Goal: Task Accomplishment & Management: Use online tool/utility

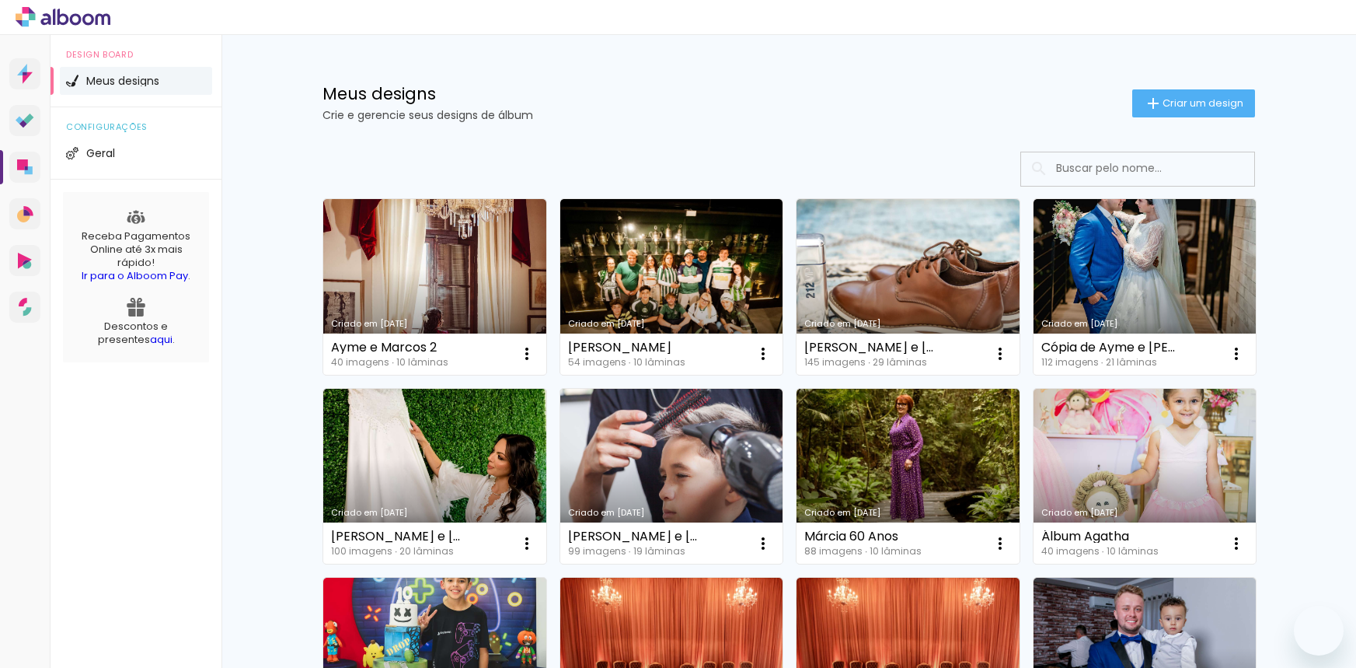
click at [1146, 105] on iron-icon at bounding box center [1153, 103] width 19 height 19
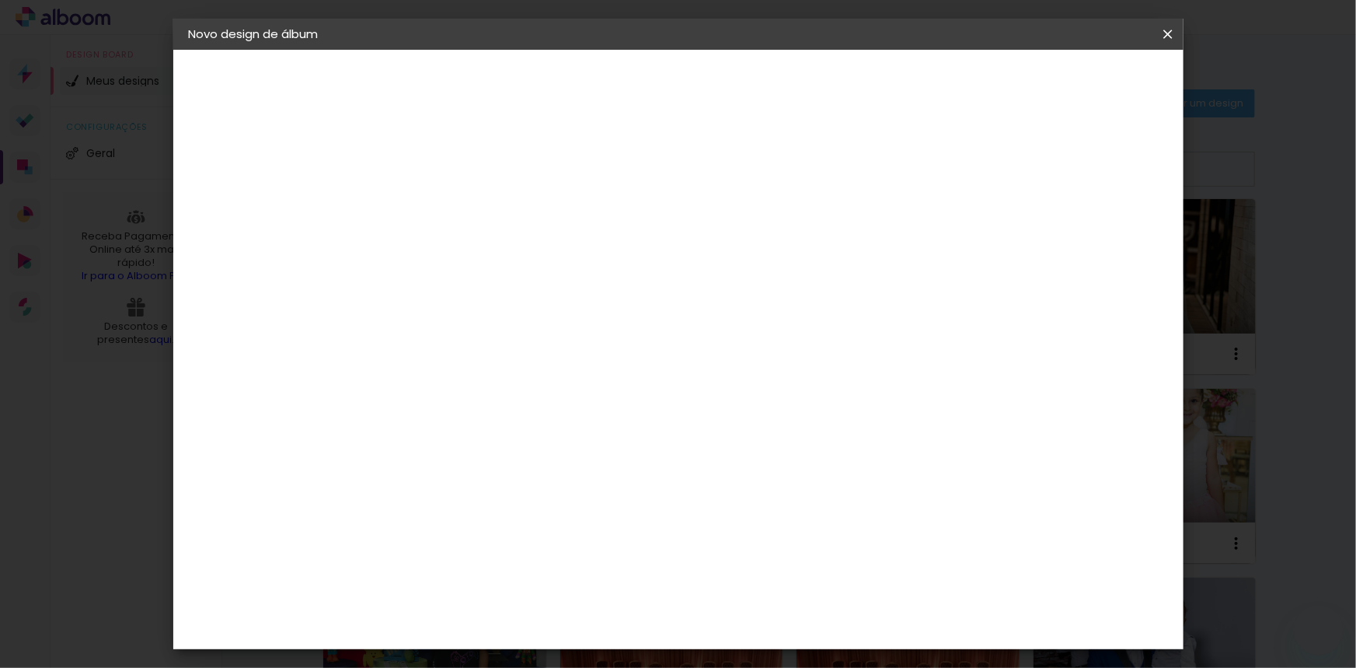
click at [443, 204] on input at bounding box center [443, 209] width 0 height 24
type input "a"
type input "[PERSON_NAME] e [PERSON_NAME]"
type paper-input "[PERSON_NAME] e [PERSON_NAME]"
click at [0, 0] on slot "Avançar" at bounding box center [0, 0] width 0 height 0
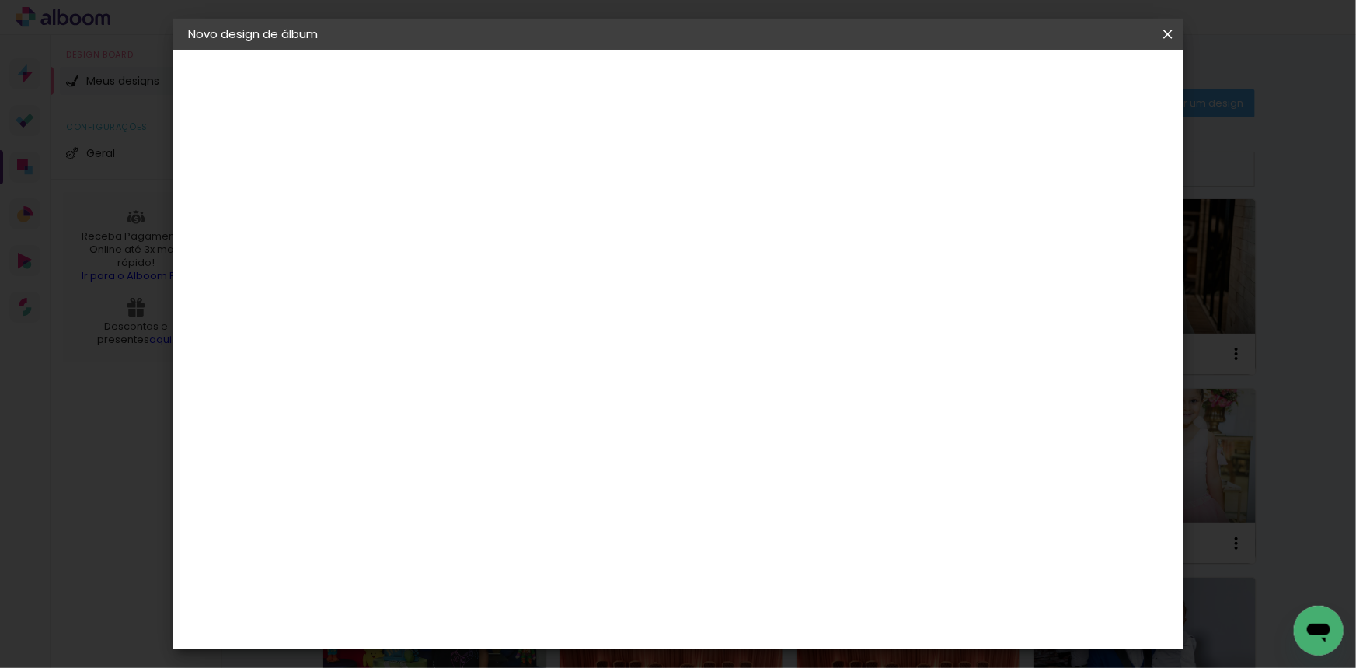
click at [734, 242] on paper-item "Tamanho Livre" at bounding box center [658, 236] width 149 height 34
click at [0, 0] on slot "Avançar" at bounding box center [0, 0] width 0 height 0
click at [1087, 85] on paper-button "Iniciar design" at bounding box center [1036, 82] width 102 height 26
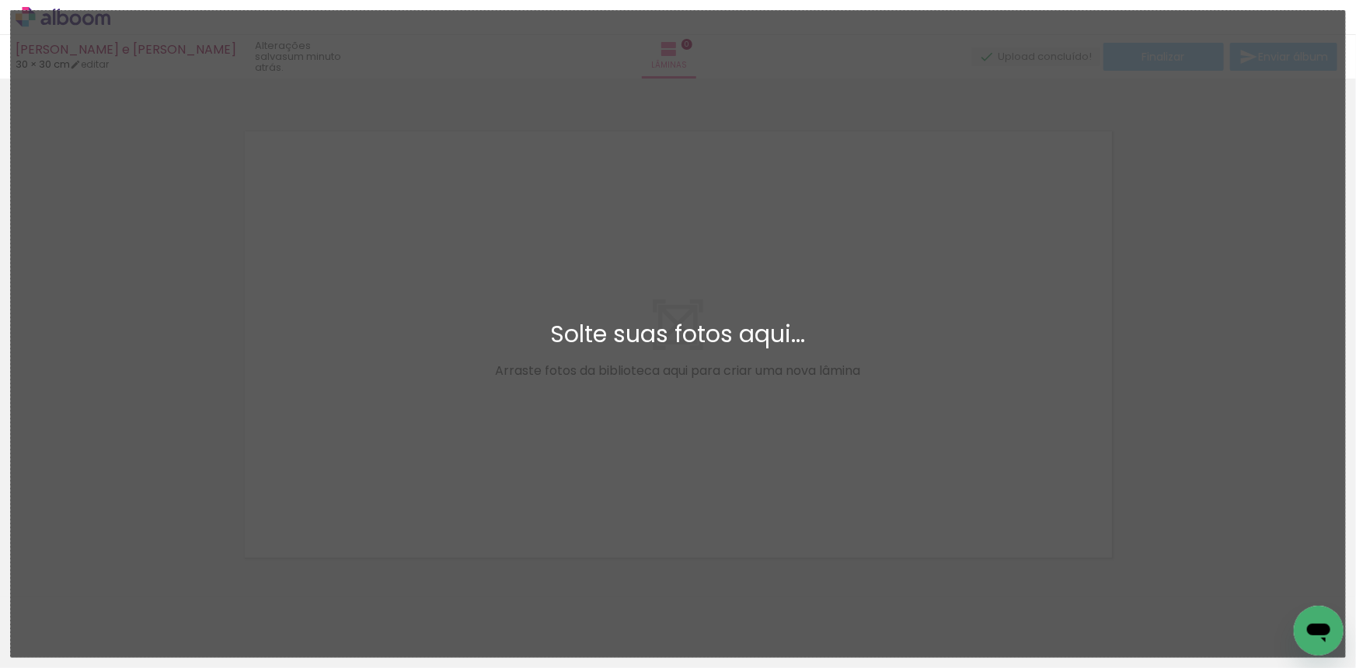
scroll to position [19, 0]
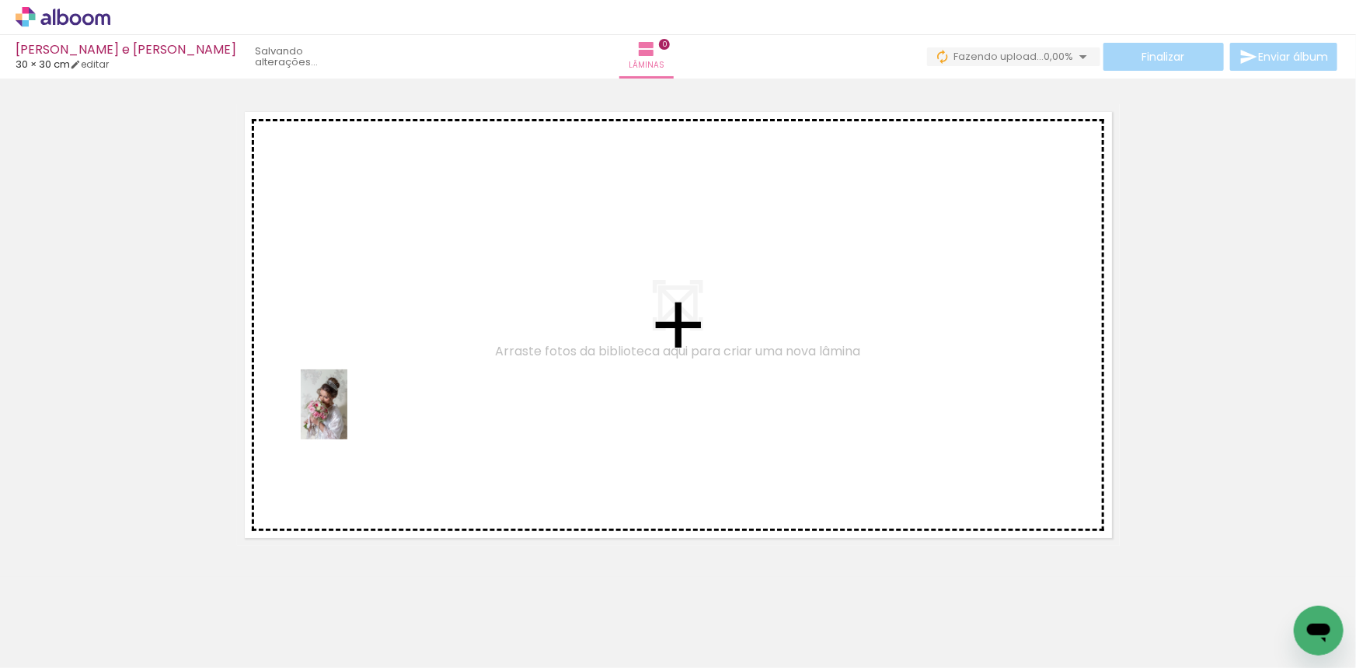
drag, startPoint x: 176, startPoint y: 614, endPoint x: 347, endPoint y: 416, distance: 262.3
click at [347, 416] on quentale-workspace at bounding box center [678, 334] width 1356 height 668
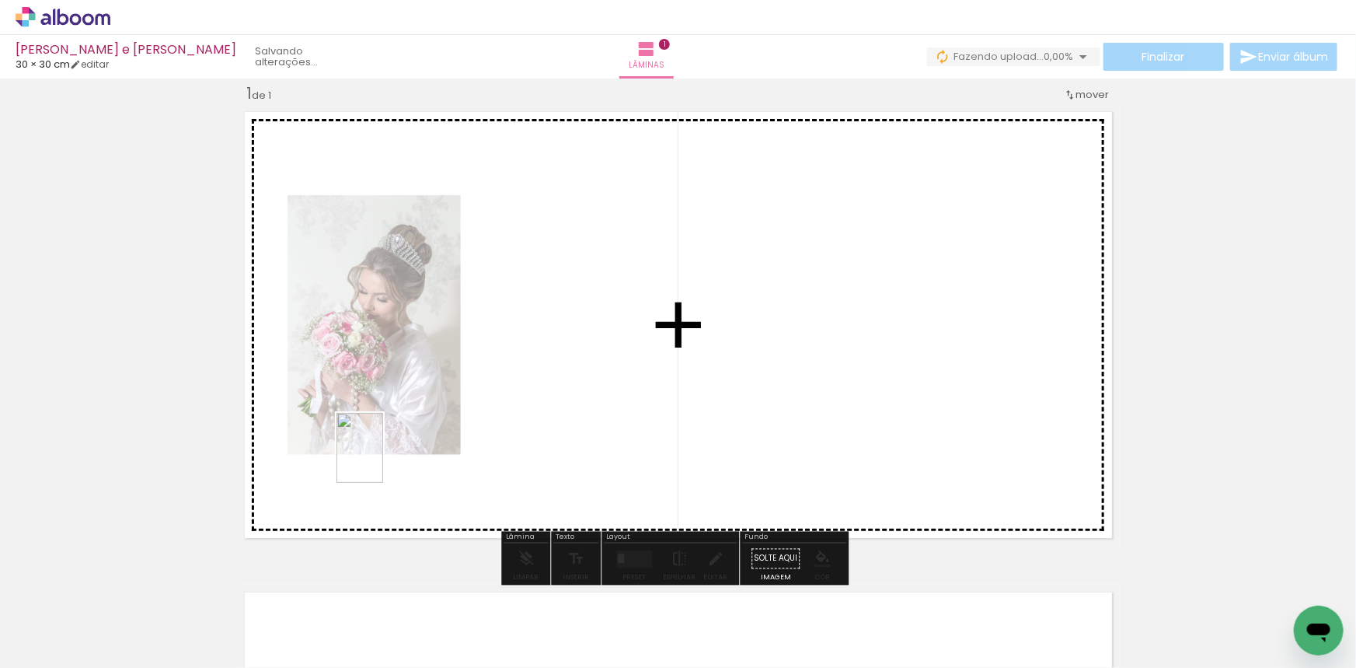
drag, startPoint x: 232, startPoint y: 630, endPoint x: 392, endPoint y: 449, distance: 241.2
click at [392, 449] on quentale-workspace at bounding box center [678, 334] width 1356 height 668
drag, startPoint x: 345, startPoint y: 633, endPoint x: 504, endPoint y: 456, distance: 238.3
click at [504, 456] on quentale-workspace at bounding box center [678, 334] width 1356 height 668
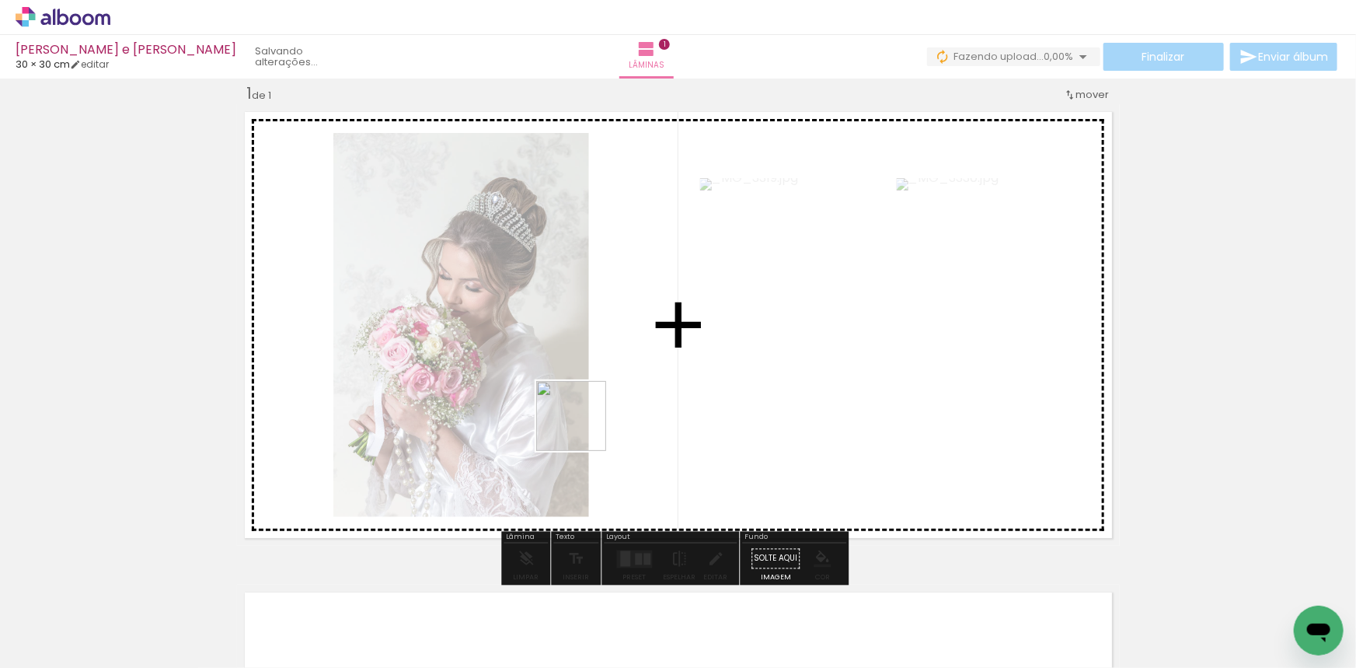
drag, startPoint x: 396, startPoint y: 631, endPoint x: 587, endPoint y: 424, distance: 282.2
click at [587, 424] on quentale-workspace at bounding box center [678, 334] width 1356 height 668
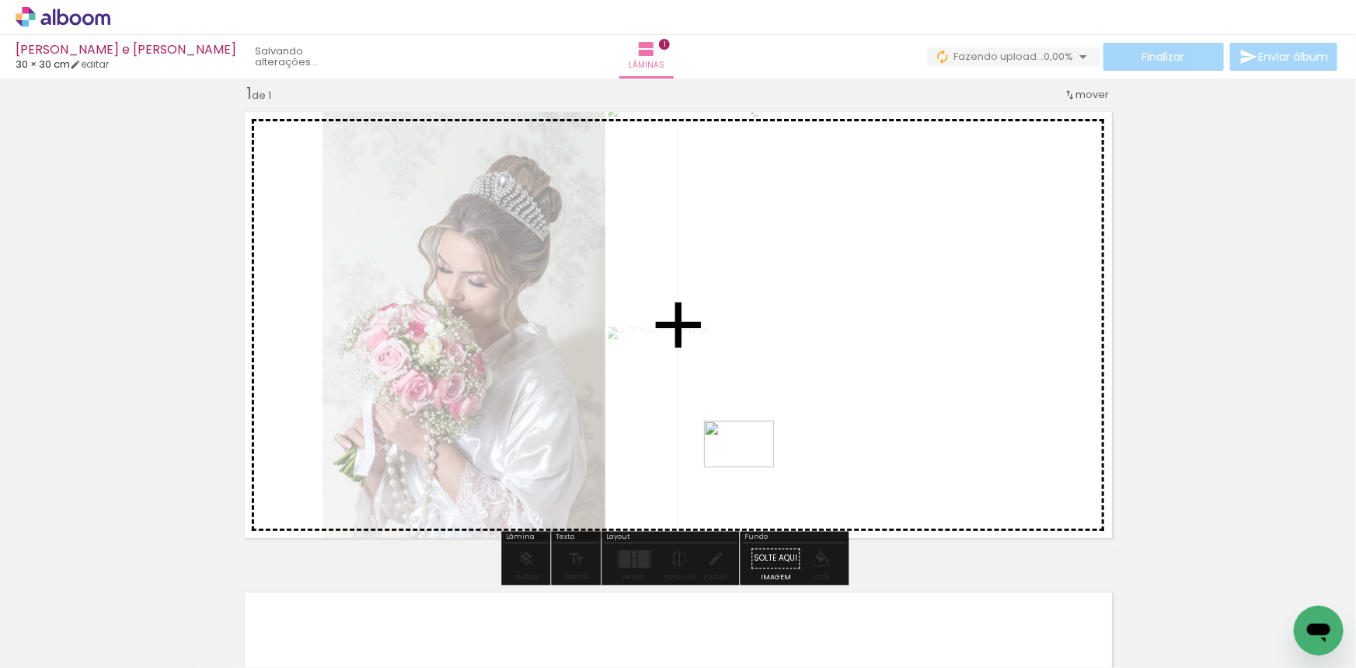
drag, startPoint x: 700, startPoint y: 624, endPoint x: 751, endPoint y: 467, distance: 164.9
click at [751, 467] on quentale-workspace at bounding box center [678, 334] width 1356 height 668
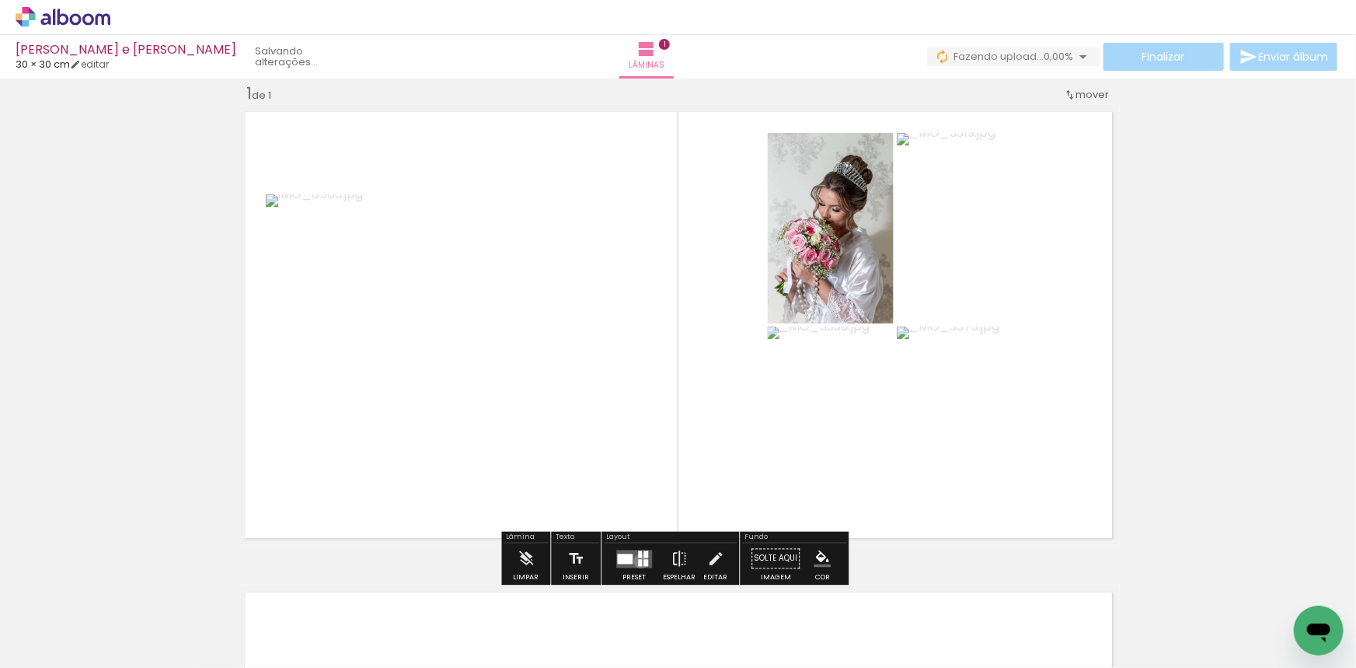
click at [638, 560] on div at bounding box center [640, 562] width 4 height 7
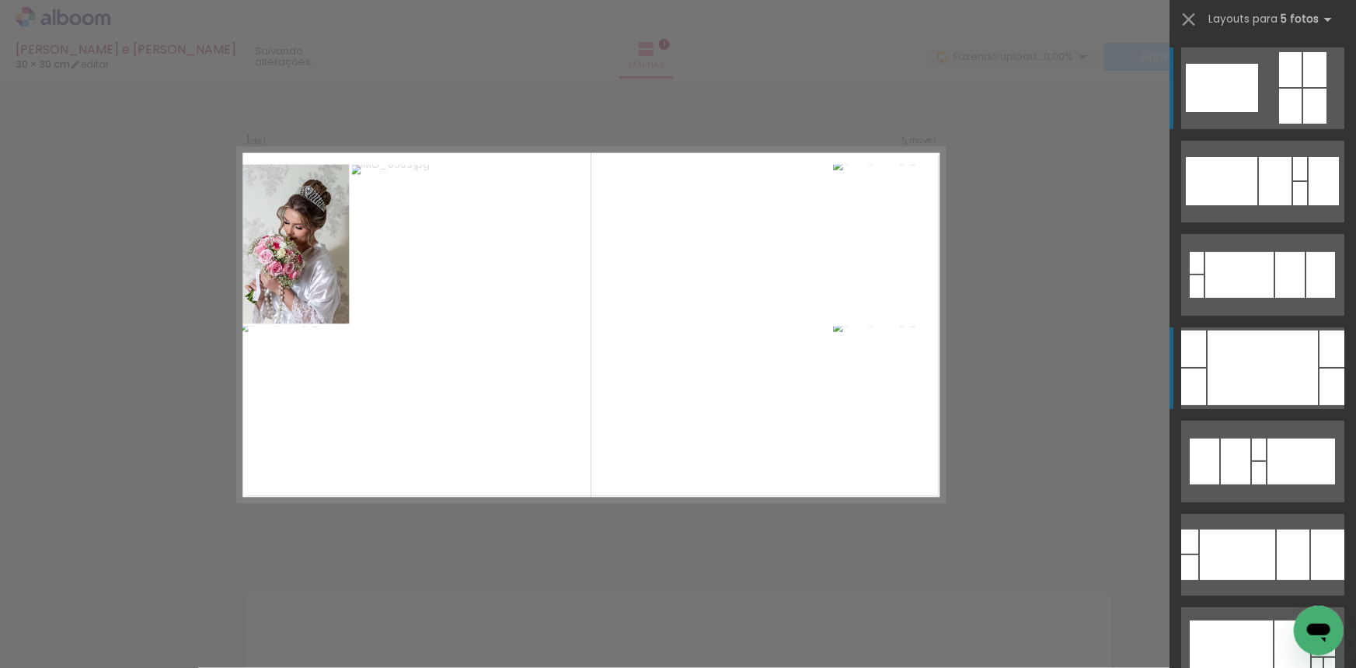
click at [1298, 361] on div at bounding box center [1263, 367] width 110 height 75
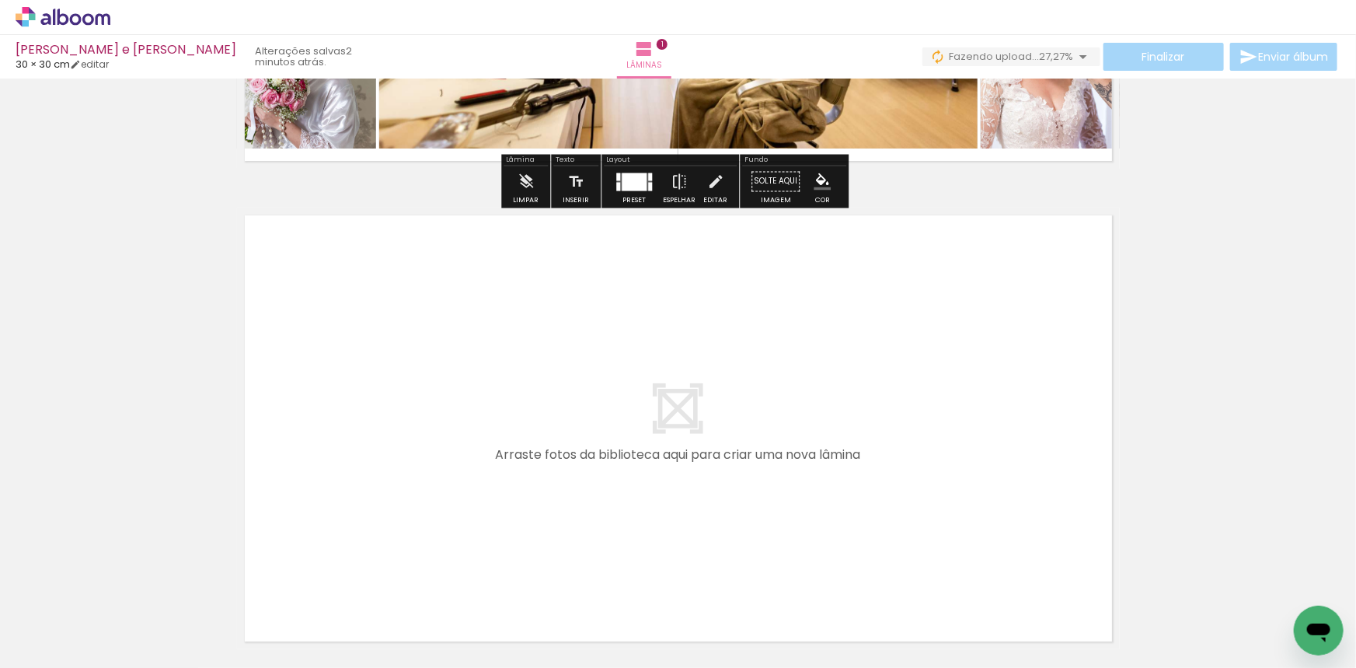
scroll to position [373, 0]
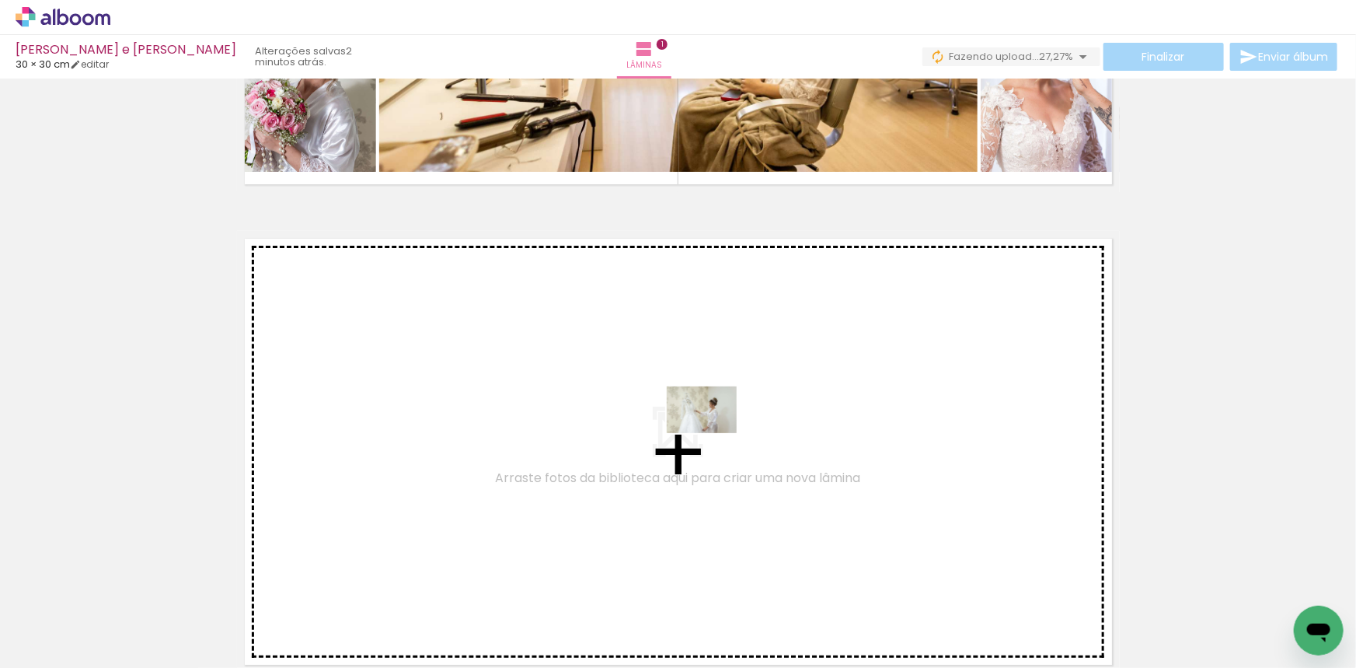
drag, startPoint x: 762, startPoint y: 615, endPoint x: 862, endPoint y: 605, distance: 100.0
click at [710, 424] on quentale-workspace at bounding box center [678, 334] width 1356 height 668
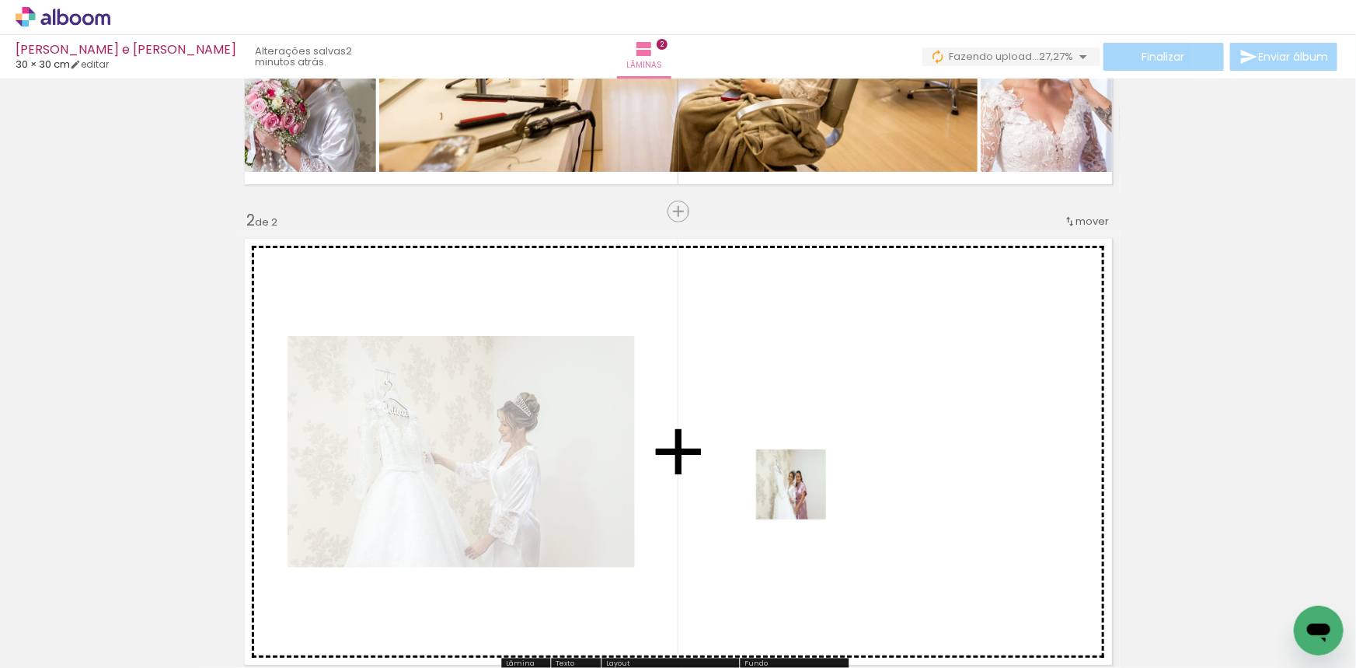
scroll to position [500, 0]
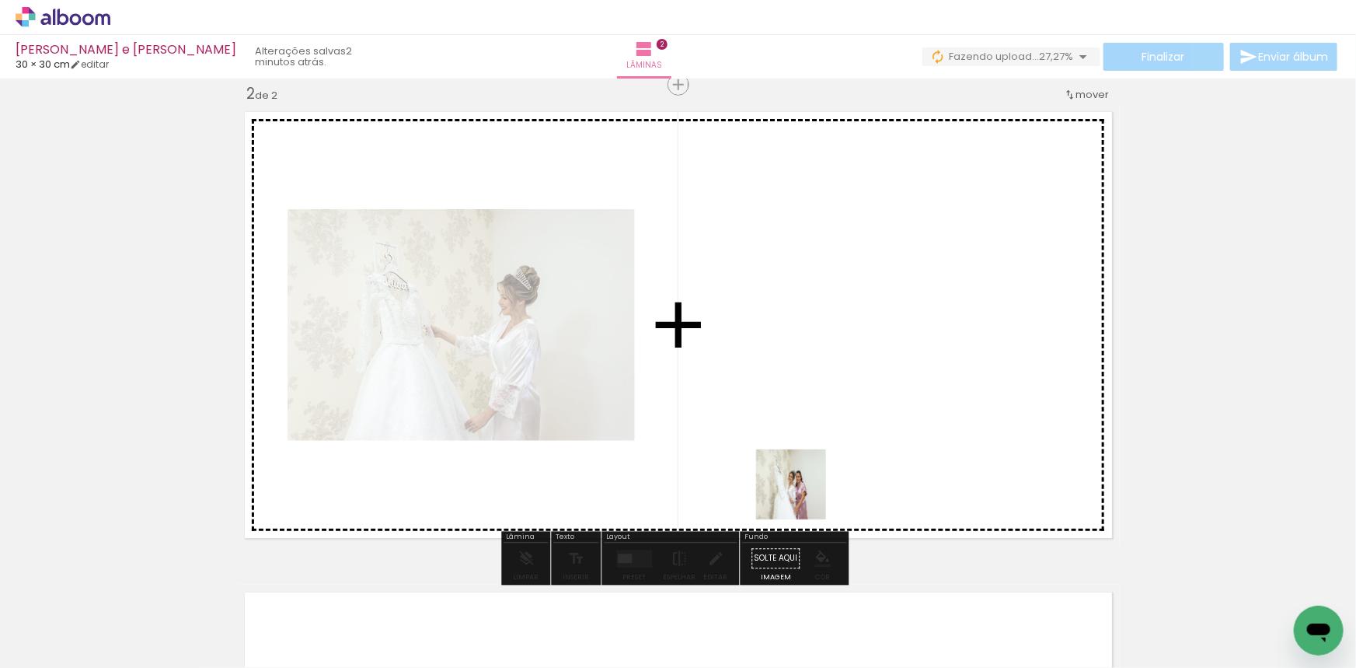
drag, startPoint x: 822, startPoint y: 540, endPoint x: 789, endPoint y: 465, distance: 82.5
click at [789, 465] on quentale-workspace at bounding box center [678, 334] width 1356 height 668
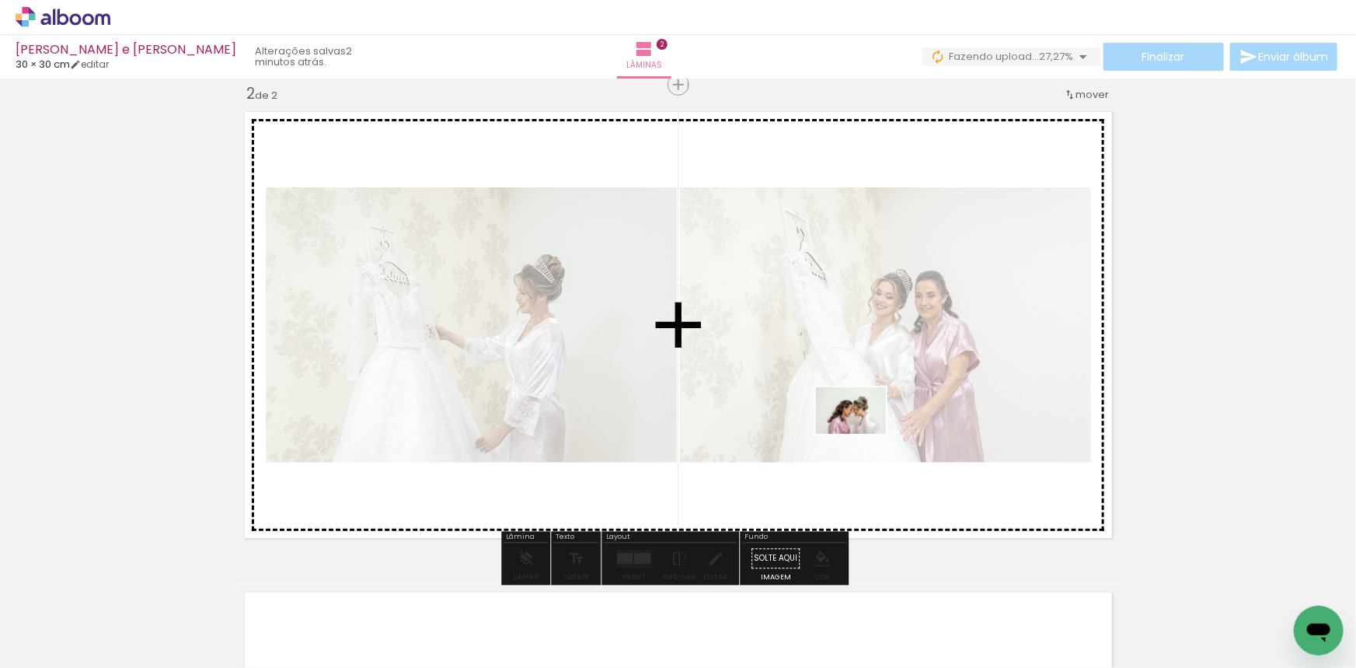
drag, startPoint x: 933, startPoint y: 621, endPoint x: 856, endPoint y: 446, distance: 191.4
click at [863, 433] on quentale-workspace at bounding box center [678, 334] width 1356 height 668
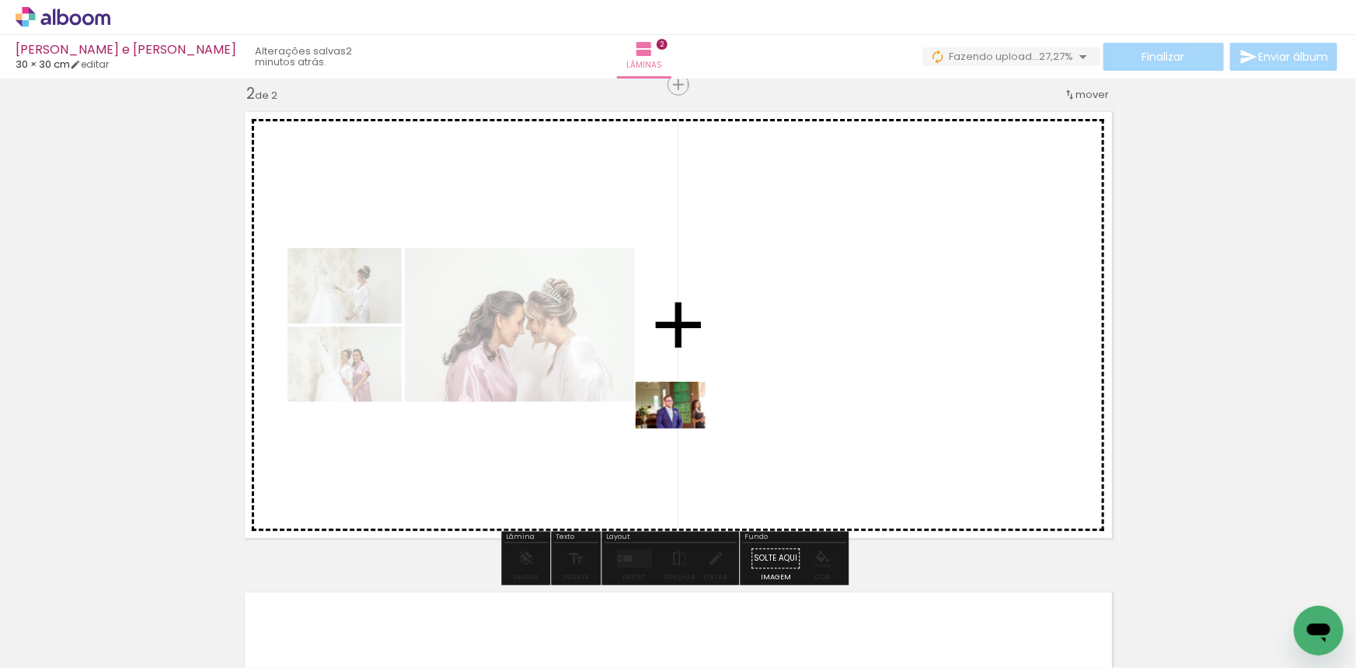
drag, startPoint x: 626, startPoint y: 556, endPoint x: 682, endPoint y: 428, distance: 139.5
click at [682, 428] on quentale-workspace at bounding box center [678, 334] width 1356 height 668
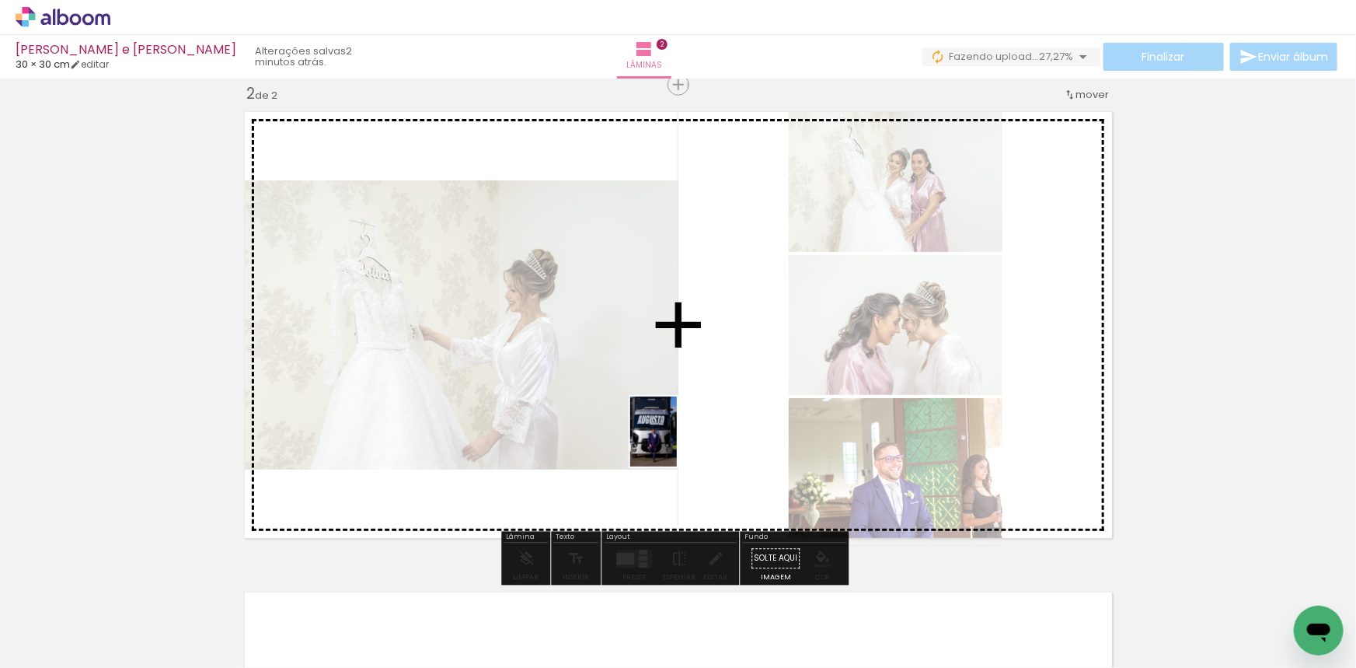
drag, startPoint x: 522, startPoint y: 630, endPoint x: 677, endPoint y: 443, distance: 242.3
click at [677, 443] on quentale-workspace at bounding box center [678, 334] width 1356 height 668
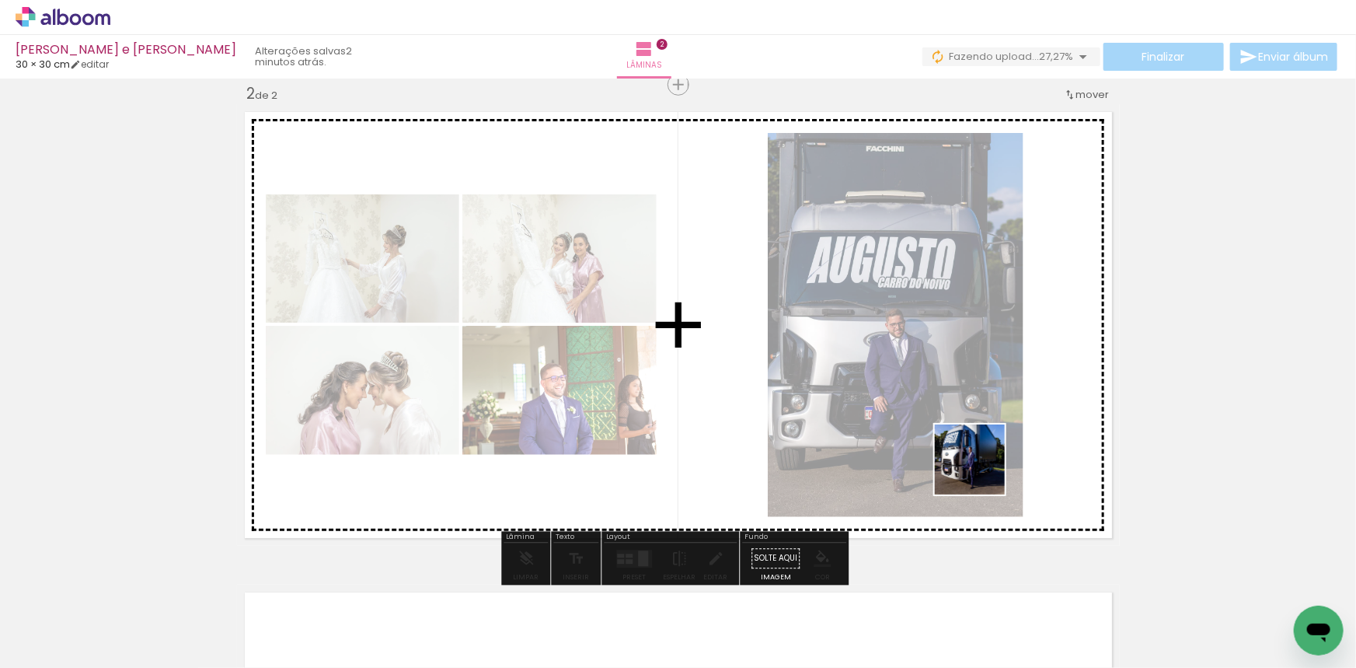
drag, startPoint x: 1013, startPoint y: 537, endPoint x: 981, endPoint y: 470, distance: 74.0
click at [981, 470] on quentale-workspace at bounding box center [678, 334] width 1356 height 668
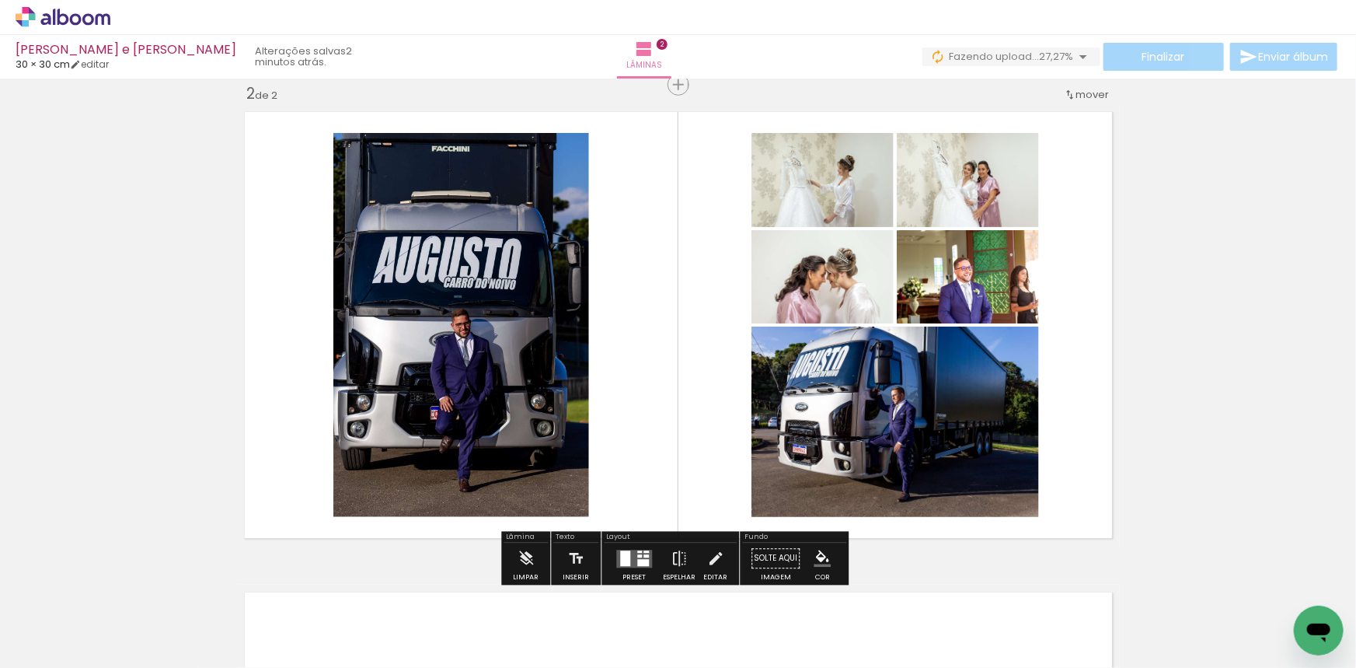
click at [630, 553] on quentale-layouter at bounding box center [634, 558] width 36 height 18
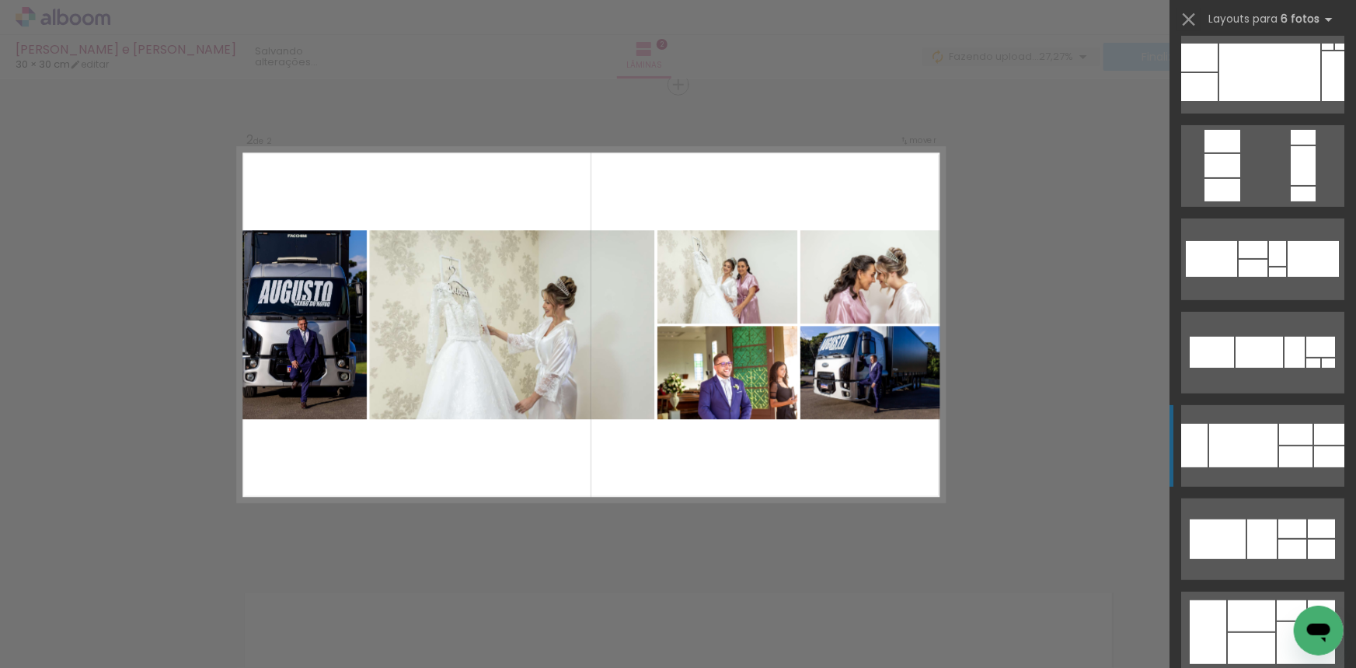
scroll to position [211, 0]
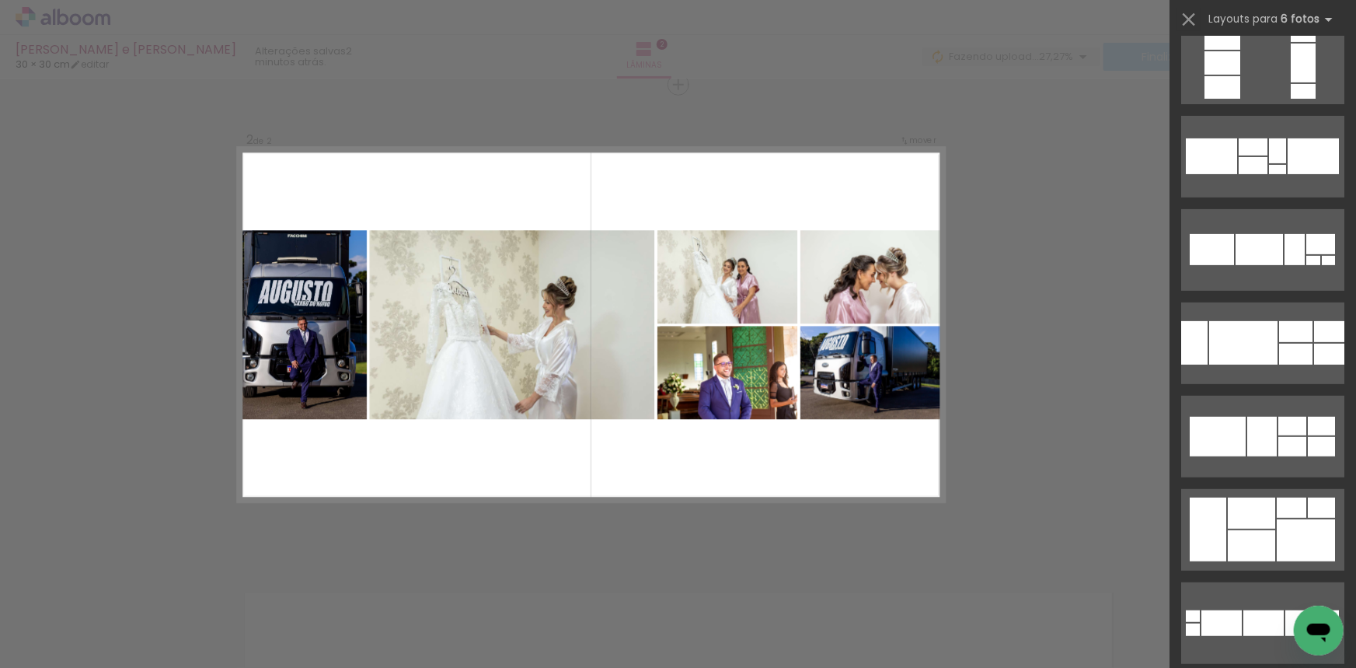
click at [949, 434] on div "Confirmar Cancelar" at bounding box center [678, 318] width 1356 height 1478
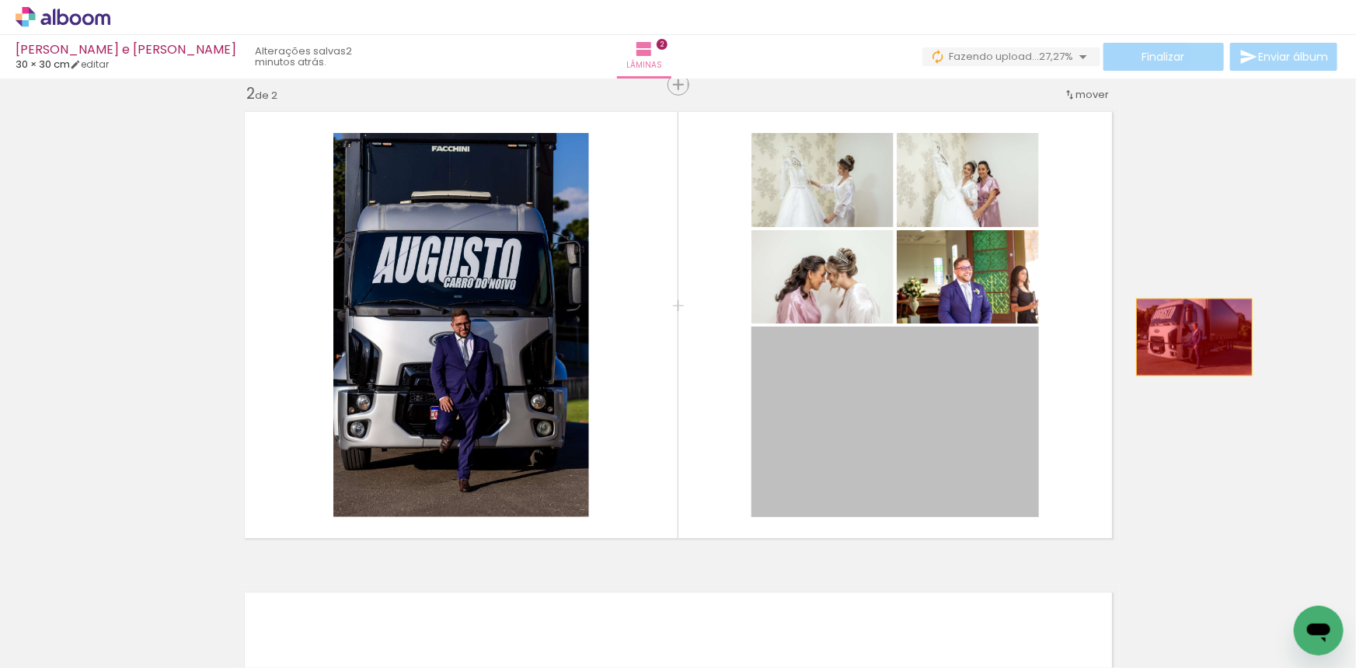
drag, startPoint x: 941, startPoint y: 412, endPoint x: 1191, endPoint y: 335, distance: 261.1
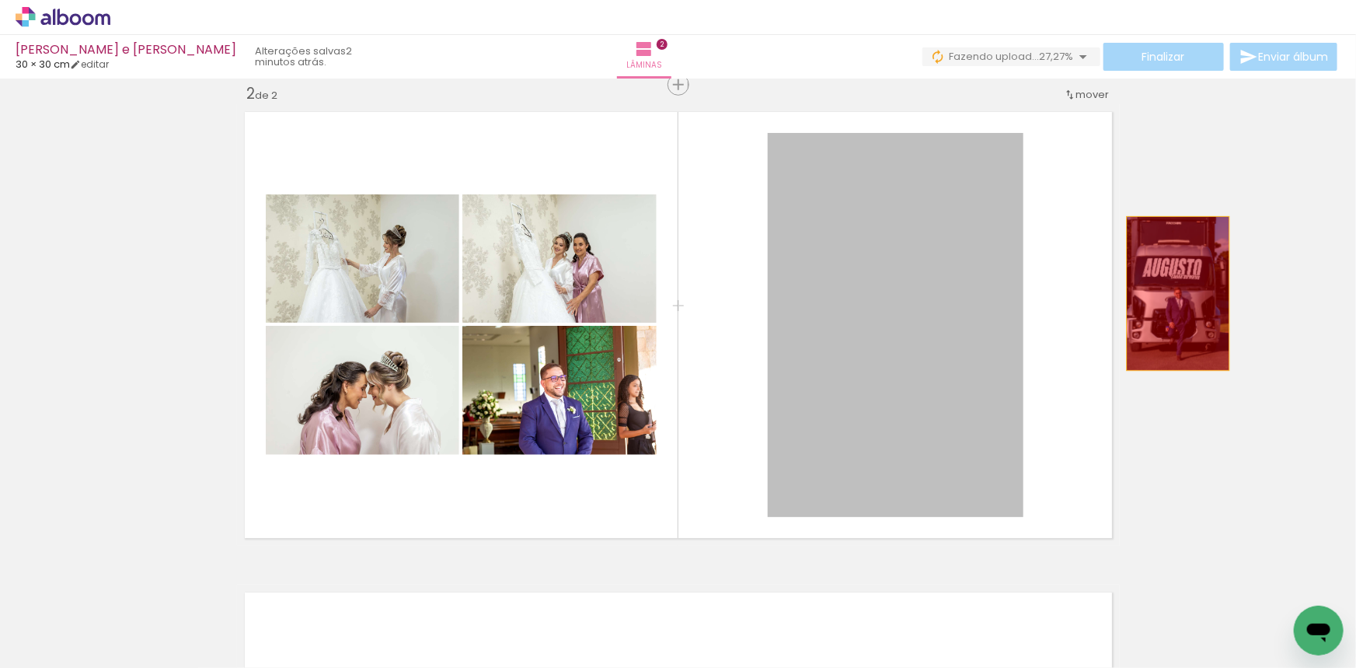
drag, startPoint x: 965, startPoint y: 385, endPoint x: 752, endPoint y: 412, distance: 214.7
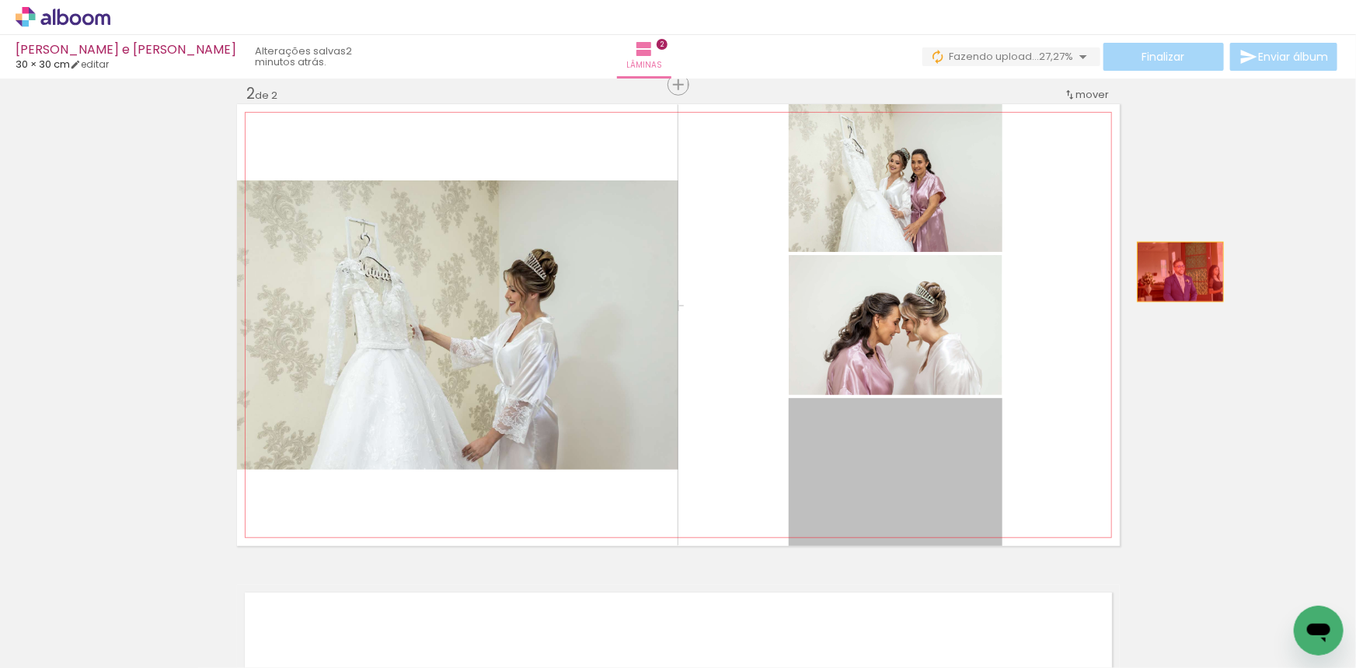
drag, startPoint x: 878, startPoint y: 453, endPoint x: 1175, endPoint y: 271, distance: 348.2
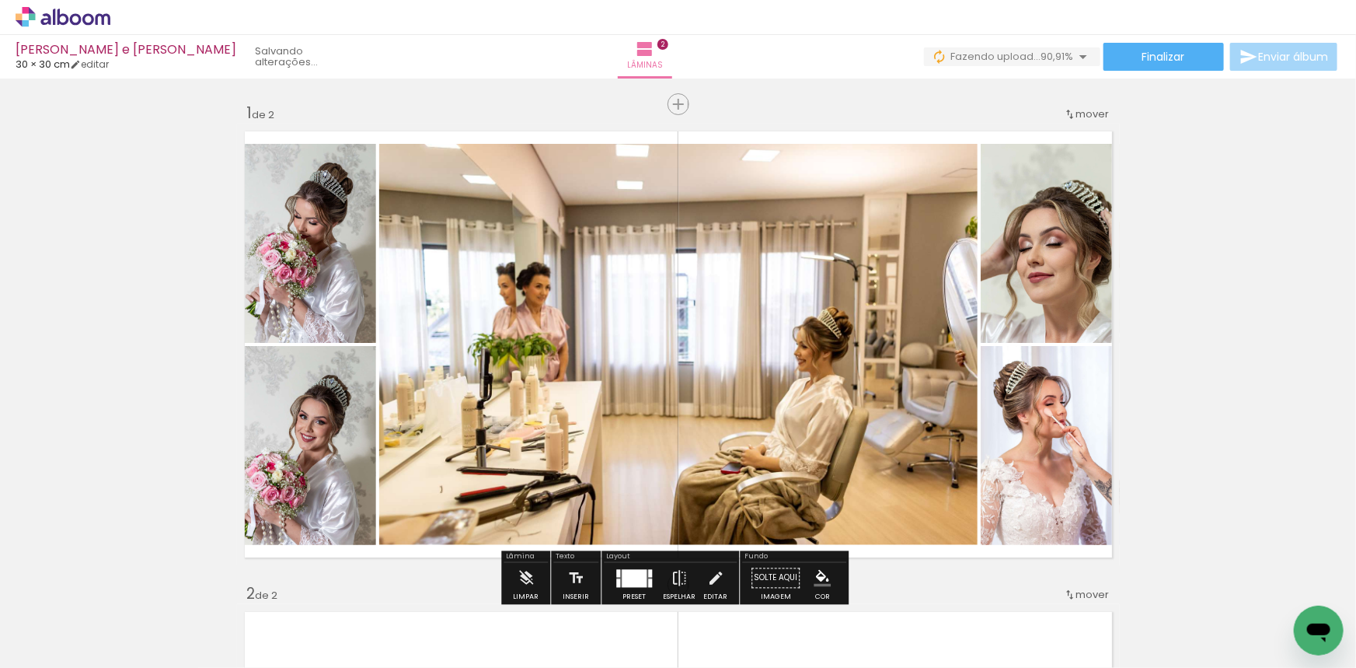
scroll to position [0, 0]
click at [668, 101] on span "Inserir lâmina" at bounding box center [685, 104] width 61 height 10
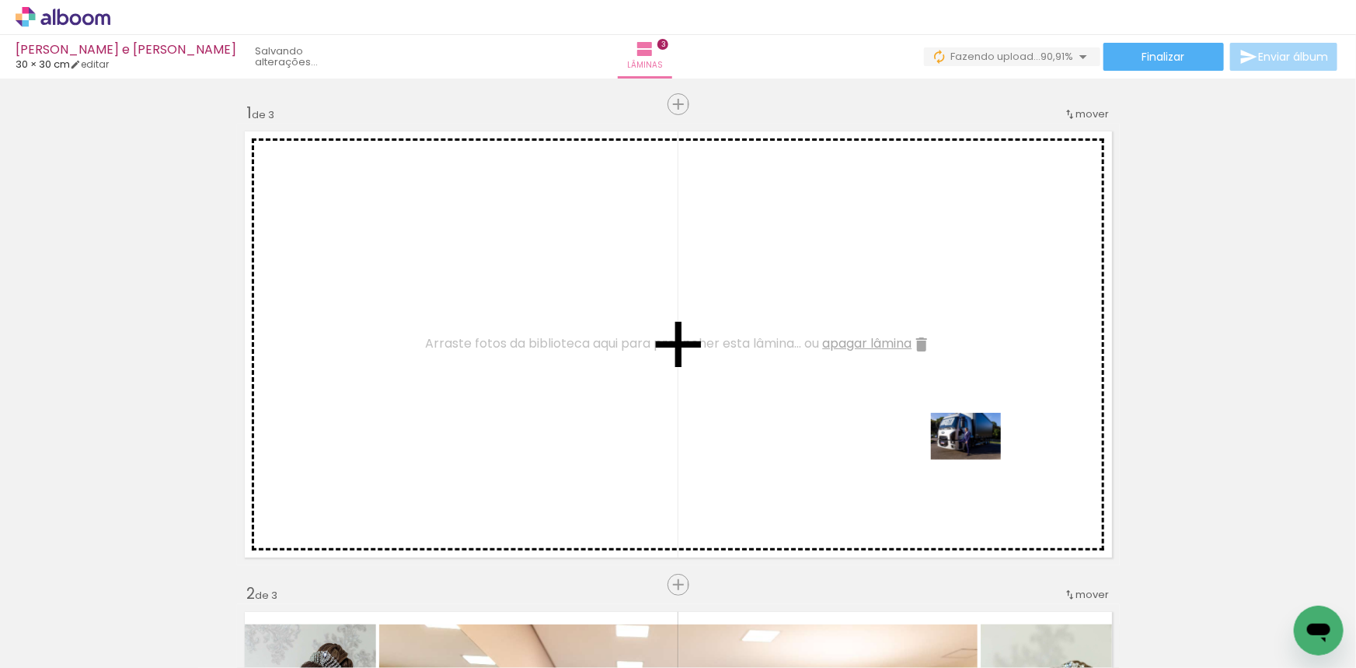
drag, startPoint x: 1026, startPoint y: 614, endPoint x: 978, endPoint y: 459, distance: 162.0
click at [978, 459] on quentale-workspace at bounding box center [678, 334] width 1356 height 668
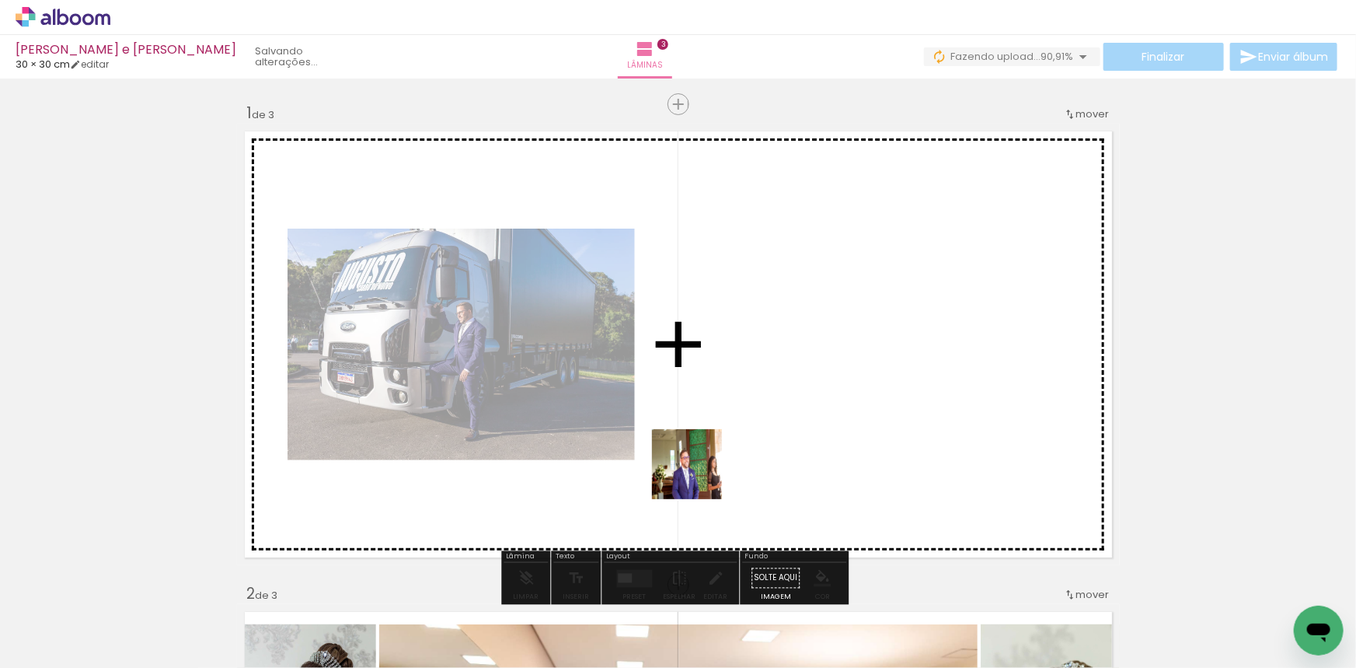
drag, startPoint x: 619, startPoint y: 630, endPoint x: 662, endPoint y: 519, distance: 118.6
click at [724, 424] on quentale-workspace at bounding box center [678, 334] width 1356 height 668
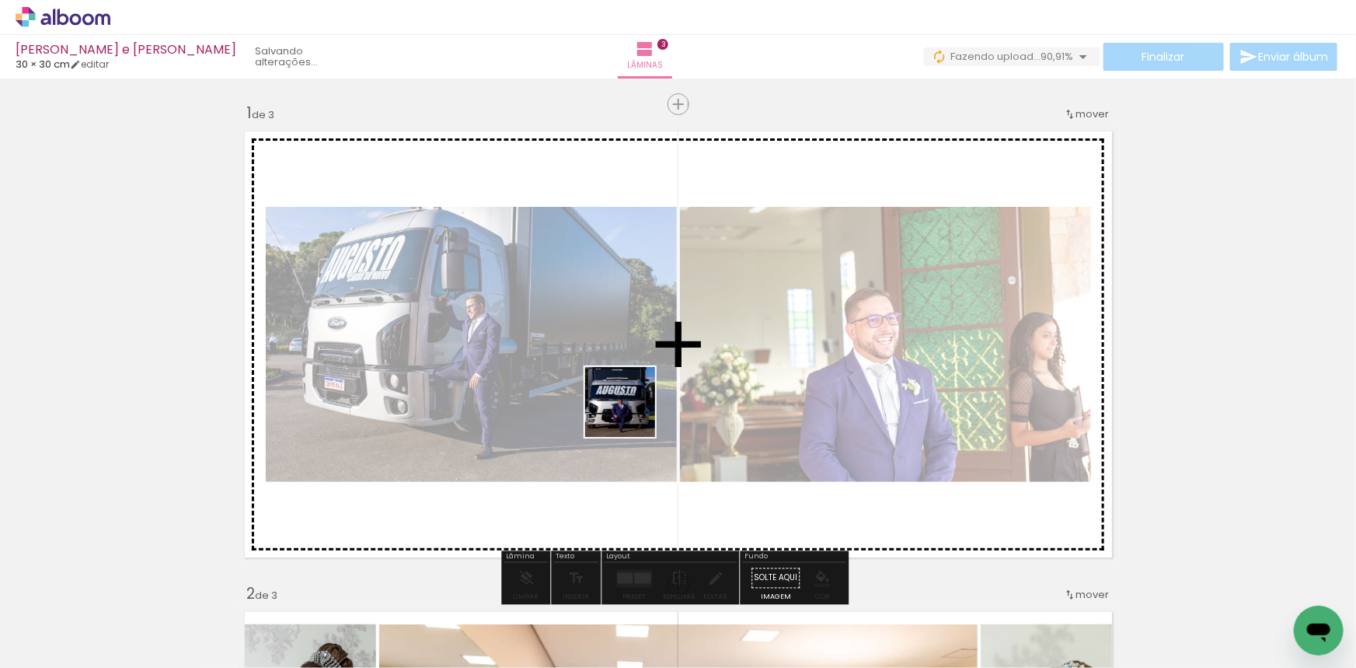
drag, startPoint x: 626, startPoint y: 424, endPoint x: 633, endPoint y: 413, distance: 13.2
click at [633, 413] on quentale-workspace at bounding box center [678, 334] width 1356 height 668
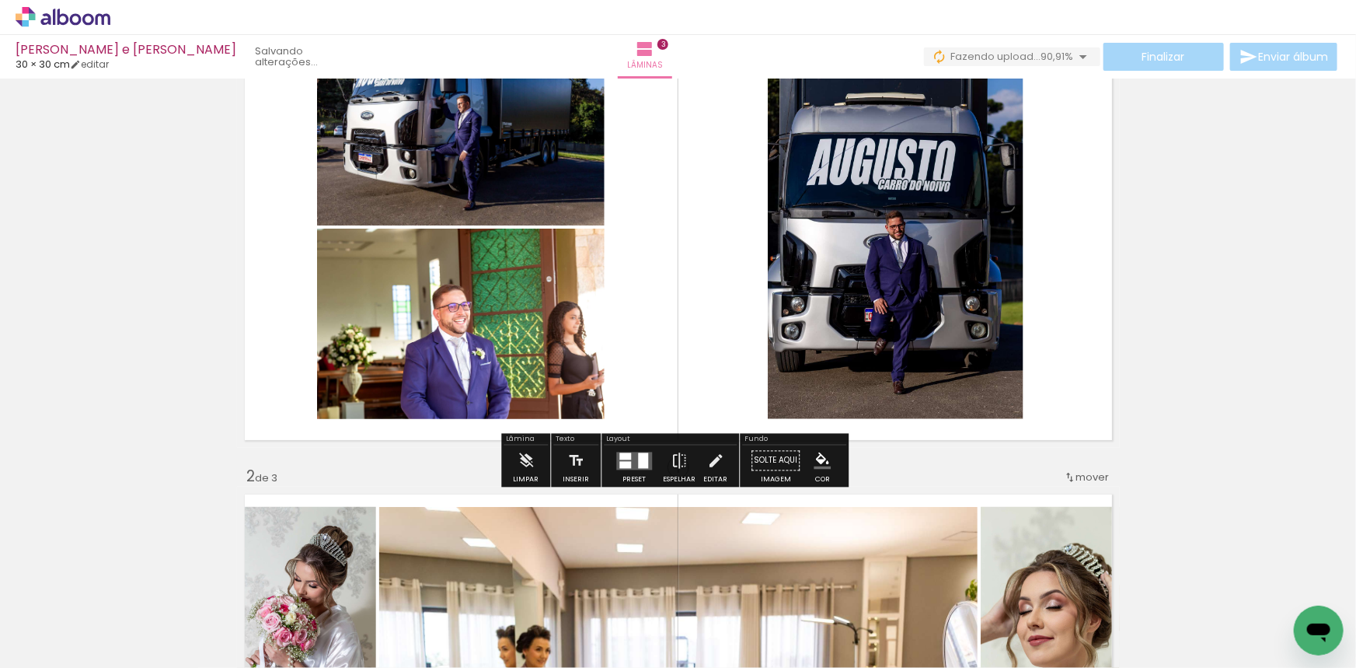
scroll to position [141, 0]
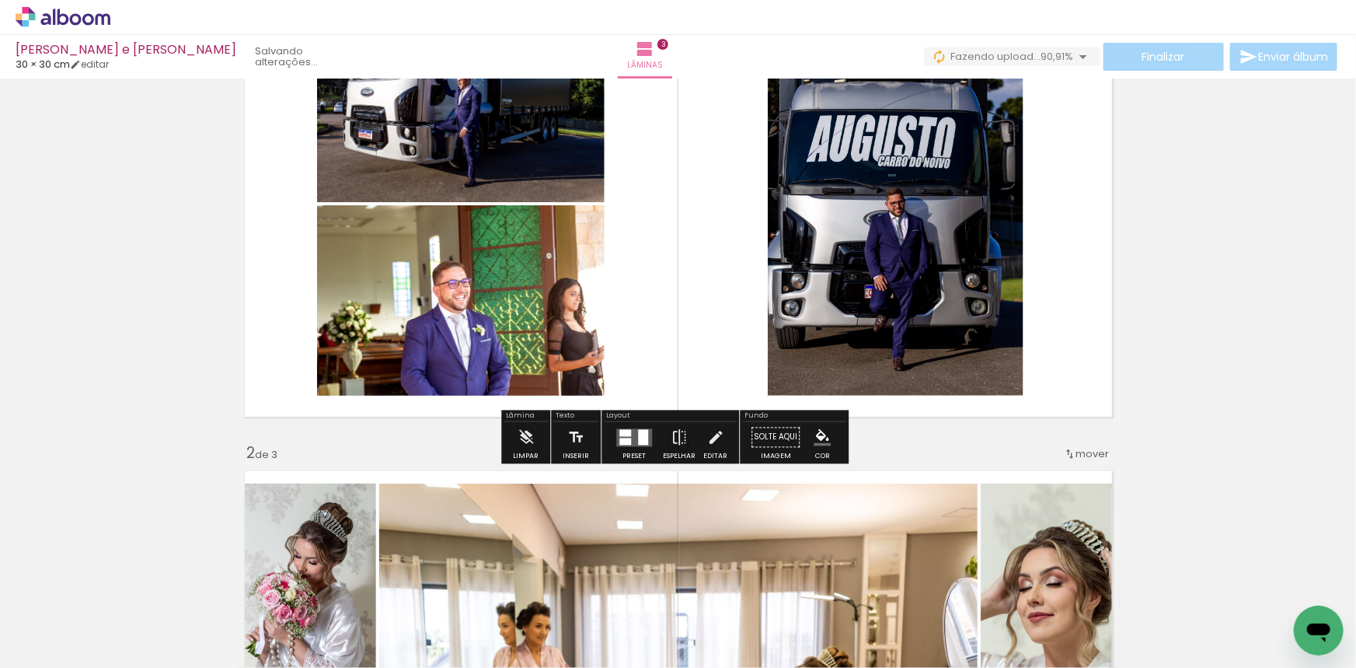
click at [639, 443] on div at bounding box center [643, 437] width 10 height 16
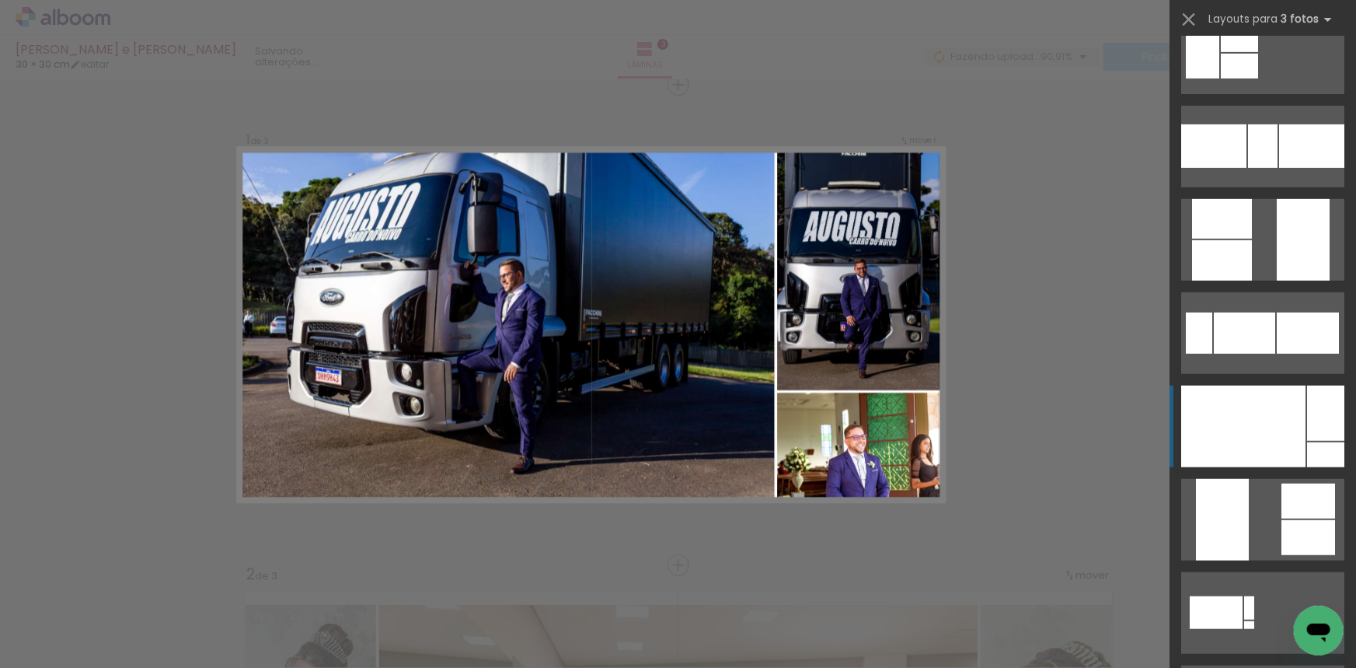
scroll to position [424, 0]
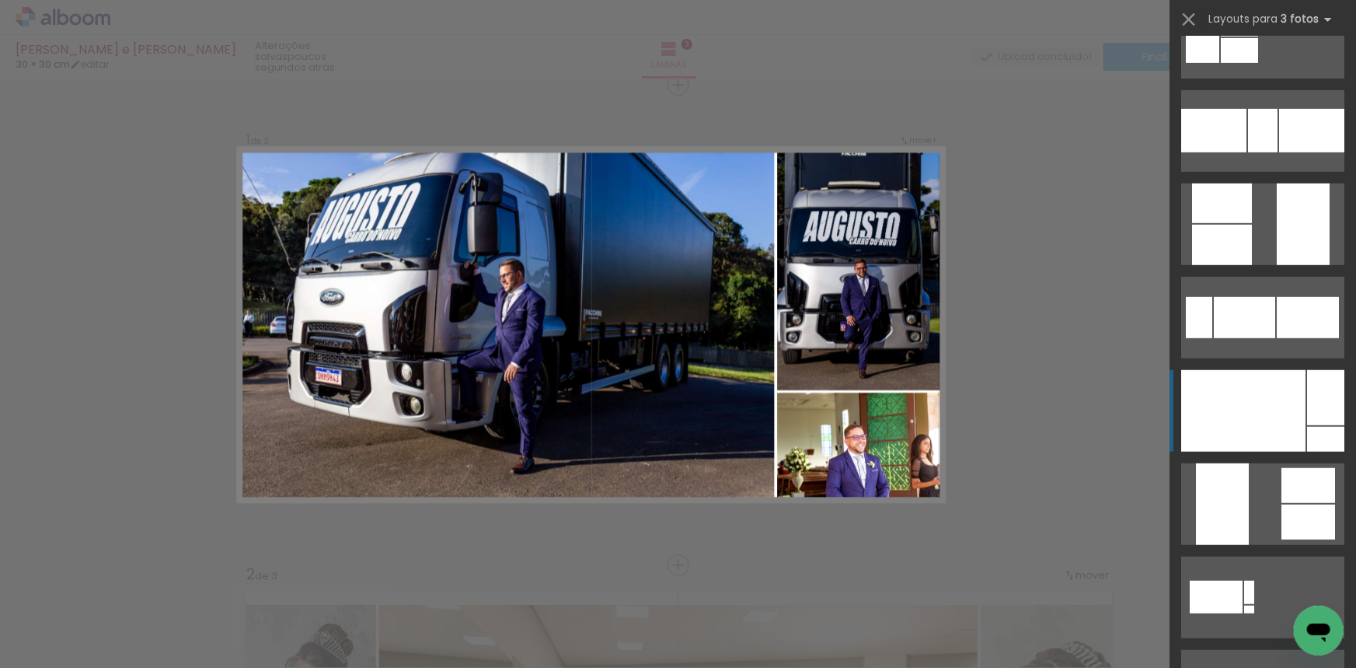
click at [1254, 403] on div at bounding box center [1243, 411] width 124 height 82
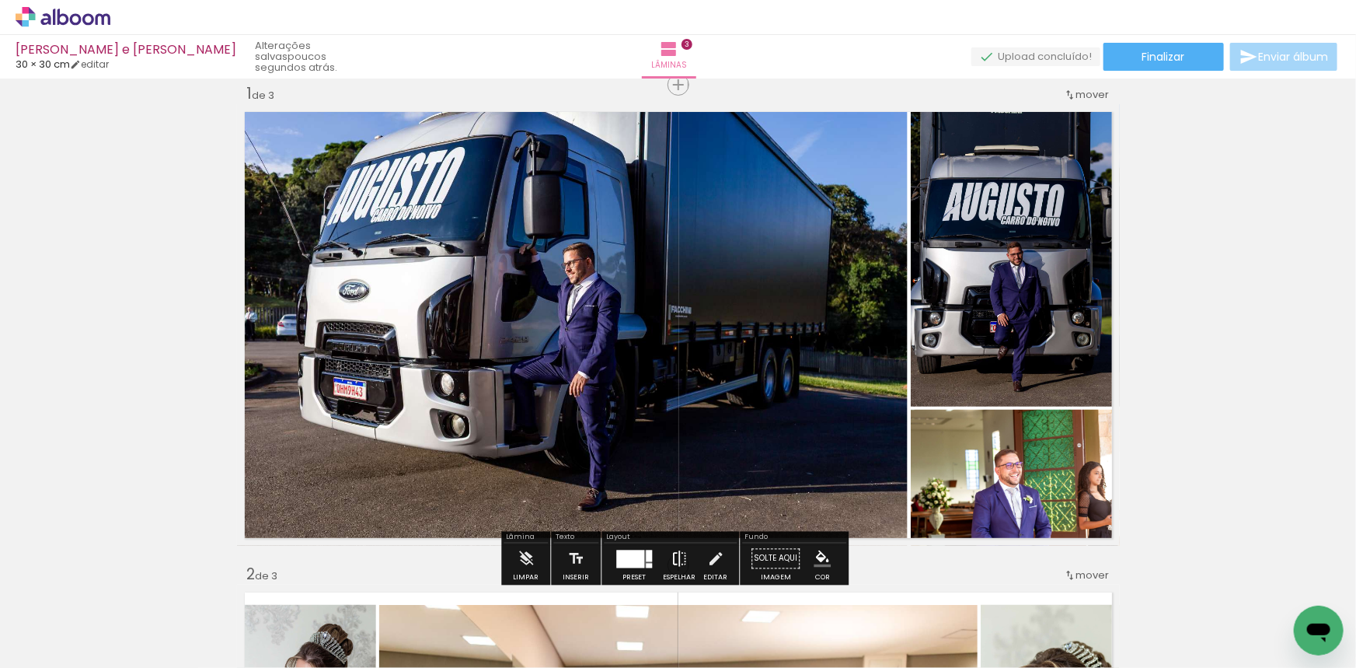
click at [678, 547] on iron-icon at bounding box center [679, 558] width 17 height 31
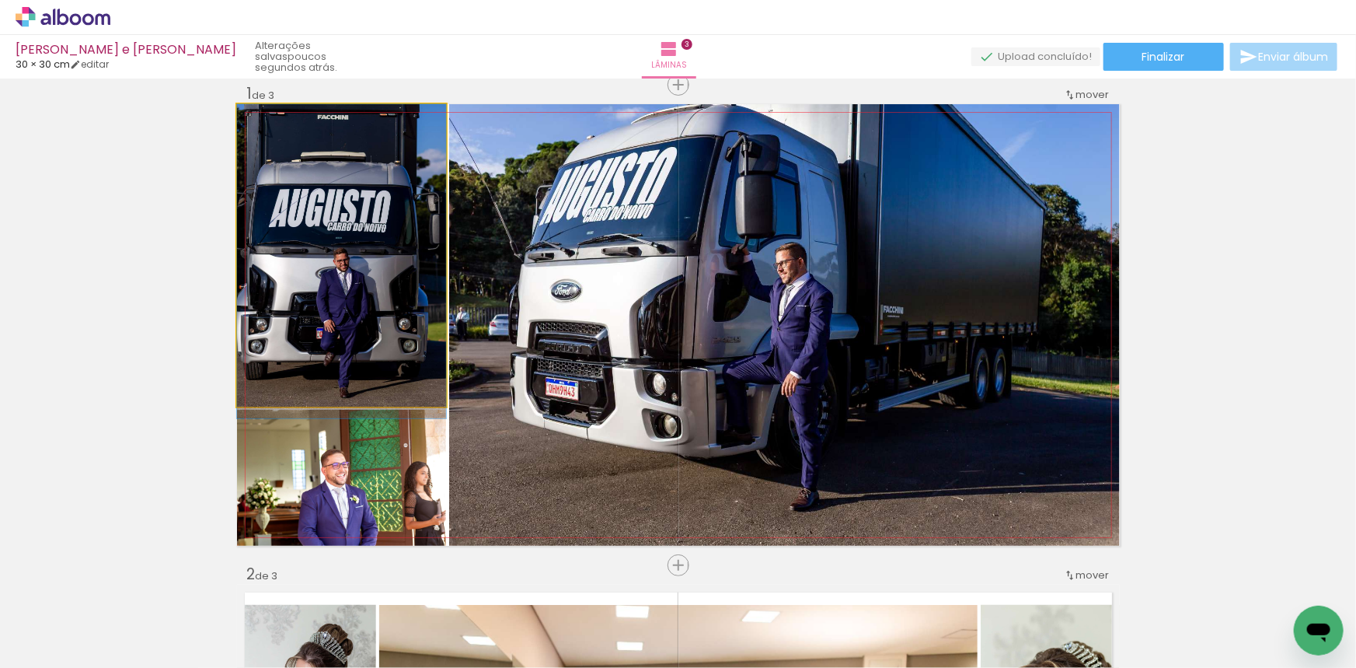
drag, startPoint x: 305, startPoint y: 258, endPoint x: 326, endPoint y: 266, distance: 21.7
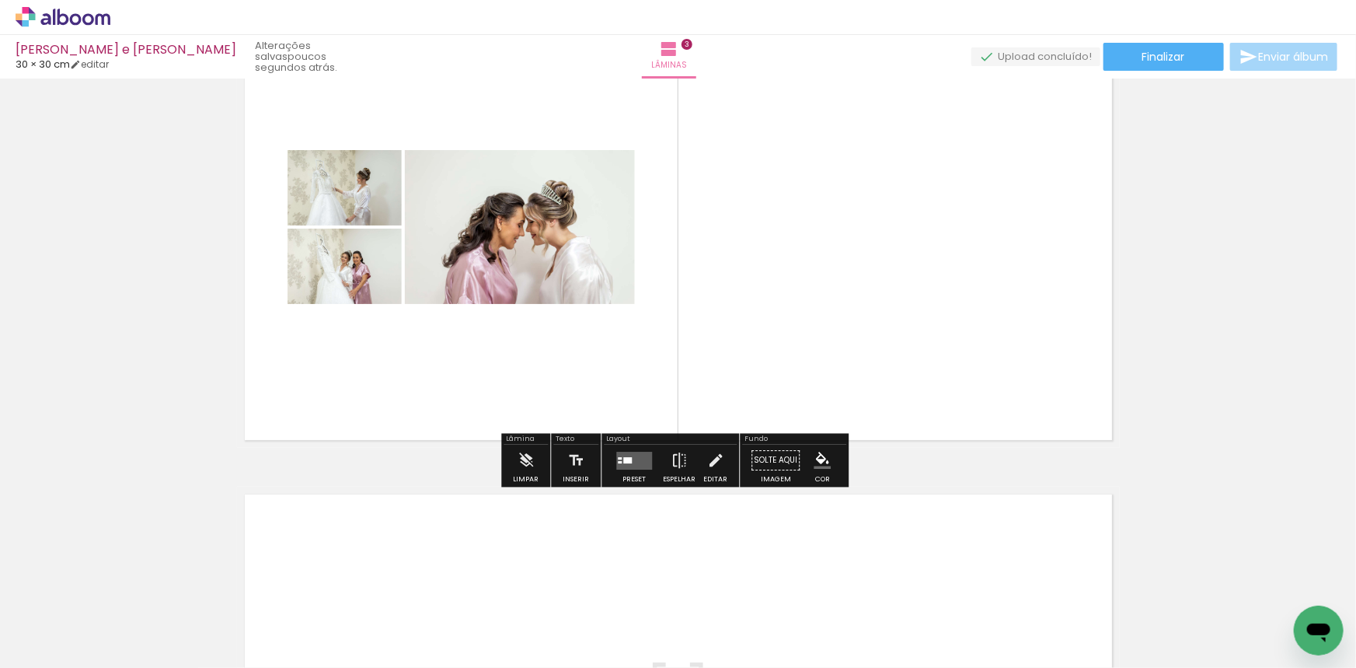
scroll to position [1080, 0]
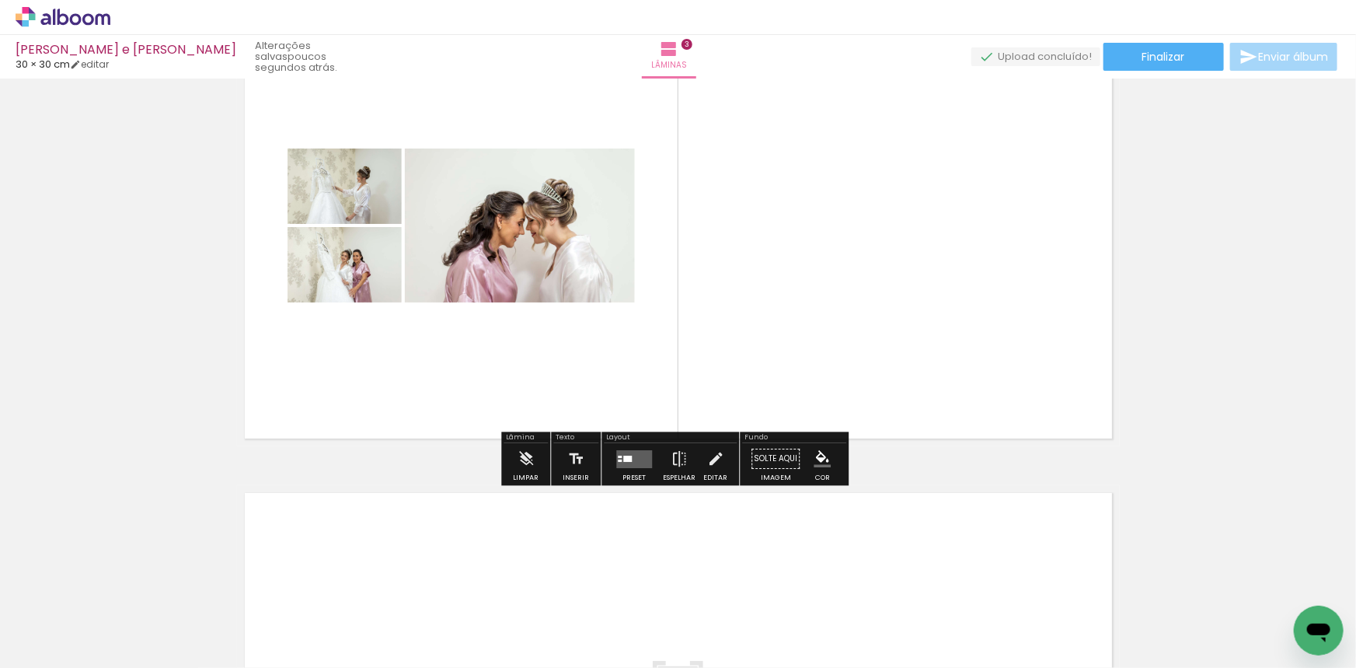
click at [637, 466] on quentale-layouter at bounding box center [634, 459] width 36 height 18
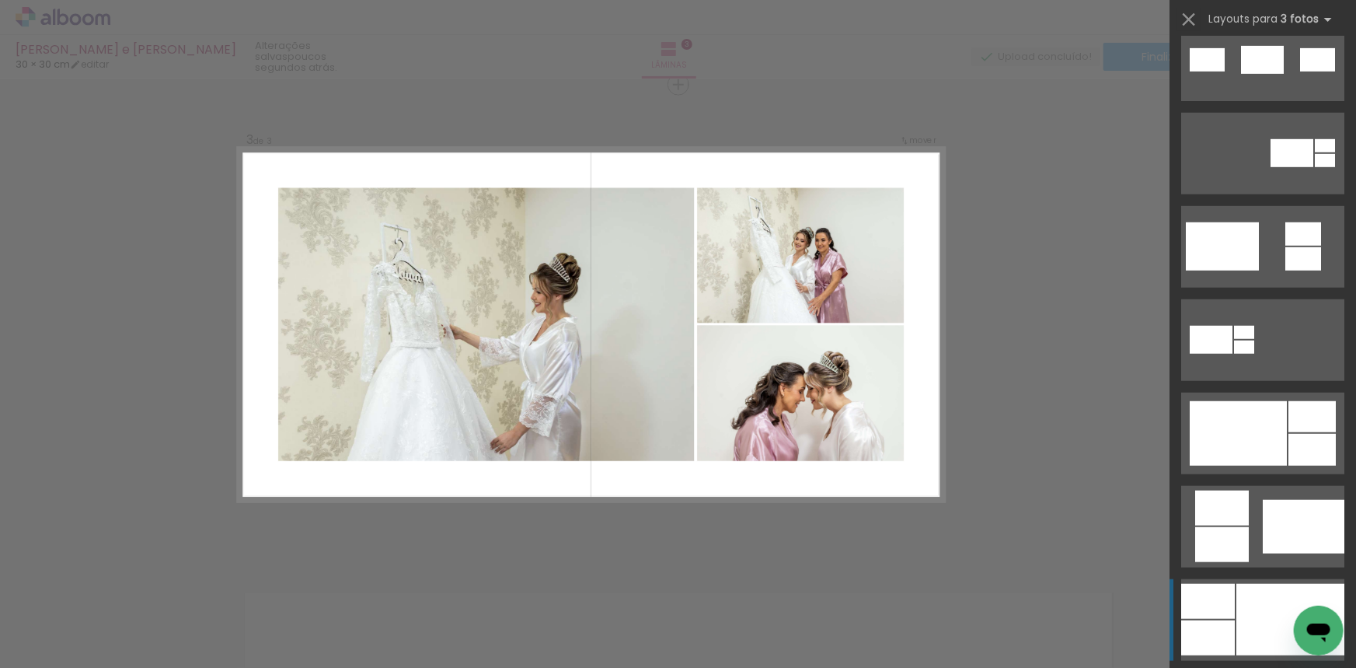
scroll to position [706, 0]
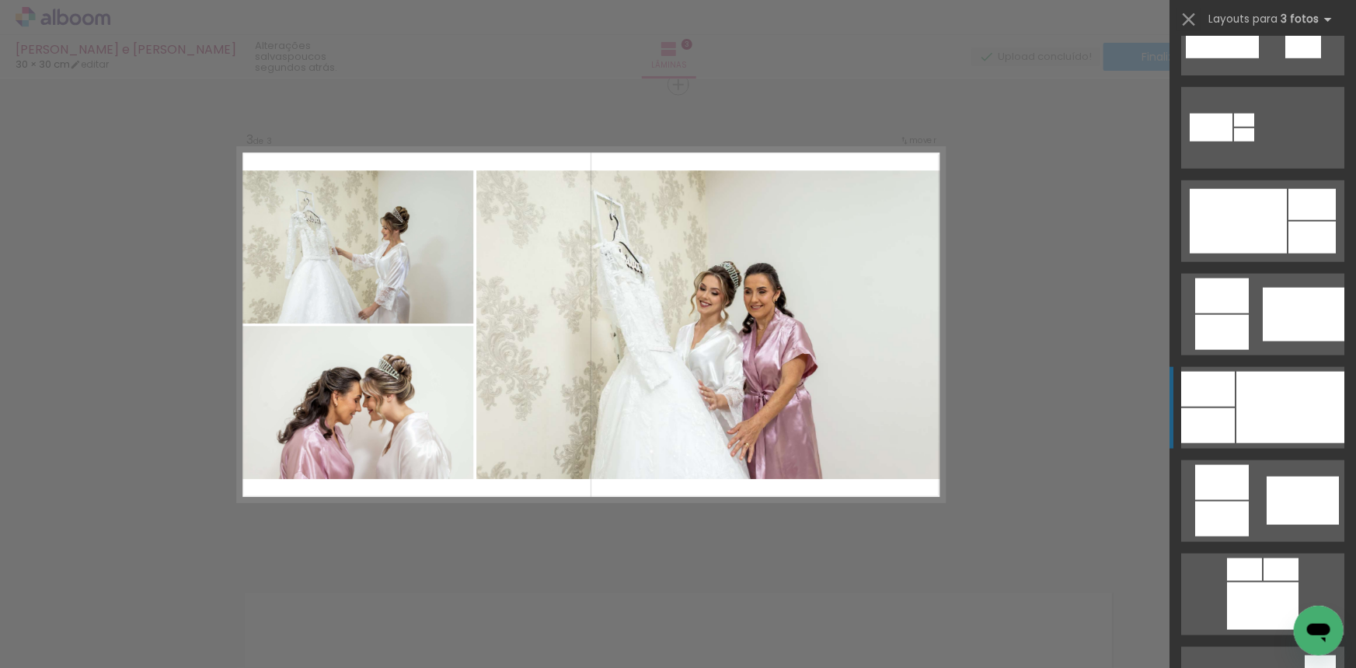
click at [1252, 416] on div at bounding box center [1291, 408] width 108 height 72
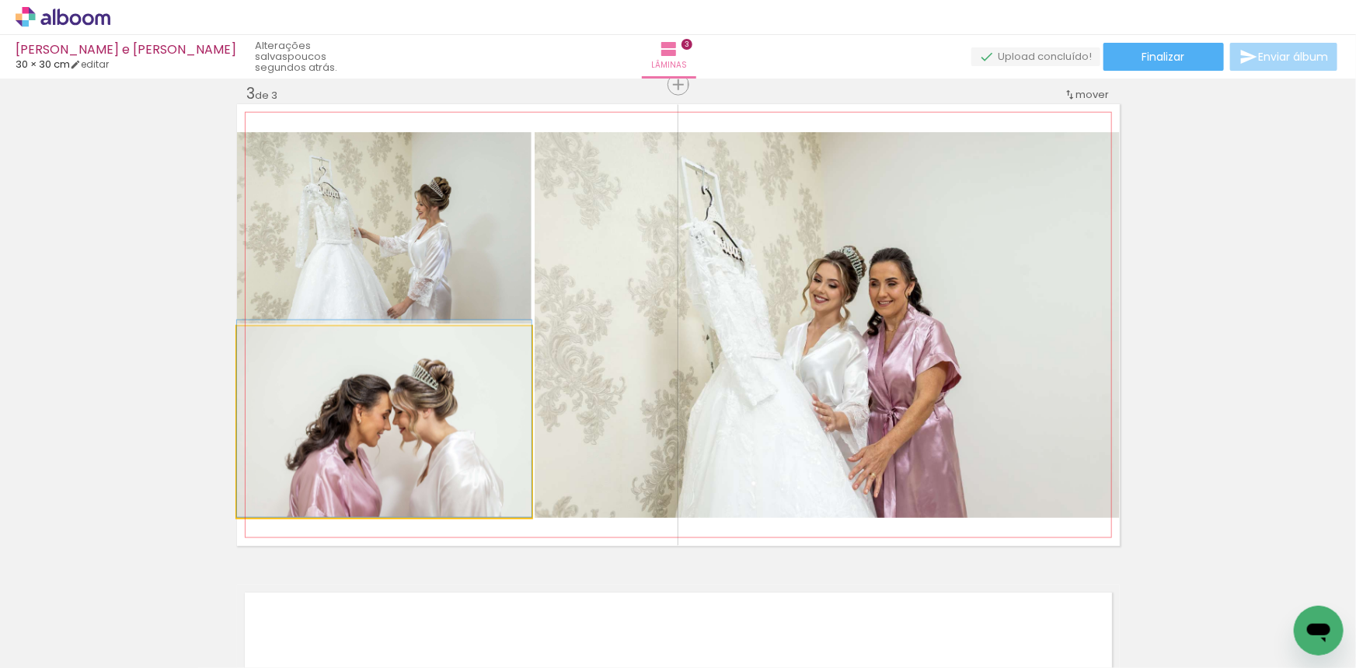
drag, startPoint x: 399, startPoint y: 378, endPoint x: 426, endPoint y: 347, distance: 41.3
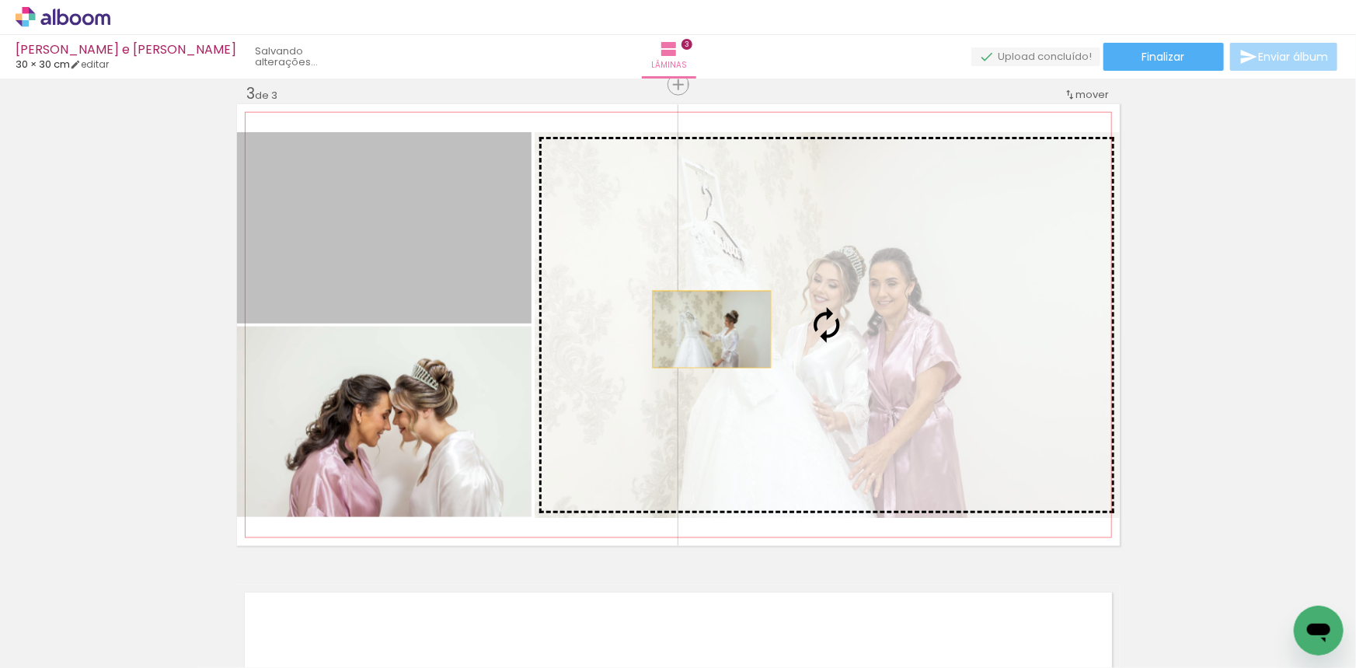
drag, startPoint x: 459, startPoint y: 263, endPoint x: 706, endPoint y: 329, distance: 256.4
click at [0, 0] on slot at bounding box center [0, 0] width 0 height 0
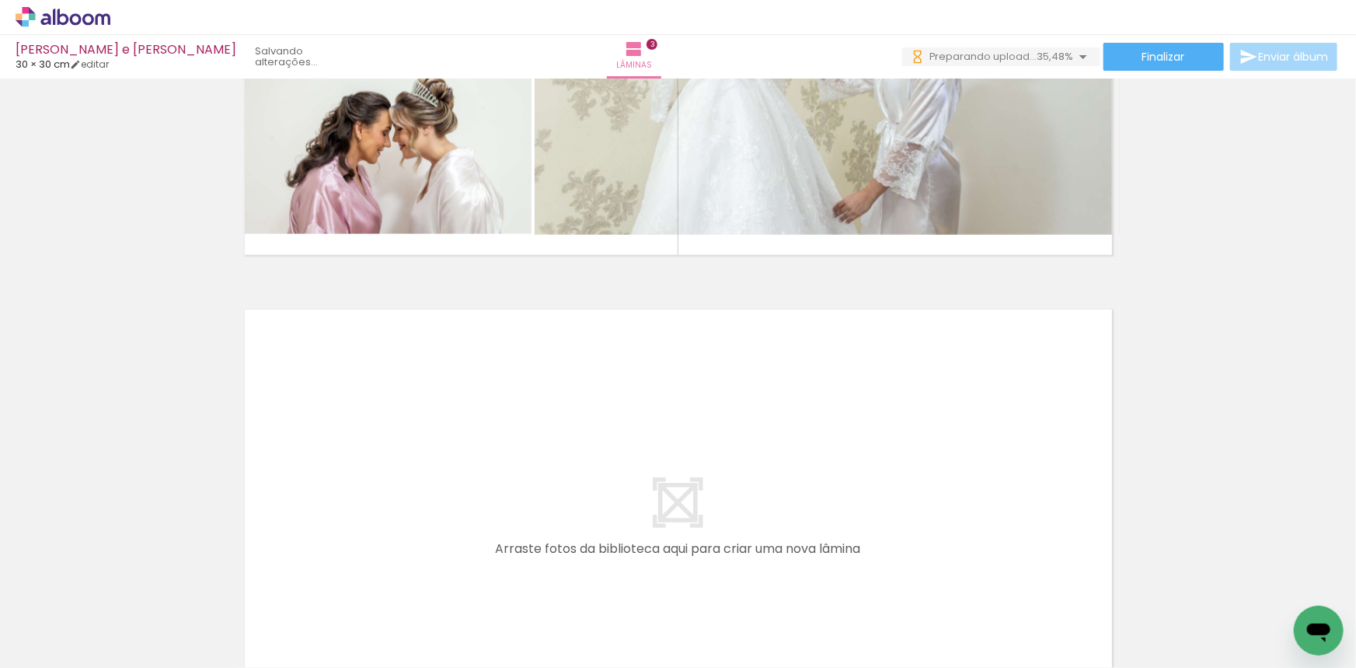
scroll to position [0, 671]
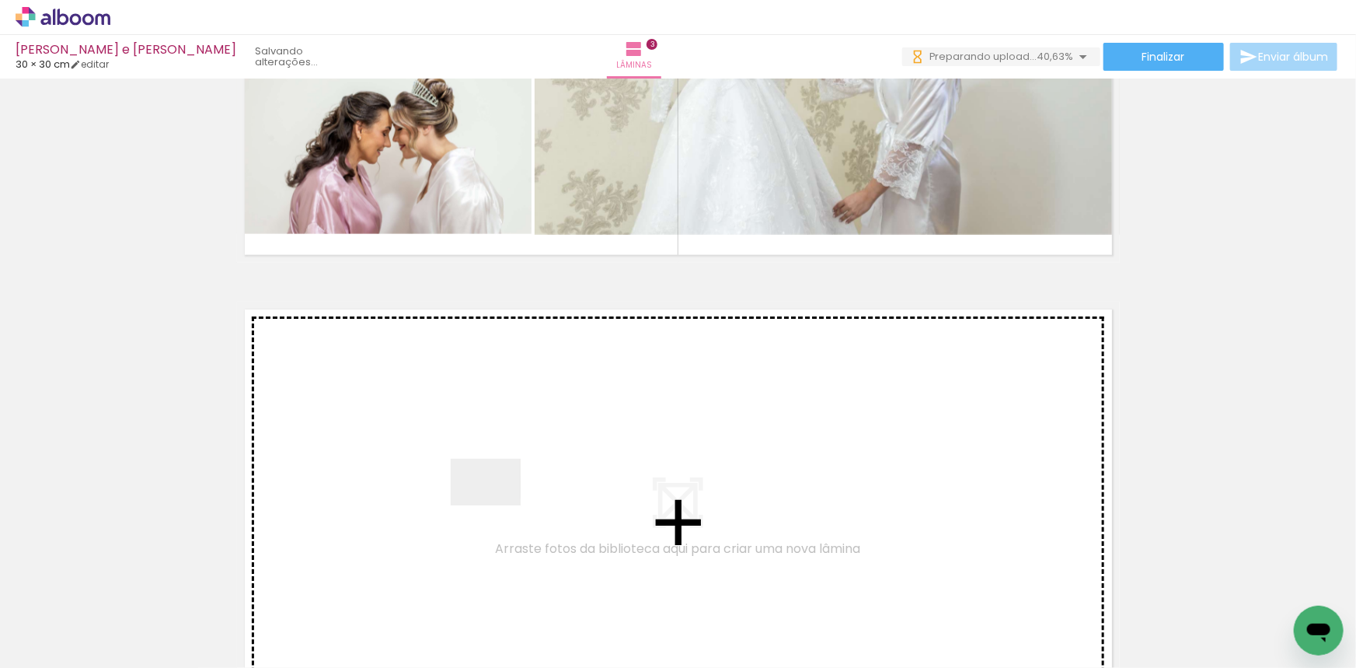
drag, startPoint x: 458, startPoint y: 582, endPoint x: 497, endPoint y: 505, distance: 86.6
click at [497, 505] on quentale-workspace at bounding box center [678, 334] width 1356 height 668
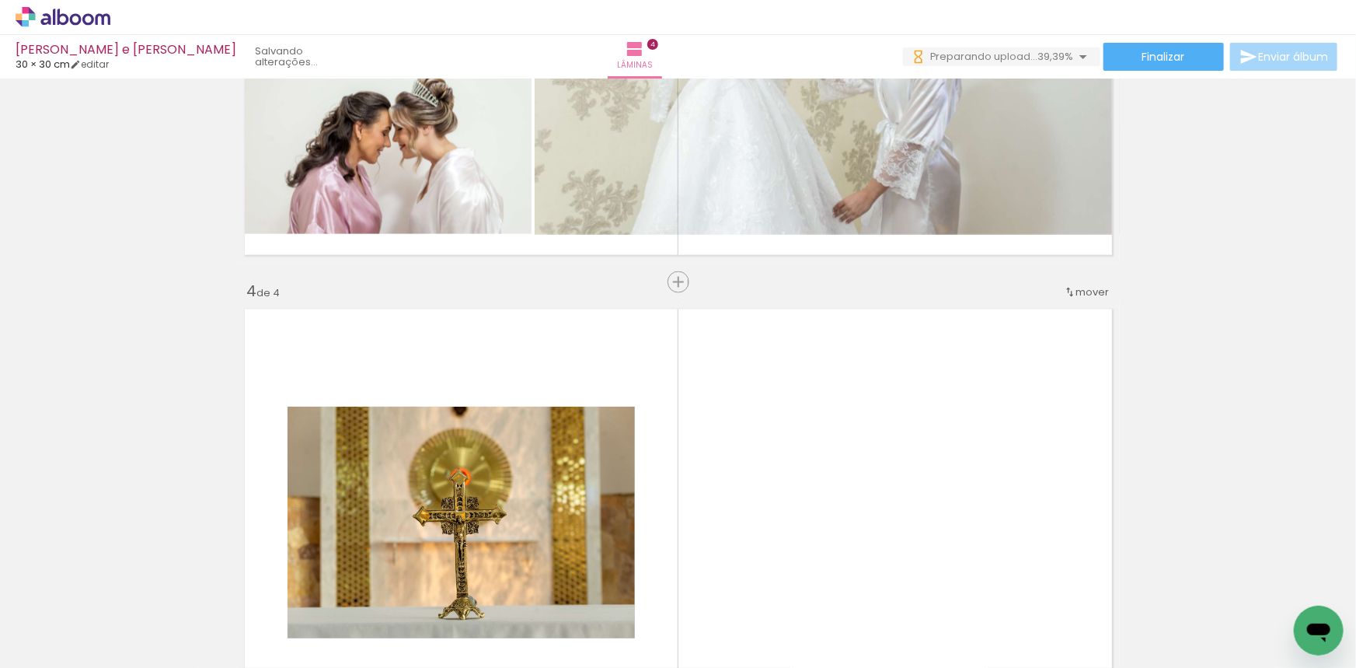
scroll to position [1460, 0]
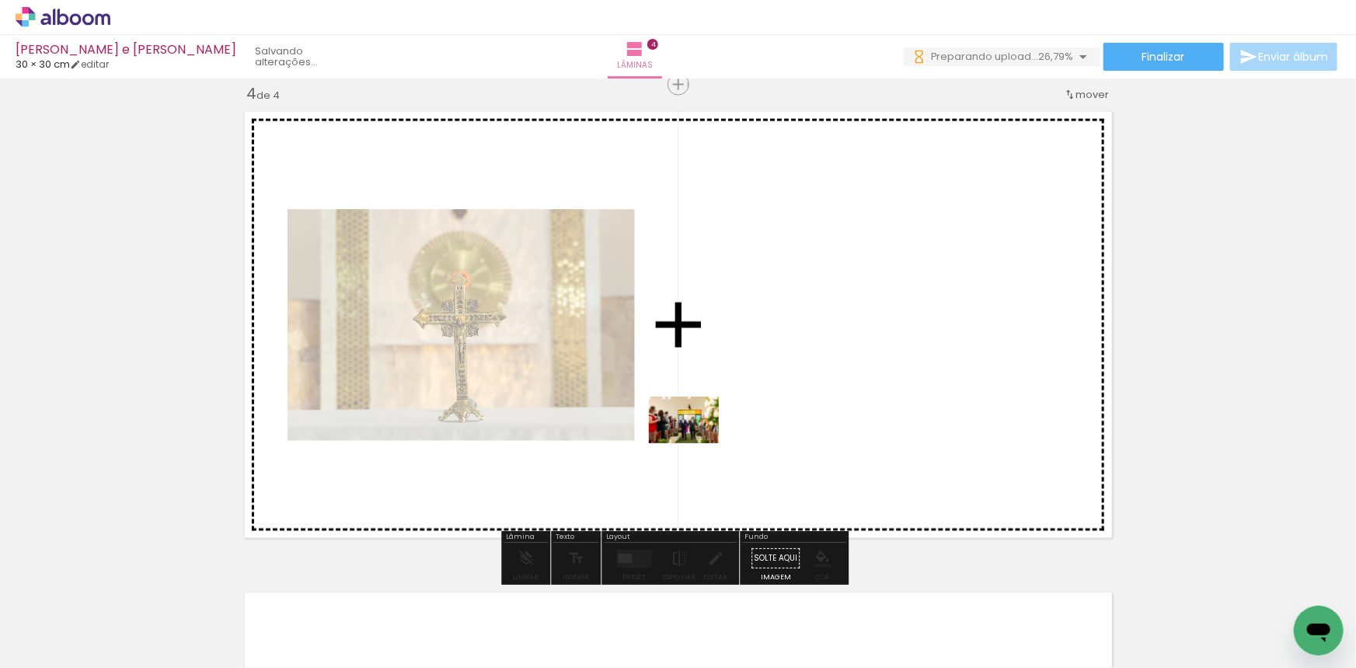
drag, startPoint x: 528, startPoint y: 626, endPoint x: 696, endPoint y: 443, distance: 247.5
click at [696, 443] on quentale-workspace at bounding box center [678, 334] width 1356 height 668
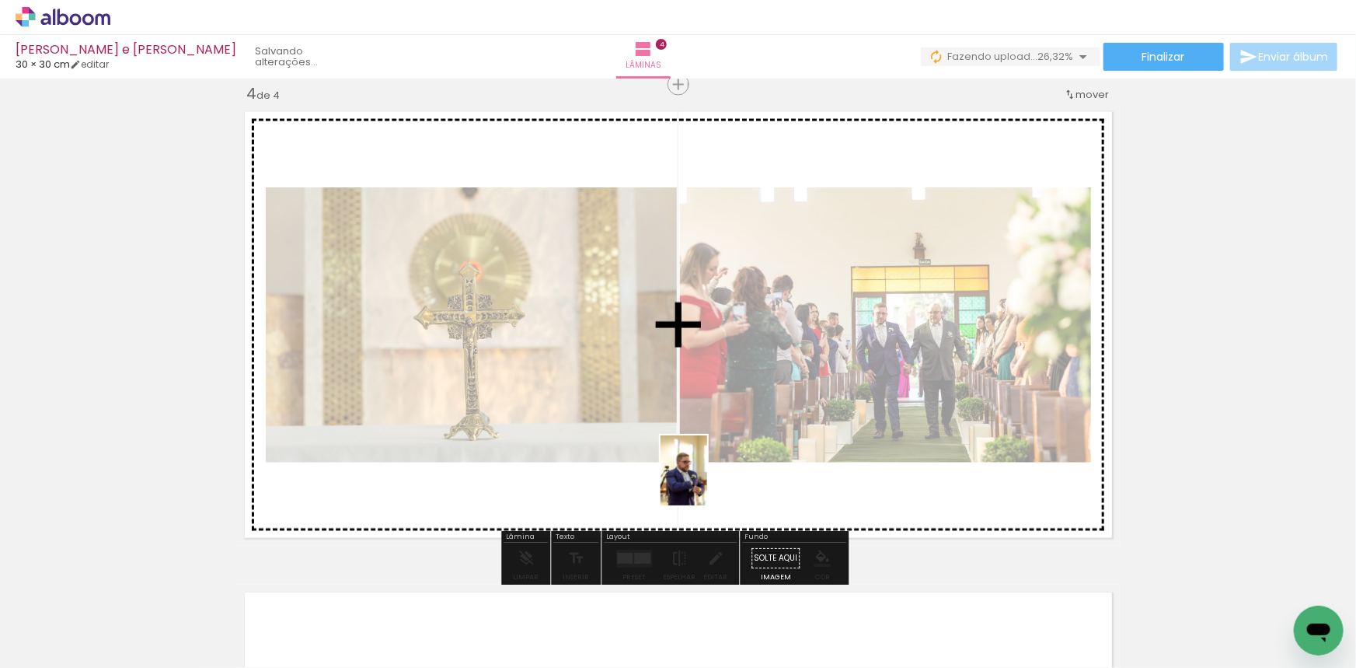
drag, startPoint x: 622, startPoint y: 607, endPoint x: 707, endPoint y: 482, distance: 151.5
click at [707, 482] on quentale-workspace at bounding box center [678, 334] width 1356 height 668
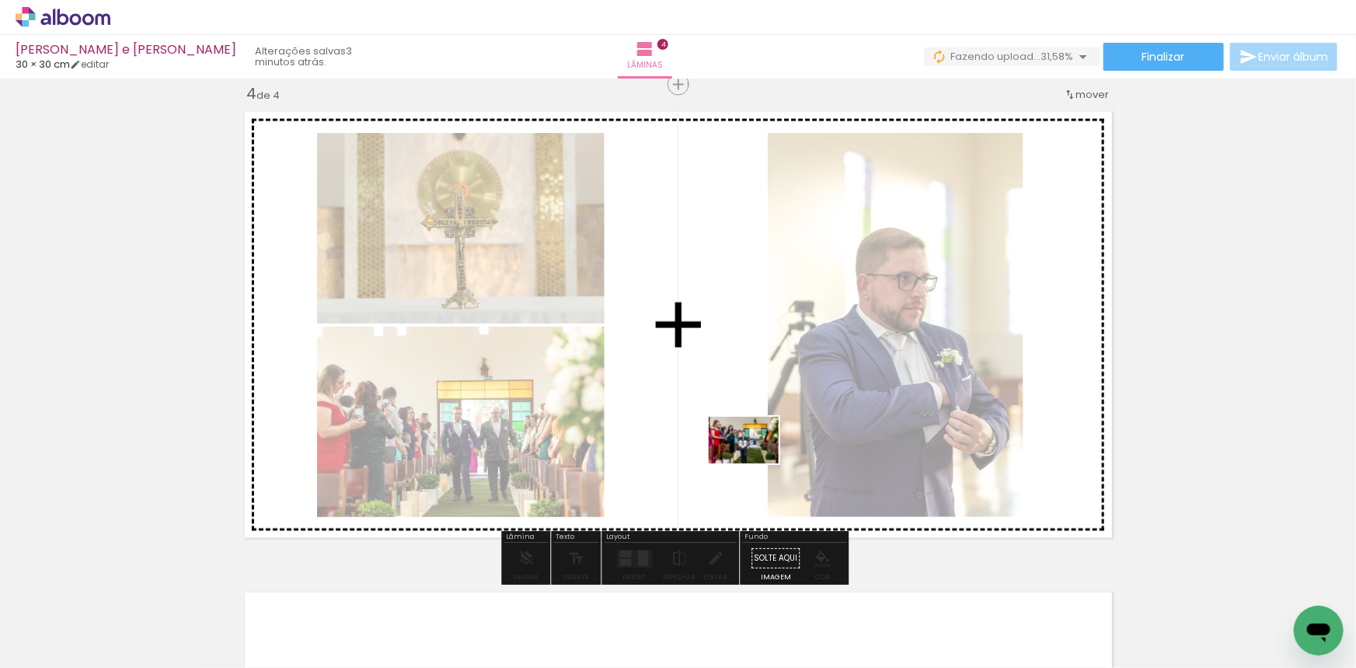
drag, startPoint x: 695, startPoint y: 616, endPoint x: 755, endPoint y: 463, distance: 164.0
click at [755, 463] on quentale-workspace at bounding box center [678, 334] width 1356 height 668
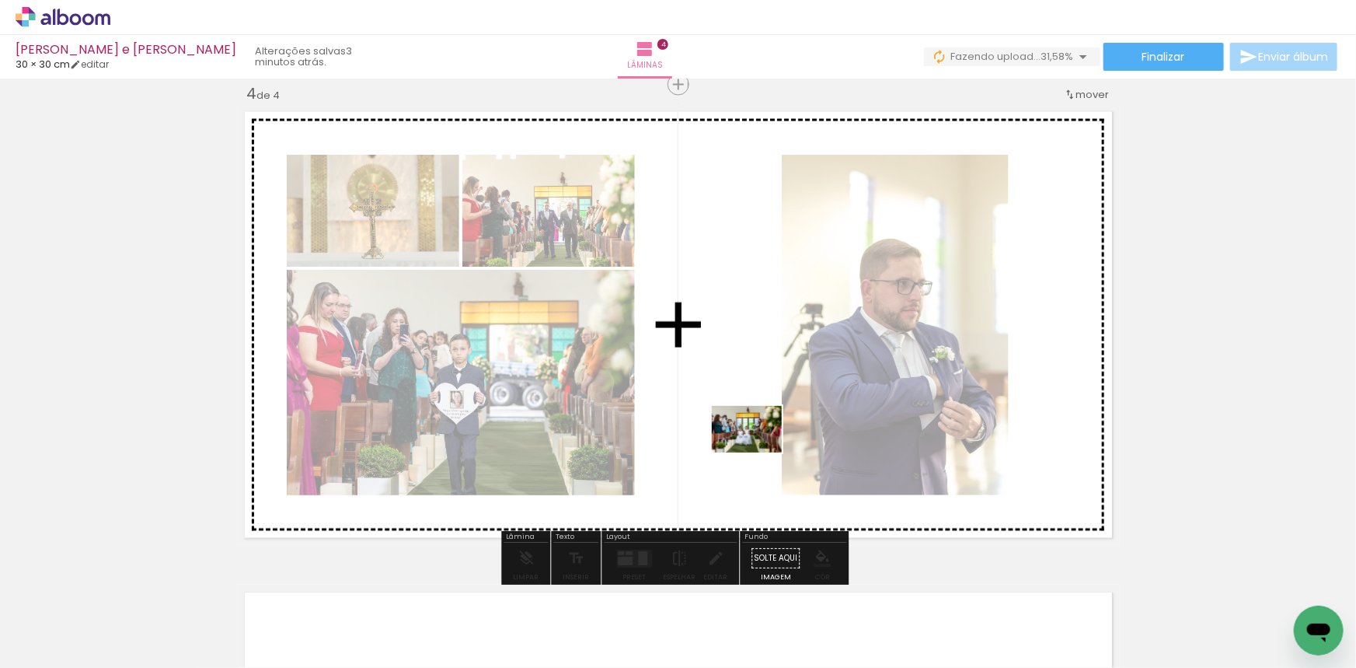
drag, startPoint x: 798, startPoint y: 622, endPoint x: 758, endPoint y: 458, distance: 168.9
click at [758, 450] on quentale-workspace at bounding box center [678, 334] width 1356 height 668
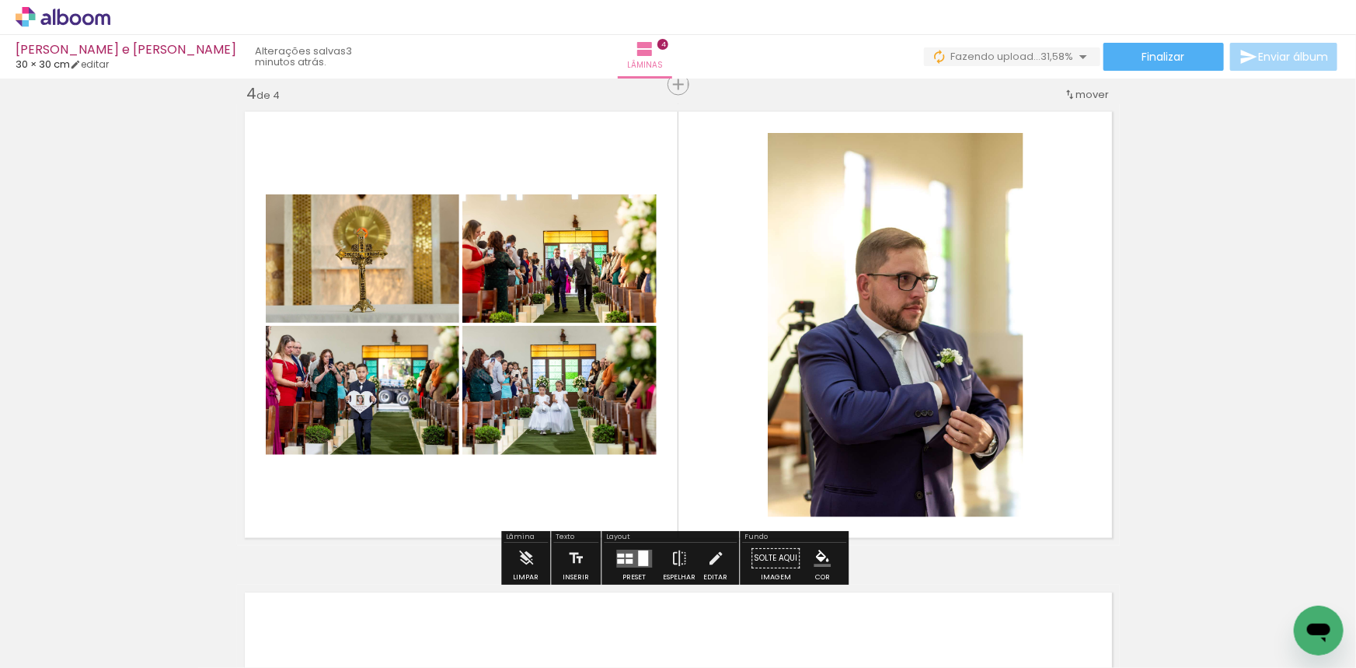
click at [634, 560] on quentale-layouter at bounding box center [634, 558] width 36 height 18
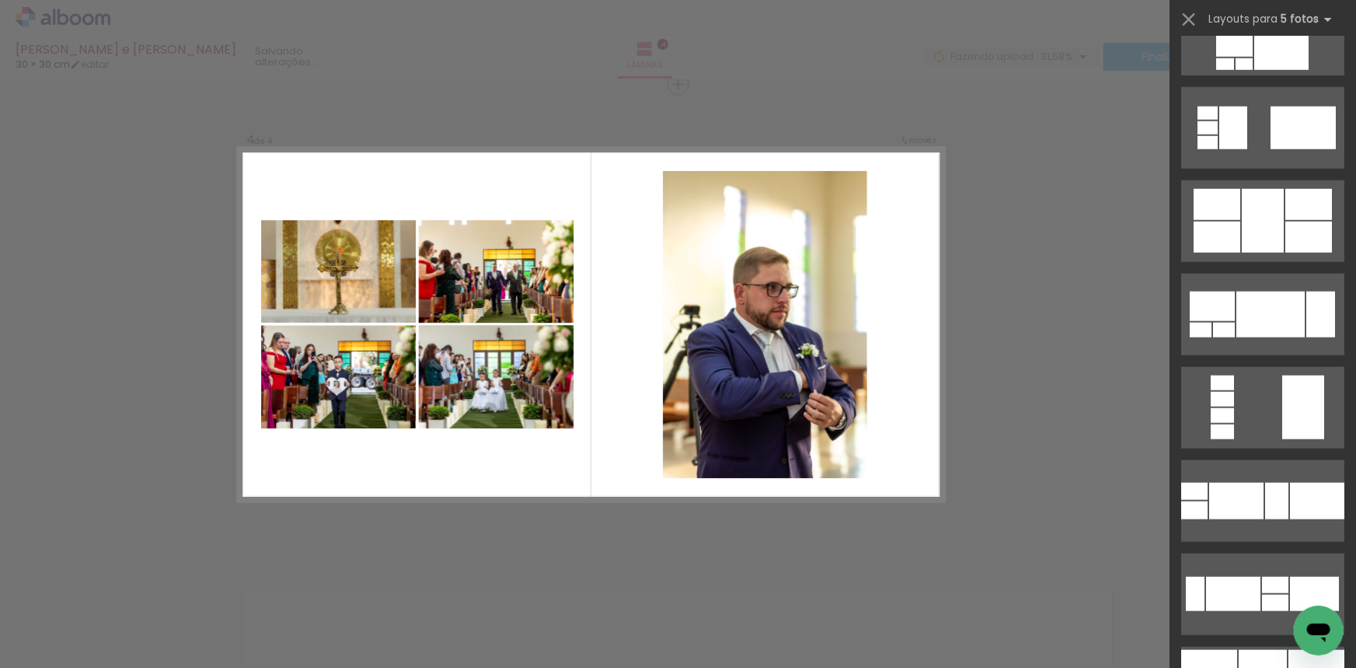
scroll to position [0, 0]
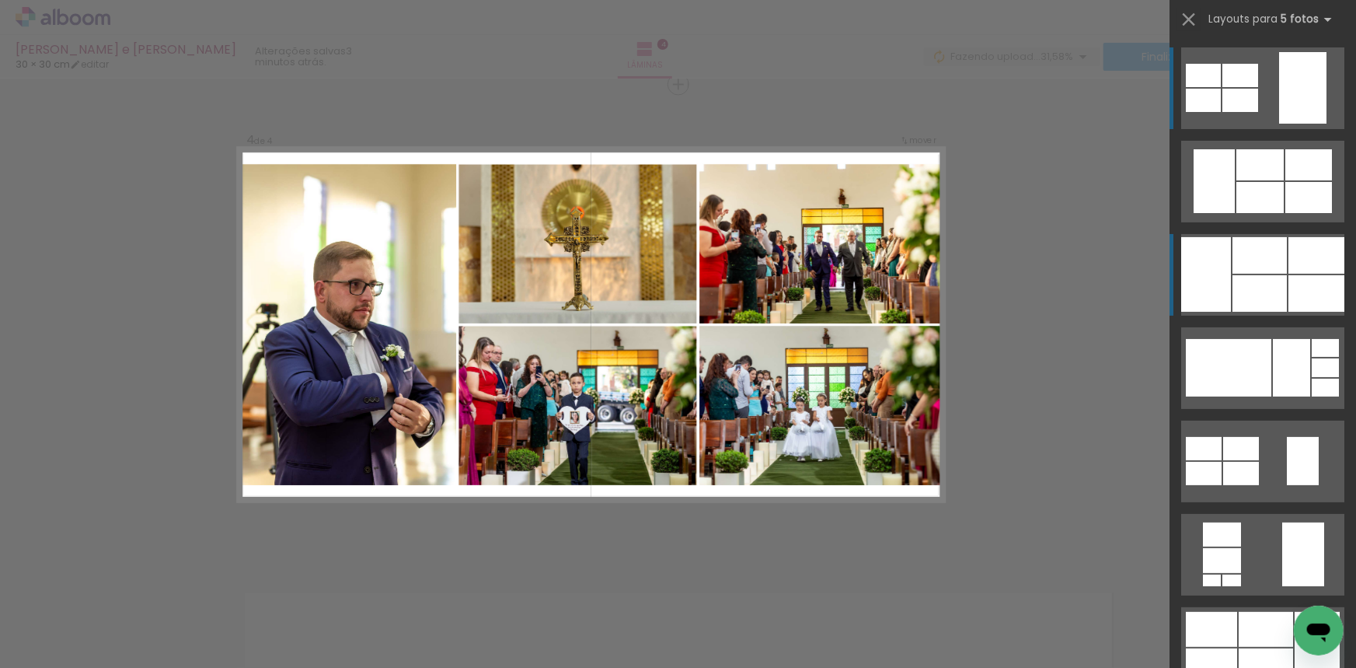
click at [1259, 284] on div at bounding box center [1260, 293] width 54 height 37
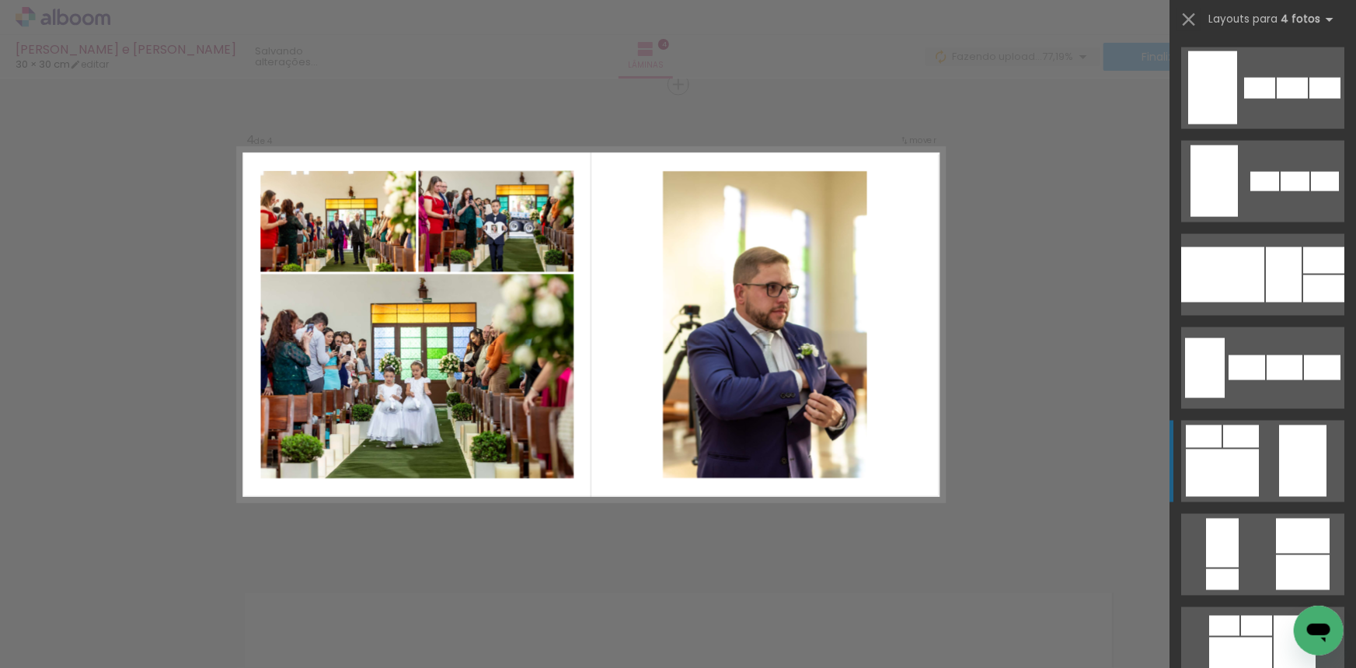
scroll to position [1130, 0]
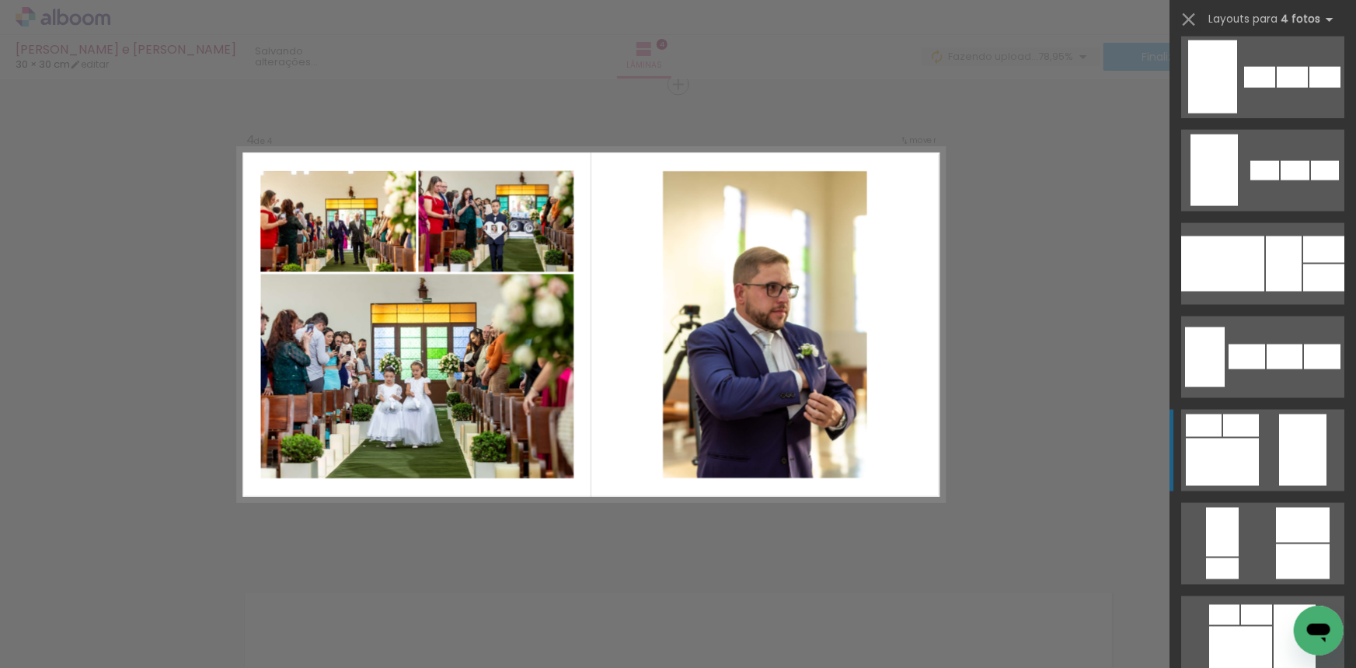
click at [1236, 442] on div at bounding box center [1222, 461] width 73 height 47
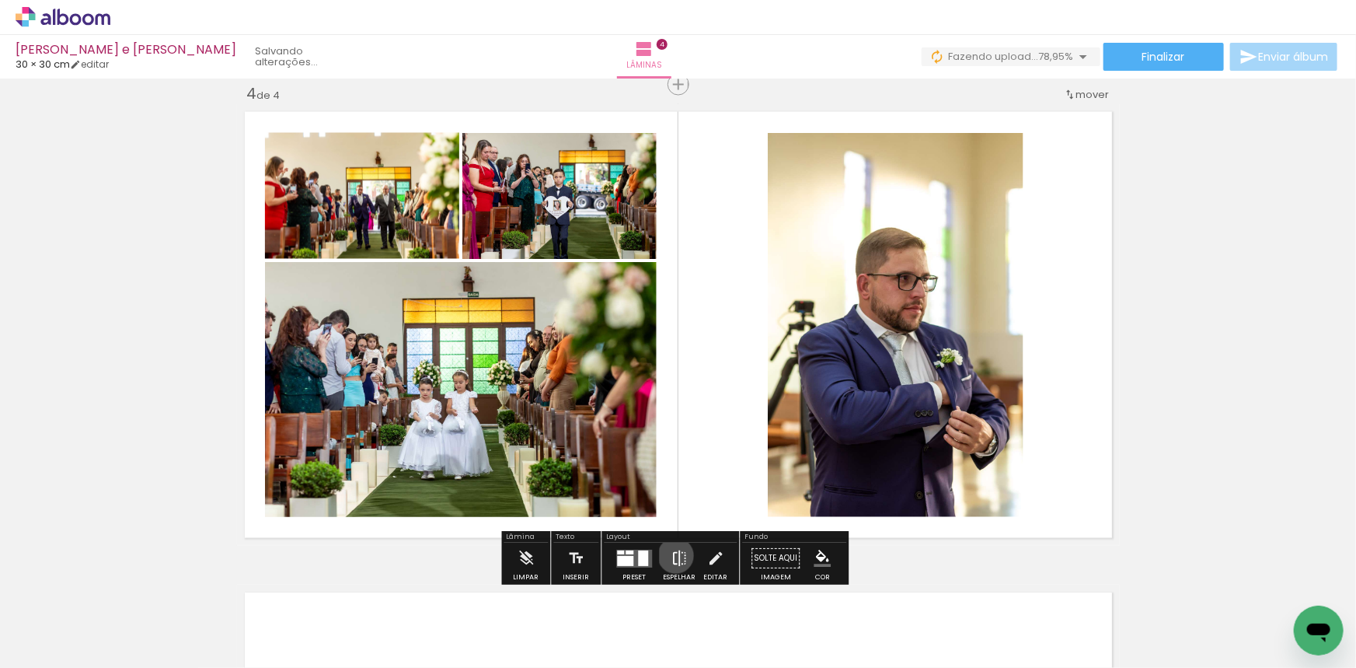
click at [672, 556] on iron-icon at bounding box center [679, 558] width 17 height 31
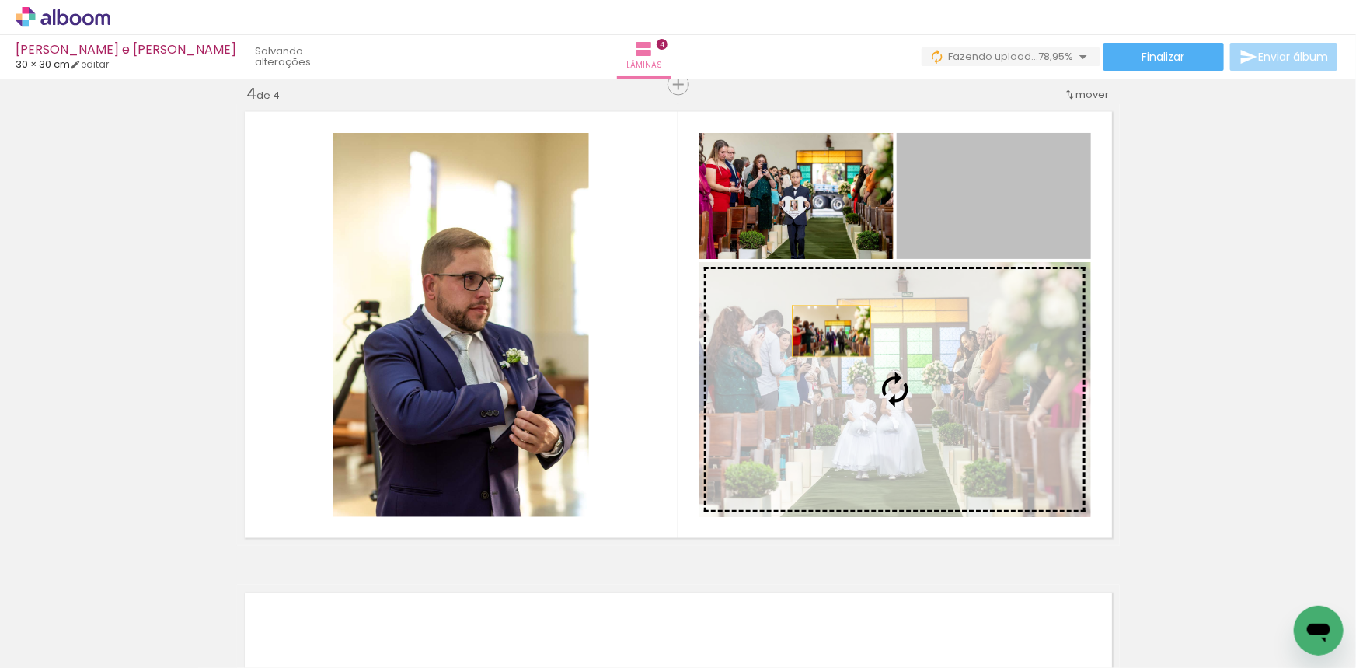
drag, startPoint x: 955, startPoint y: 200, endPoint x: 826, endPoint y: 331, distance: 184.1
click at [0, 0] on slot at bounding box center [0, 0] width 0 height 0
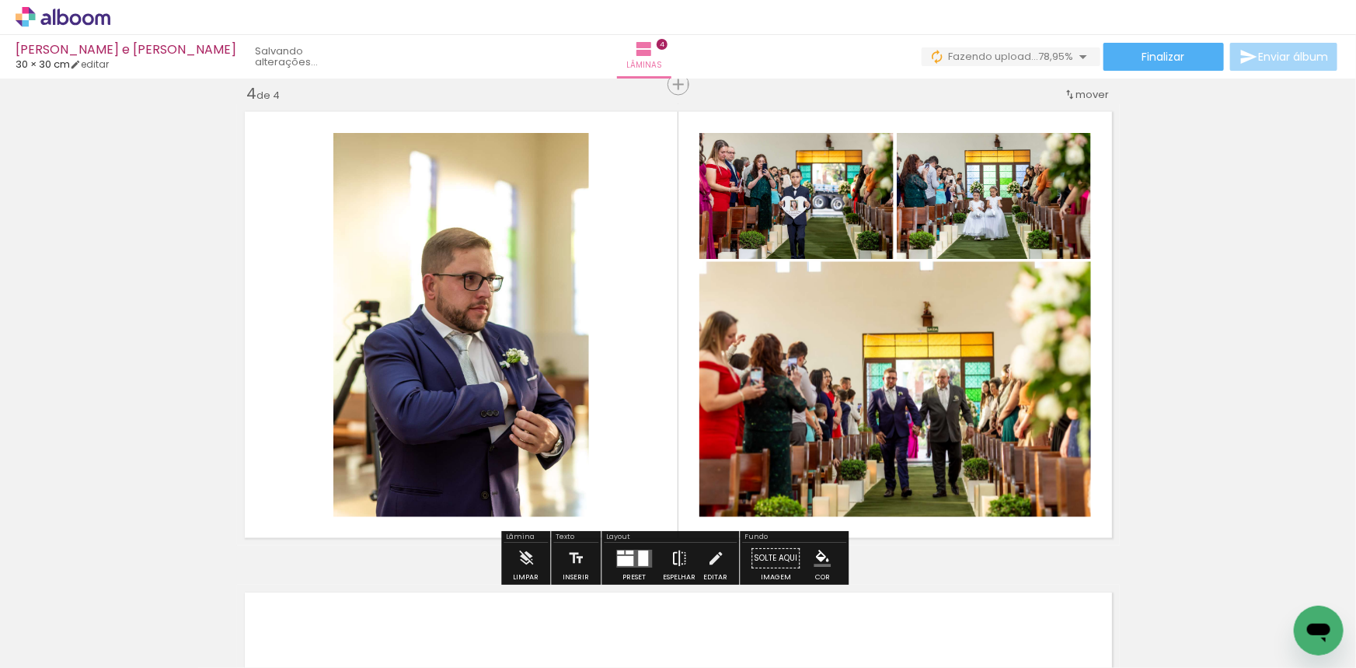
click at [676, 563] on iron-icon at bounding box center [679, 558] width 17 height 31
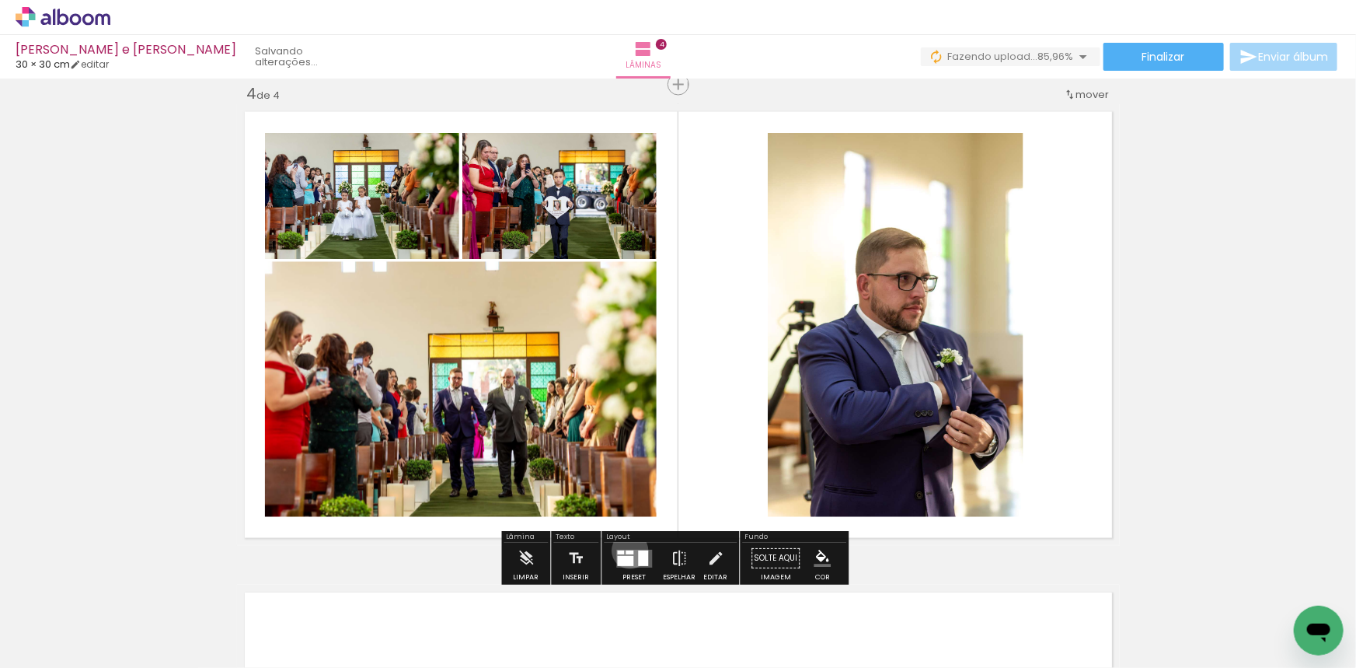
drag, startPoint x: 629, startPoint y: 550, endPoint x: 878, endPoint y: 490, distance: 256.6
click at [629, 551] on div at bounding box center [630, 552] width 8 height 4
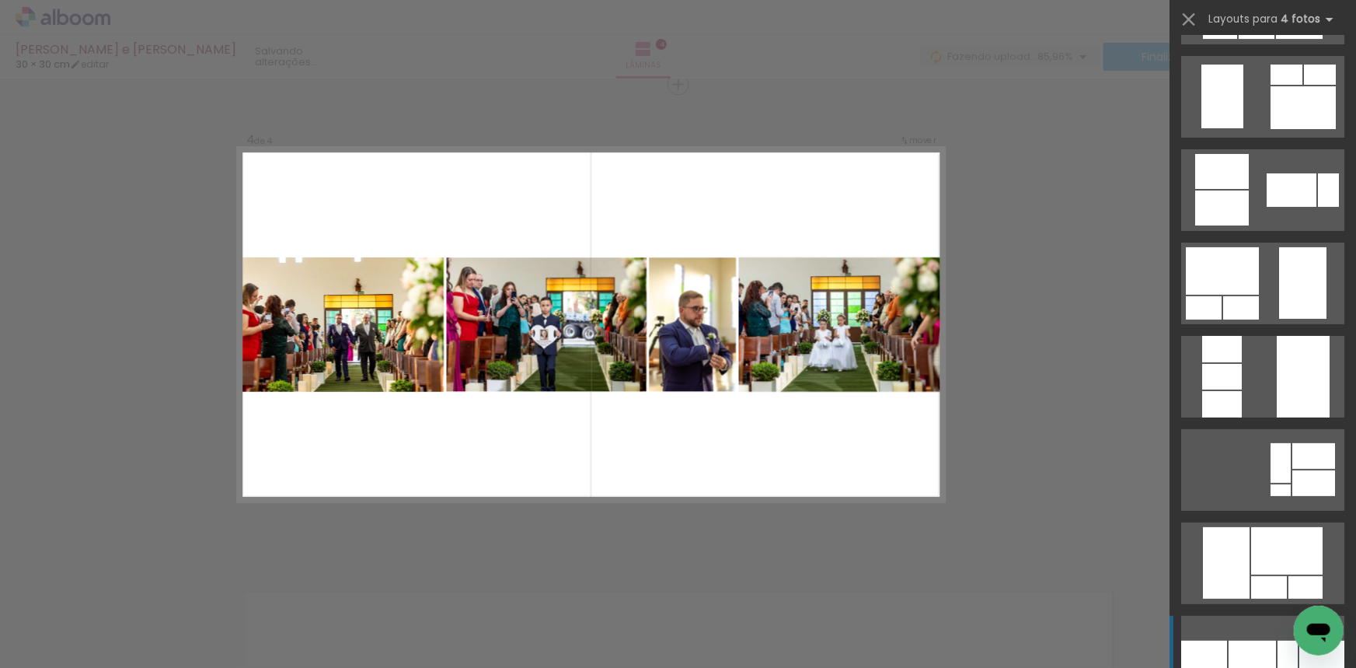
scroll to position [3187, 0]
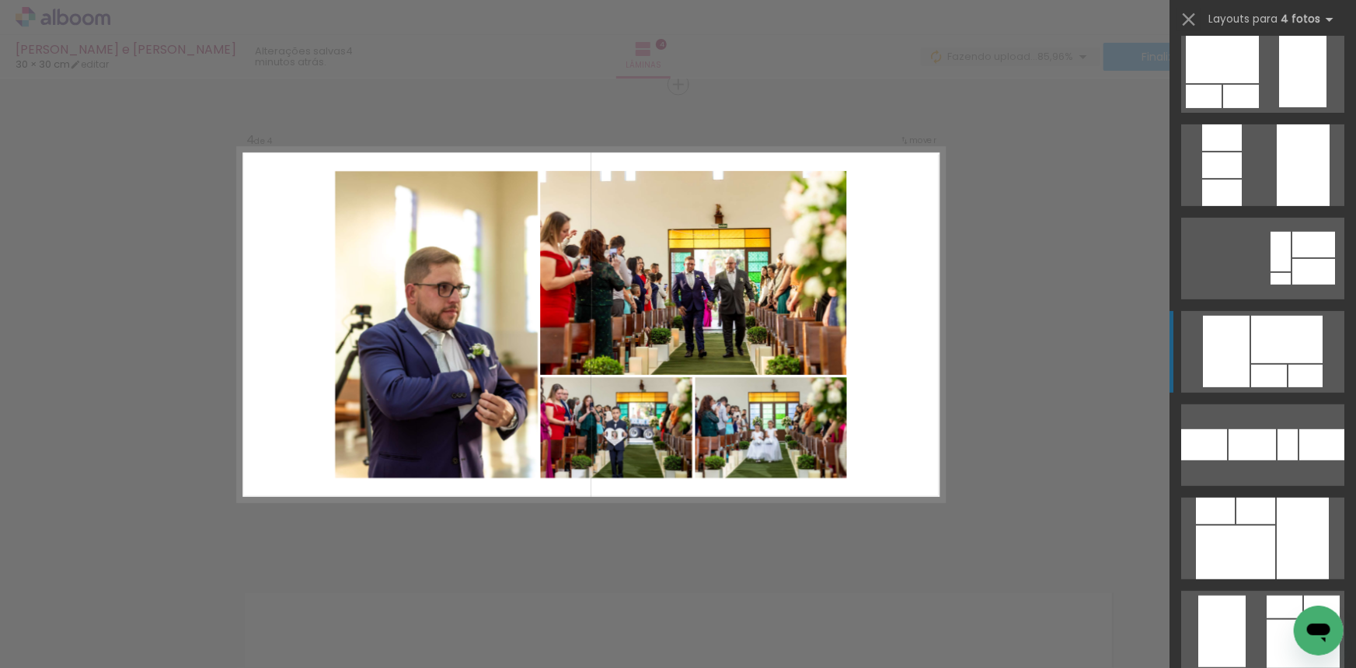
click at [1262, 358] on div at bounding box center [1287, 339] width 72 height 47
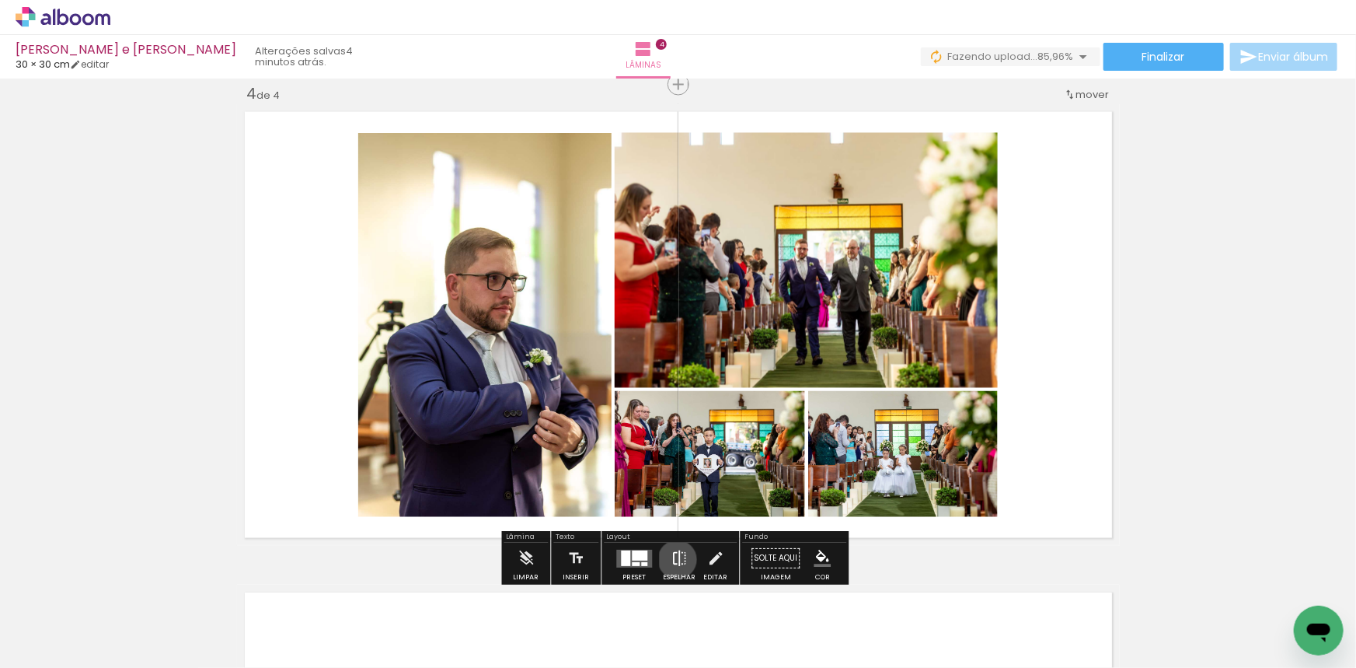
click at [674, 560] on iron-icon at bounding box center [679, 558] width 17 height 31
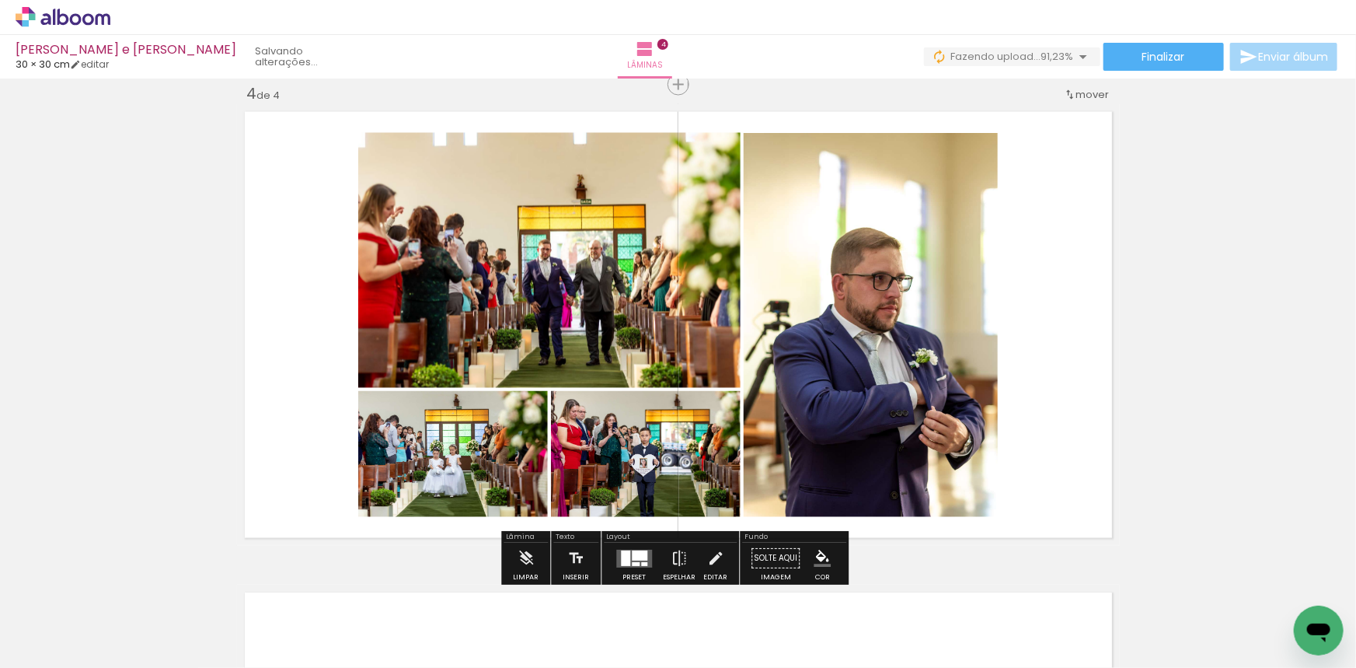
click at [632, 563] on div at bounding box center [636, 564] width 8 height 4
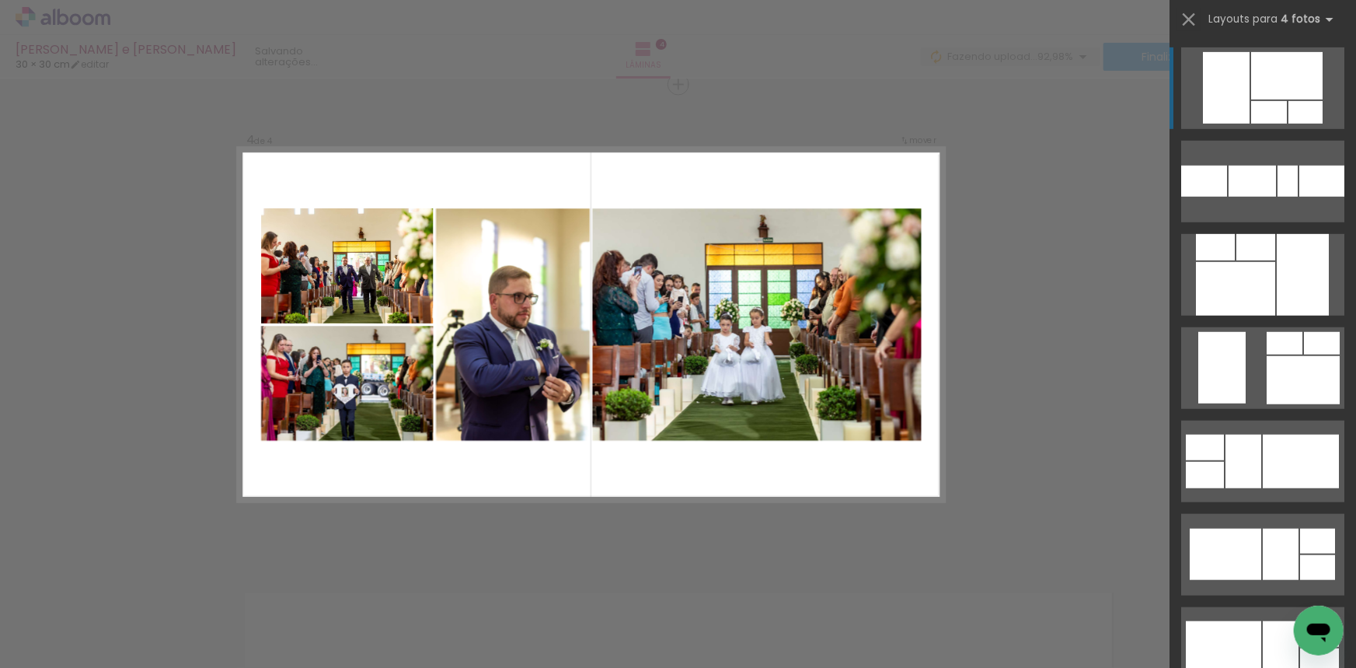
scroll to position [3662, 0]
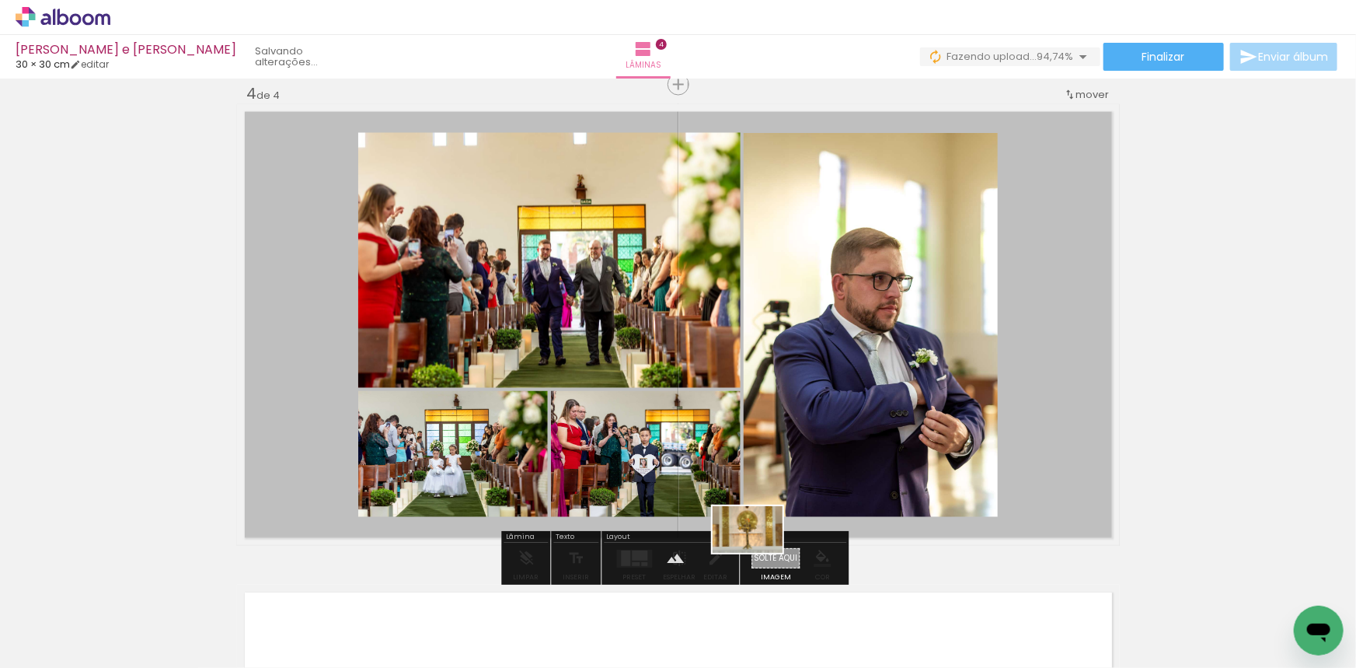
drag, startPoint x: 442, startPoint y: 608, endPoint x: 759, endPoint y: 553, distance: 321.9
click at [759, 553] on quentale-workspace at bounding box center [678, 334] width 1356 height 668
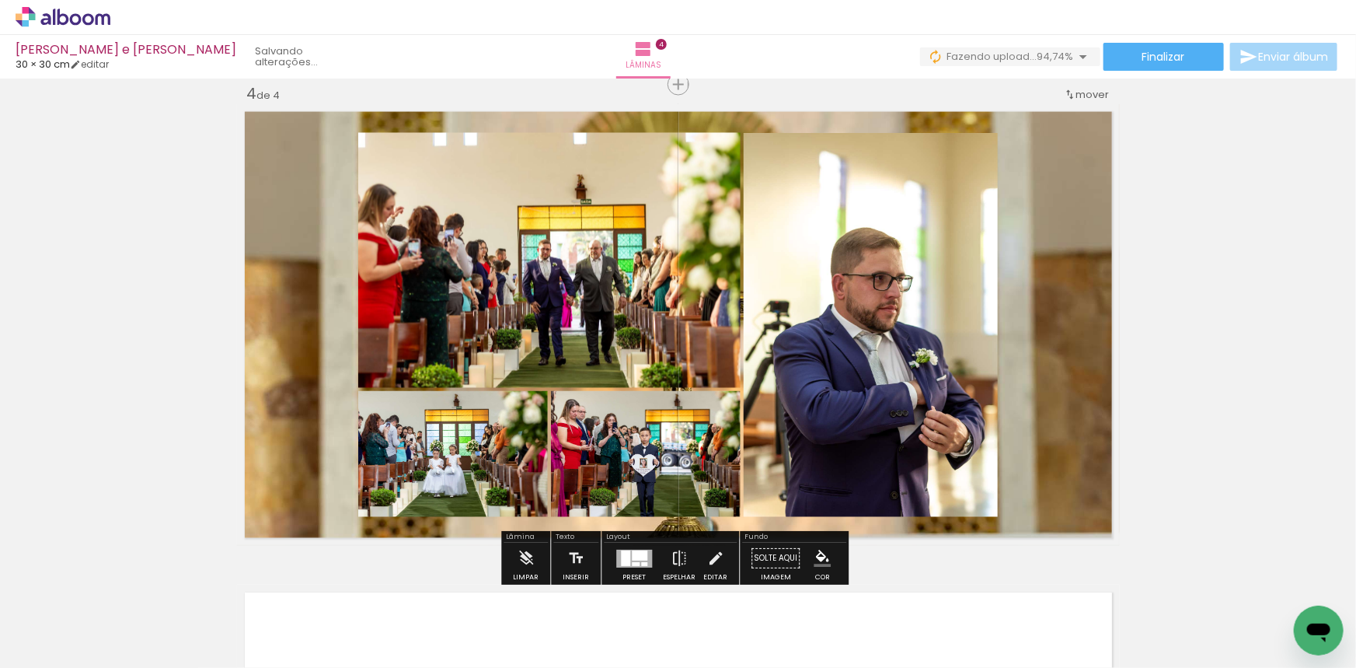
click at [1041, 410] on quentale-layouter at bounding box center [678, 324] width 883 height 441
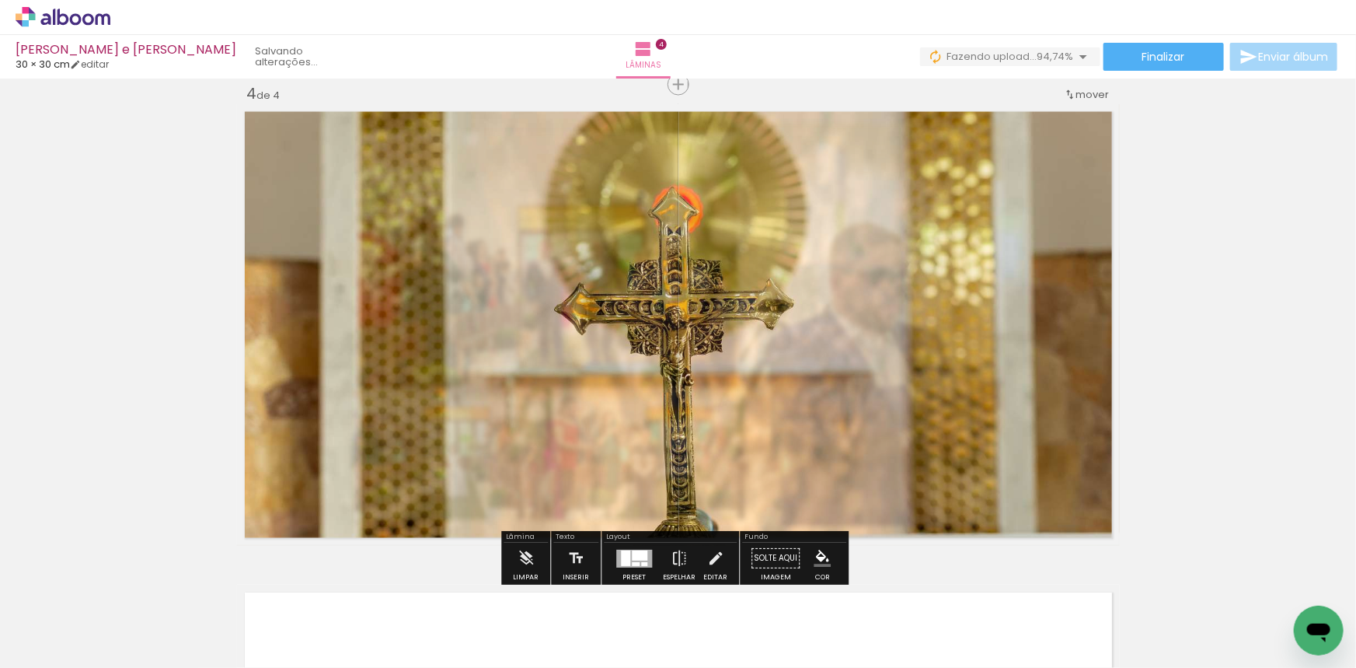
click at [1041, 410] on quentale-photo at bounding box center [678, 324] width 883 height 441
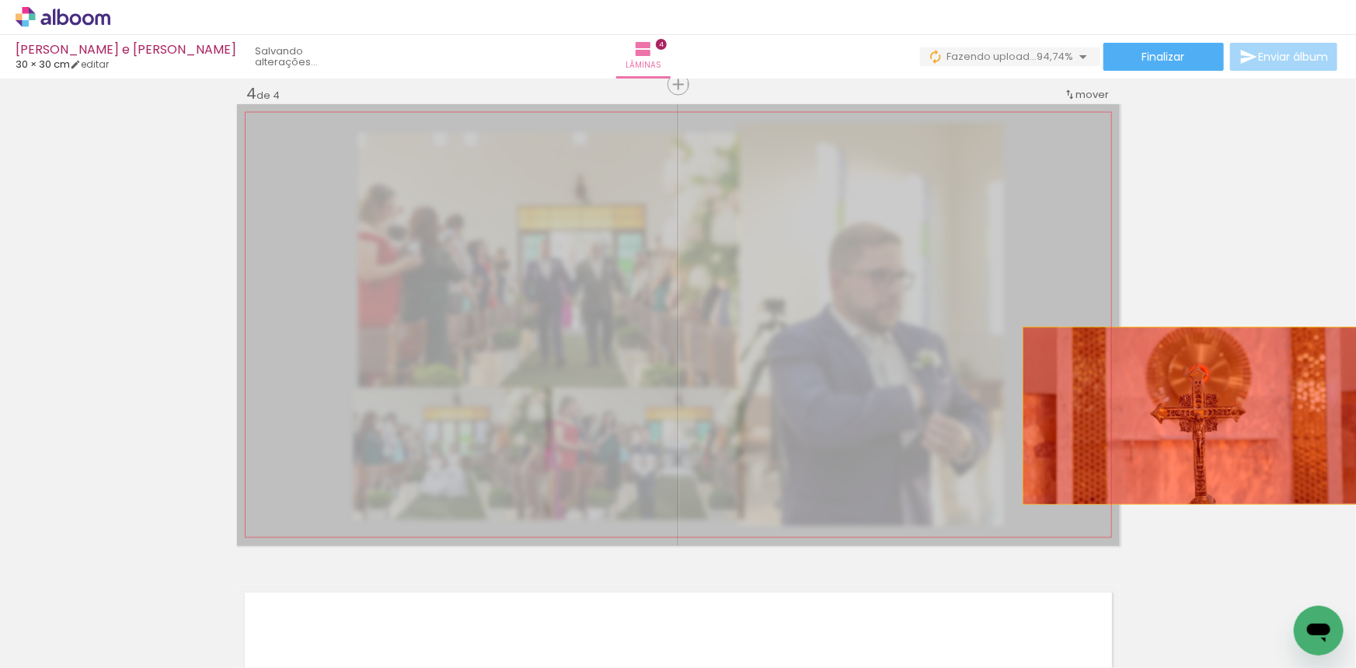
drag, startPoint x: 1029, startPoint y: 407, endPoint x: 1195, endPoint y: 416, distance: 165.8
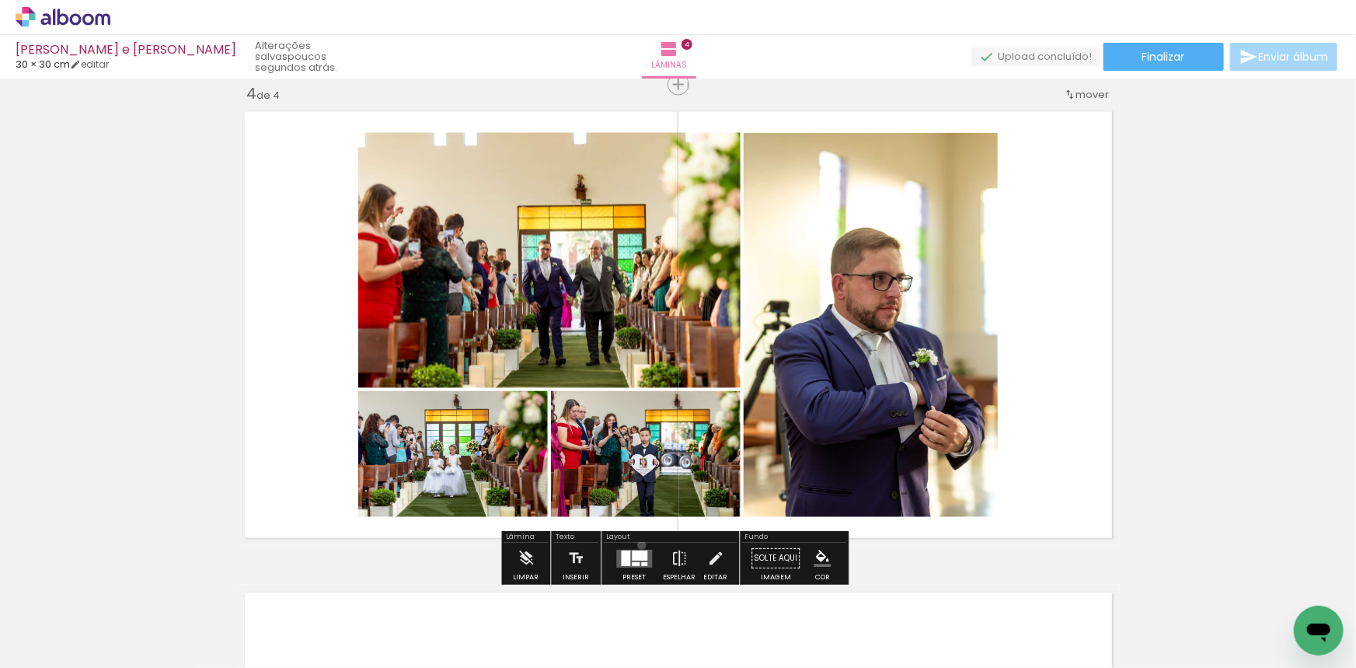
click at [640, 545] on div at bounding box center [634, 558] width 42 height 31
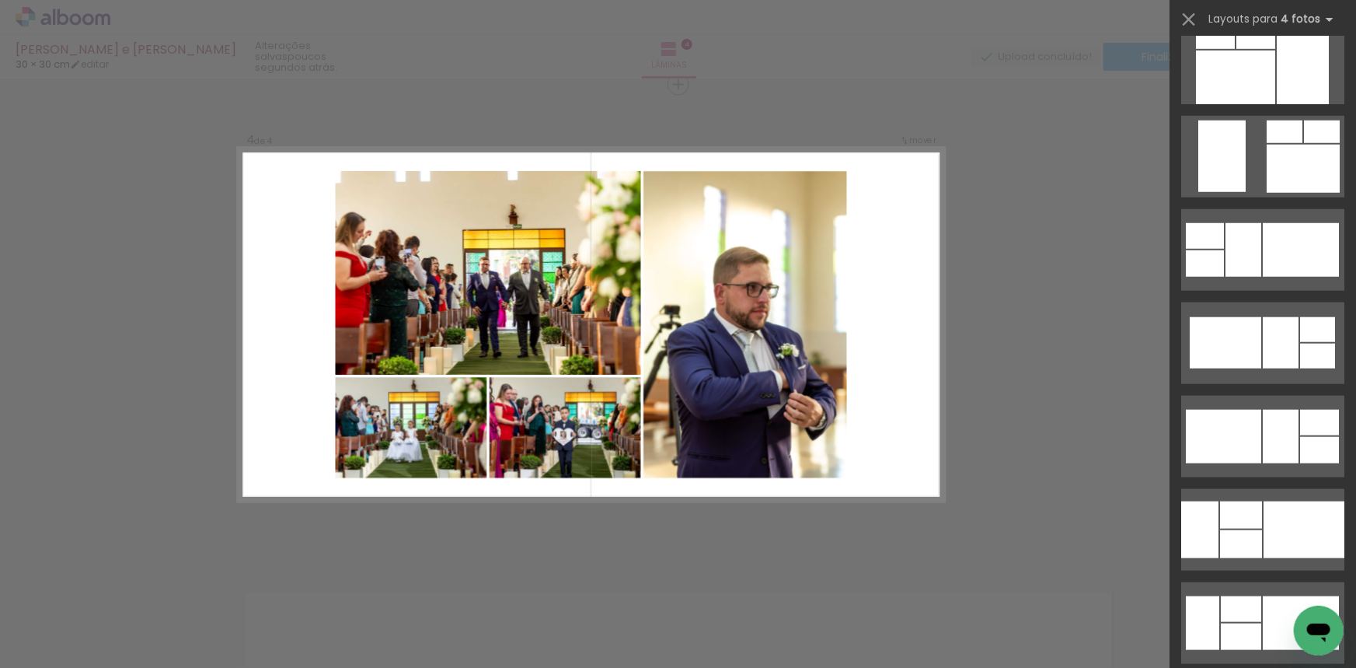
scroll to position [3451, 0]
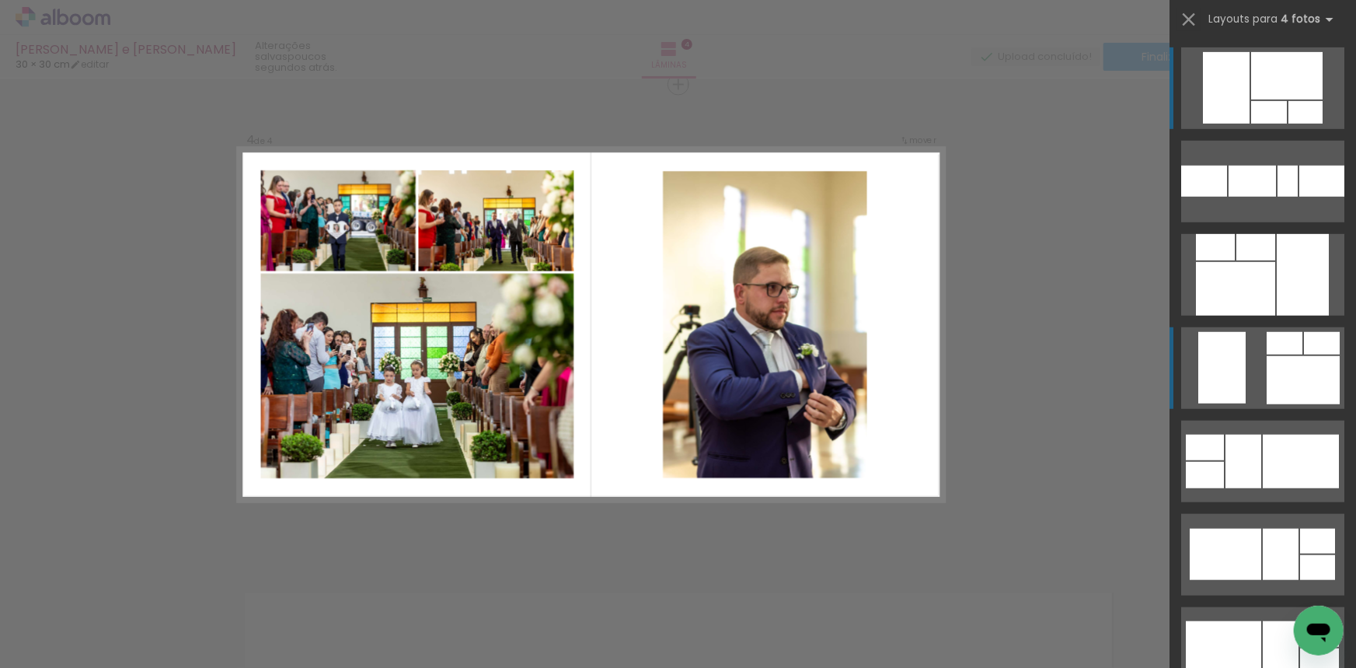
click at [1226, 358] on div at bounding box center [1221, 368] width 47 height 72
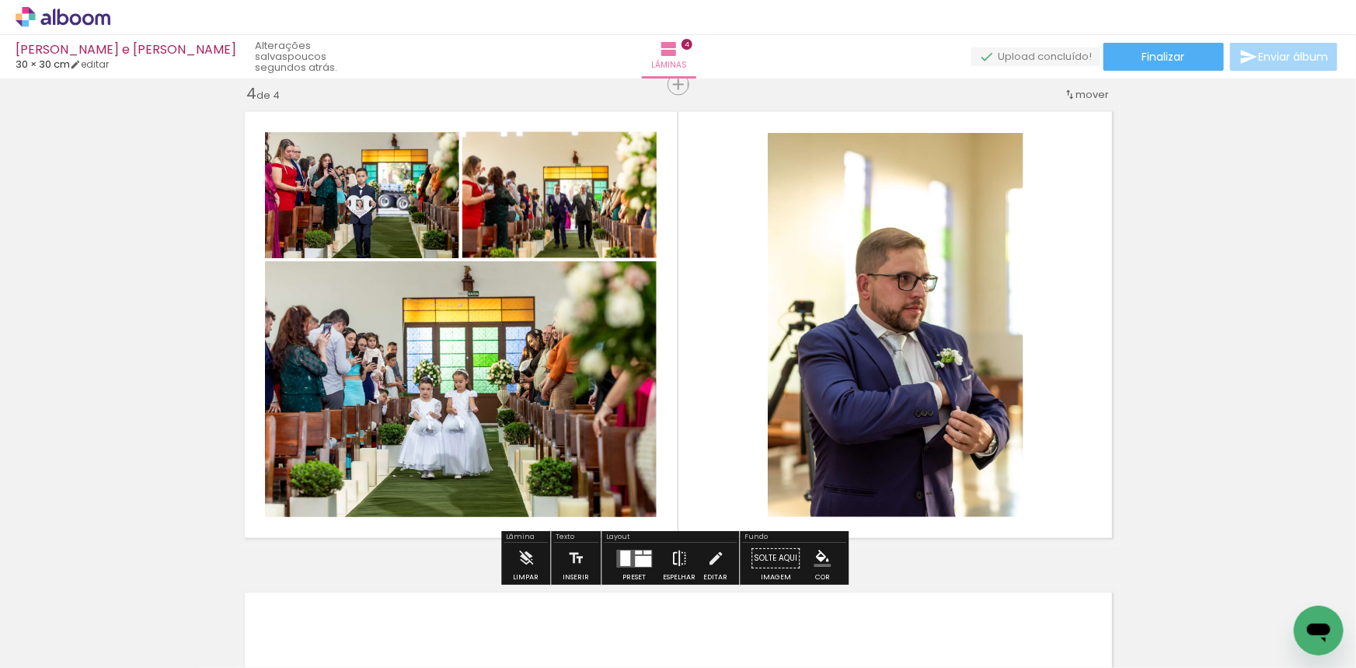
click at [683, 557] on iron-icon at bounding box center [679, 558] width 17 height 31
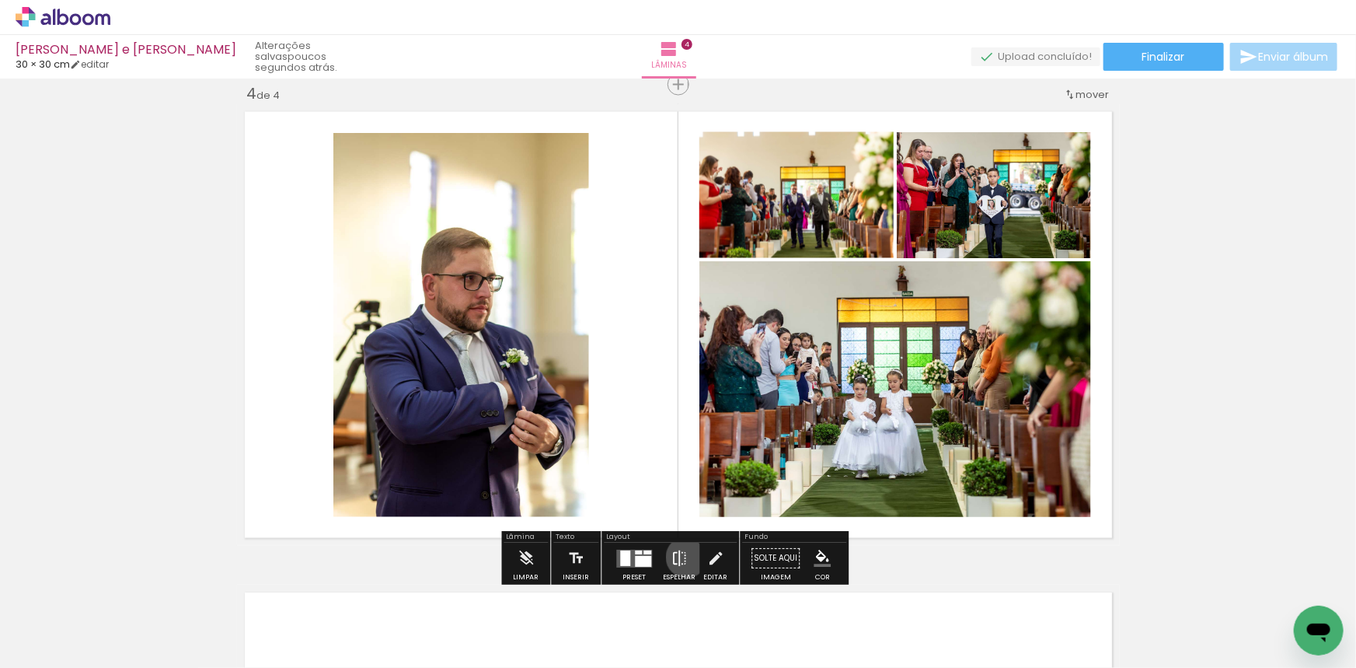
click at [683, 557] on iron-icon at bounding box center [679, 558] width 17 height 31
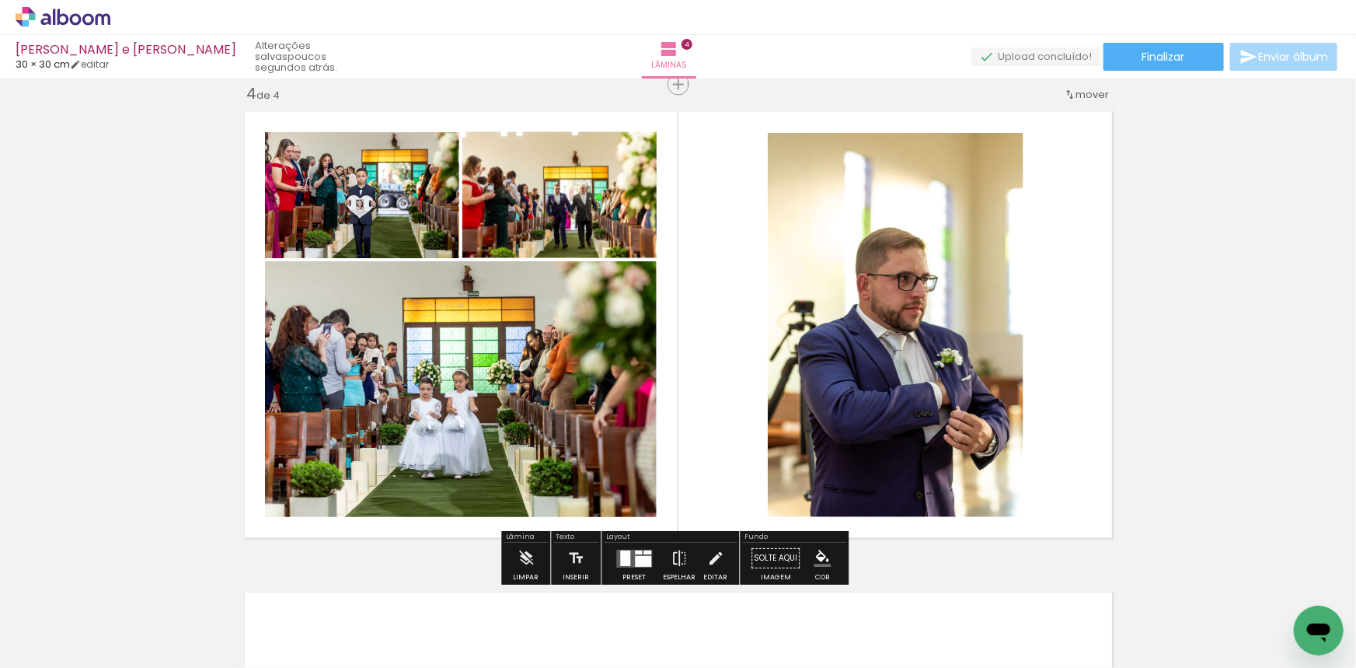
click at [636, 560] on div at bounding box center [643, 561] width 16 height 11
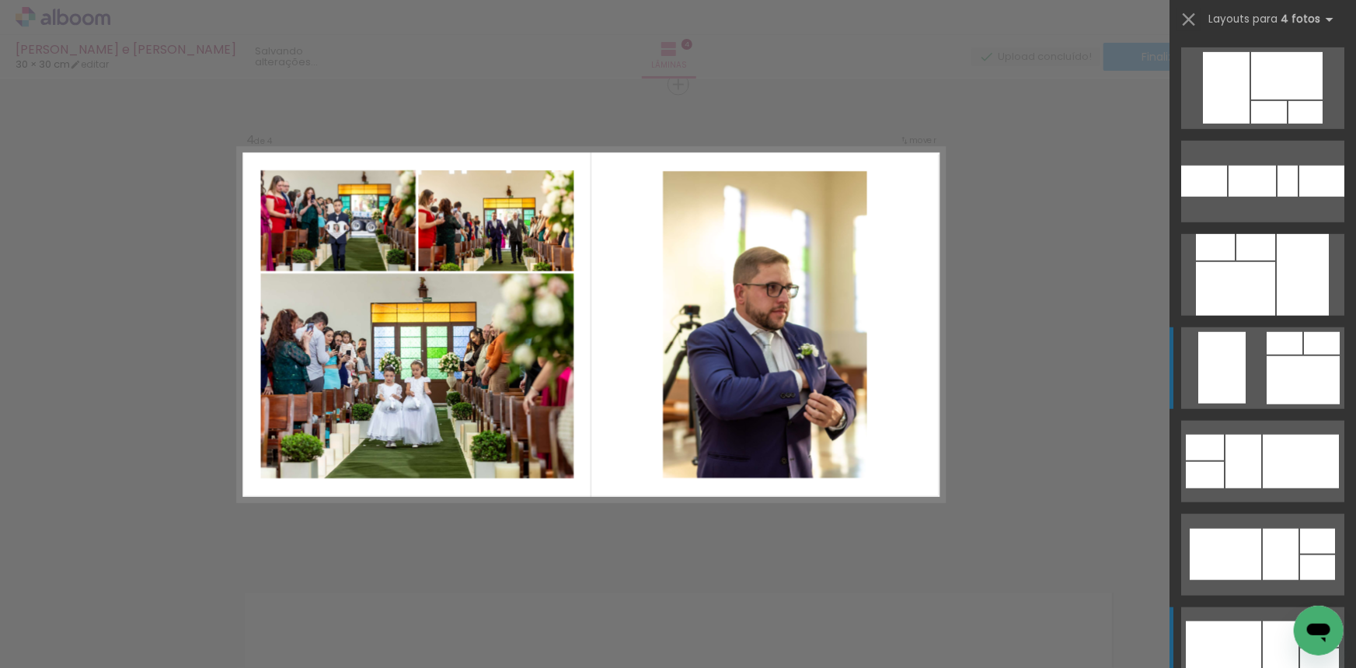
scroll to position [3731, 0]
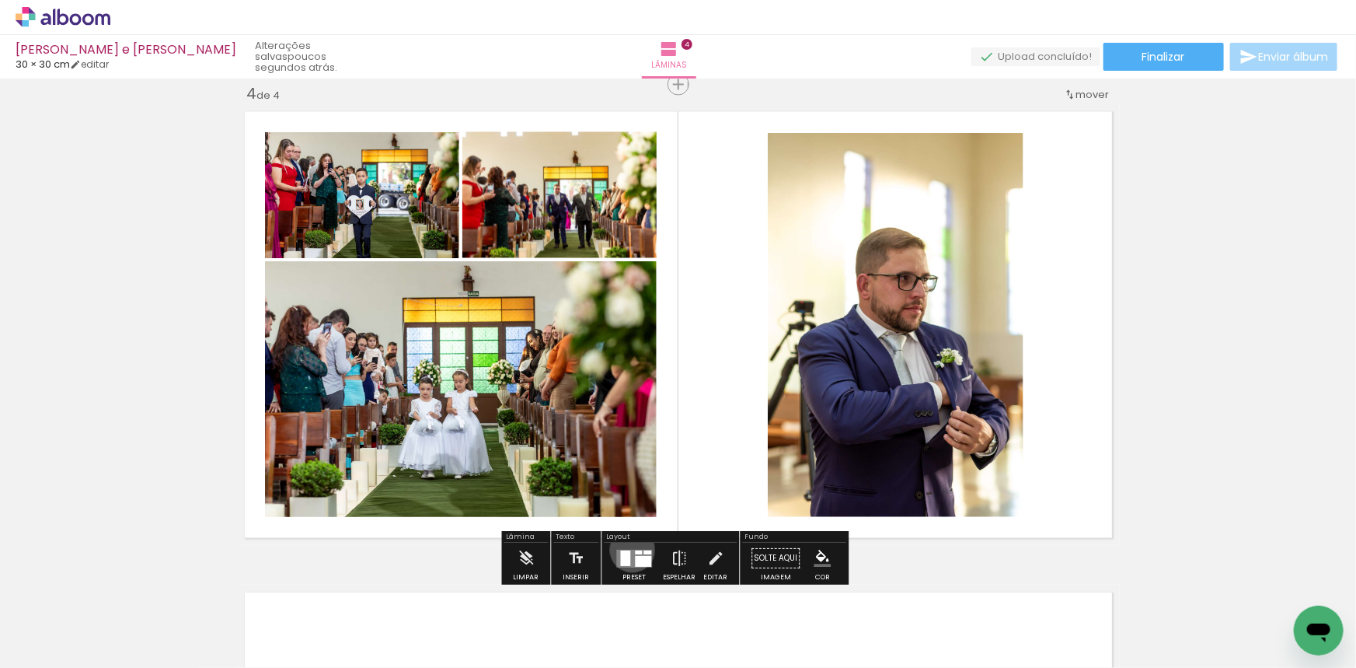
click at [630, 549] on quentale-layouter at bounding box center [634, 558] width 36 height 18
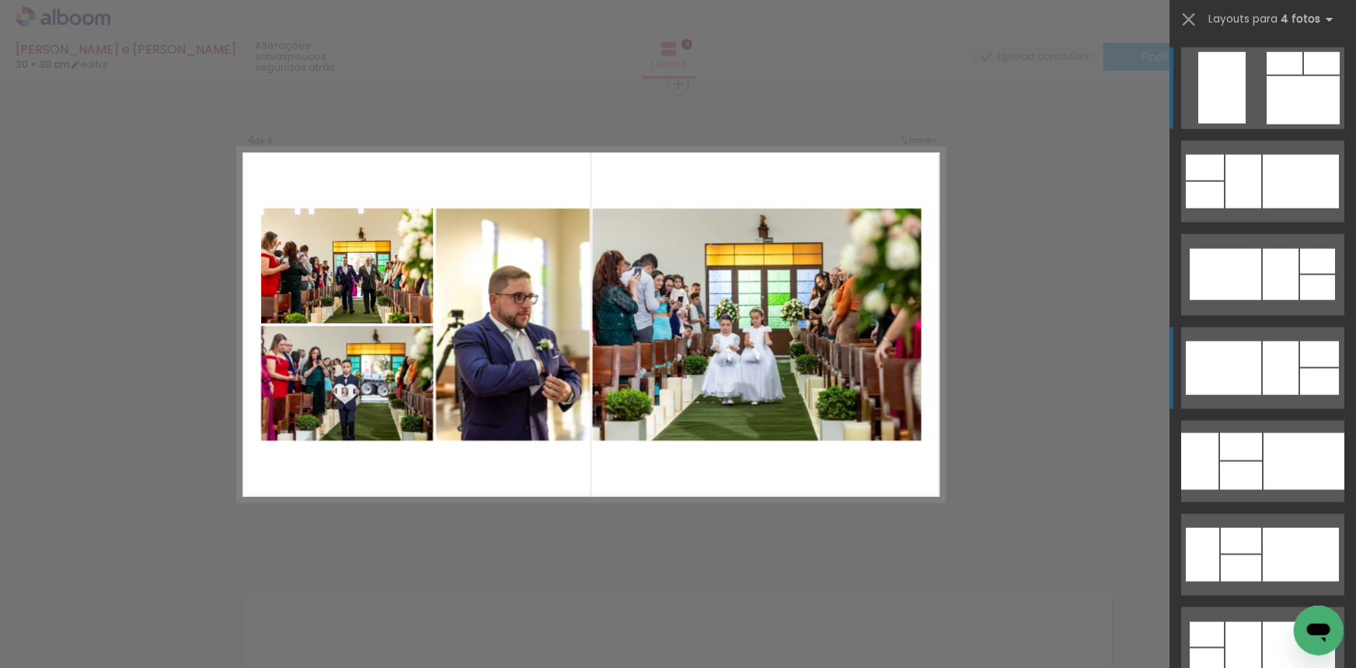
click at [1241, 363] on div at bounding box center [1223, 368] width 75 height 54
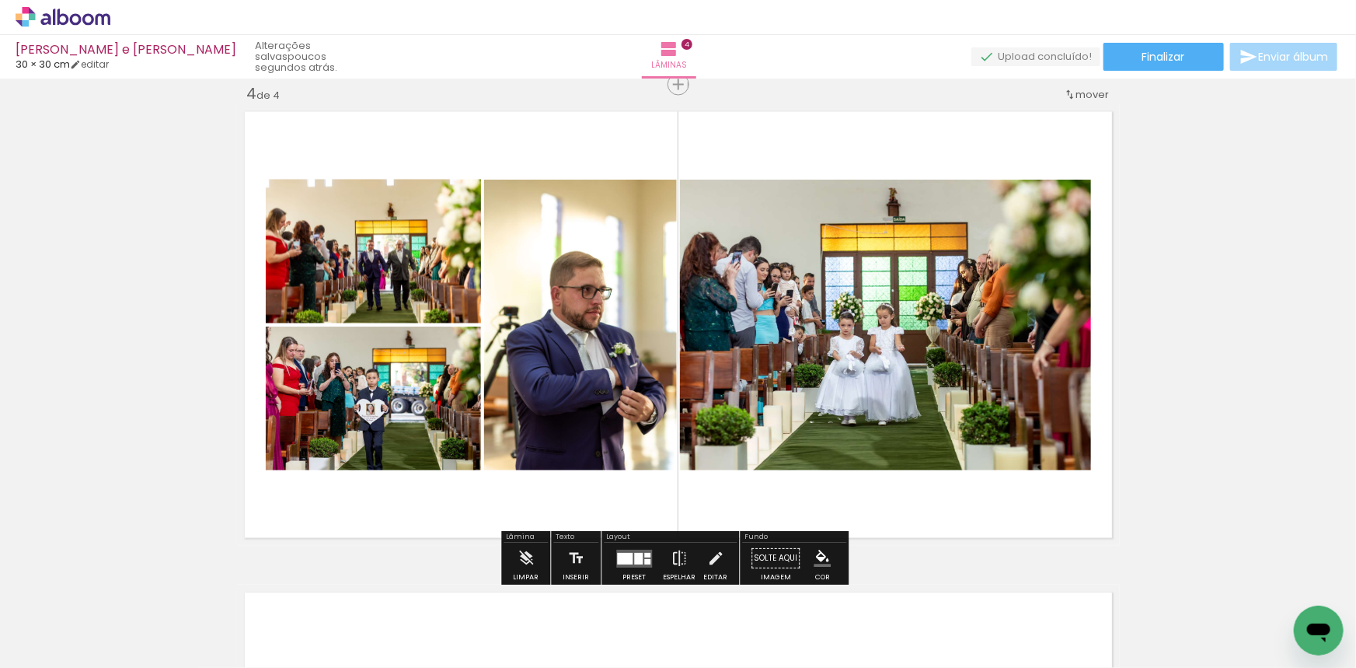
click at [416, 277] on quentale-photo at bounding box center [373, 252] width 215 height 144
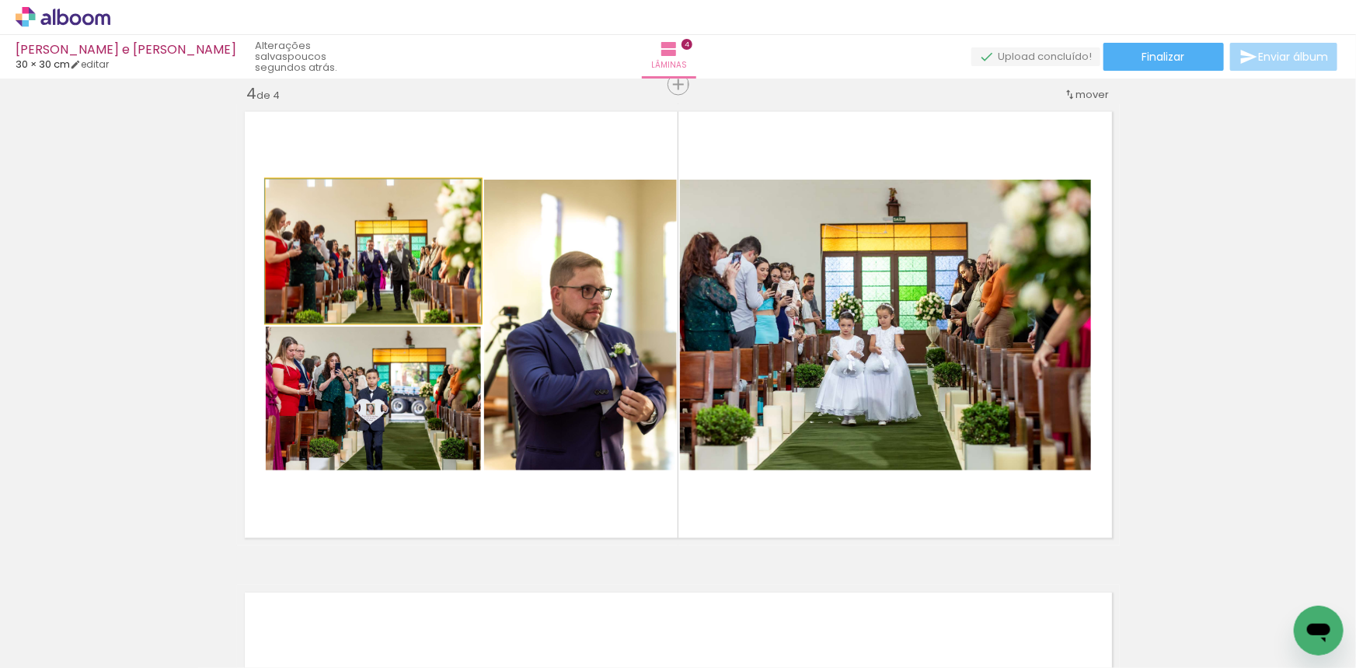
click at [416, 277] on quentale-photo at bounding box center [373, 252] width 215 height 144
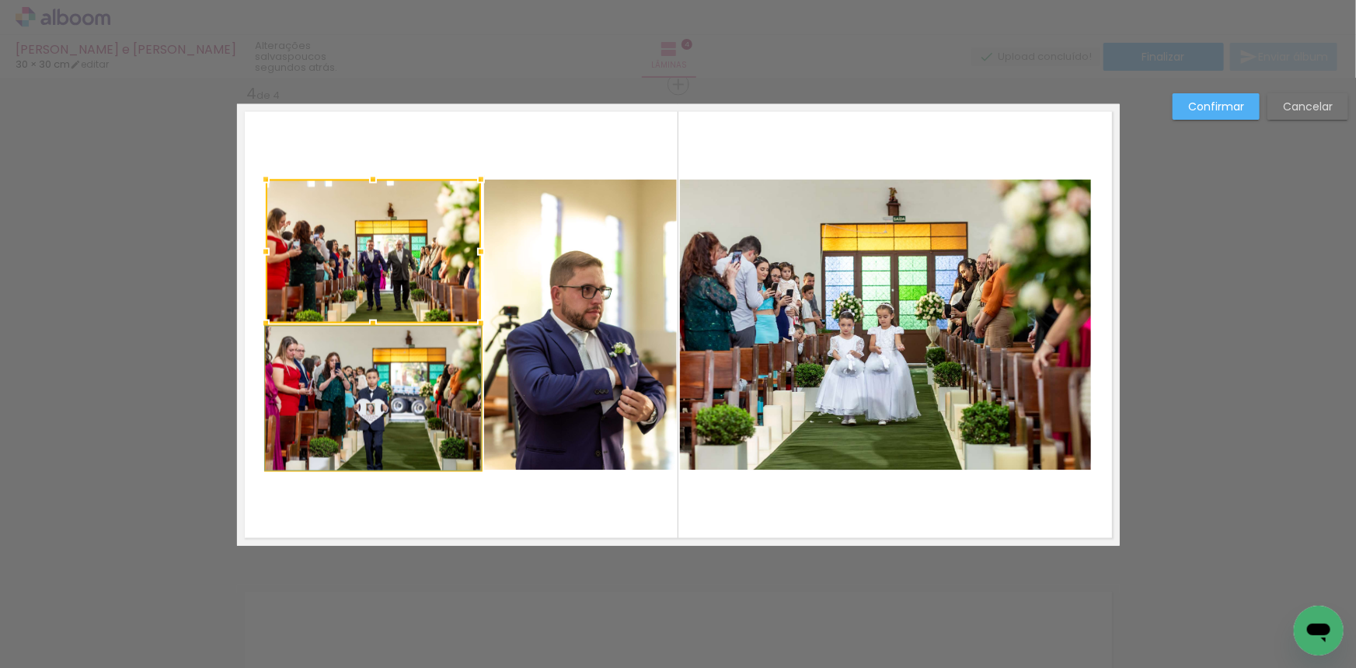
click at [403, 366] on quentale-photo at bounding box center [373, 398] width 215 height 144
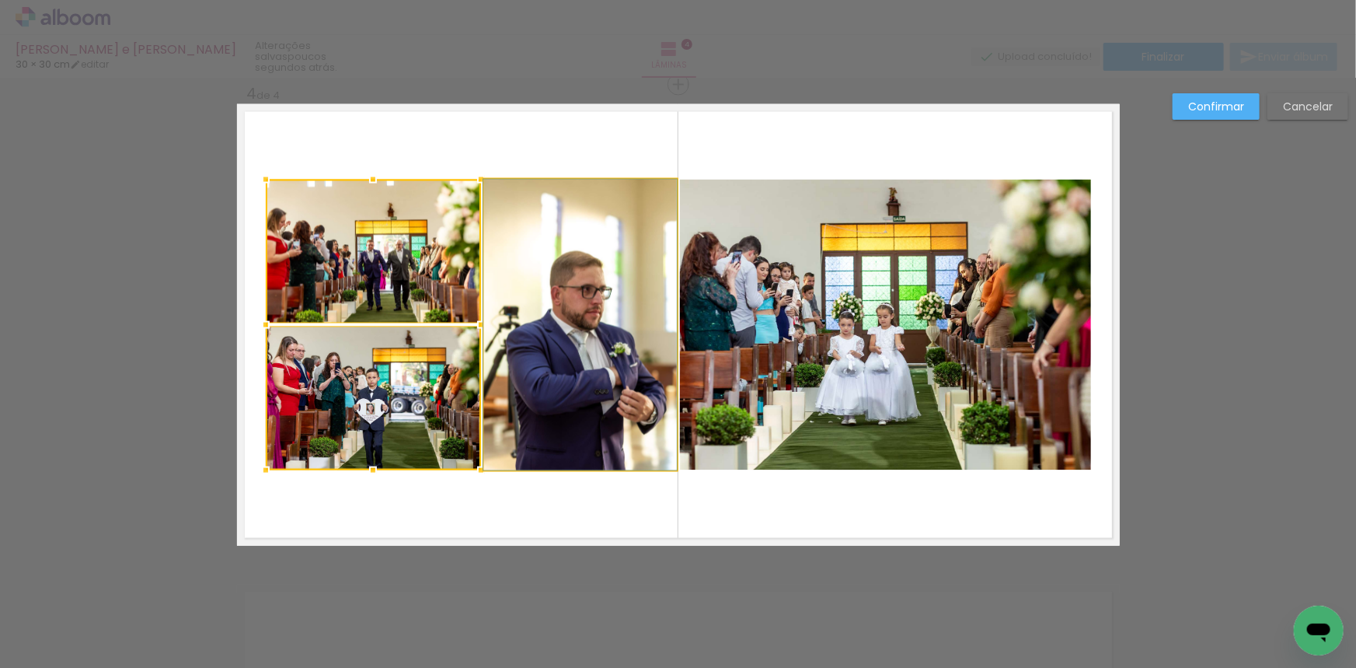
click at [608, 323] on quentale-photo at bounding box center [580, 325] width 193 height 291
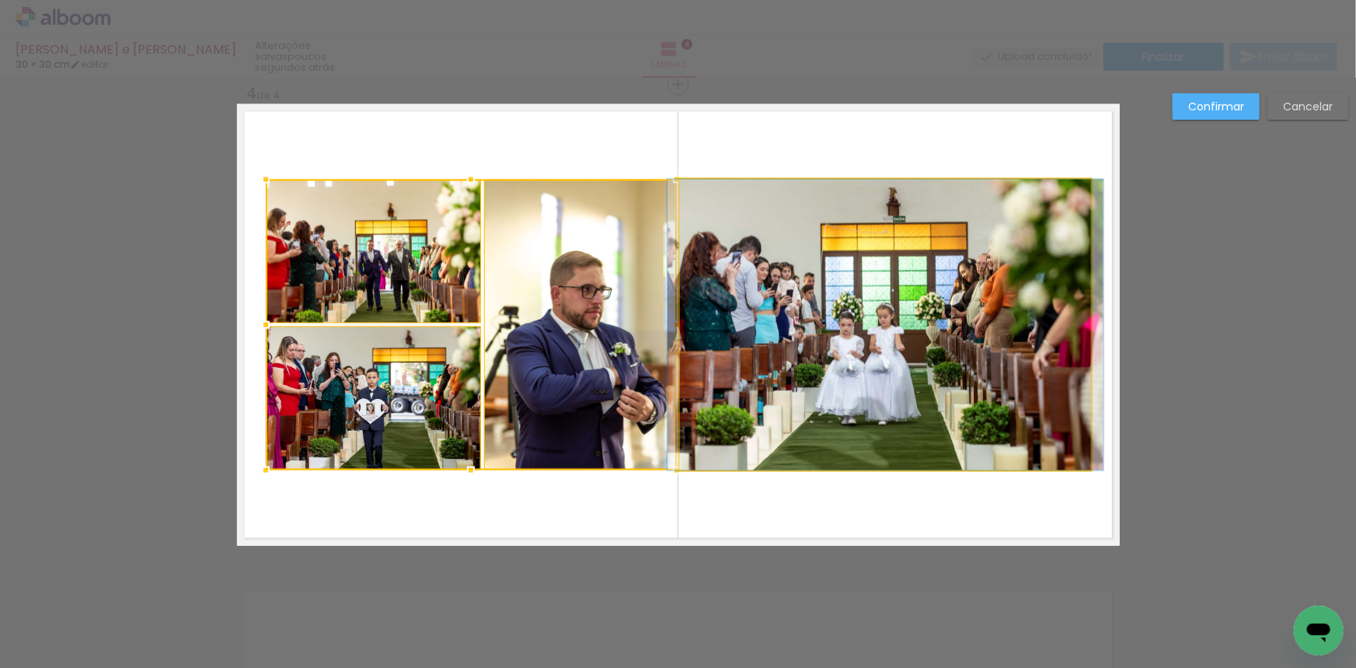
click at [715, 305] on quentale-photo at bounding box center [885, 325] width 411 height 291
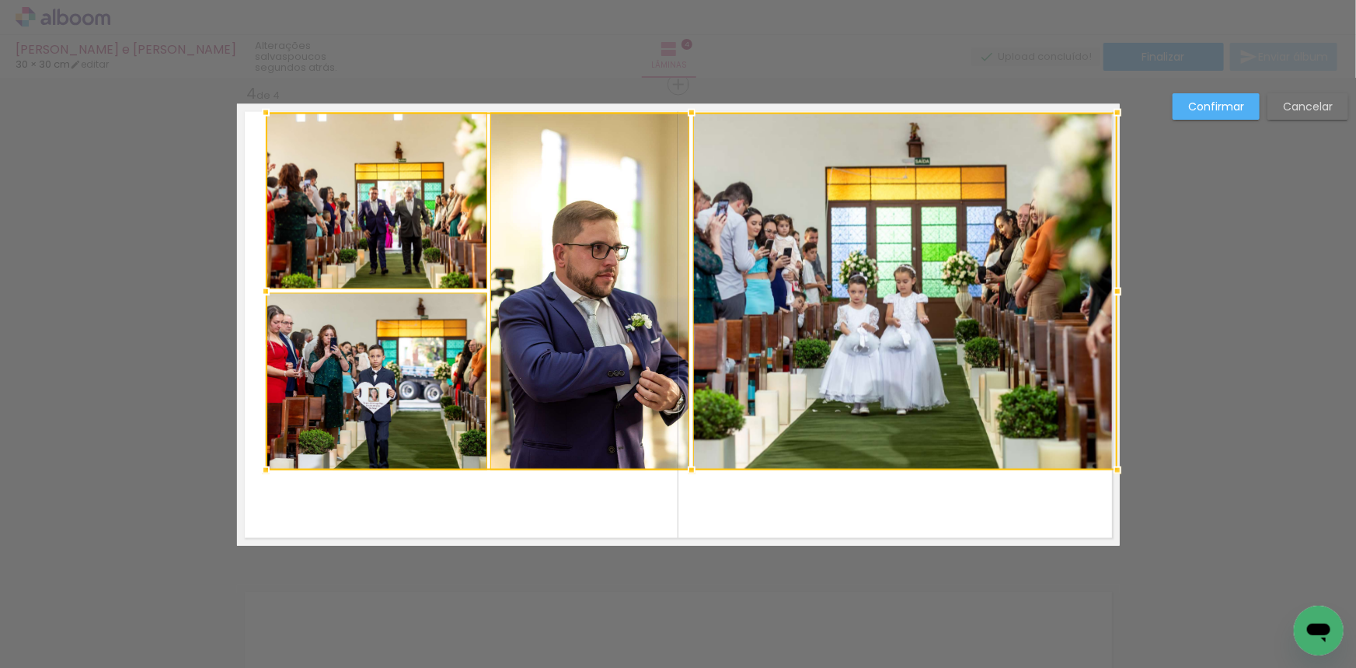
drag, startPoint x: 1089, startPoint y: 176, endPoint x: 1107, endPoint y: 113, distance: 65.4
click at [1107, 113] on div at bounding box center [1117, 112] width 31 height 31
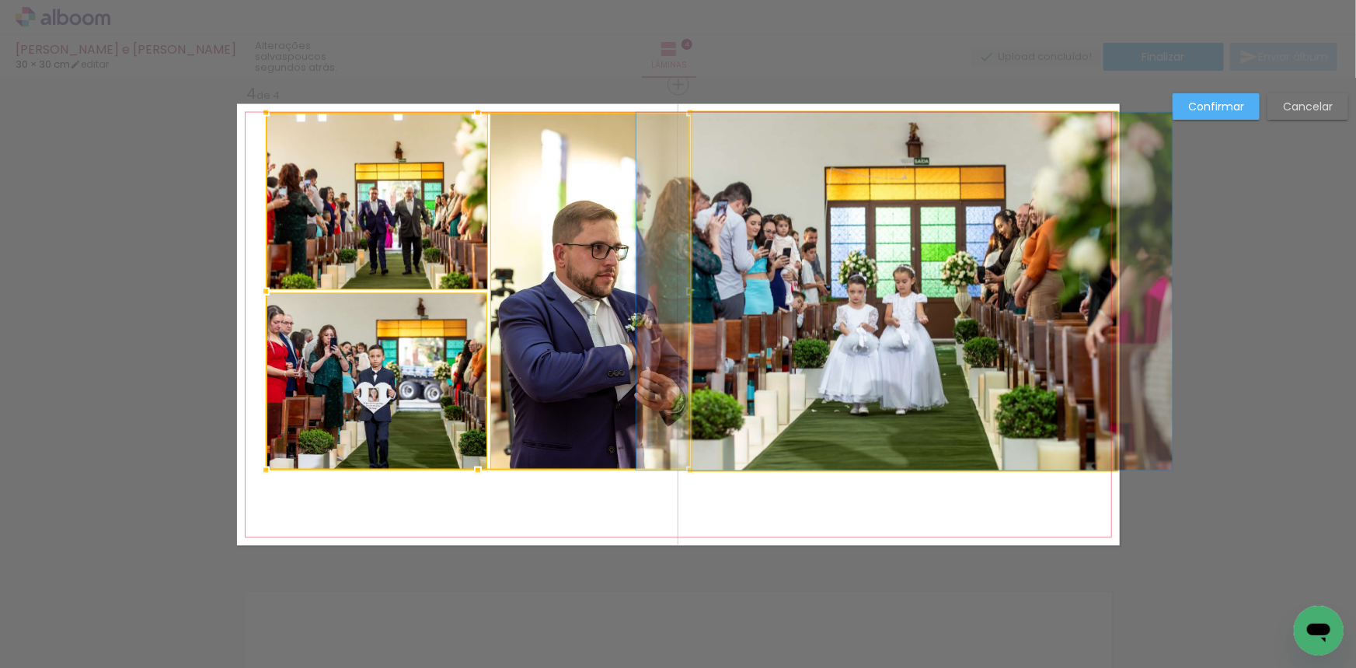
click at [976, 211] on quentale-photo at bounding box center [904, 292] width 424 height 358
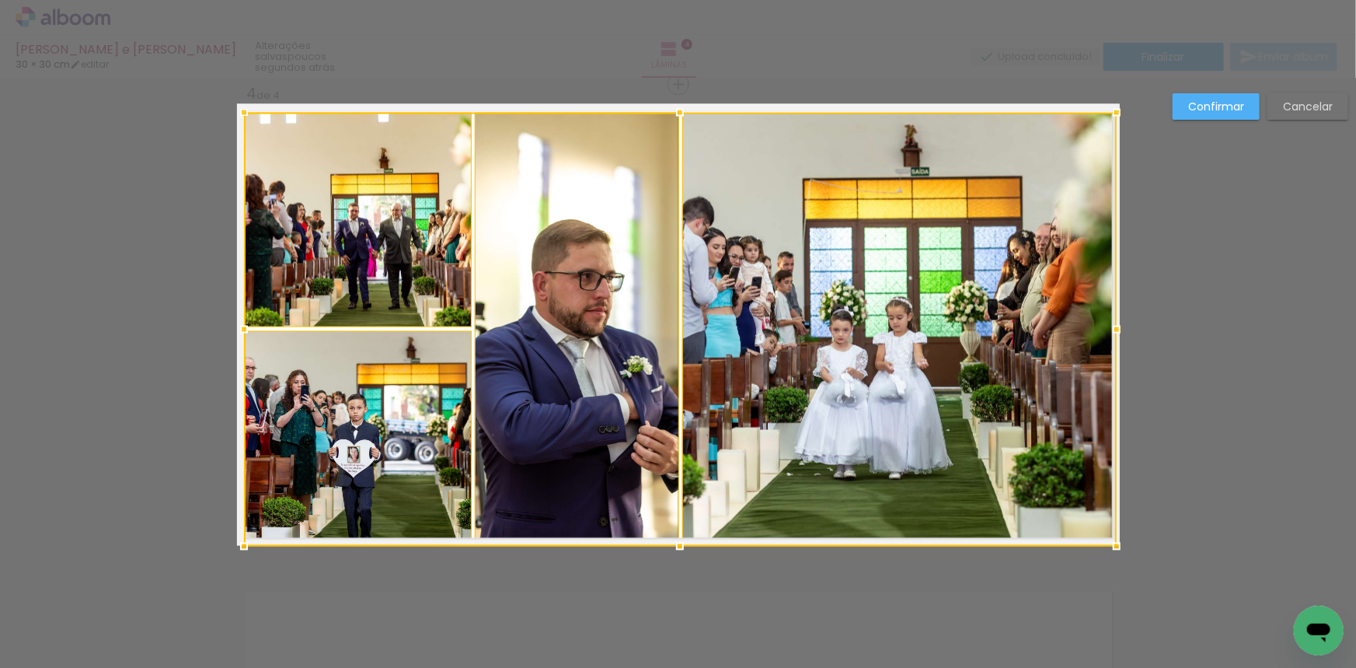
drag, startPoint x: 253, startPoint y: 490, endPoint x: 242, endPoint y: 538, distance: 49.2
click at [242, 538] on div at bounding box center [243, 546] width 31 height 31
click at [1209, 113] on paper-button "Confirmar" at bounding box center [1216, 106] width 87 height 26
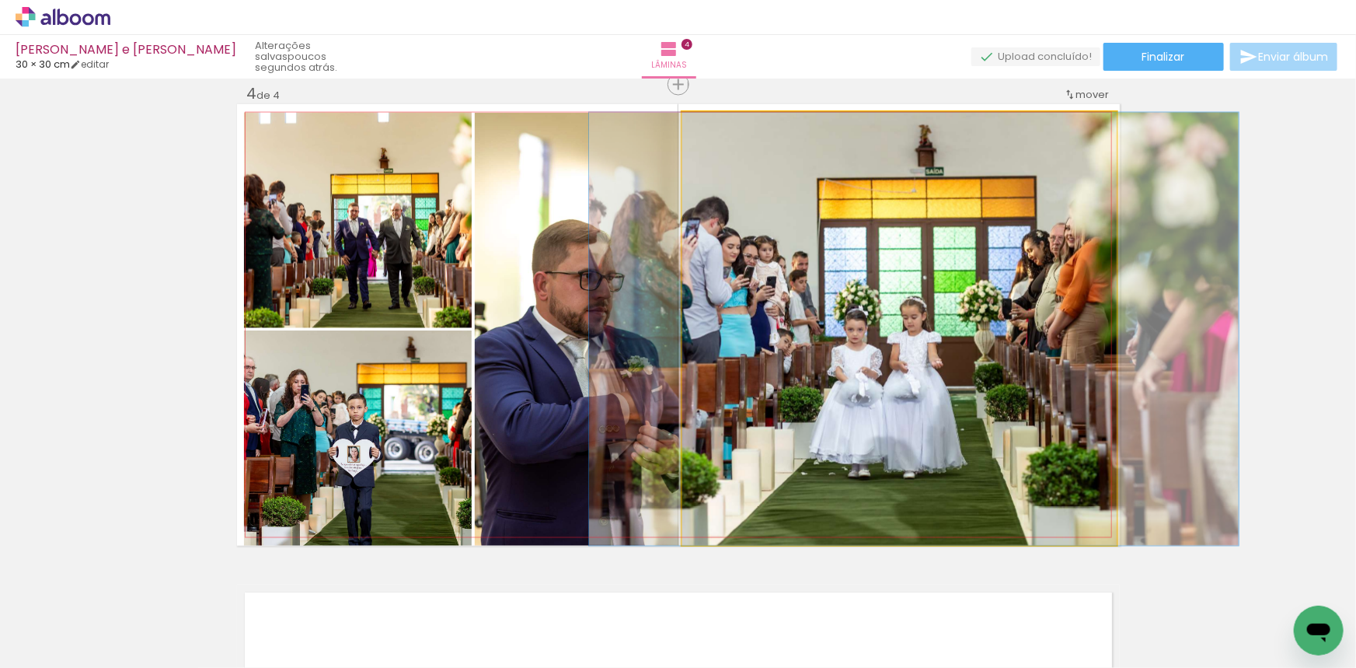
drag, startPoint x: 922, startPoint y: 291, endPoint x: 821, endPoint y: 312, distance: 103.2
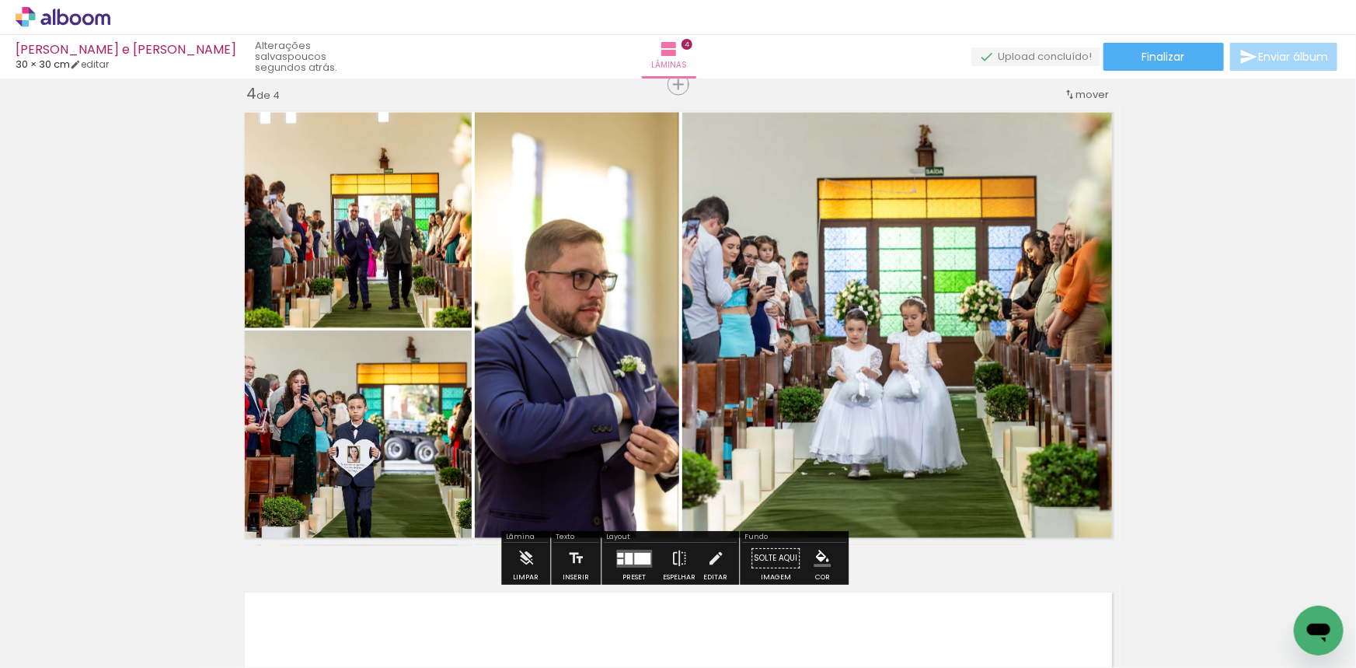
click at [783, 406] on quentale-photo at bounding box center [899, 329] width 435 height 433
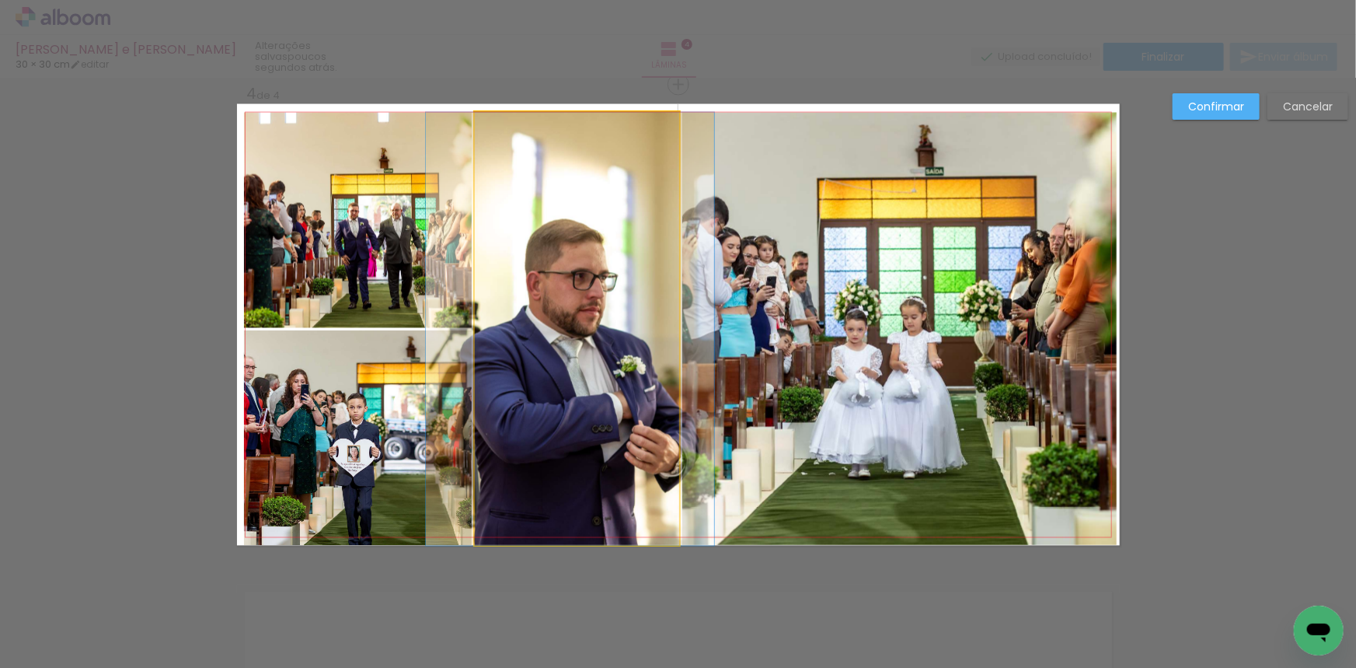
click at [624, 382] on quentale-photo at bounding box center [577, 329] width 204 height 433
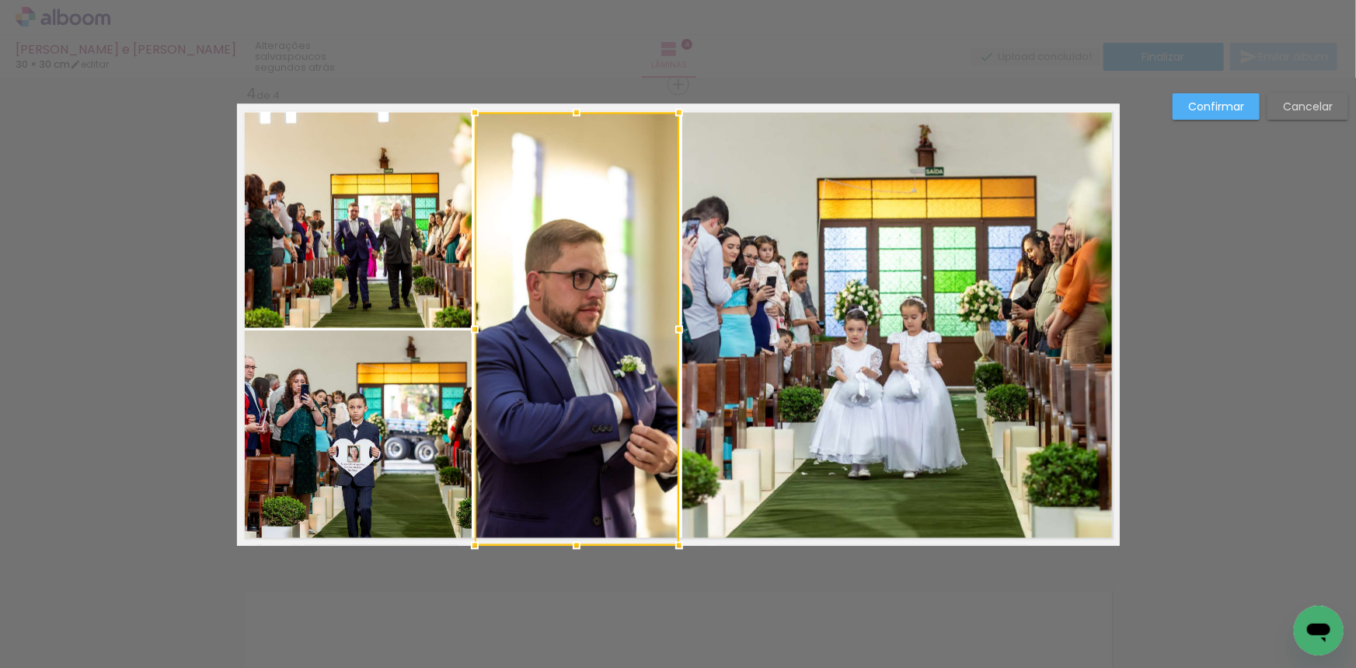
click at [475, 397] on div at bounding box center [577, 329] width 204 height 433
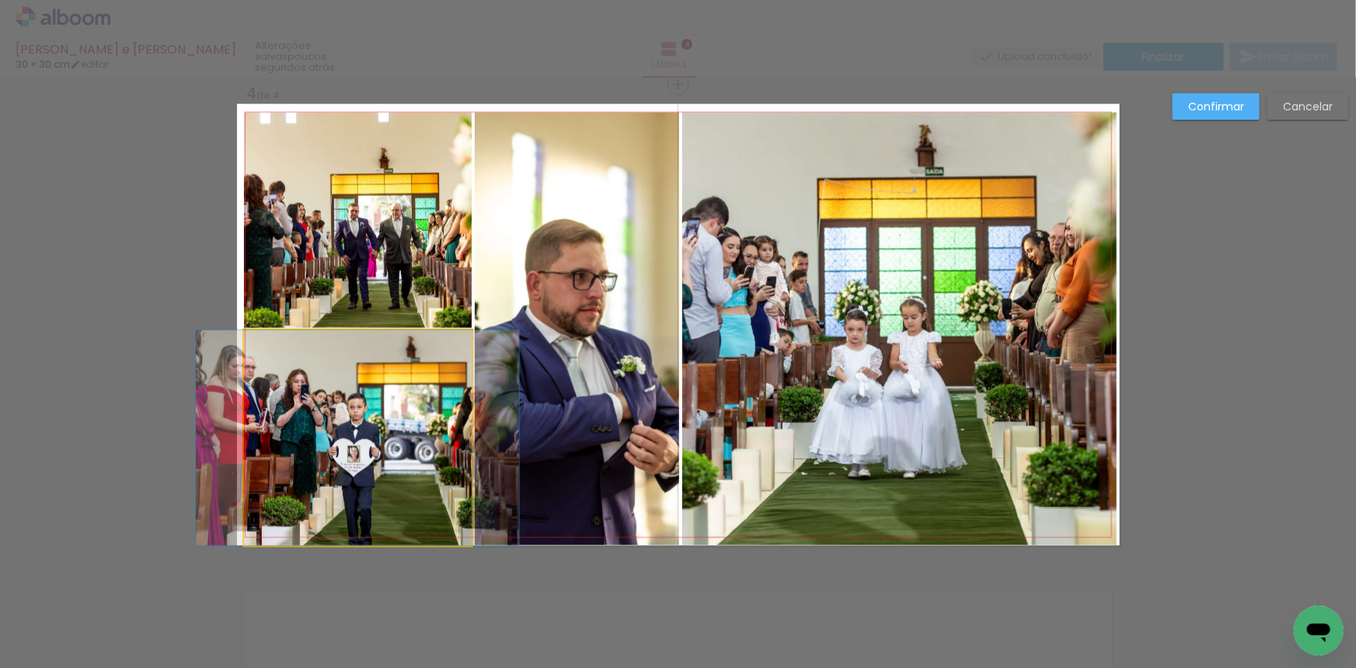
click at [464, 397] on quentale-photo at bounding box center [358, 437] width 228 height 215
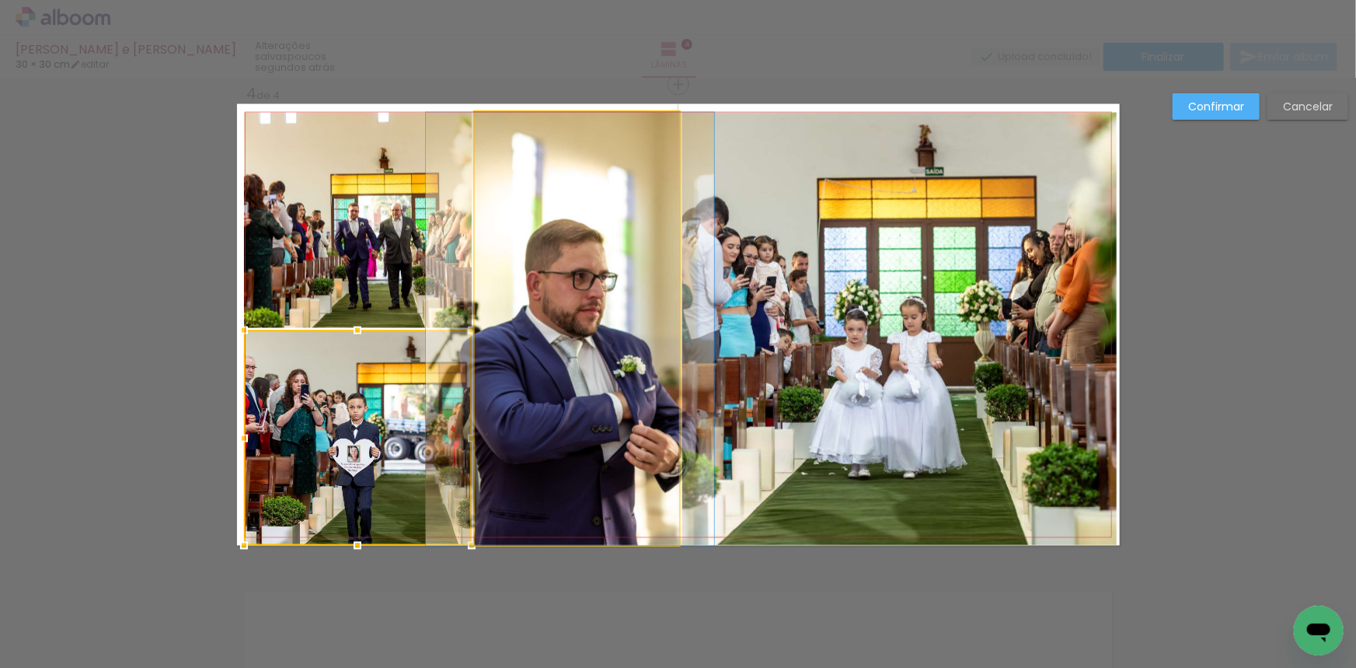
click at [542, 381] on quentale-photo at bounding box center [577, 329] width 204 height 433
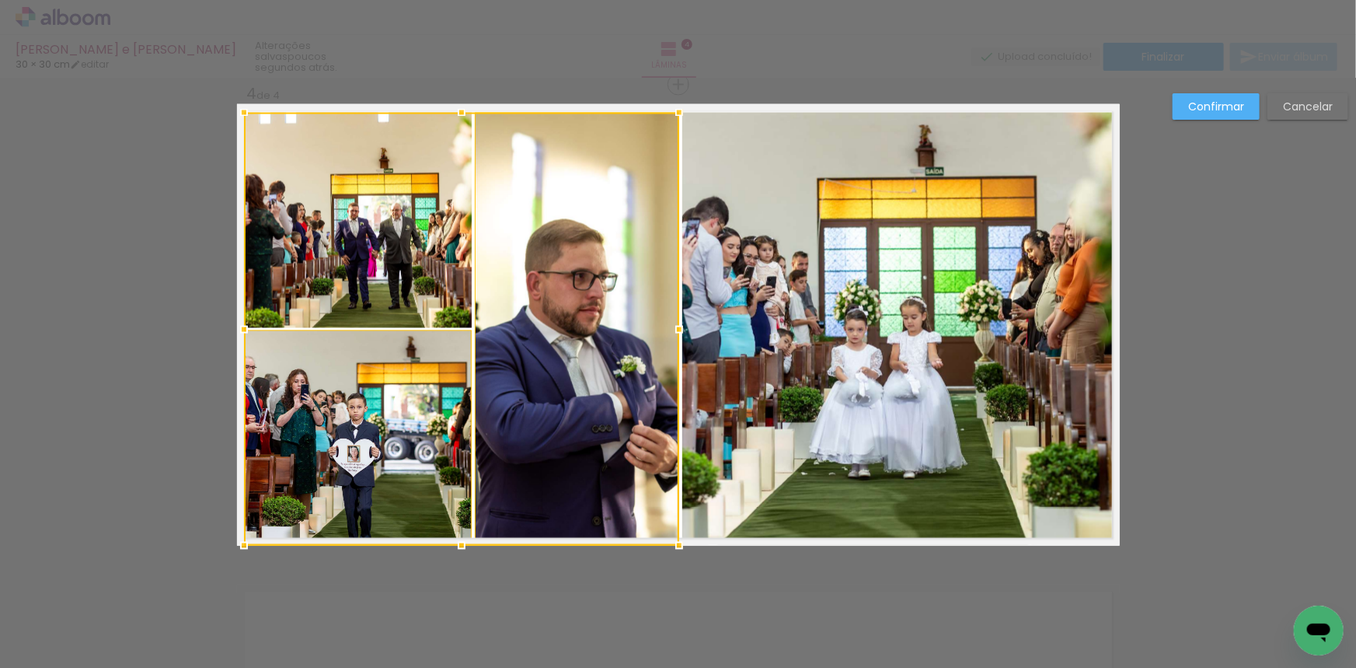
click at [441, 277] on div at bounding box center [461, 329] width 435 height 433
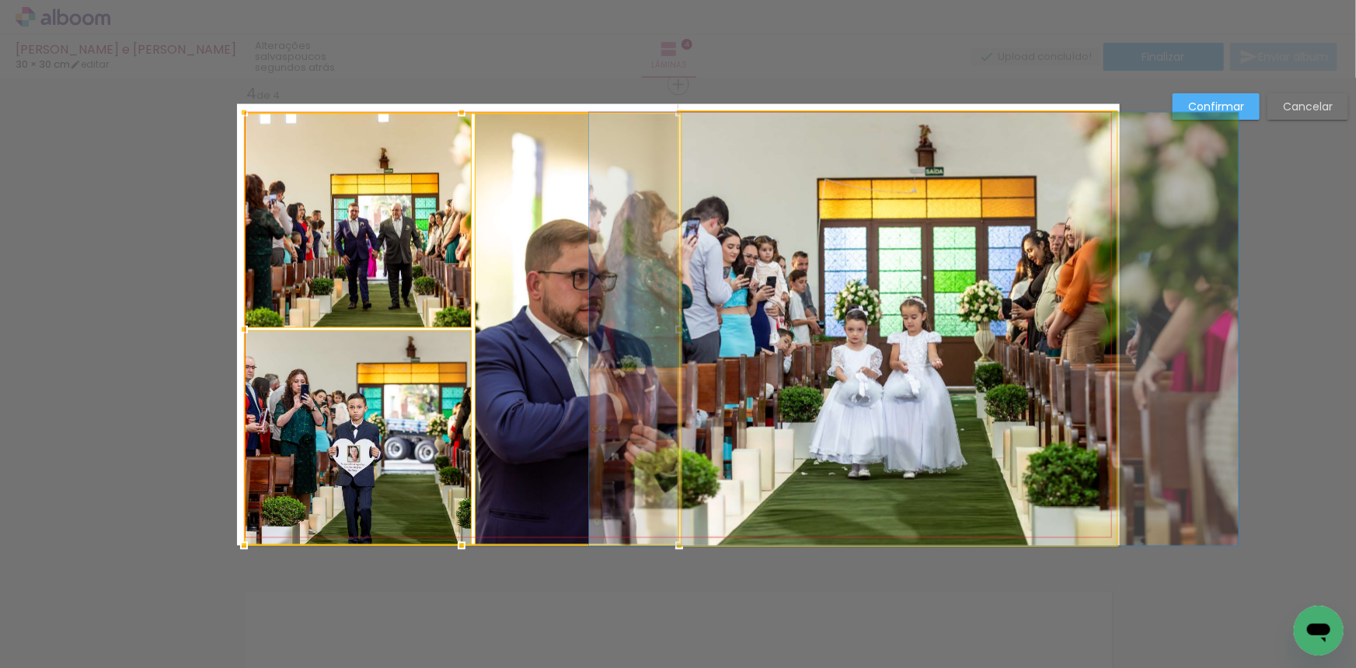
drag, startPoint x: 726, startPoint y: 311, endPoint x: 802, endPoint y: 432, distance: 143.2
click at [727, 311] on quentale-photo at bounding box center [899, 329] width 435 height 433
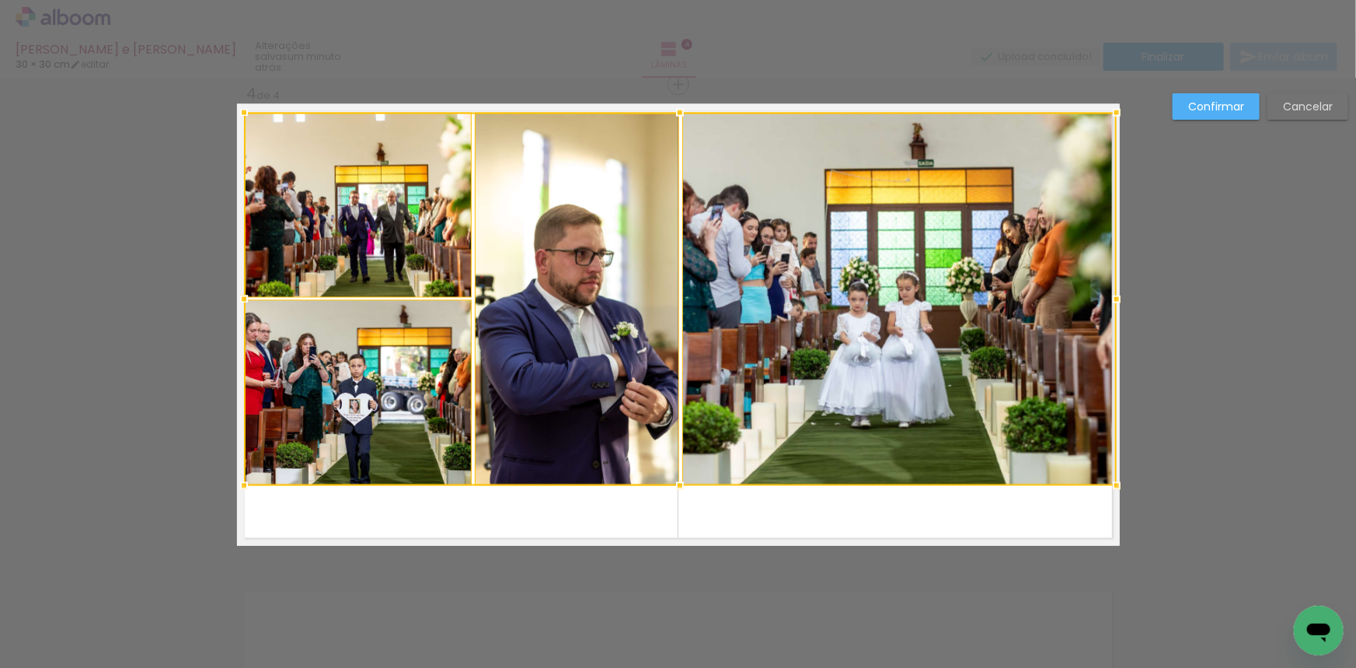
drag, startPoint x: 682, startPoint y: 548, endPoint x: 658, endPoint y: 110, distance: 438.2
click at [685, 497] on div at bounding box center [680, 485] width 31 height 31
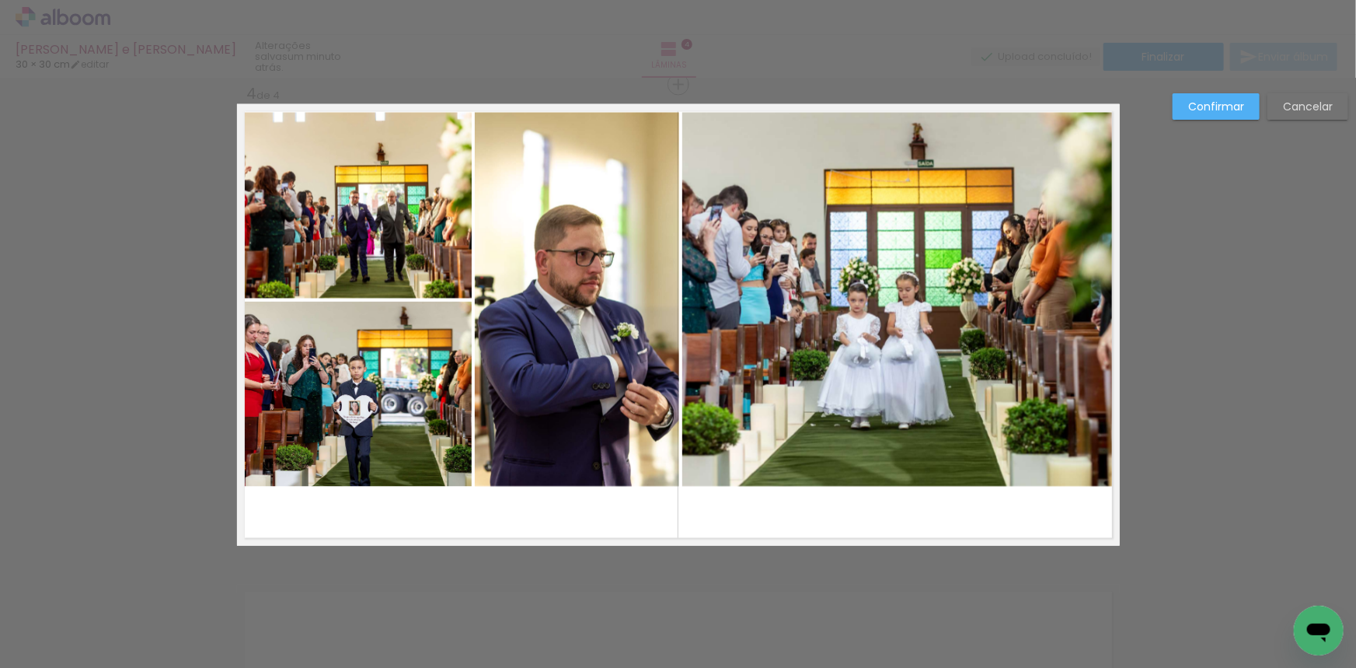
drag, startPoint x: 672, startPoint y: 110, endPoint x: 675, endPoint y: 118, distance: 8.4
click at [672, 111] on quentale-layouter at bounding box center [678, 324] width 883 height 441
click at [730, 167] on quentale-photo at bounding box center [899, 300] width 435 height 375
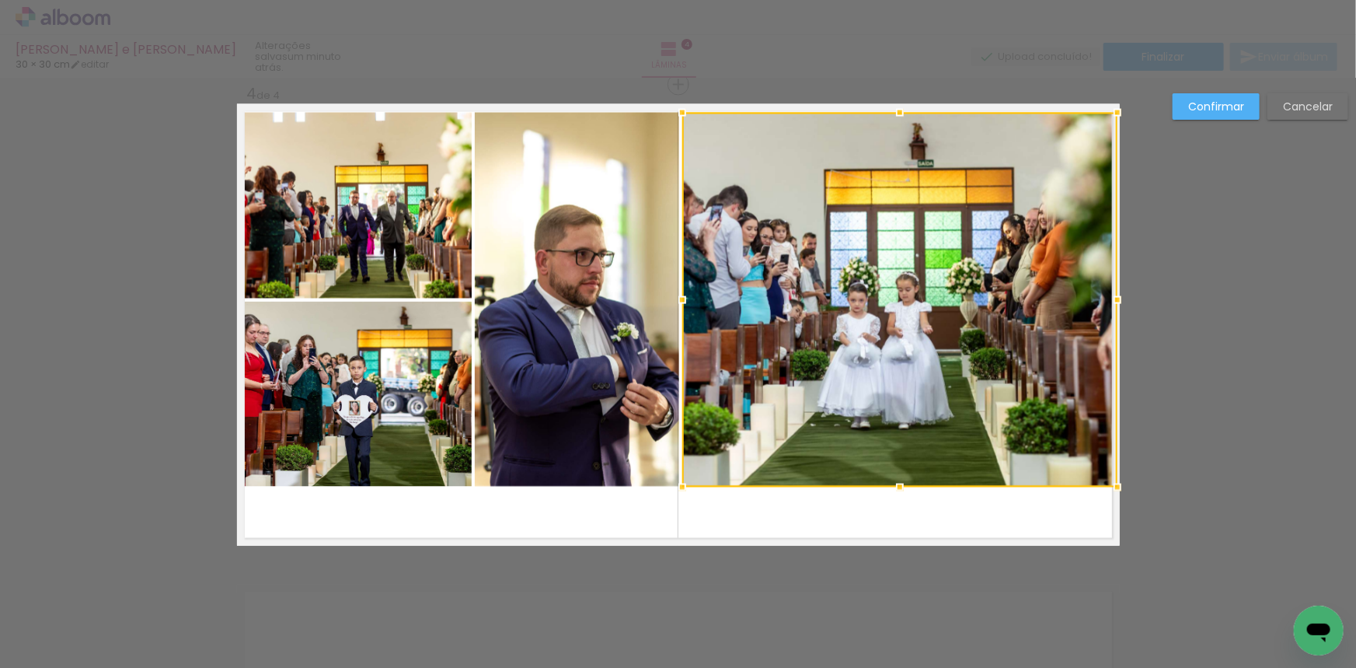
drag, startPoint x: 620, startPoint y: 182, endPoint x: 563, endPoint y: 194, distance: 58.8
click at [620, 183] on quentale-photo at bounding box center [577, 300] width 204 height 375
click at [482, 194] on div at bounding box center [796, 300] width 642 height 375
click at [444, 217] on quentale-photo at bounding box center [358, 206] width 228 height 186
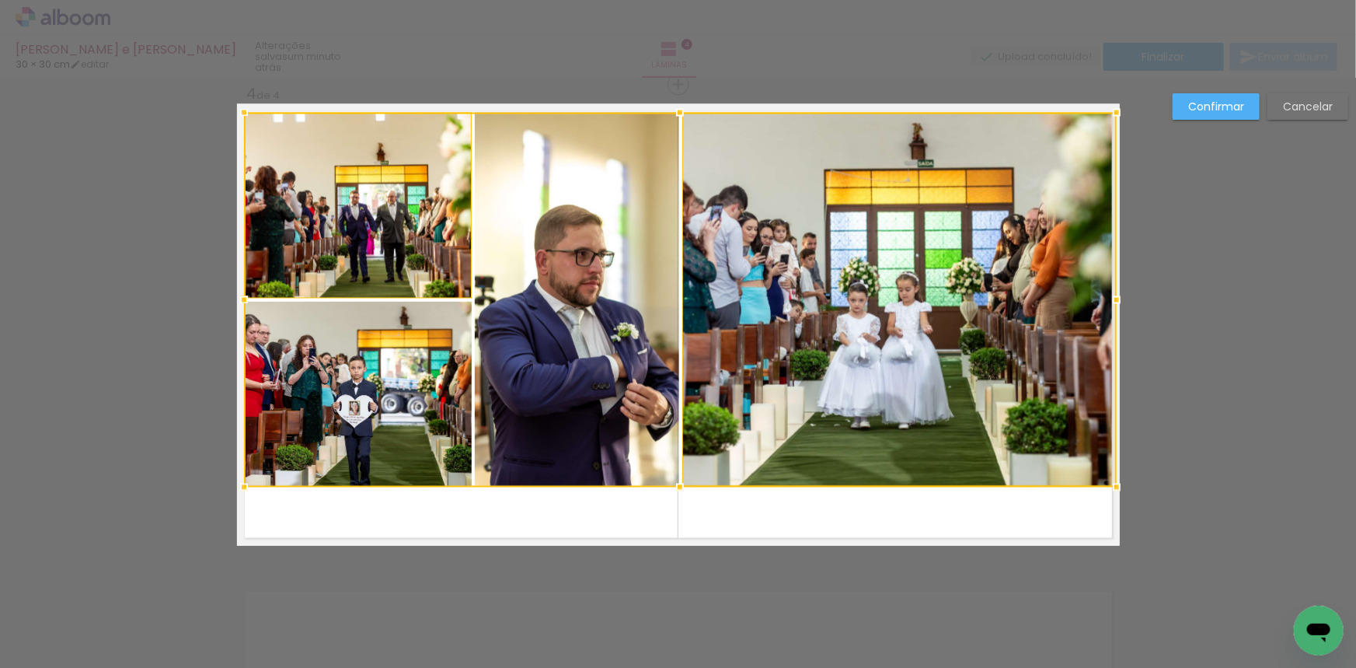
click at [525, 231] on div at bounding box center [680, 300] width 873 height 375
drag, startPoint x: 440, startPoint y: 318, endPoint x: 491, endPoint y: 298, distance: 54.9
click at [440, 319] on div at bounding box center [681, 299] width 873 height 375
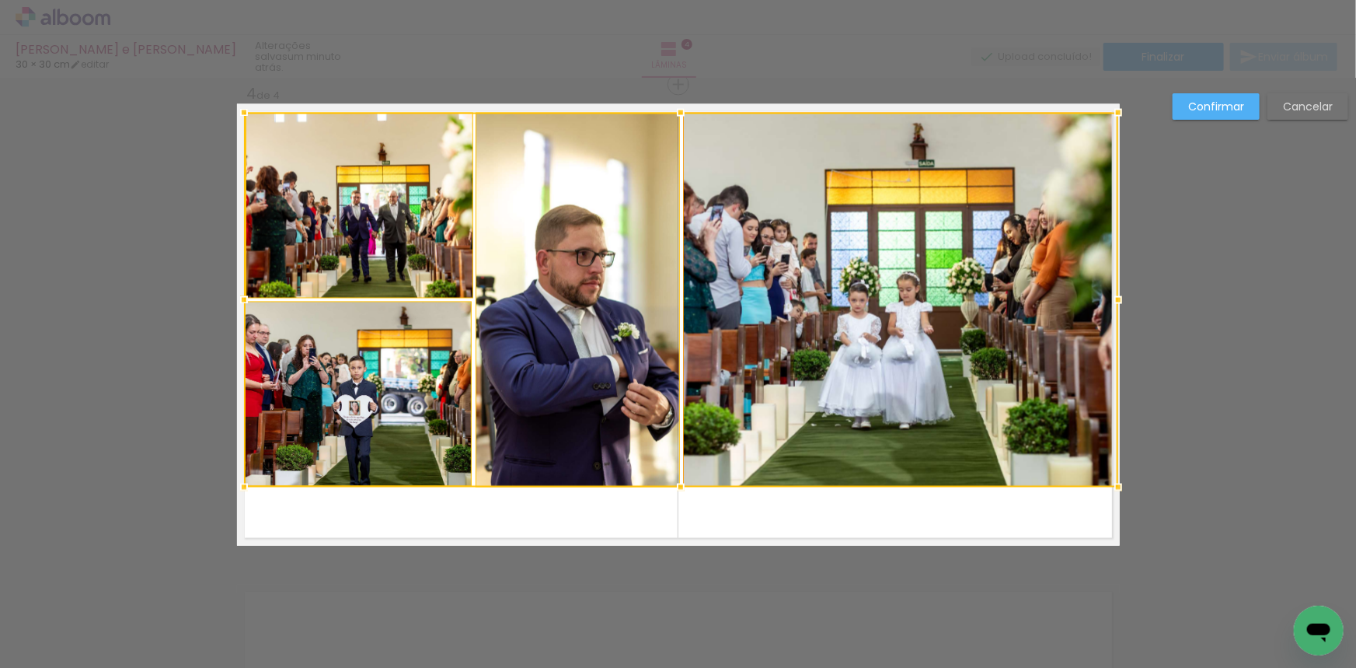
drag, startPoint x: 1282, startPoint y: 98, endPoint x: 955, endPoint y: 245, distance: 358.0
click at [1282, 99] on paper-button "Cancelar" at bounding box center [1308, 106] width 81 height 26
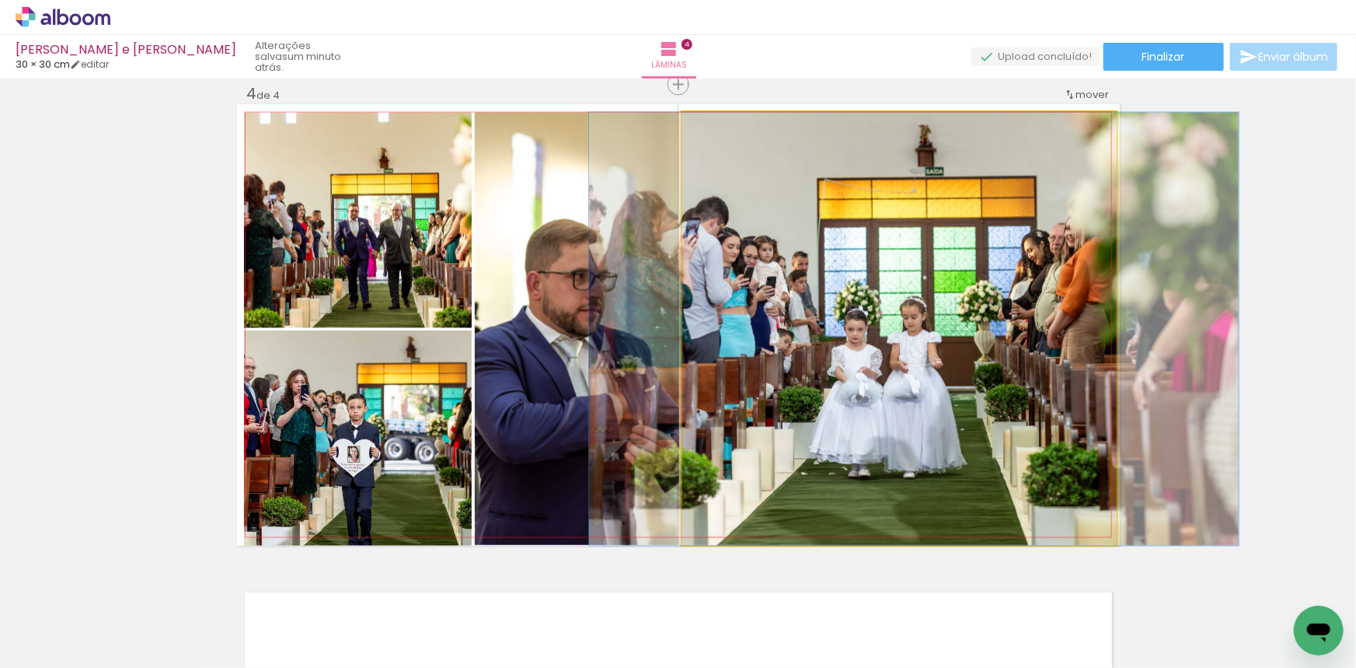
click at [914, 258] on quentale-photo at bounding box center [899, 329] width 435 height 433
click at [915, 257] on quentale-photo at bounding box center [899, 329] width 435 height 433
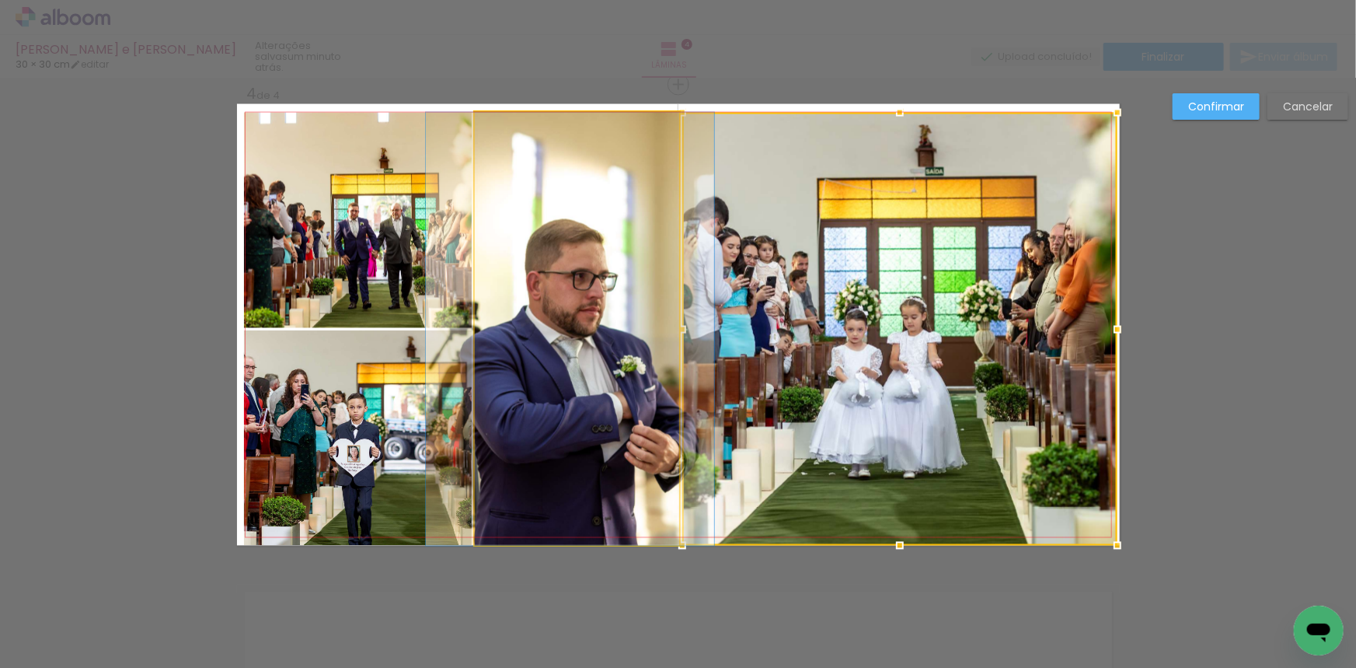
click at [573, 280] on quentale-photo at bounding box center [577, 329] width 204 height 433
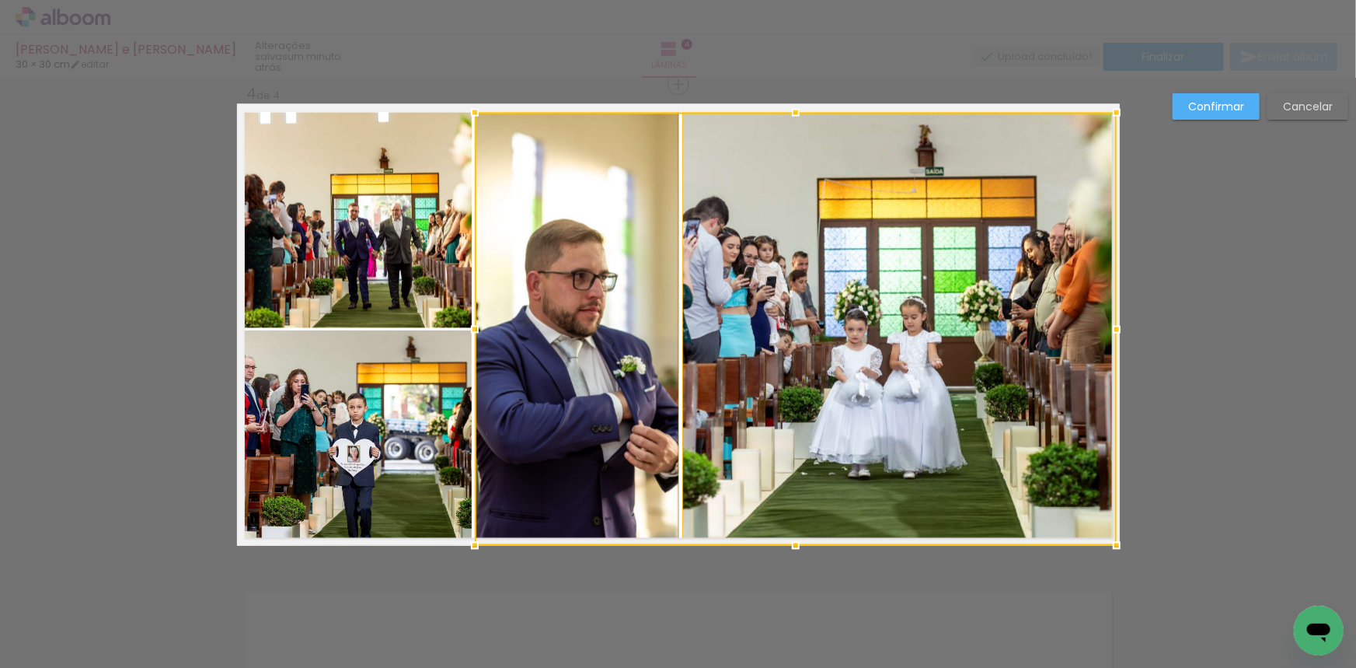
click at [453, 265] on quentale-photo at bounding box center [358, 220] width 228 height 215
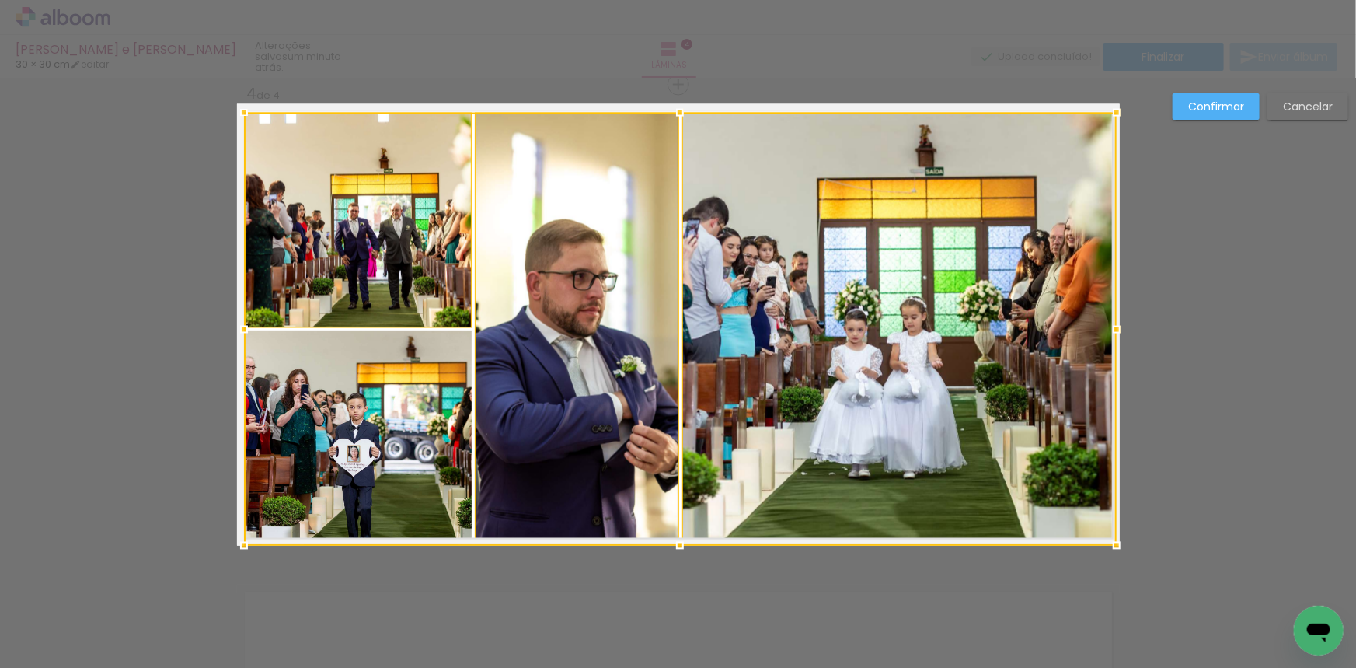
drag, startPoint x: 445, startPoint y: 351, endPoint x: 508, endPoint y: 307, distance: 75.9
click at [446, 351] on div at bounding box center [680, 329] width 873 height 433
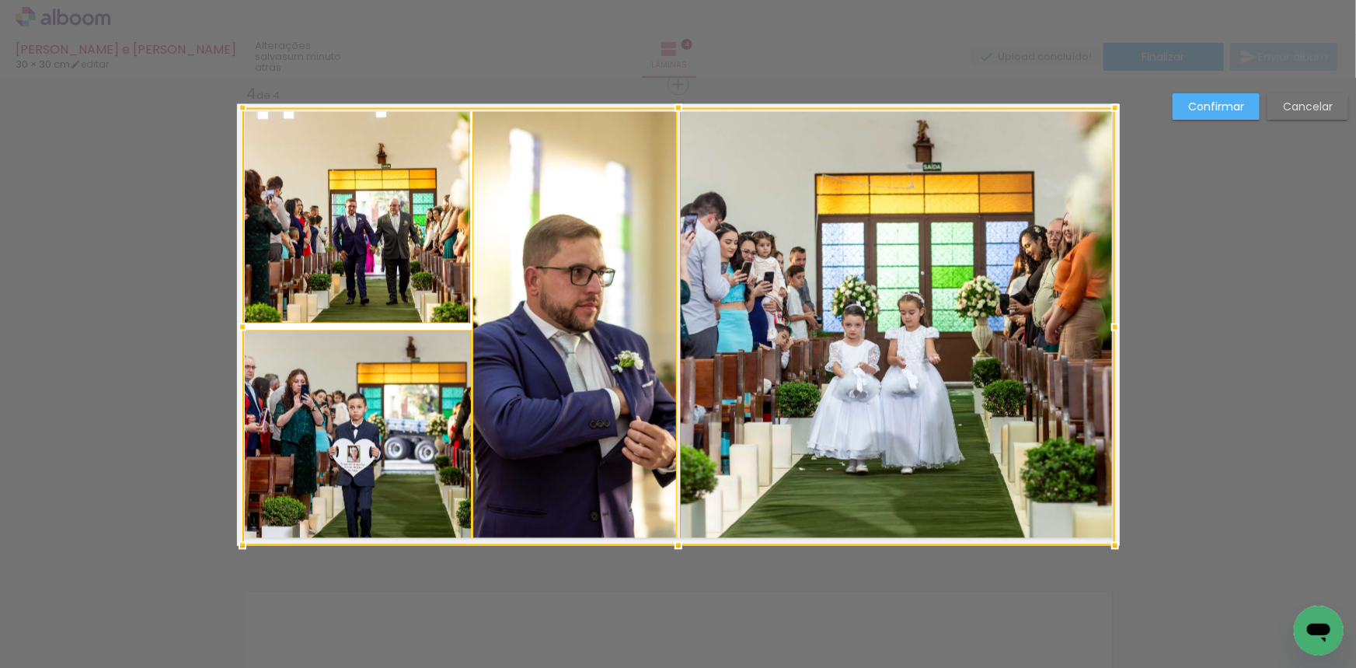
click at [0, 0] on slot "Cancelar" at bounding box center [0, 0] width 0 height 0
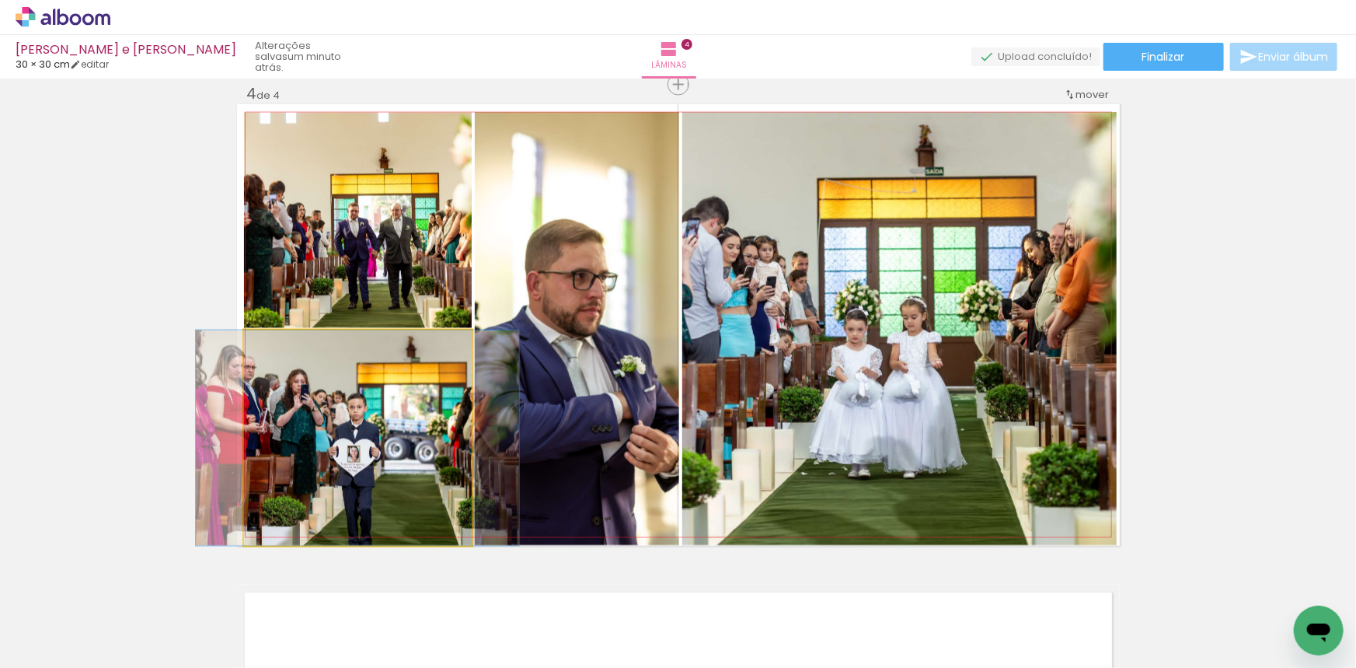
click at [456, 389] on quentale-photo at bounding box center [358, 437] width 228 height 215
click at [458, 389] on quentale-photo at bounding box center [358, 437] width 228 height 215
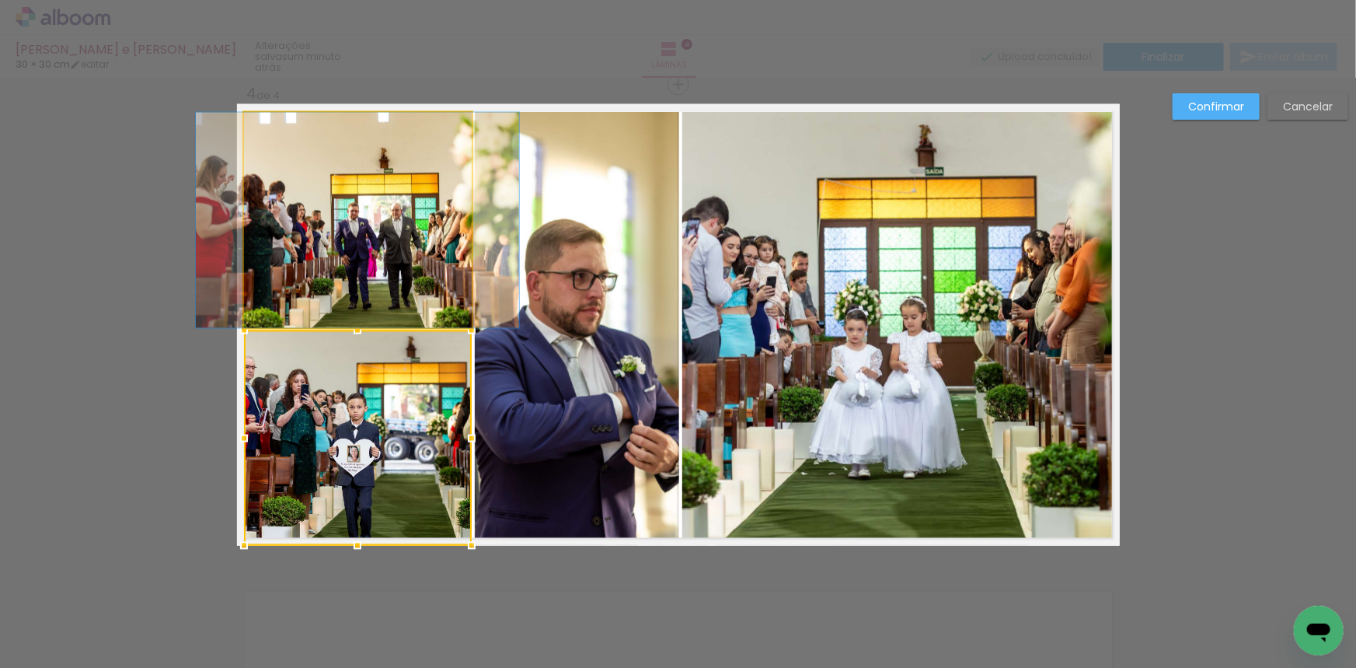
click at [450, 284] on quentale-photo at bounding box center [358, 220] width 228 height 215
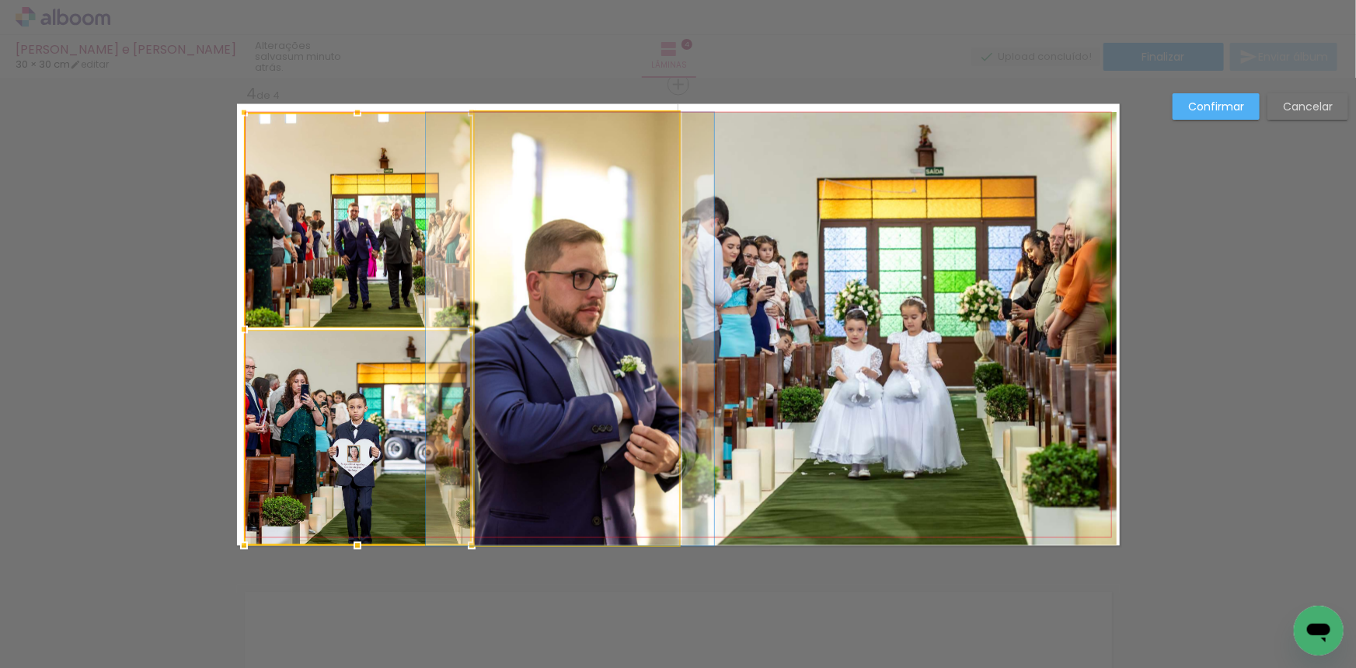
click at [544, 272] on quentale-photo at bounding box center [577, 329] width 204 height 433
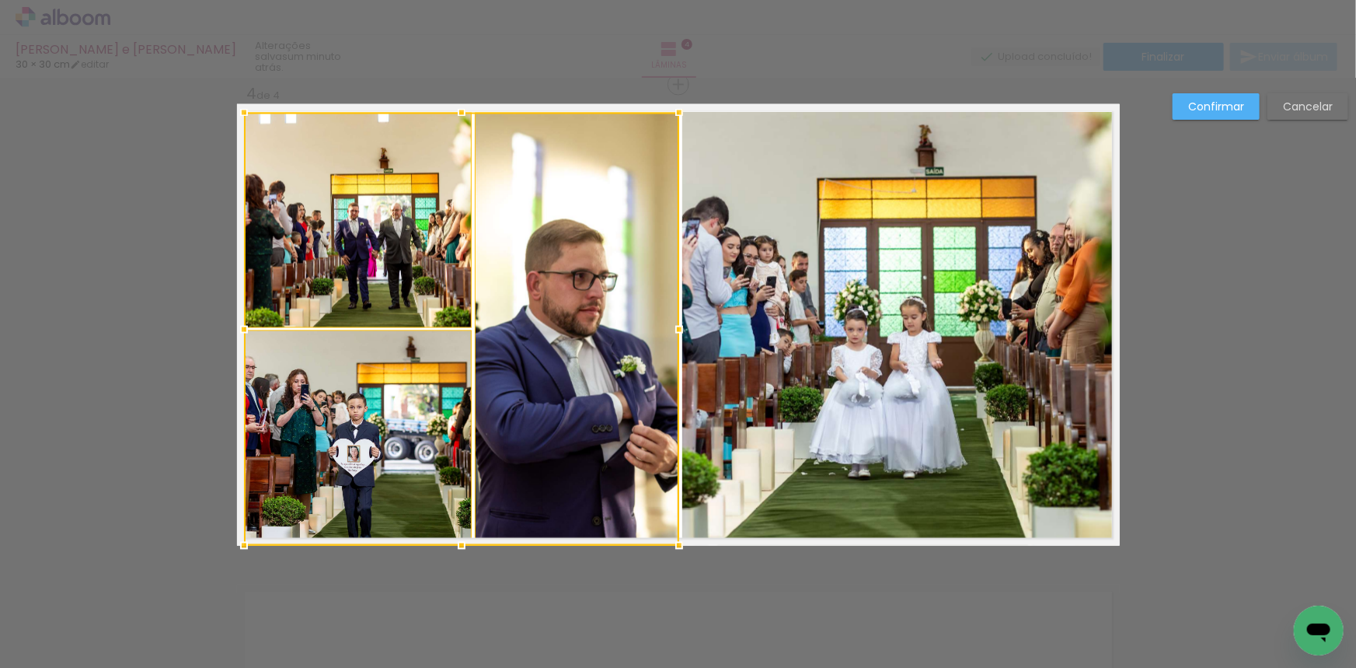
click at [762, 272] on quentale-photo at bounding box center [899, 329] width 435 height 433
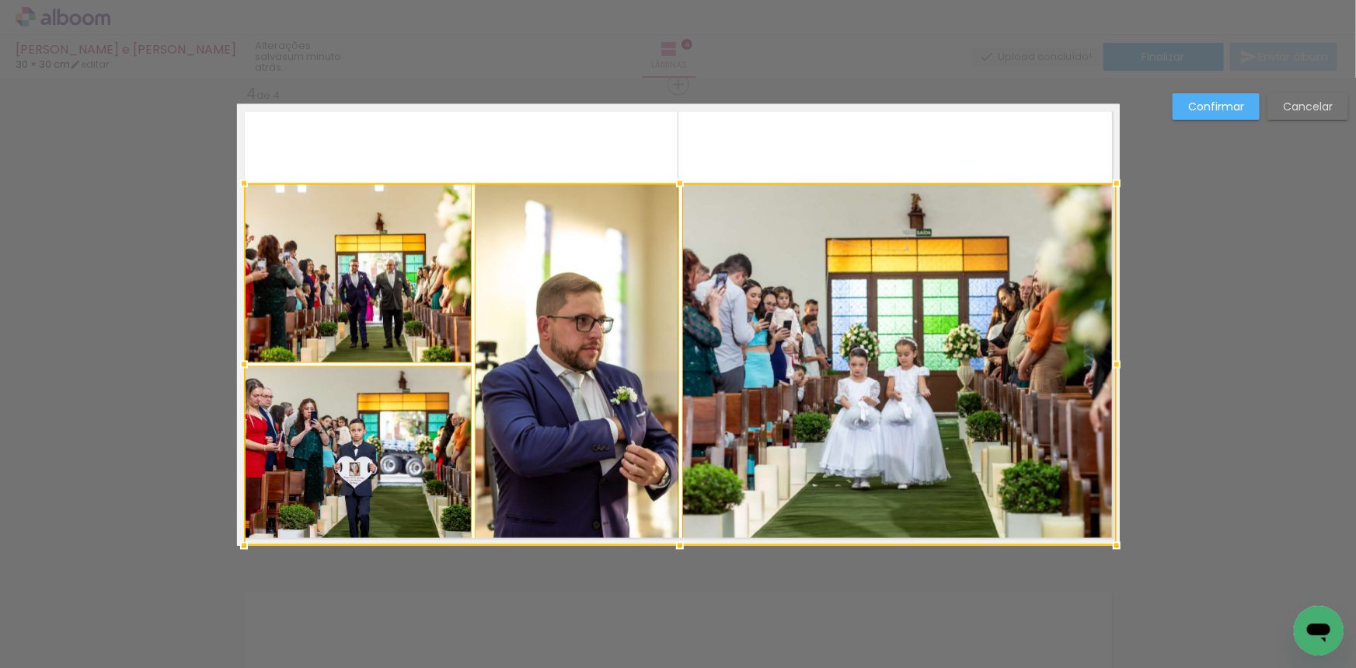
drag, startPoint x: 683, startPoint y: 124, endPoint x: 697, endPoint y: 266, distance: 142.1
click at [696, 175] on album-spread "4 de 4" at bounding box center [678, 324] width 883 height 441
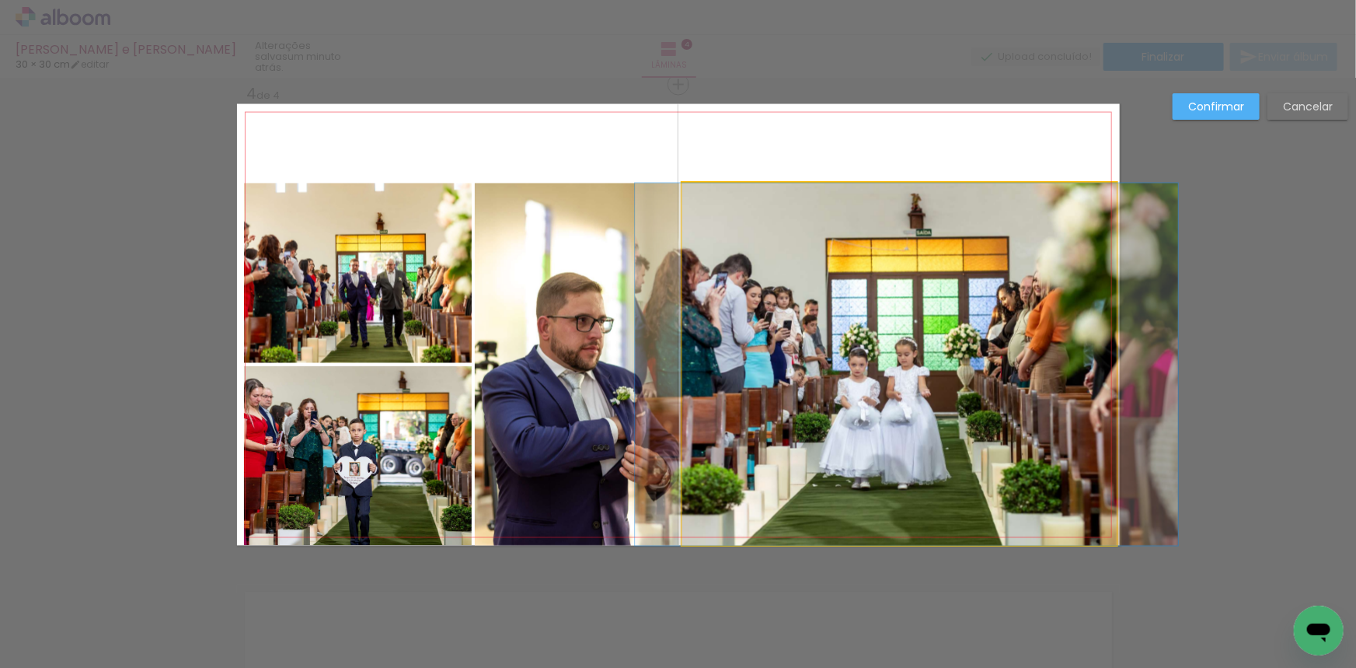
click at [699, 276] on quentale-photo at bounding box center [899, 364] width 435 height 362
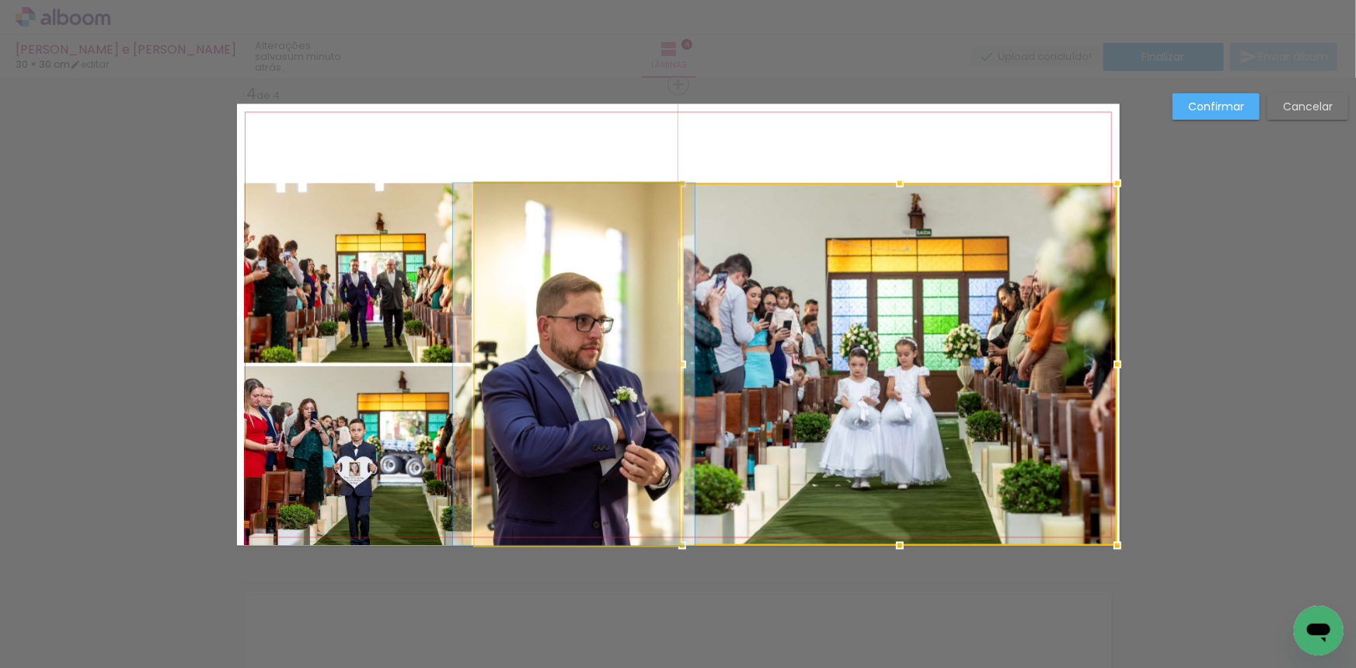
click at [619, 285] on quentale-photo at bounding box center [577, 364] width 204 height 362
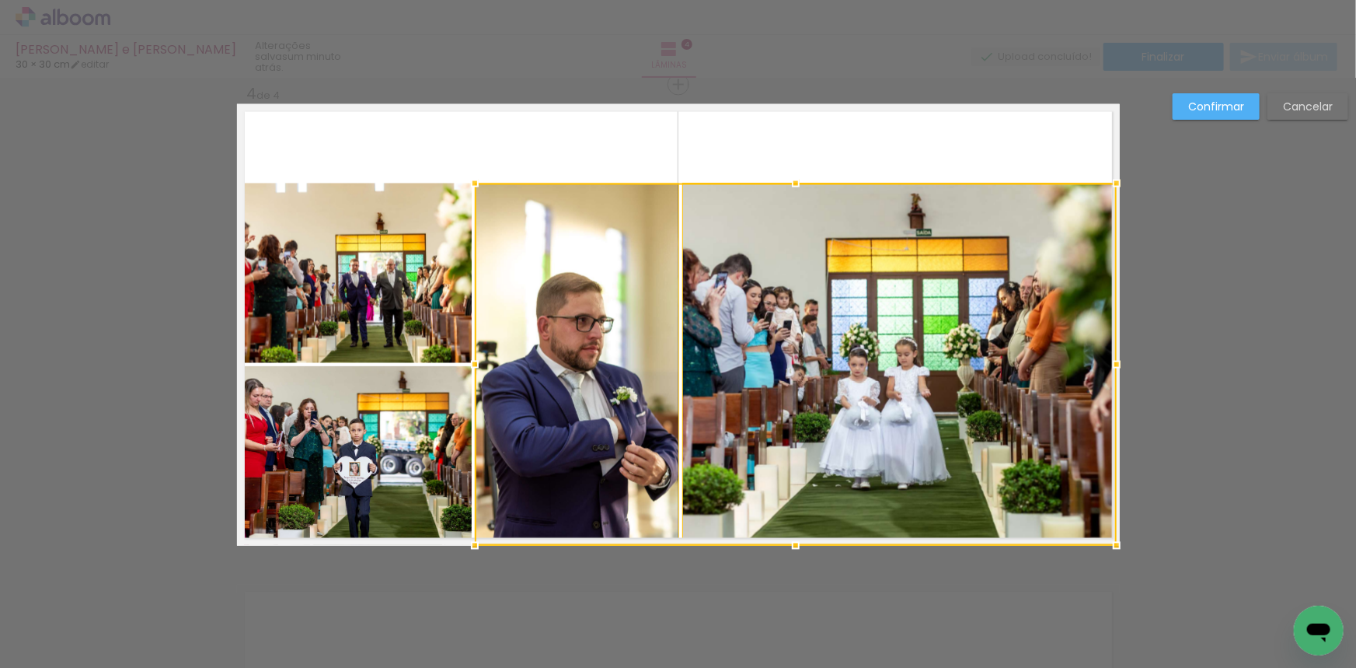
click at [451, 275] on quentale-photo at bounding box center [358, 273] width 228 height 180
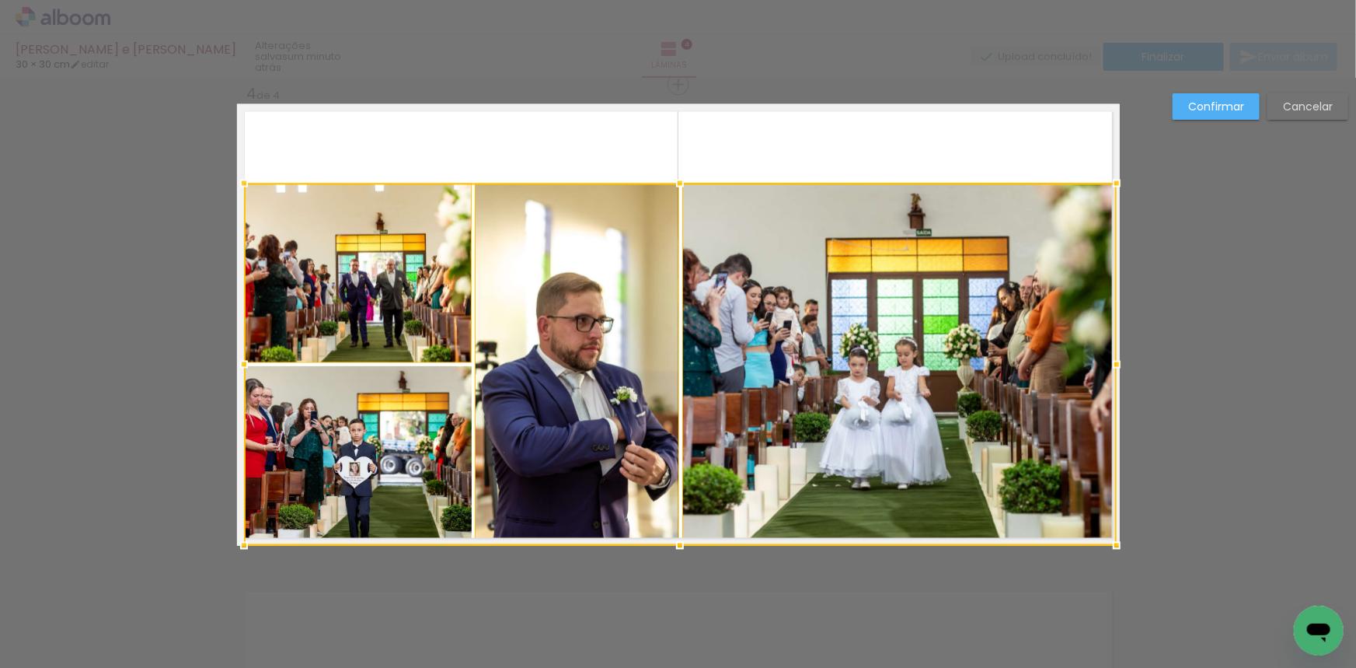
click at [414, 431] on div at bounding box center [680, 364] width 873 height 362
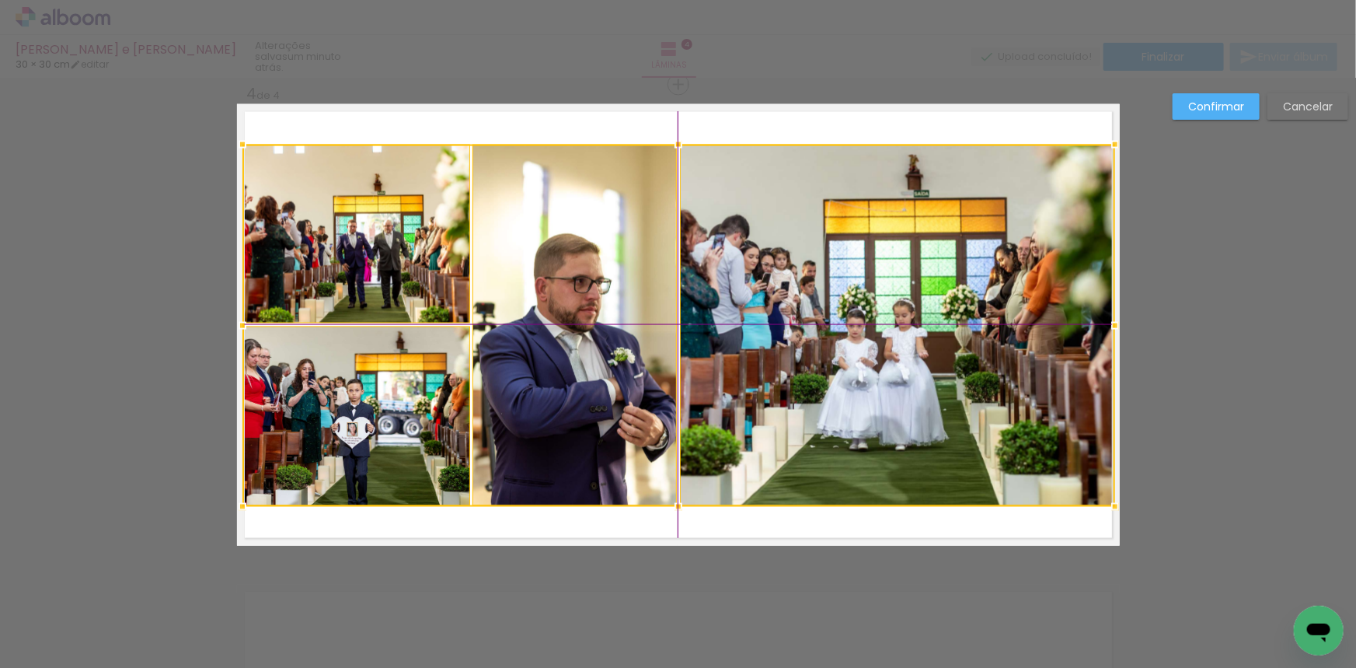
drag, startPoint x: 589, startPoint y: 335, endPoint x: 998, endPoint y: 225, distance: 423.2
click at [588, 297] on div at bounding box center [678, 326] width 873 height 362
click at [0, 0] on slot "Confirmar" at bounding box center [0, 0] width 0 height 0
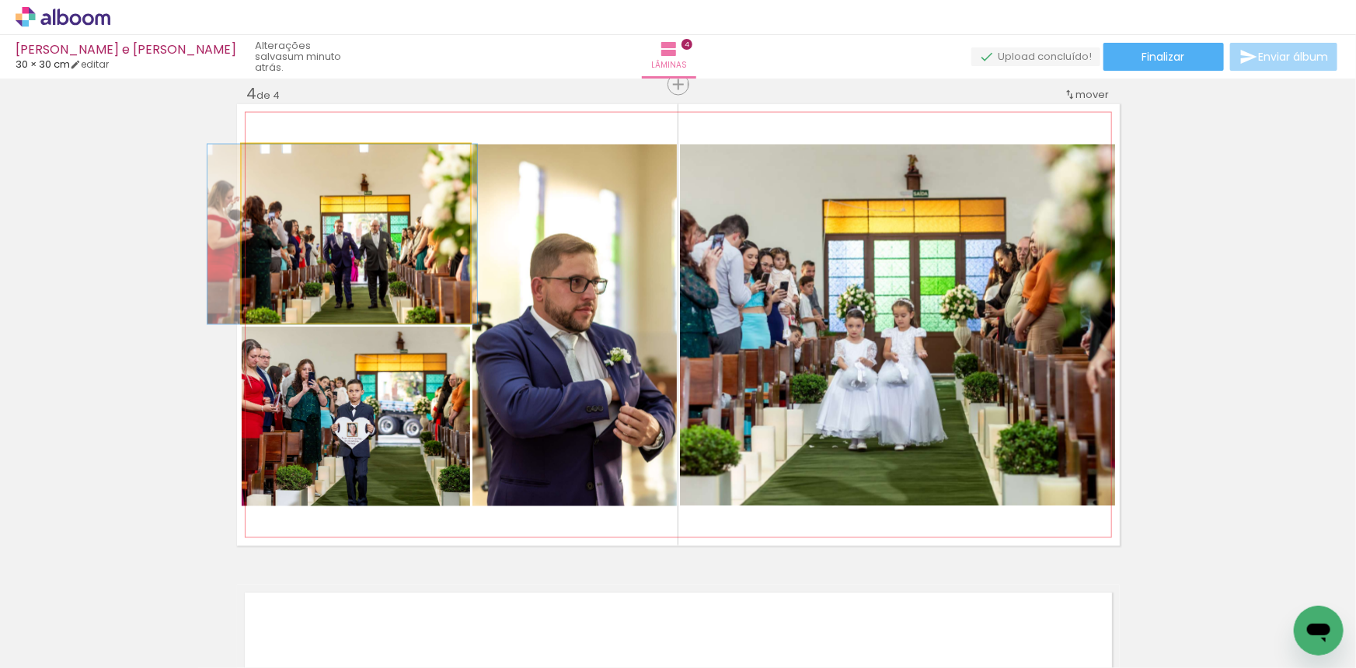
drag, startPoint x: 405, startPoint y: 261, endPoint x: 392, endPoint y: 259, distance: 12.7
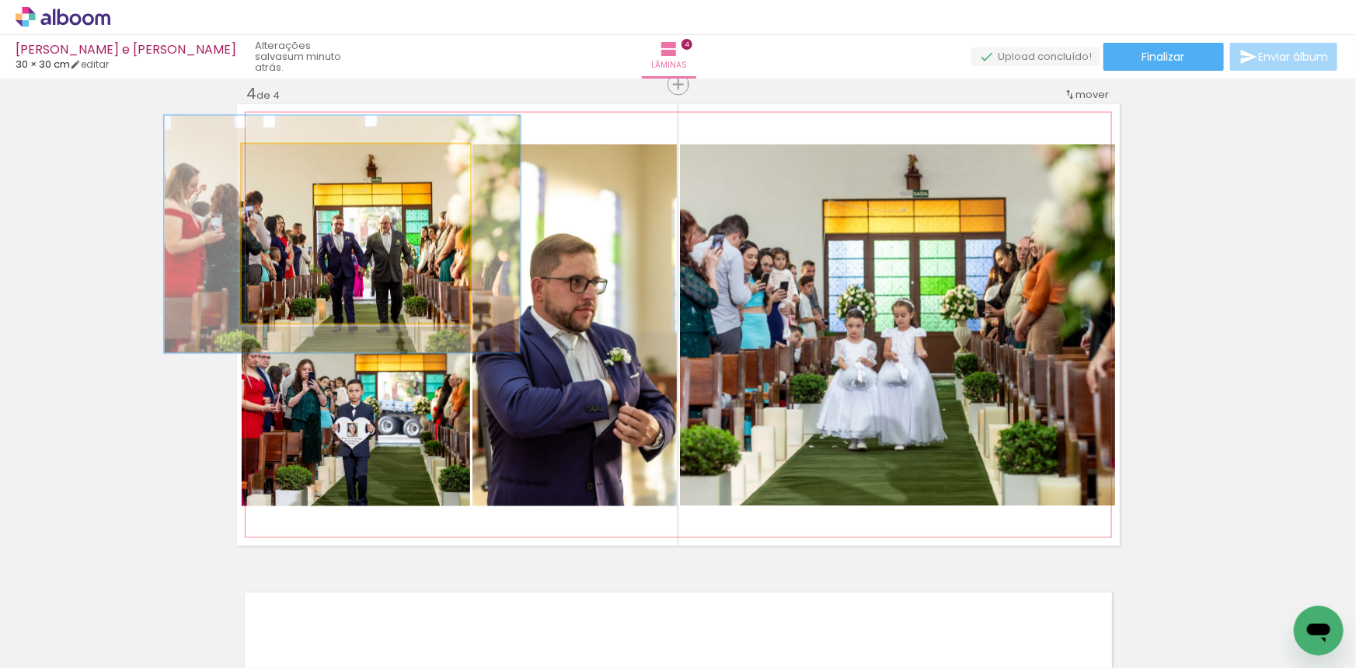
drag, startPoint x: 274, startPoint y: 161, endPoint x: 292, endPoint y: 163, distance: 18.0
click at [292, 163] on div at bounding box center [296, 161] width 14 height 14
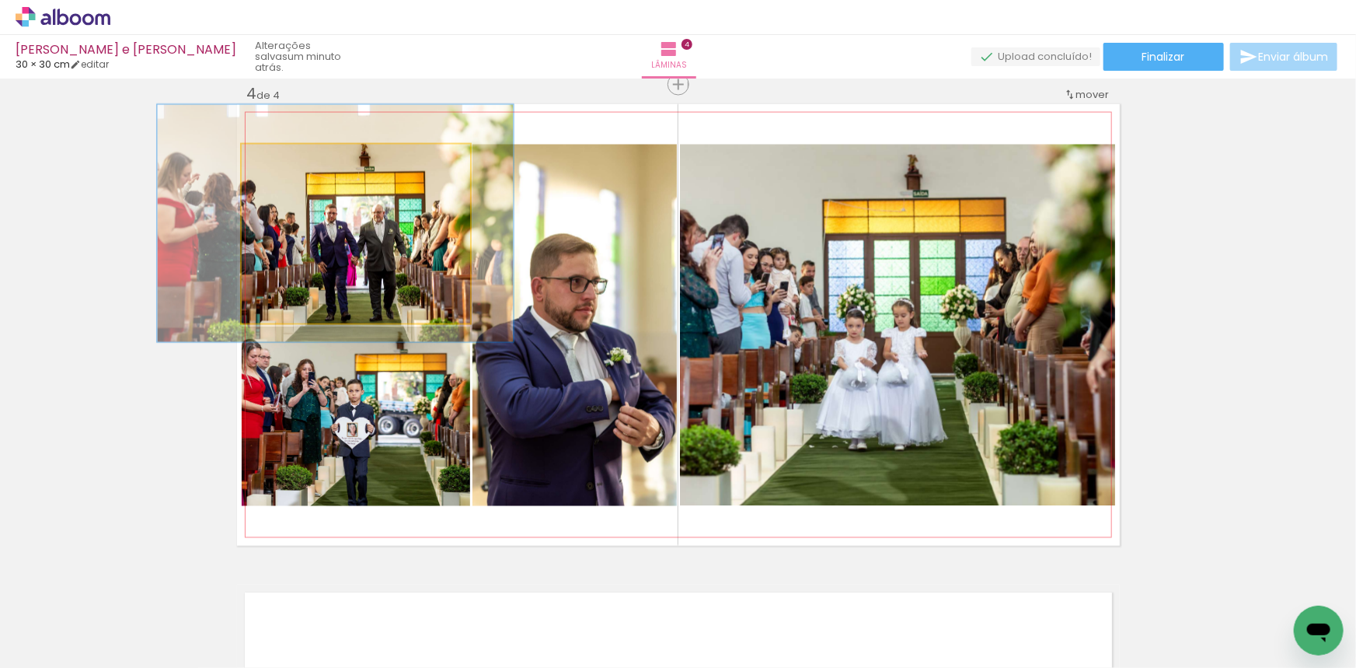
drag, startPoint x: 365, startPoint y: 221, endPoint x: 336, endPoint y: 204, distance: 34.1
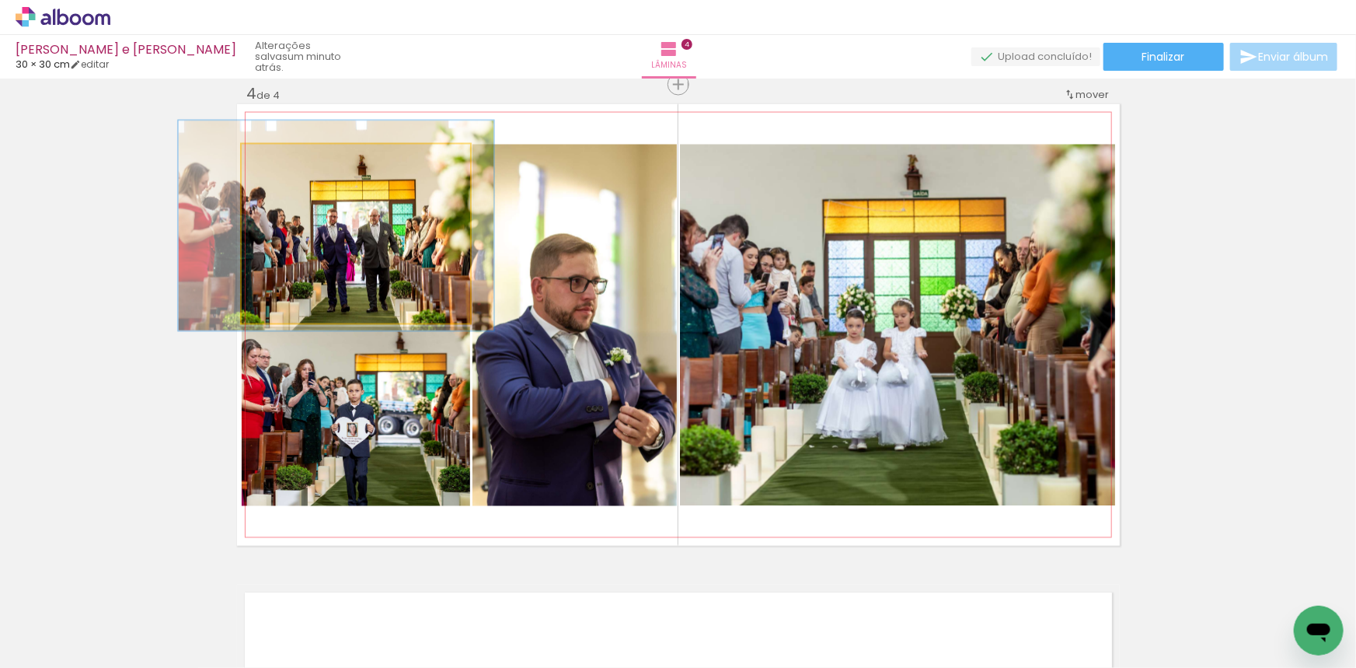
drag, startPoint x: 297, startPoint y: 156, endPoint x: 347, endPoint y: 206, distance: 70.9
type paper-slider "117"
click at [288, 155] on div at bounding box center [289, 160] width 25 height 25
click at [351, 207] on quentale-photo at bounding box center [356, 235] width 228 height 180
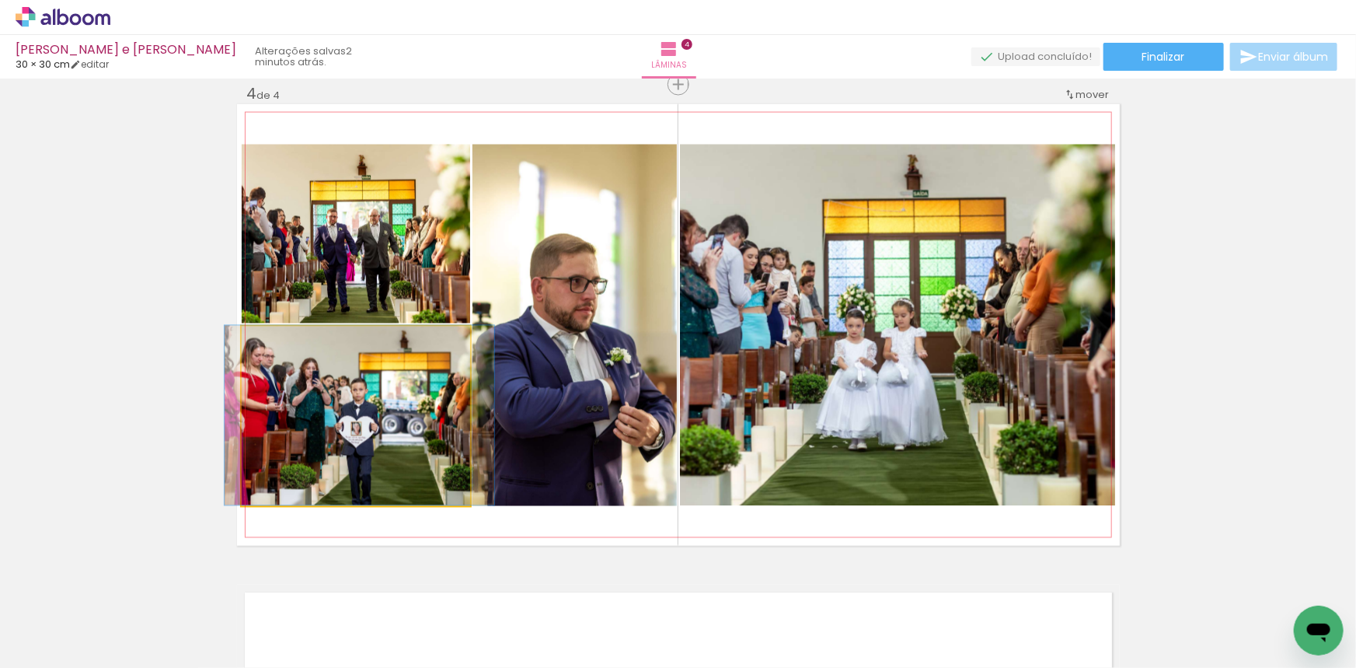
drag, startPoint x: 361, startPoint y: 436, endPoint x: 365, endPoint y: 422, distance: 14.3
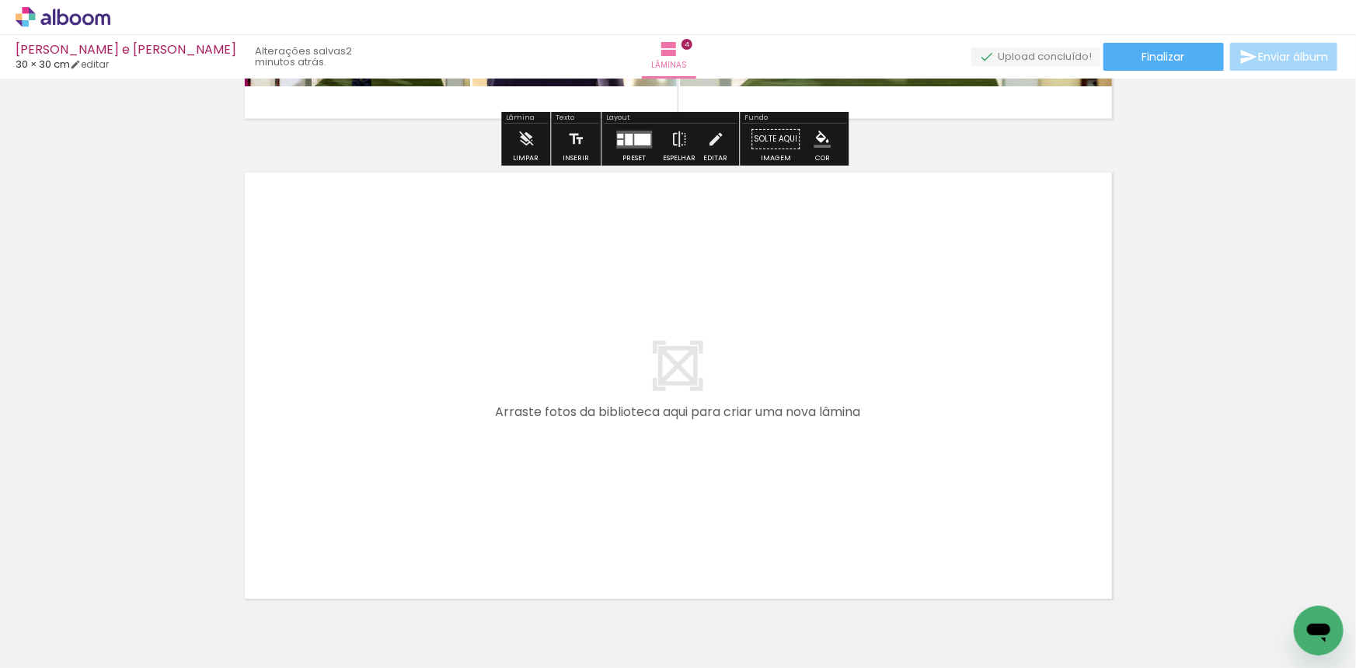
scroll to position [1884, 0]
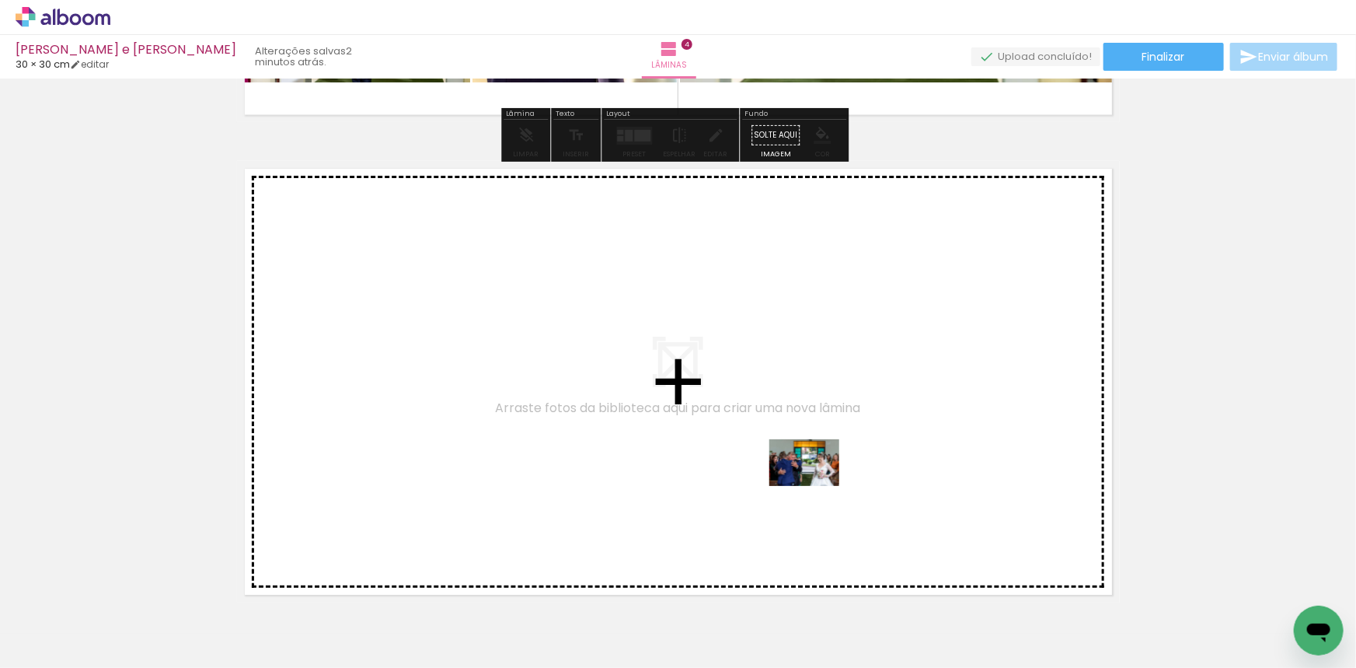
drag, startPoint x: 902, startPoint y: 626, endPoint x: 968, endPoint y: 623, distance: 67.0
click at [816, 487] on quentale-workspace at bounding box center [678, 334] width 1356 height 668
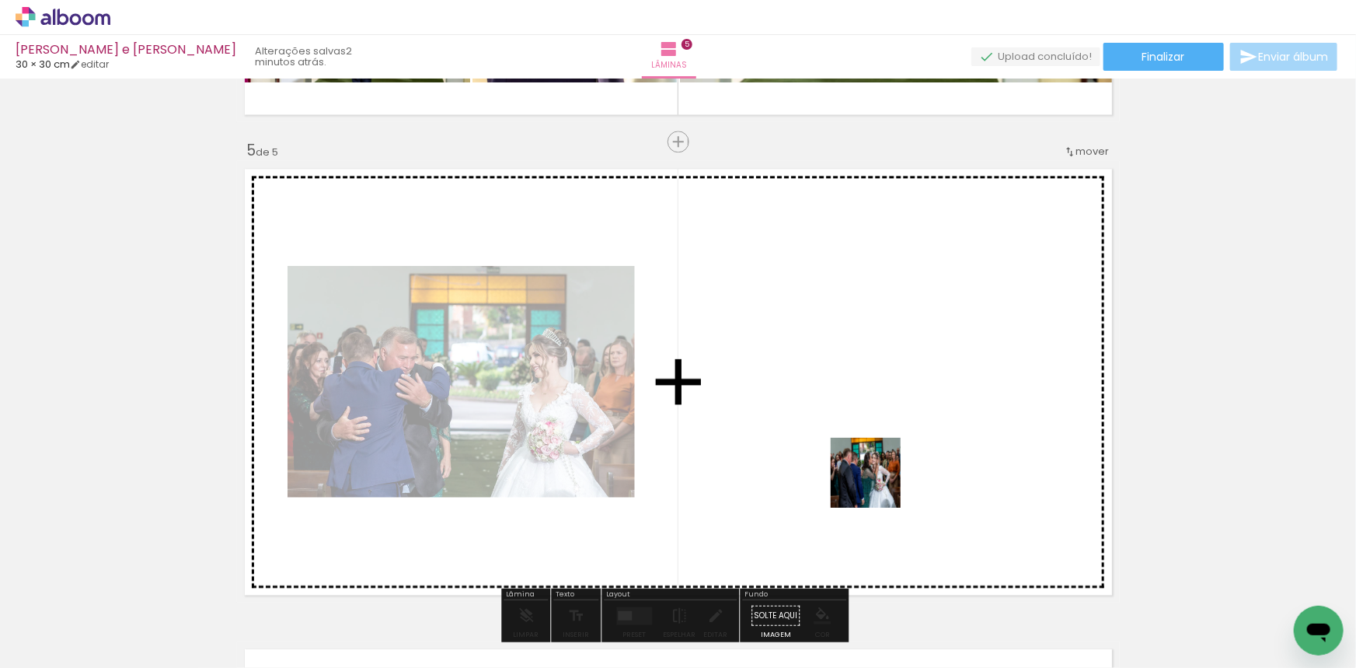
scroll to position [1941, 0]
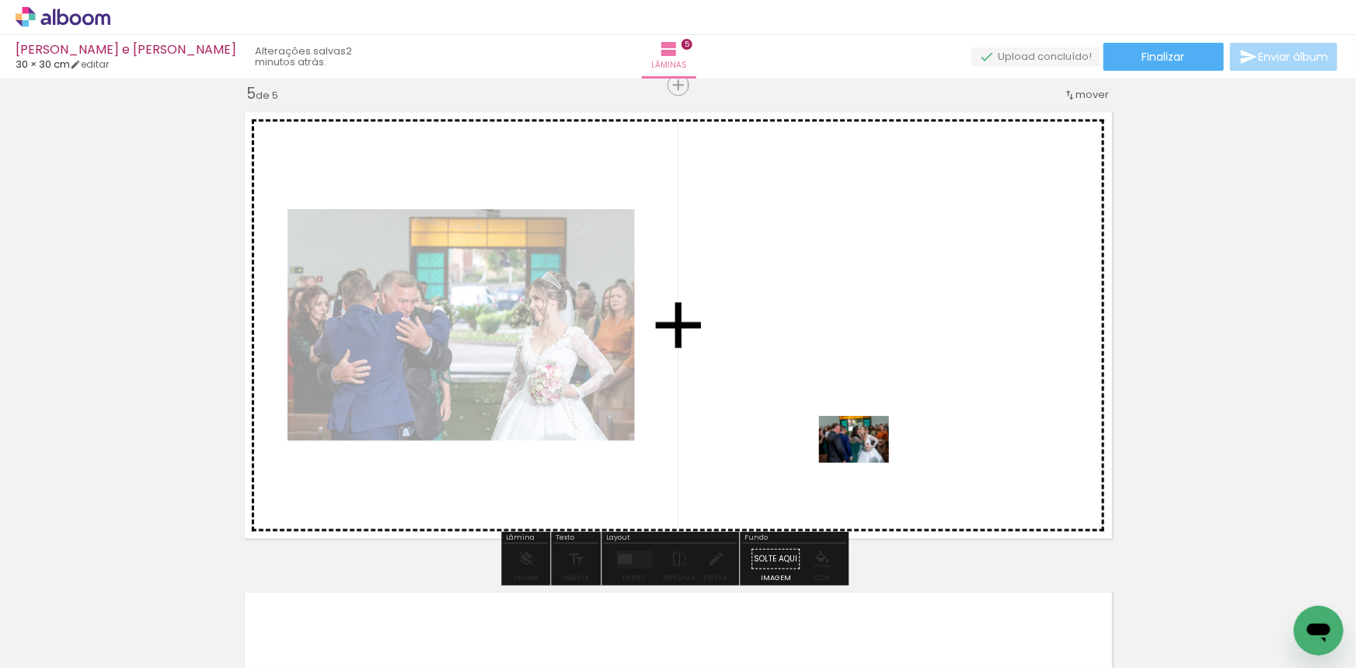
drag, startPoint x: 968, startPoint y: 623, endPoint x: 866, endPoint y: 463, distance: 189.5
click at [866, 463] on quentale-workspace at bounding box center [678, 334] width 1356 height 668
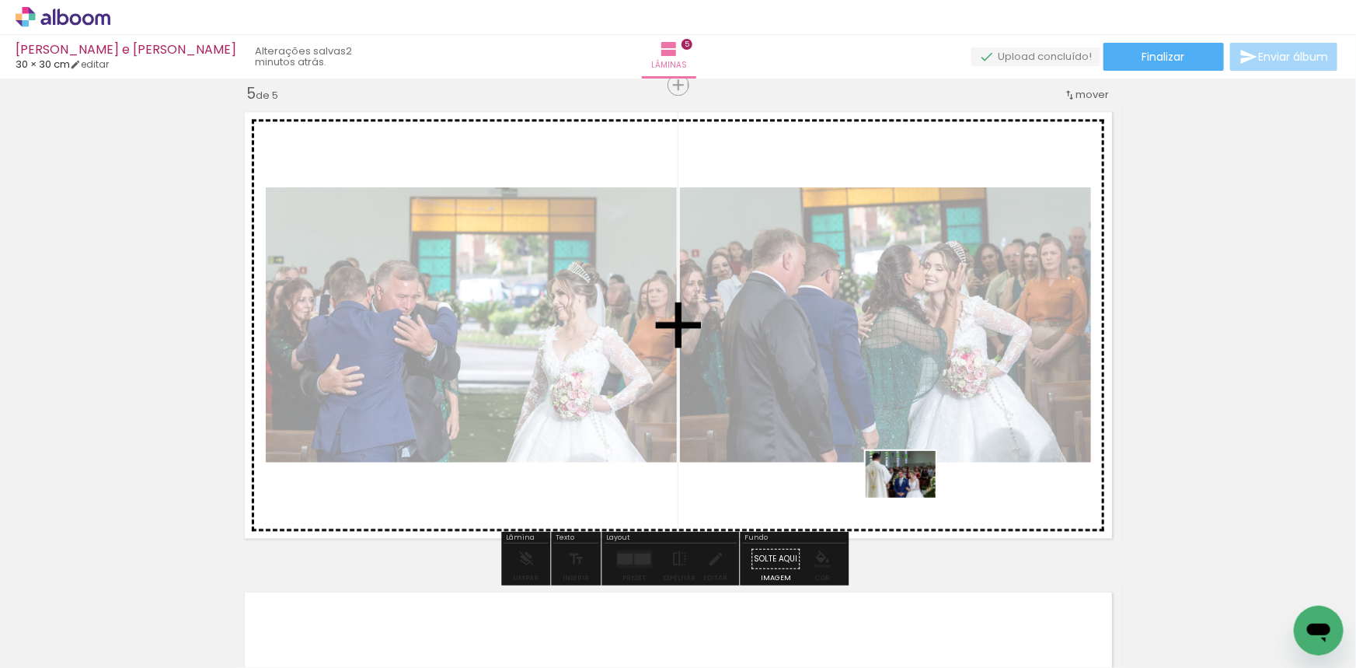
drag, startPoint x: 1050, startPoint y: 623, endPoint x: 912, endPoint y: 498, distance: 185.4
click at [912, 497] on quentale-workspace at bounding box center [678, 334] width 1356 height 668
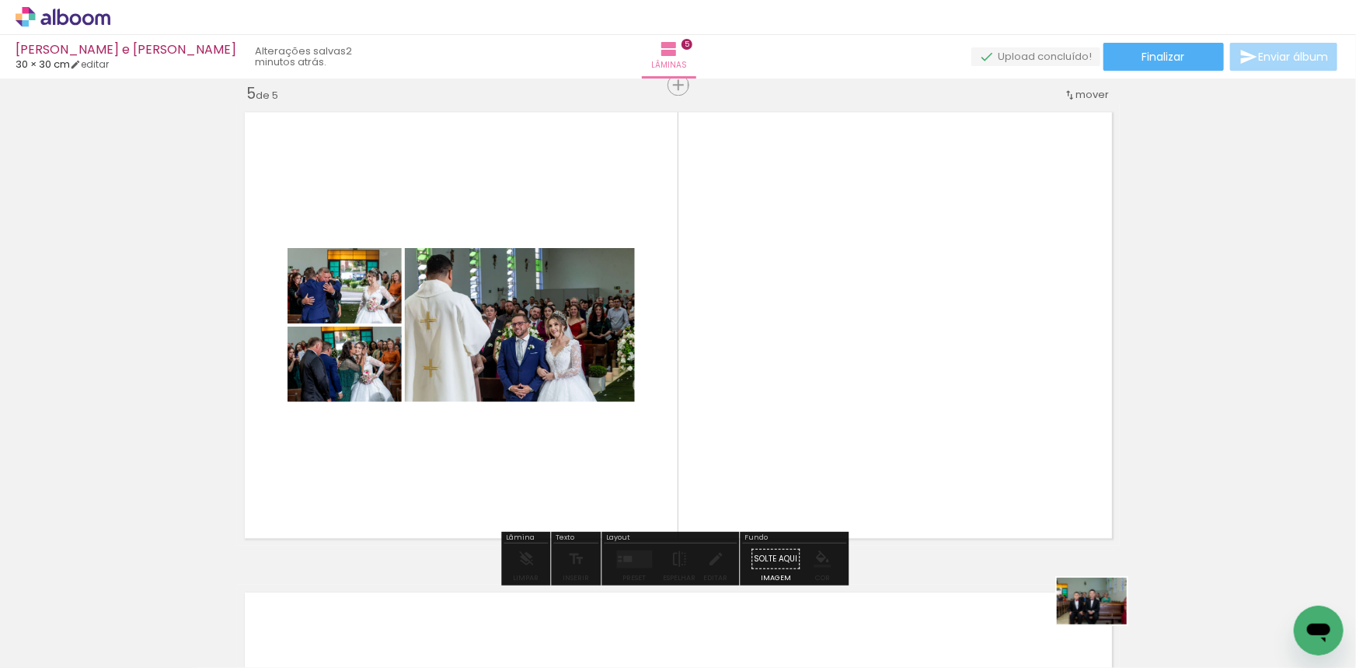
drag, startPoint x: 1142, startPoint y: 624, endPoint x: 1113, endPoint y: 633, distance: 30.7
click at [1113, 634] on div at bounding box center [1139, 615] width 77 height 51
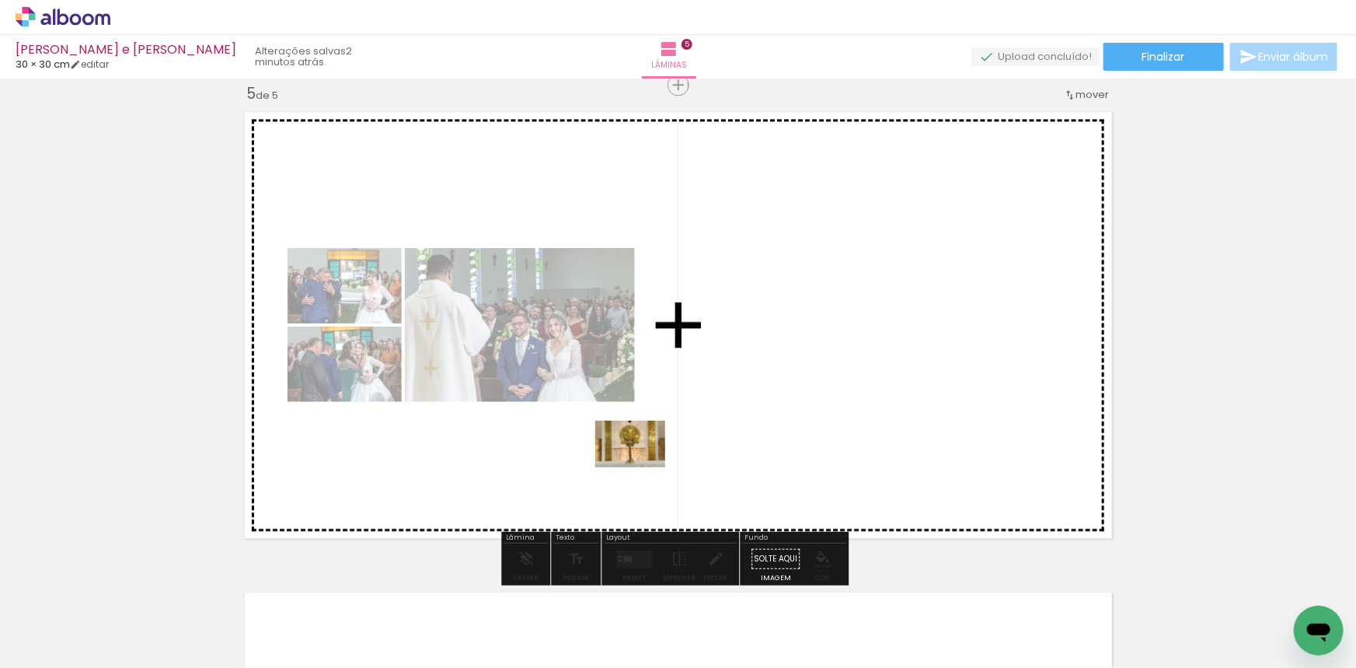
drag, startPoint x: 446, startPoint y: 612, endPoint x: 653, endPoint y: 470, distance: 250.5
click at [643, 467] on quentale-workspace at bounding box center [678, 334] width 1356 height 668
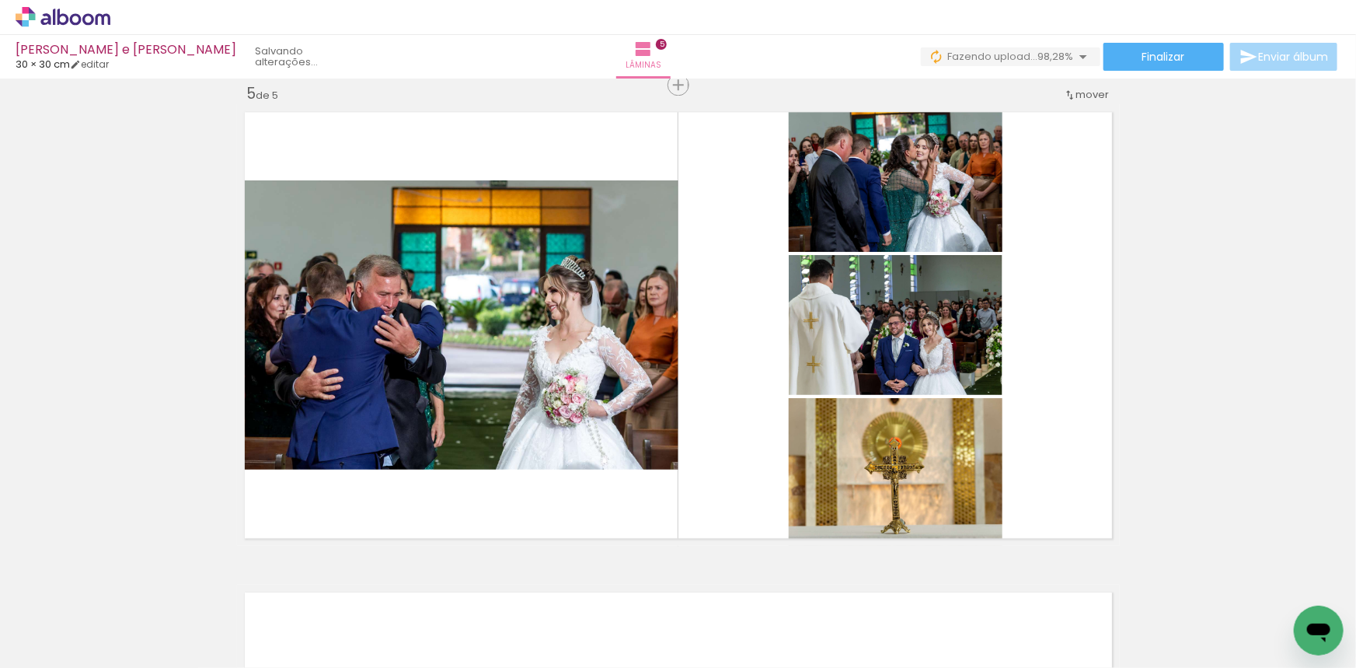
scroll to position [0, 3824]
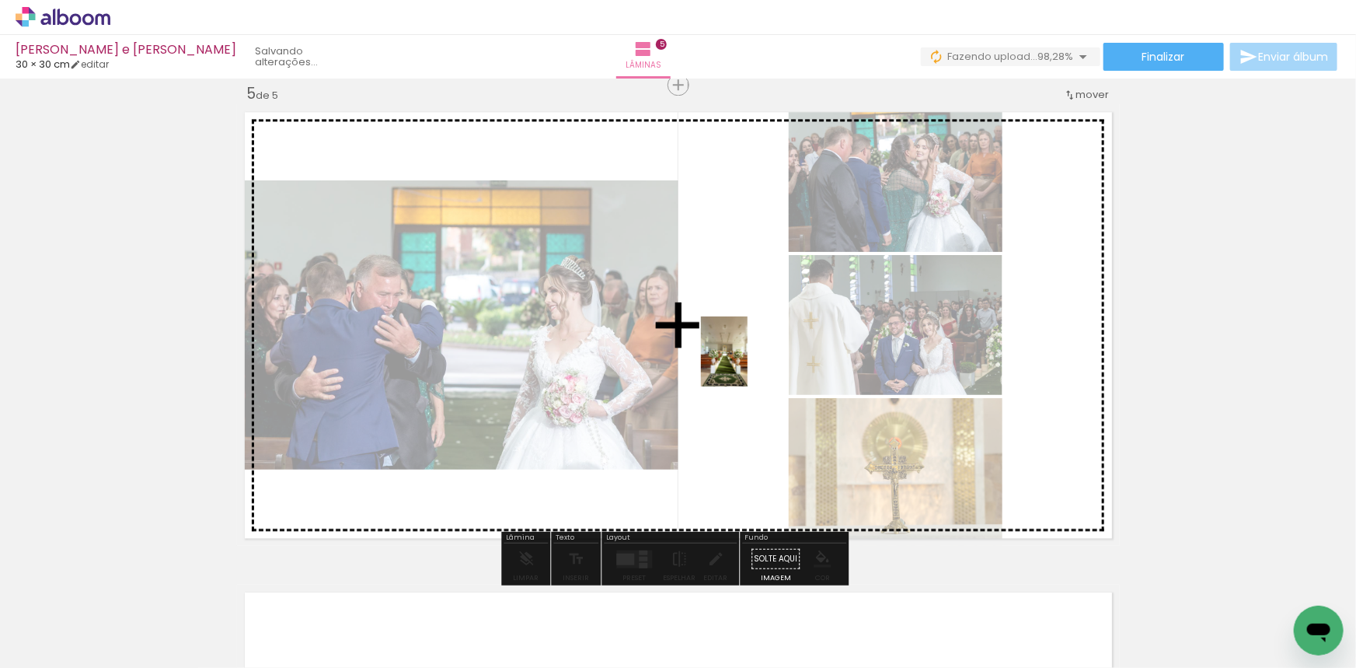
drag, startPoint x: 1306, startPoint y: 596, endPoint x: 748, endPoint y: 363, distance: 604.8
click at [748, 363] on quentale-workspace at bounding box center [678, 334] width 1356 height 668
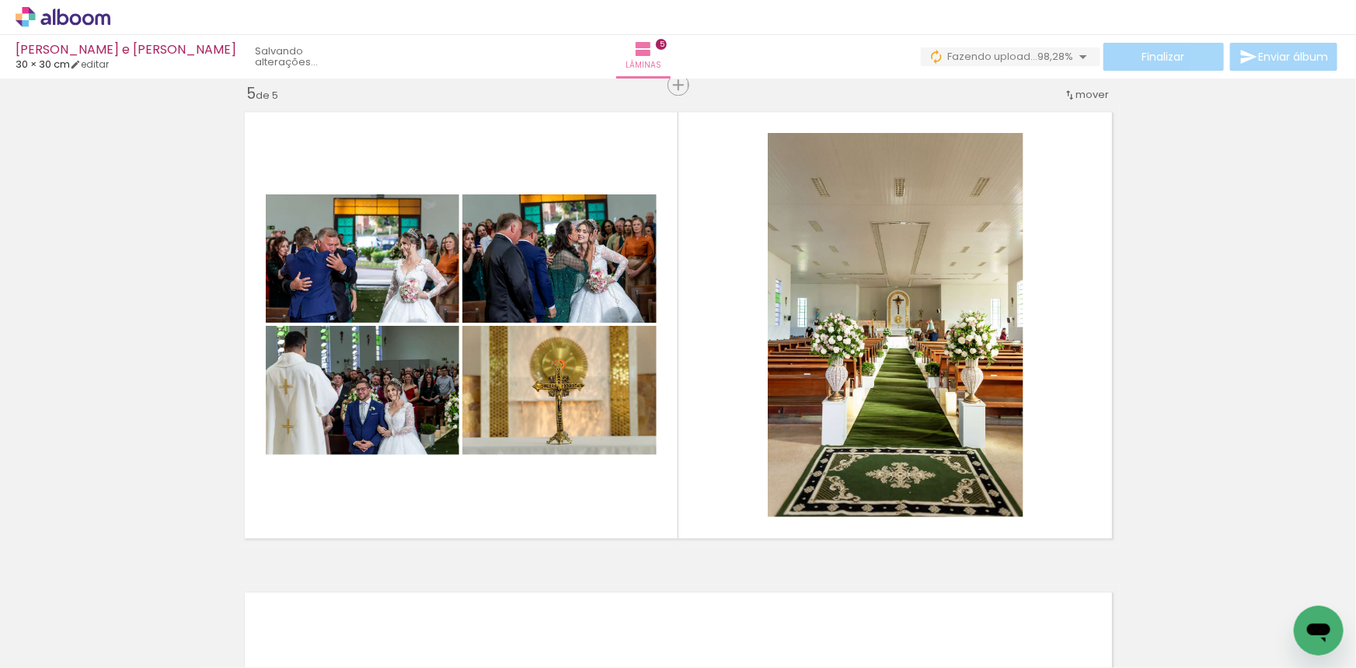
scroll to position [0, 1123]
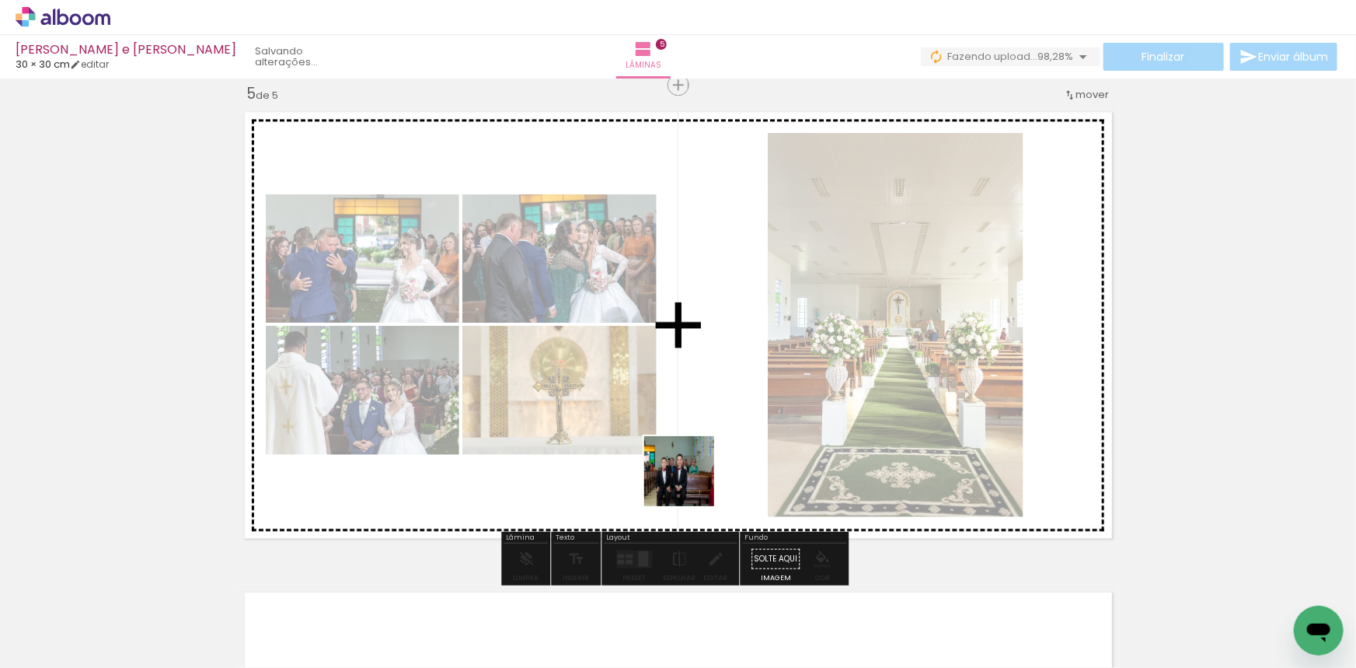
drag, startPoint x: 674, startPoint y: 602, endPoint x: 691, endPoint y: 483, distance: 120.1
click at [691, 483] on quentale-workspace at bounding box center [678, 334] width 1356 height 668
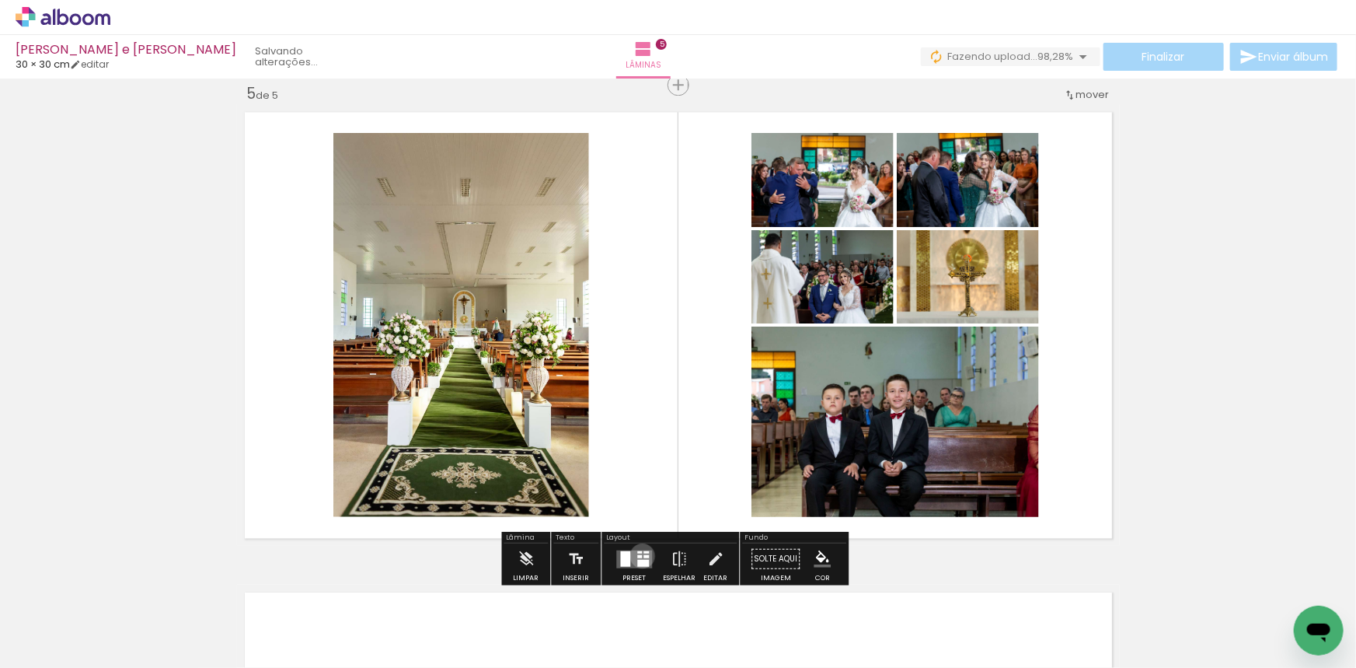
click at [644, 554] on div at bounding box center [646, 555] width 5 height 3
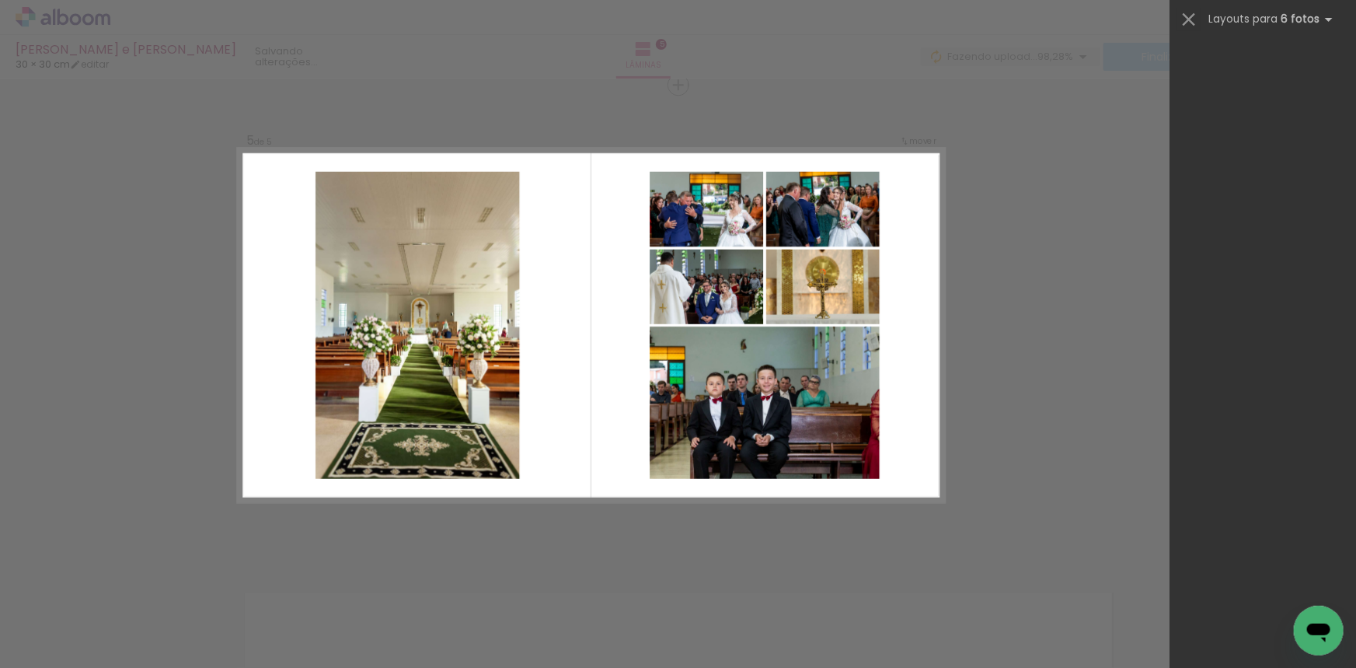
scroll to position [0, 0]
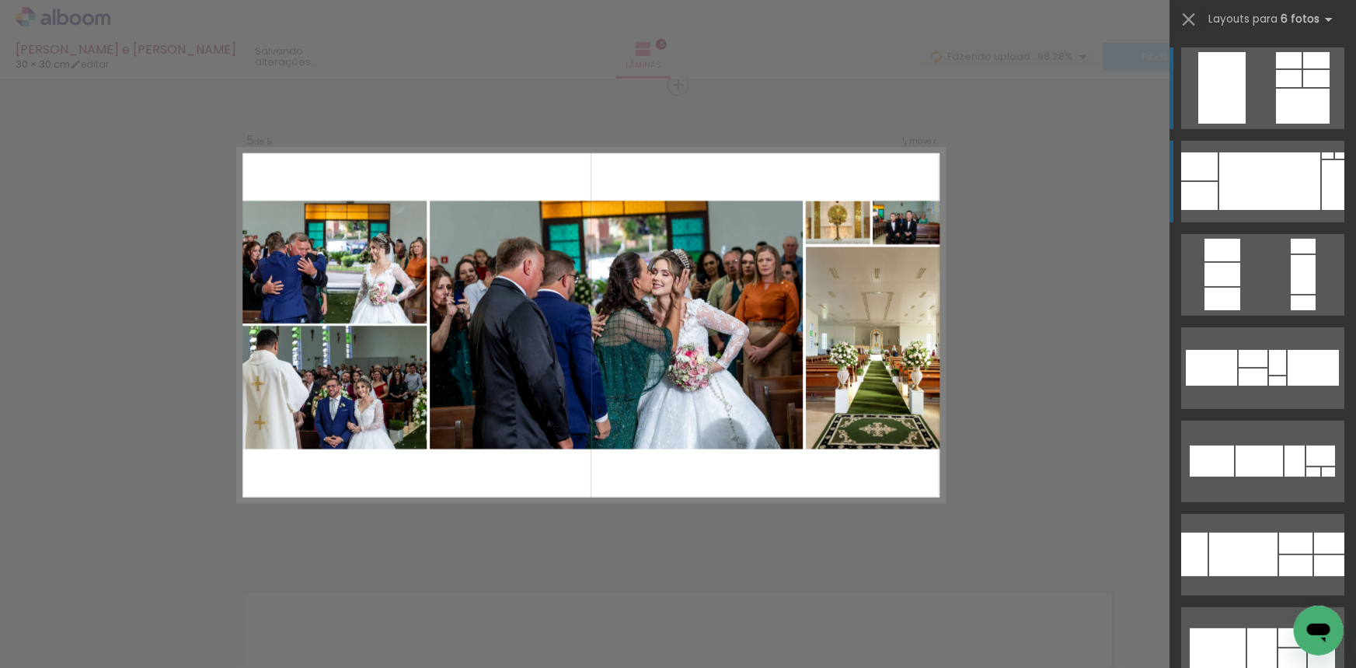
click at [1225, 172] on div at bounding box center [1269, 181] width 101 height 58
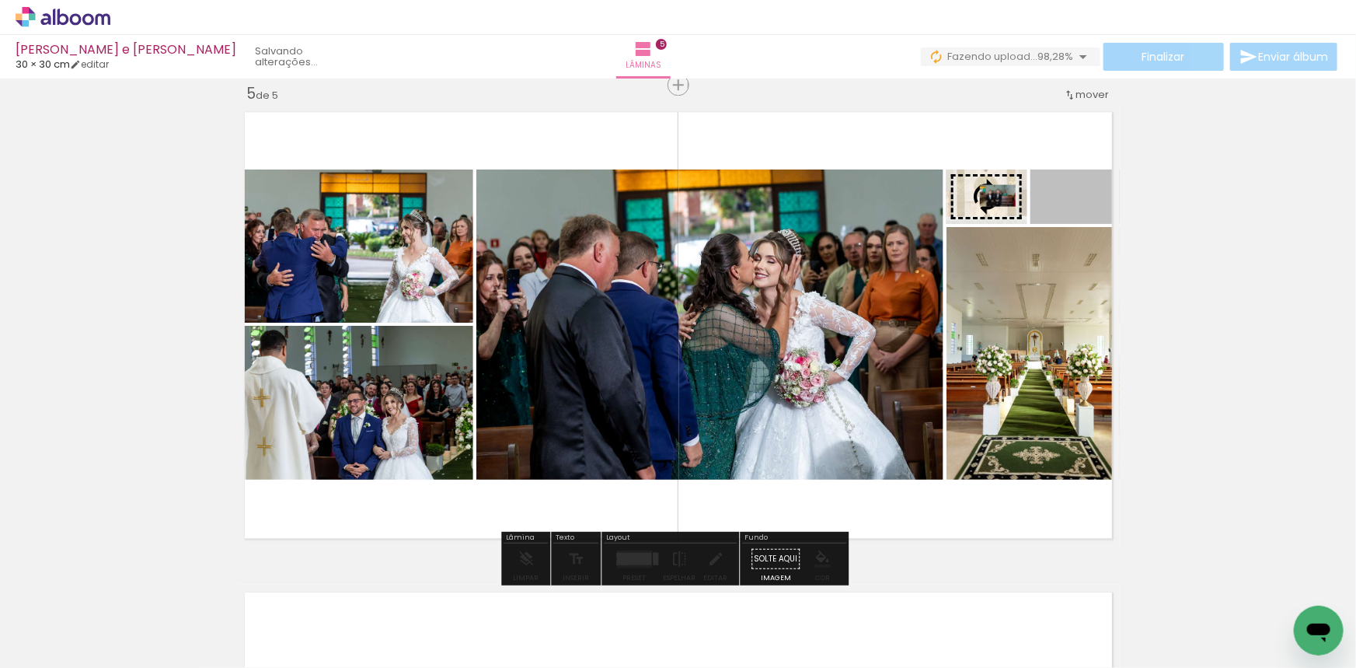
drag, startPoint x: 1073, startPoint y: 198, endPoint x: 992, endPoint y: 198, distance: 80.8
click at [0, 0] on slot at bounding box center [0, 0] width 0 height 0
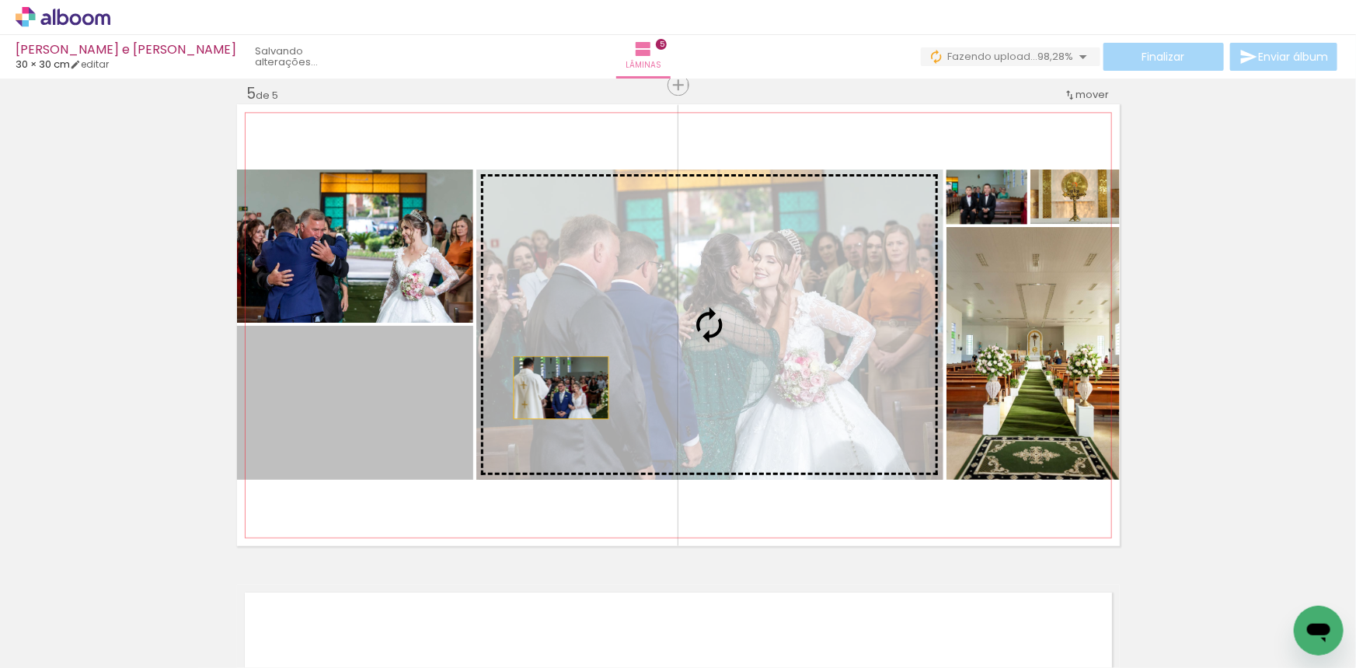
drag, startPoint x: 368, startPoint y: 427, endPoint x: 556, endPoint y: 387, distance: 191.5
click at [0, 0] on slot at bounding box center [0, 0] width 0 height 0
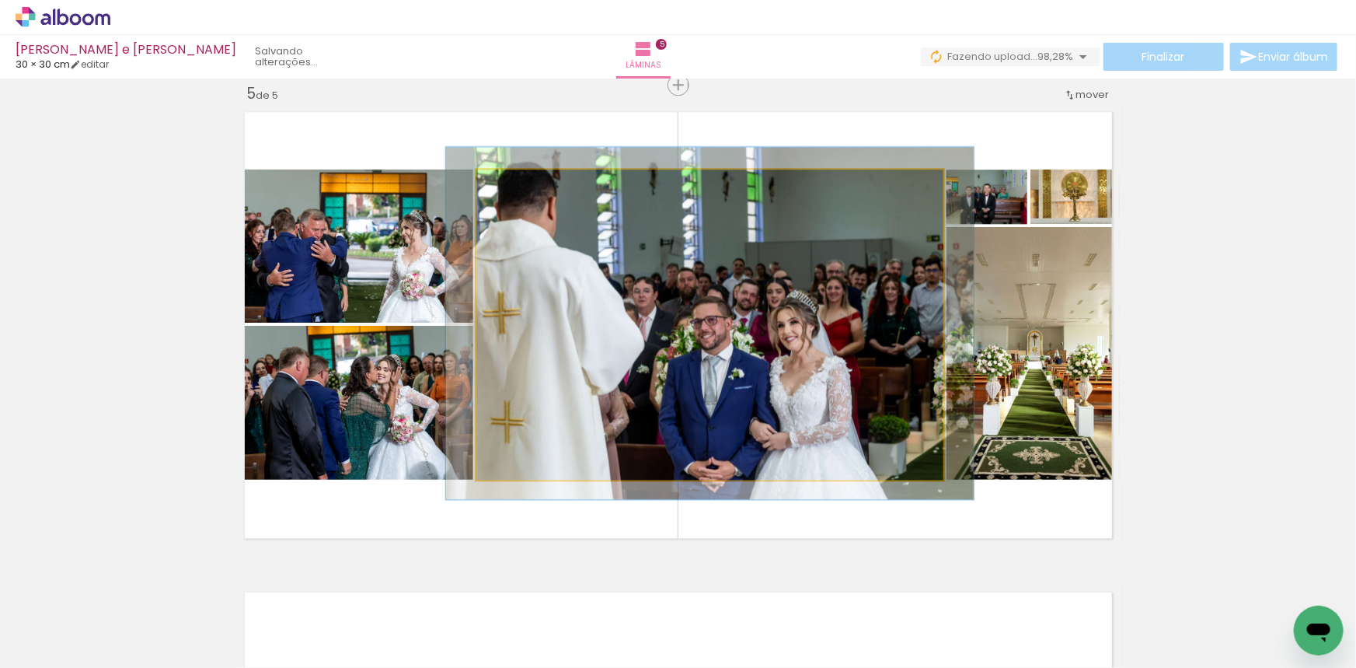
drag, startPoint x: 514, startPoint y: 184, endPoint x: 684, endPoint y: 308, distance: 210.3
type paper-slider "113"
click at [520, 187] on div at bounding box center [520, 185] width 25 height 25
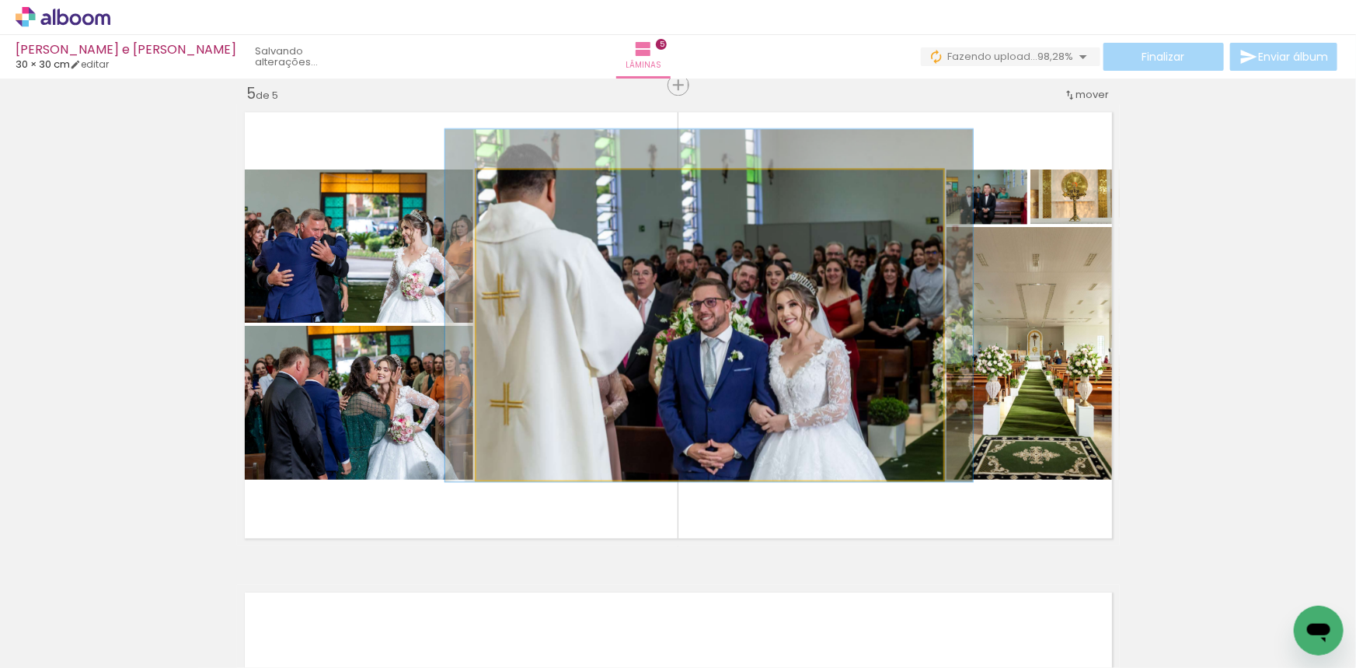
drag, startPoint x: 684, startPoint y: 308, endPoint x: 683, endPoint y: 290, distance: 17.9
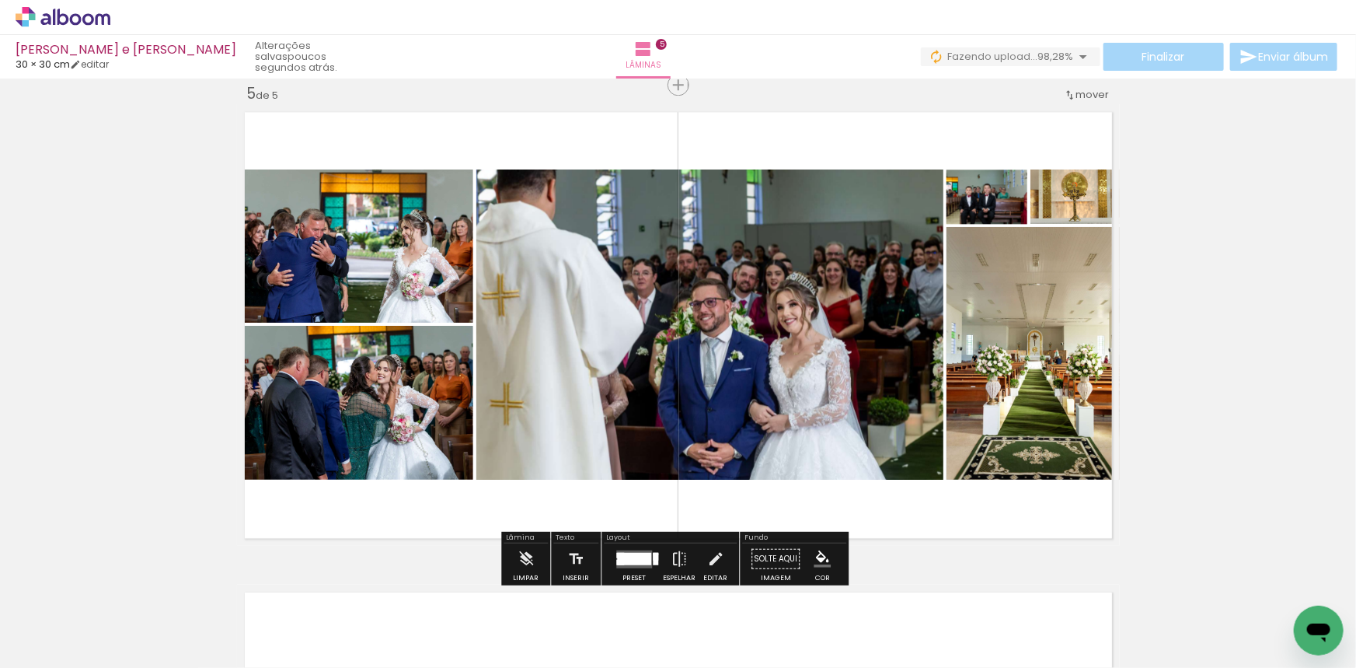
drag, startPoint x: 622, startPoint y: 558, endPoint x: 1237, endPoint y: 368, distance: 644.1
click at [622, 559] on div at bounding box center [634, 558] width 34 height 12
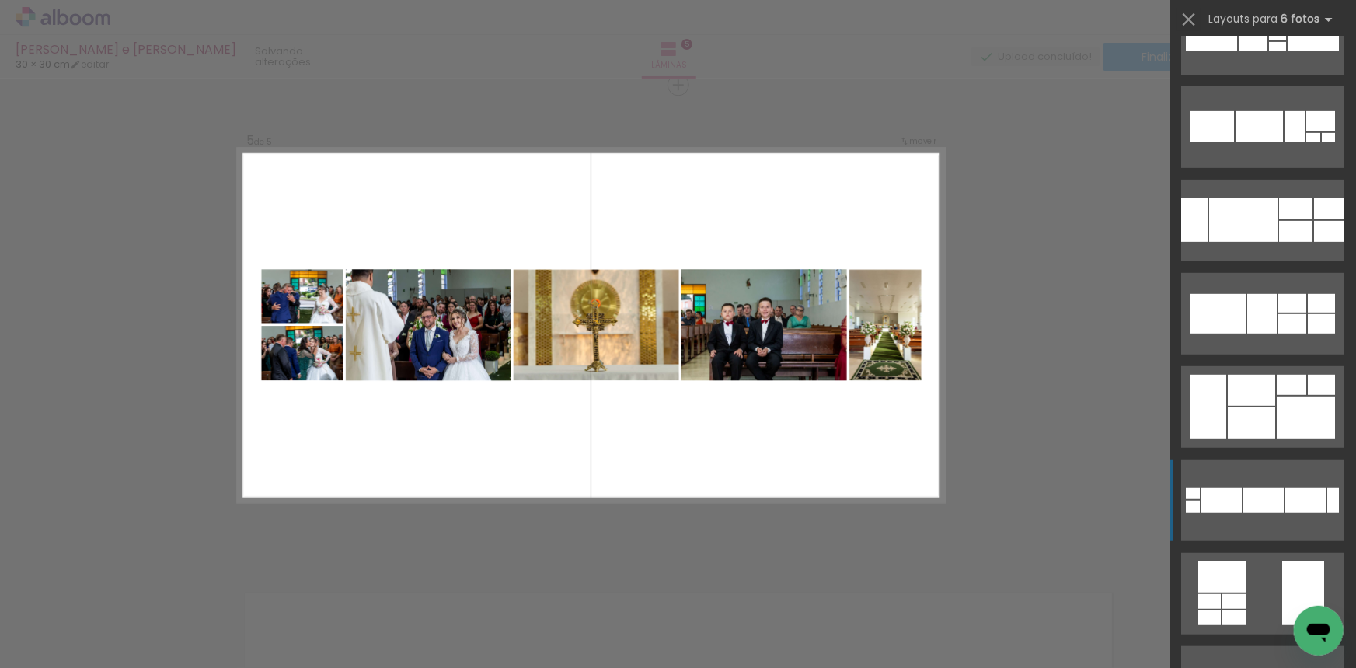
scroll to position [446, 0]
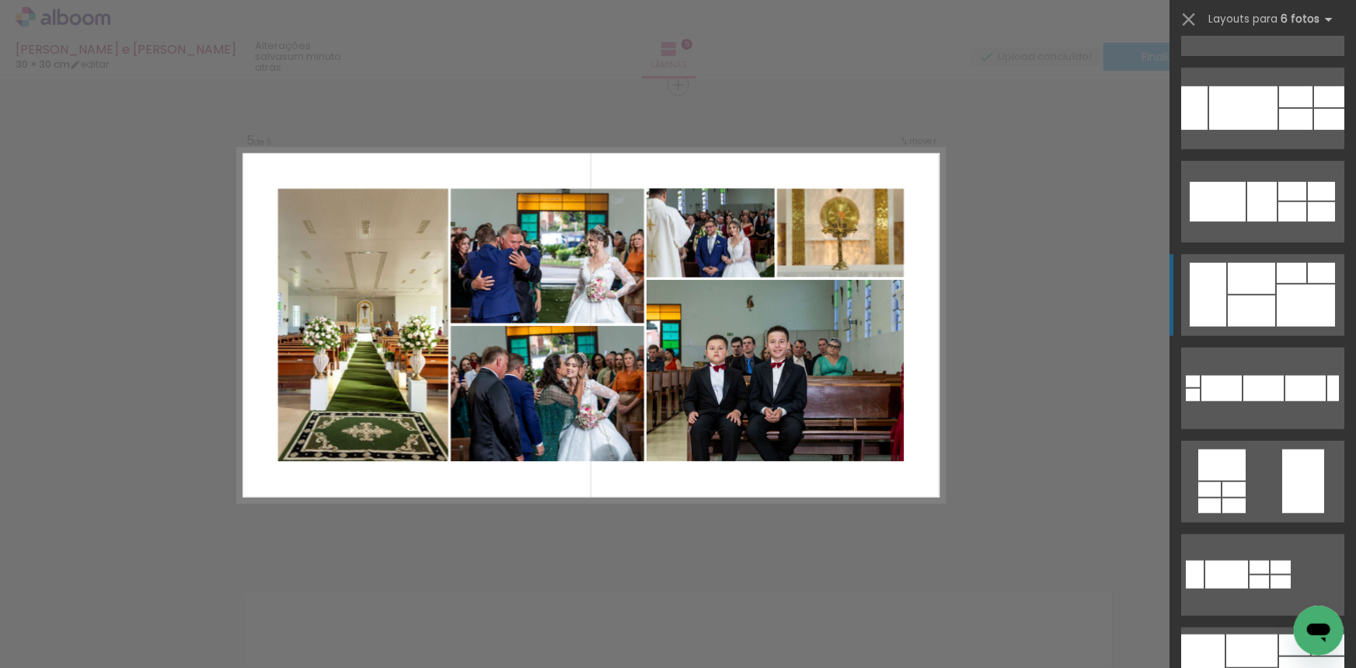
click at [1265, 302] on div at bounding box center [1251, 310] width 47 height 31
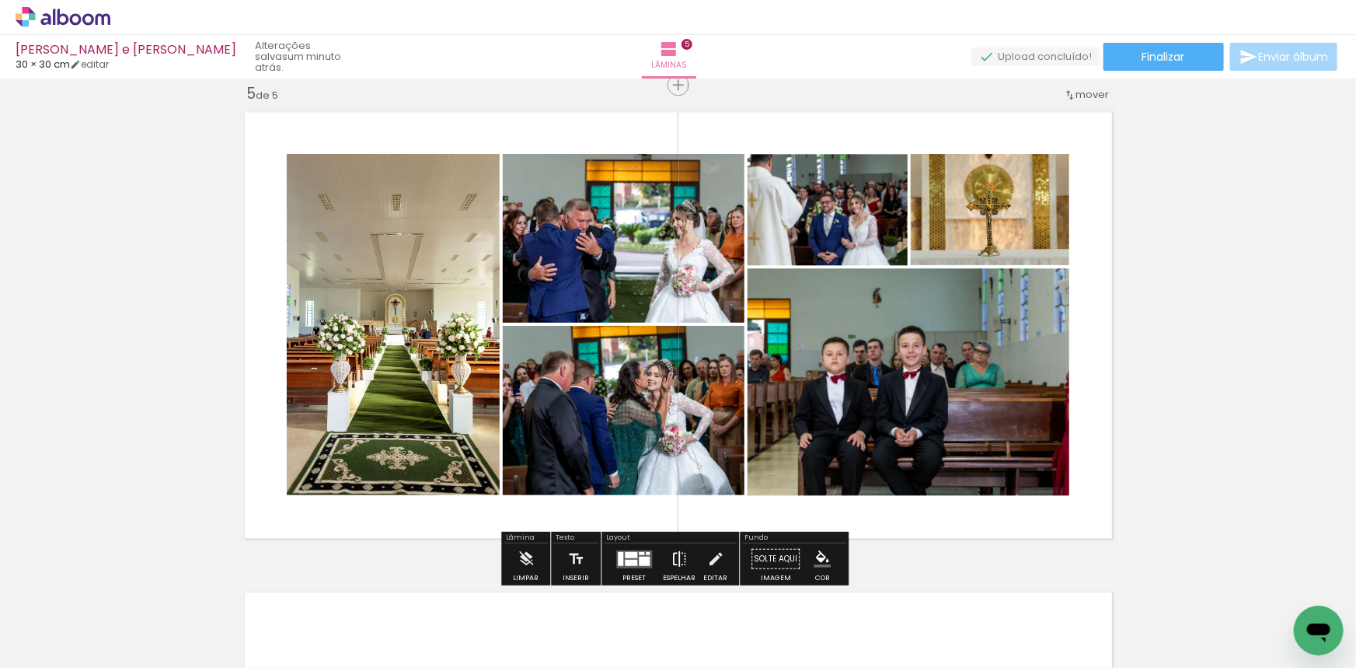
click at [675, 556] on iron-icon at bounding box center [679, 558] width 17 height 31
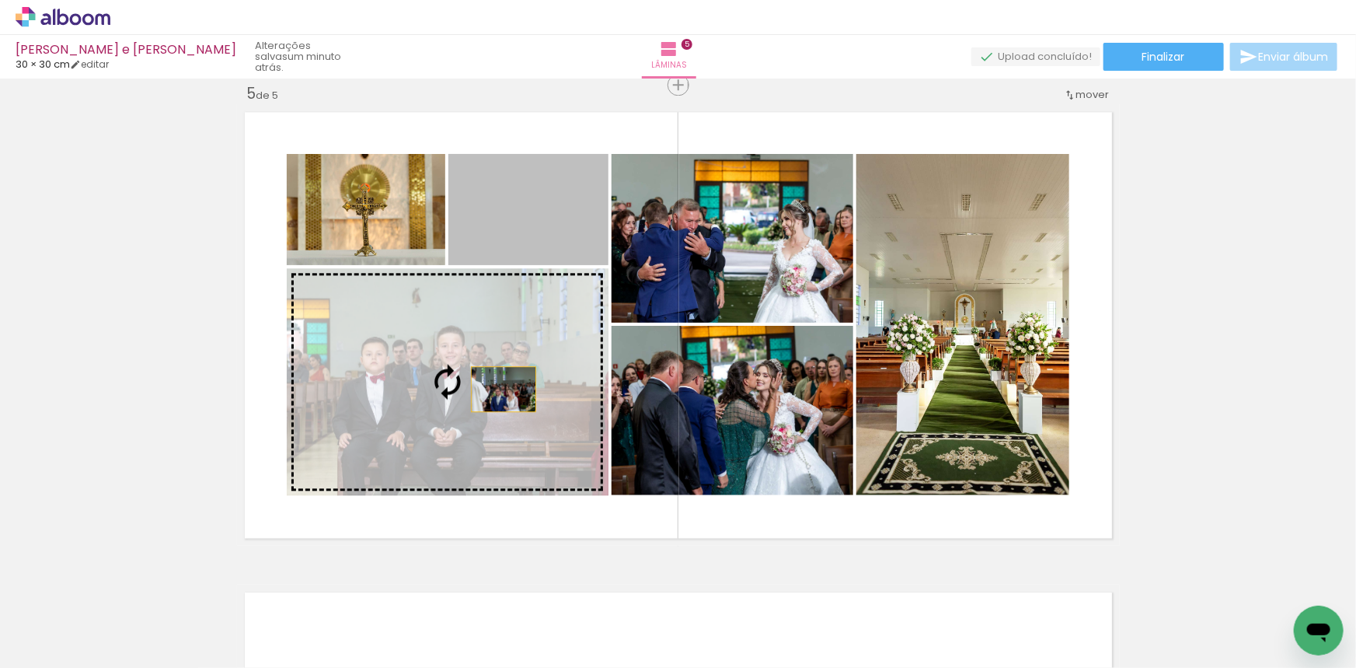
drag, startPoint x: 544, startPoint y: 228, endPoint x: 702, endPoint y: 294, distance: 171.0
click at [0, 0] on slot at bounding box center [0, 0] width 0 height 0
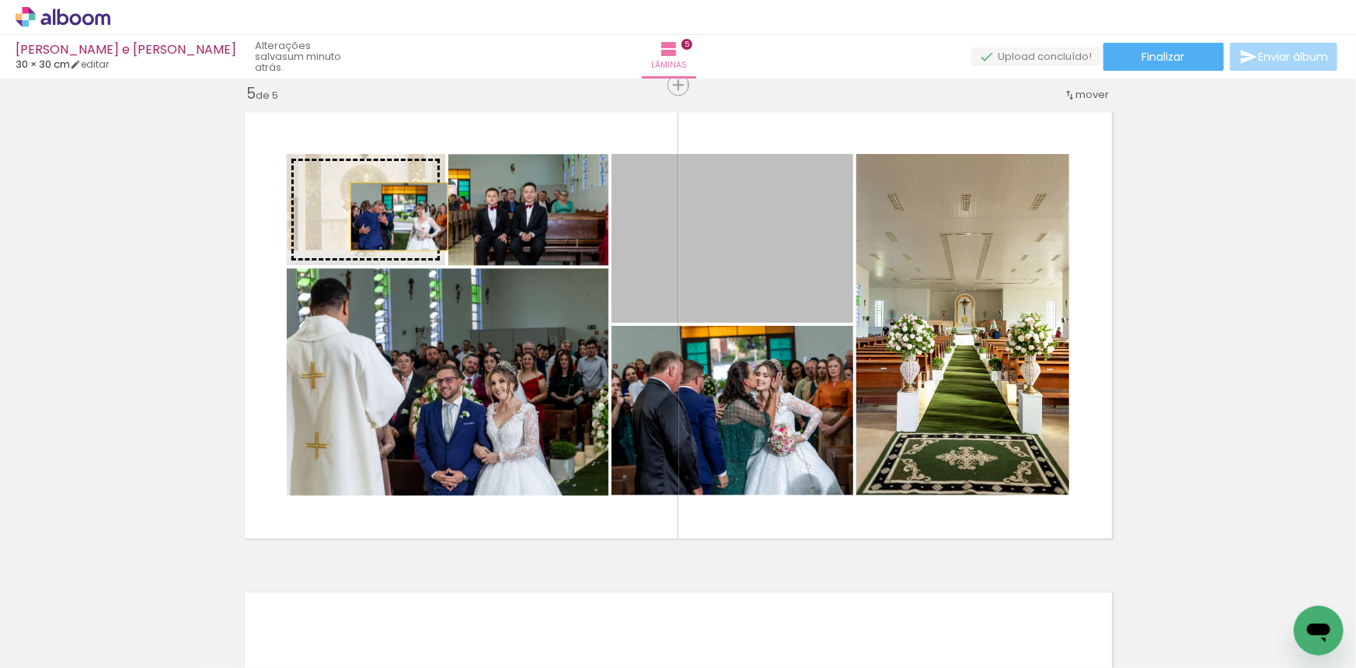
drag, startPoint x: 714, startPoint y: 273, endPoint x: 393, endPoint y: 216, distance: 326.0
click at [0, 0] on slot at bounding box center [0, 0] width 0 height 0
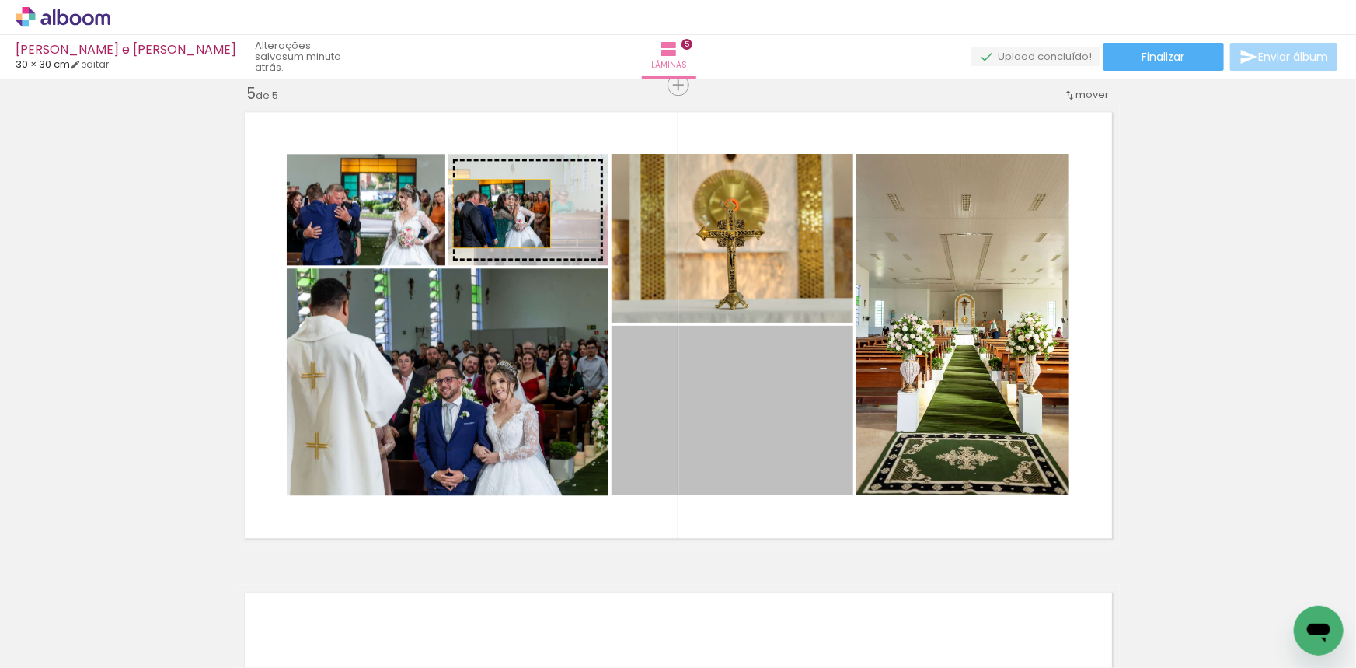
drag, startPoint x: 759, startPoint y: 405, endPoint x: 519, endPoint y: 220, distance: 302.5
click at [0, 0] on slot at bounding box center [0, 0] width 0 height 0
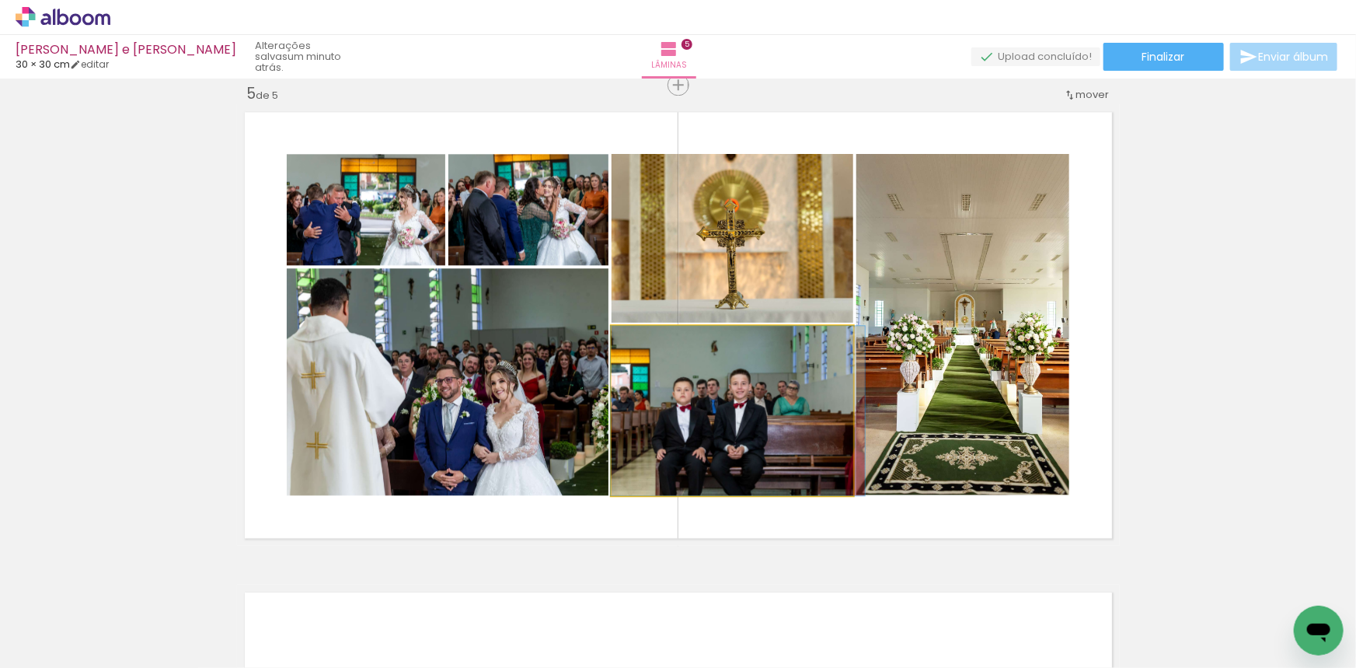
drag, startPoint x: 769, startPoint y: 399, endPoint x: 751, endPoint y: 388, distance: 22.0
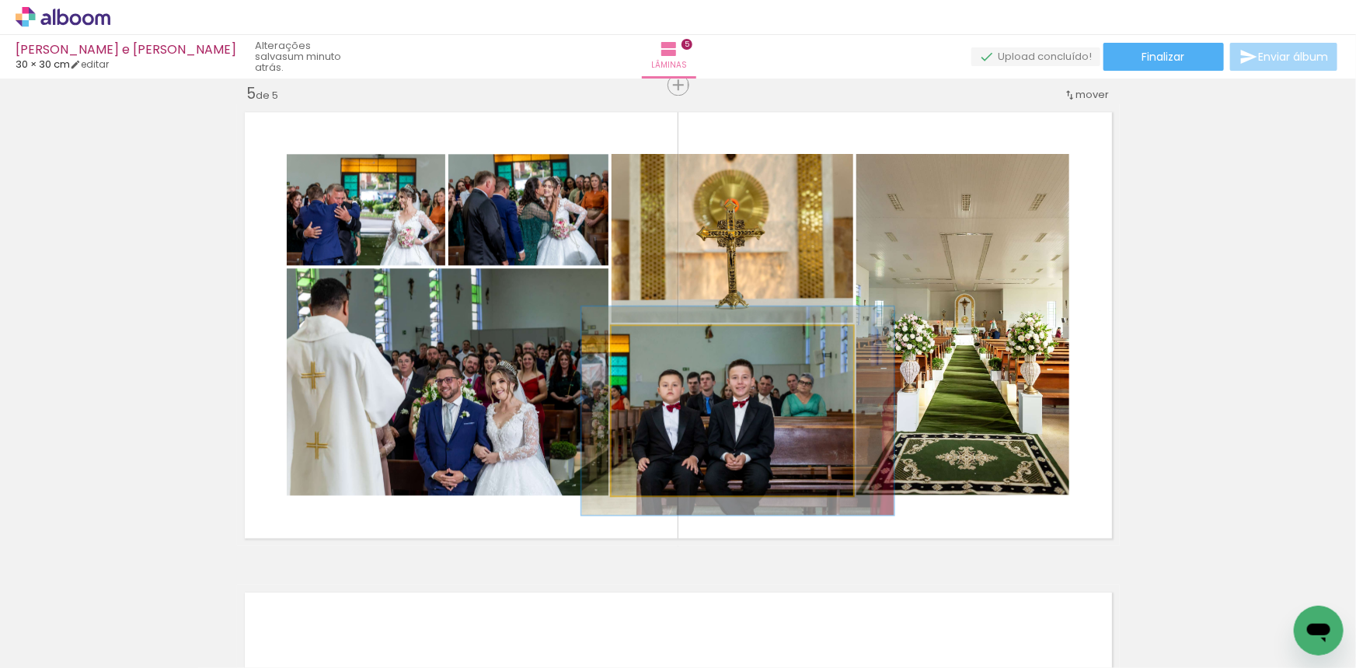
drag, startPoint x: 651, startPoint y: 338, endPoint x: 726, endPoint y: 417, distance: 109.4
type paper-slider "125"
click at [664, 341] on div at bounding box center [659, 342] width 25 height 25
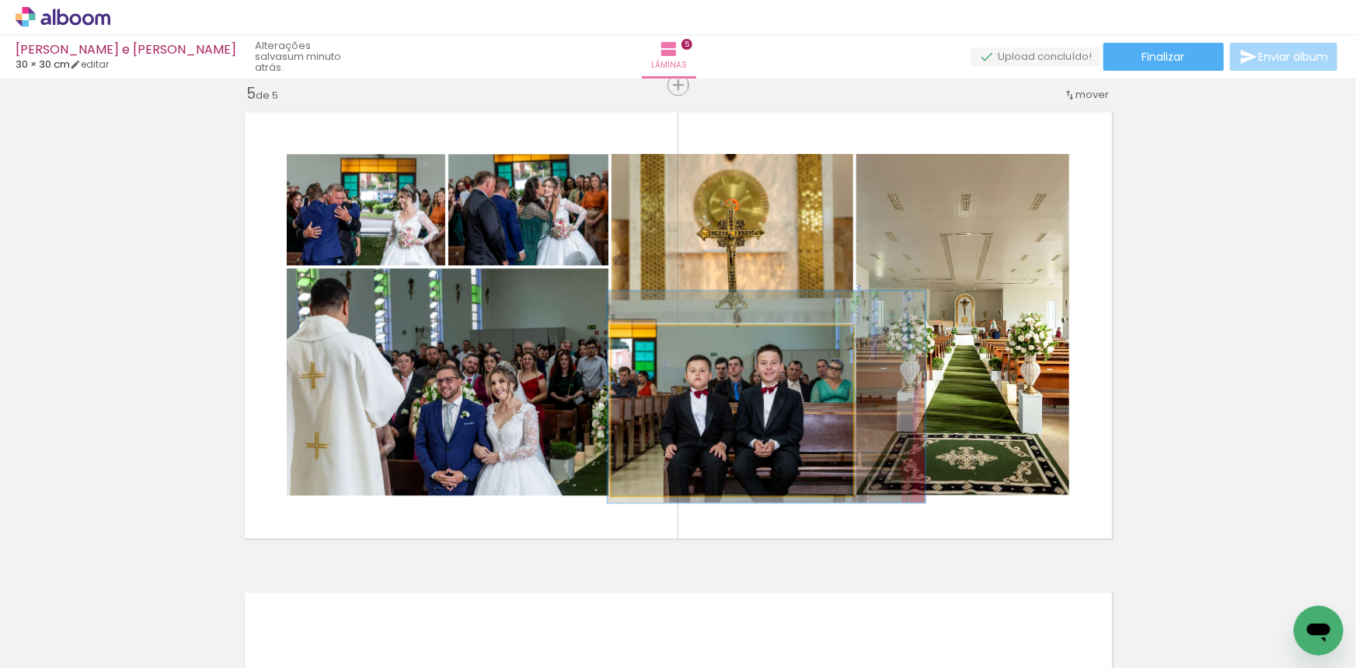
drag, startPoint x: 726, startPoint y: 417, endPoint x: 745, endPoint y: 403, distance: 23.9
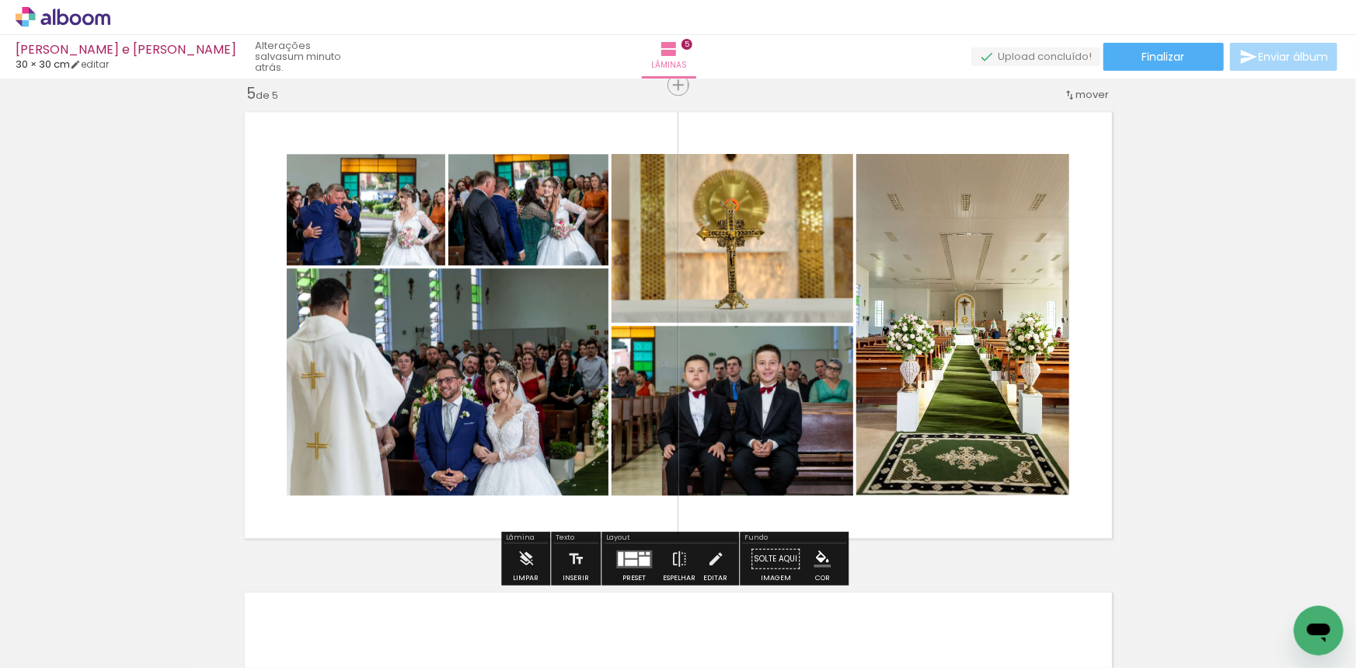
click at [358, 212] on quentale-photo at bounding box center [366, 209] width 159 height 111
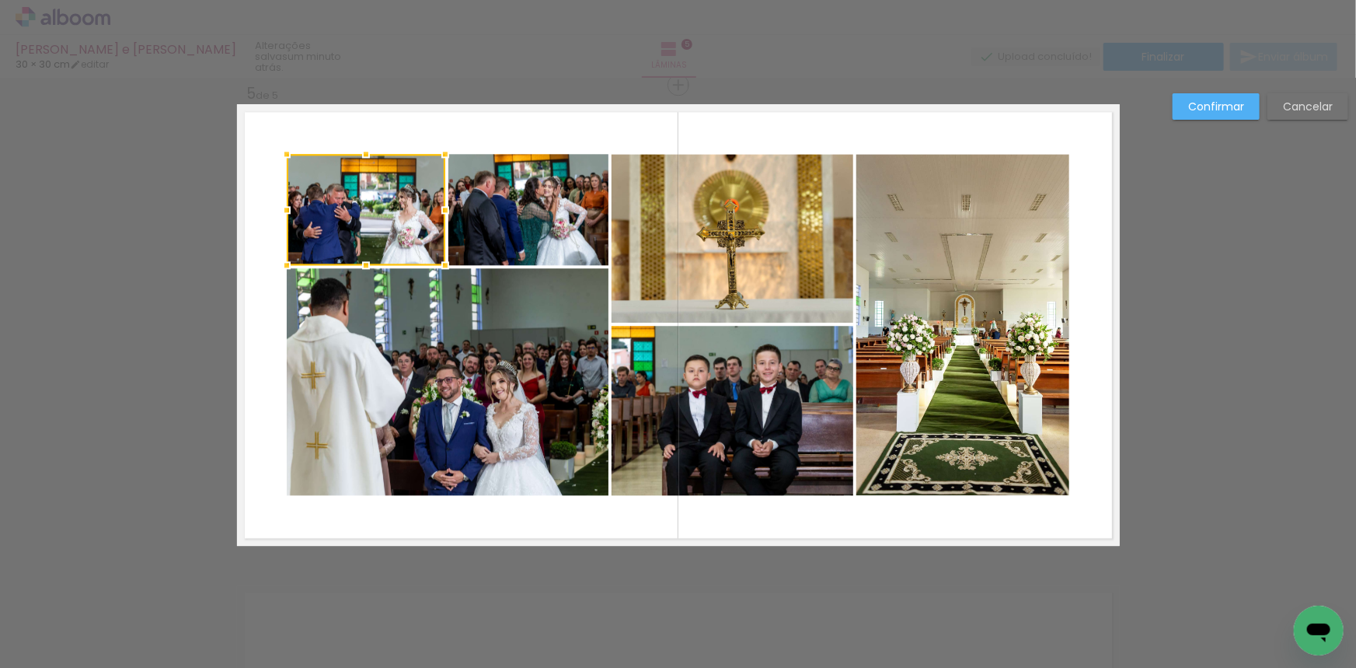
click at [431, 333] on quentale-photo at bounding box center [448, 381] width 322 height 227
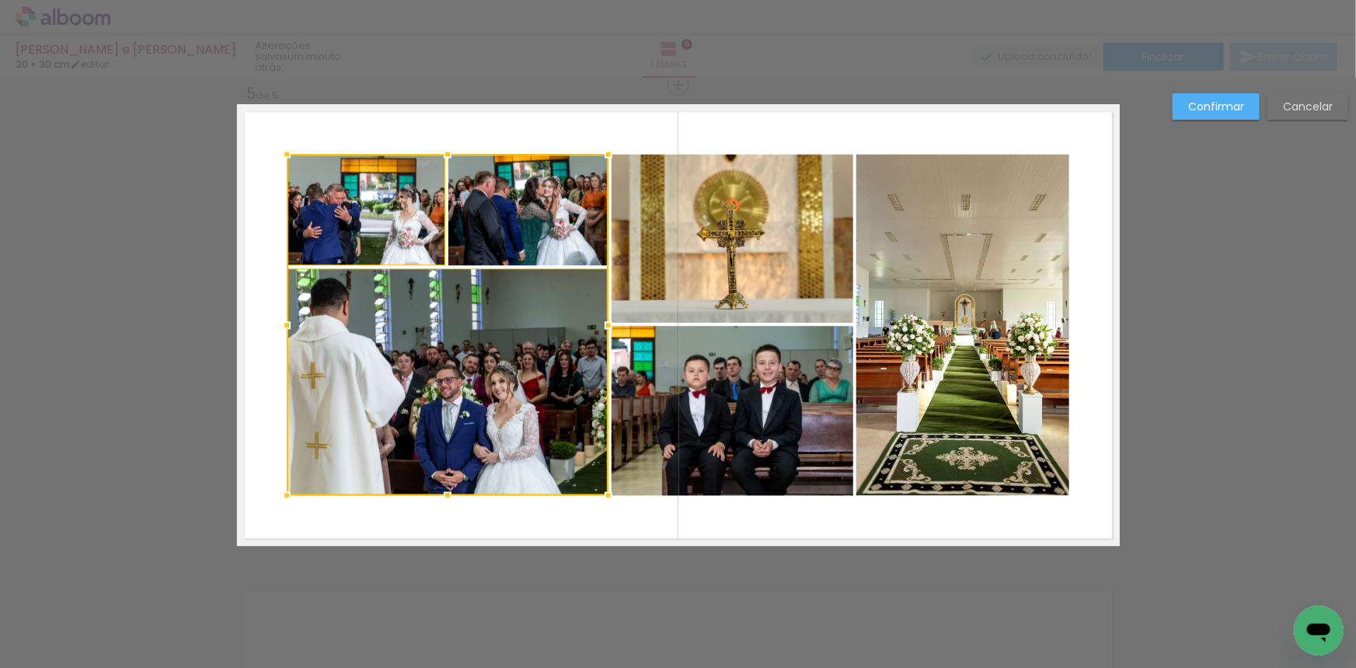
click at [525, 246] on div at bounding box center [448, 324] width 322 height 341
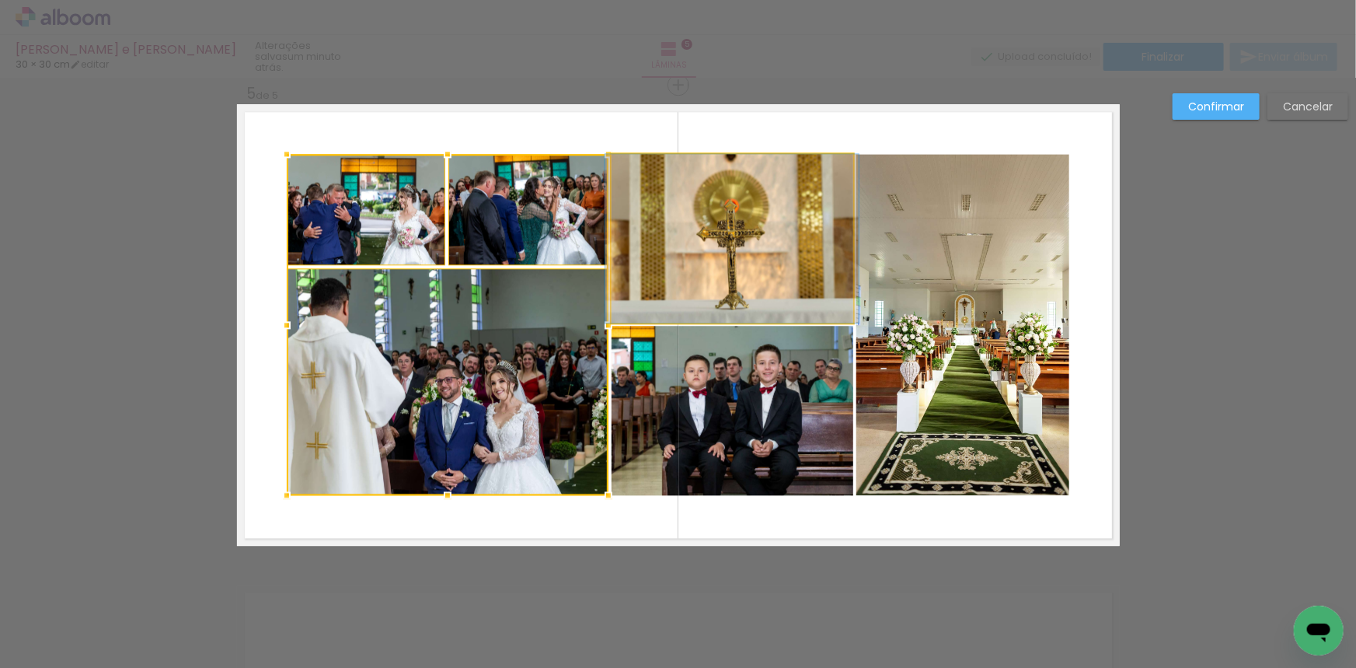
click at [675, 237] on quentale-photo at bounding box center [733, 238] width 242 height 169
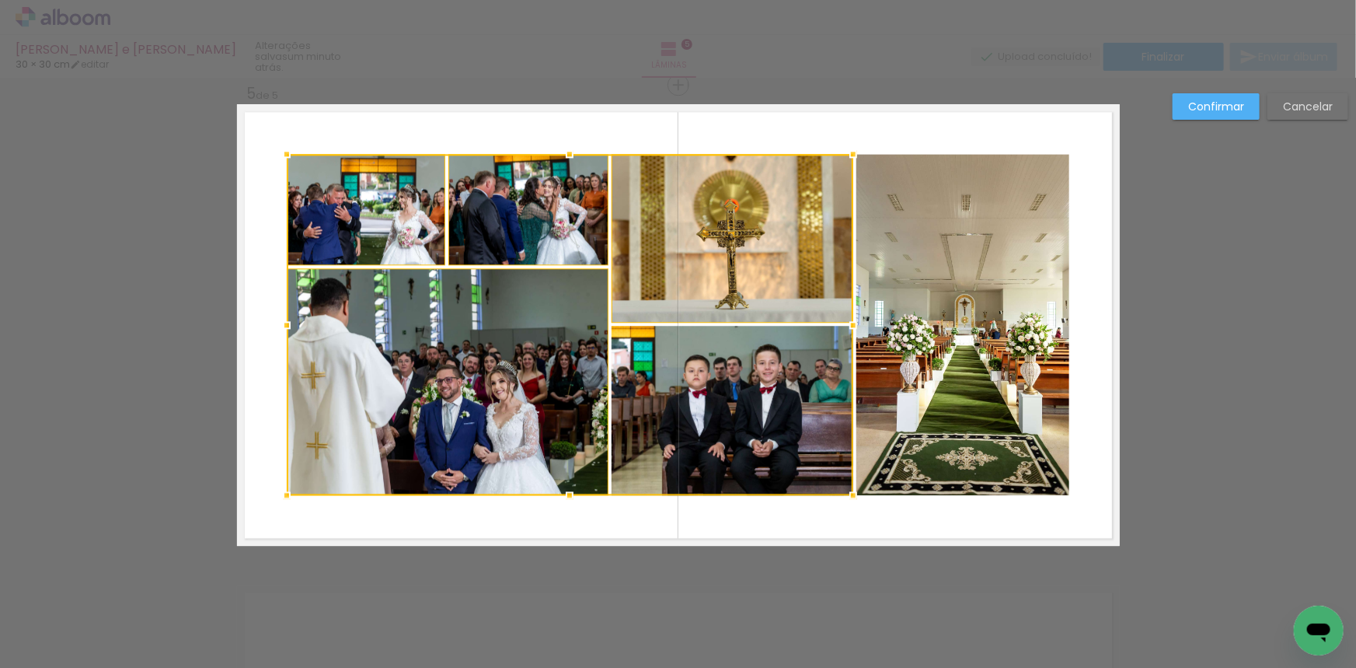
click at [735, 385] on div at bounding box center [570, 324] width 567 height 341
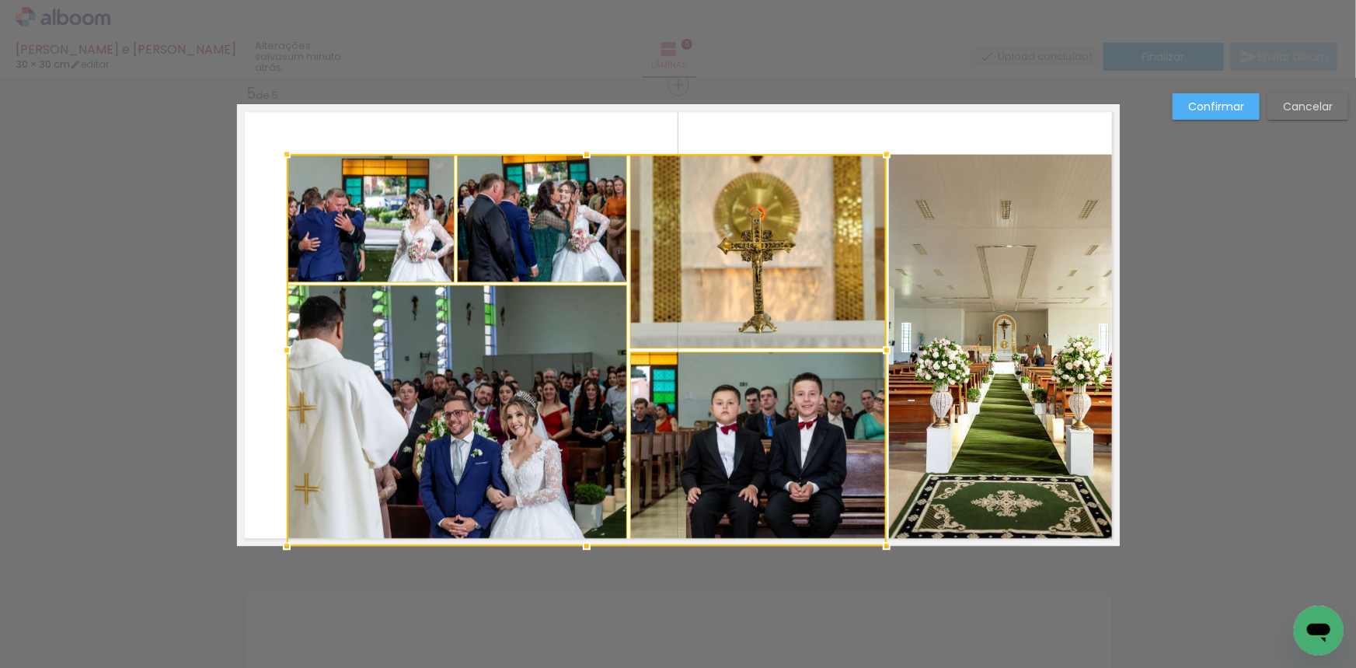
click at [1042, 463] on quentale-photo at bounding box center [1001, 350] width 225 height 392
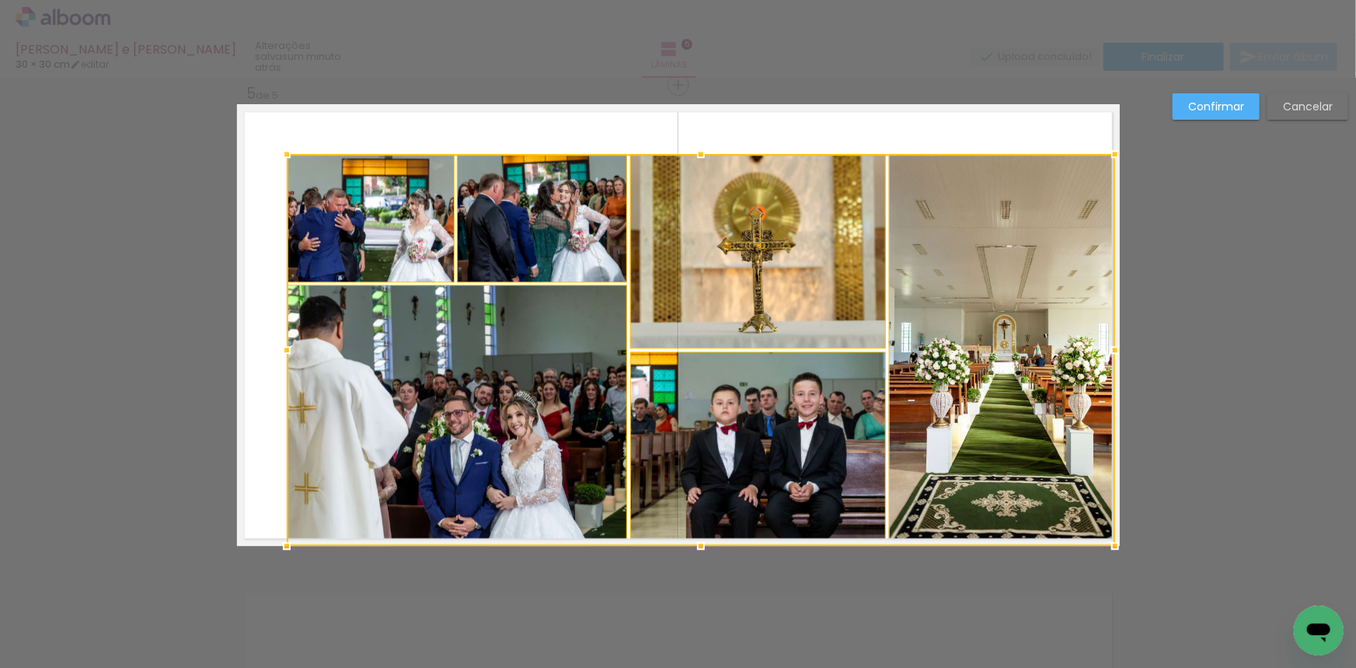
scroll to position [0, 1123]
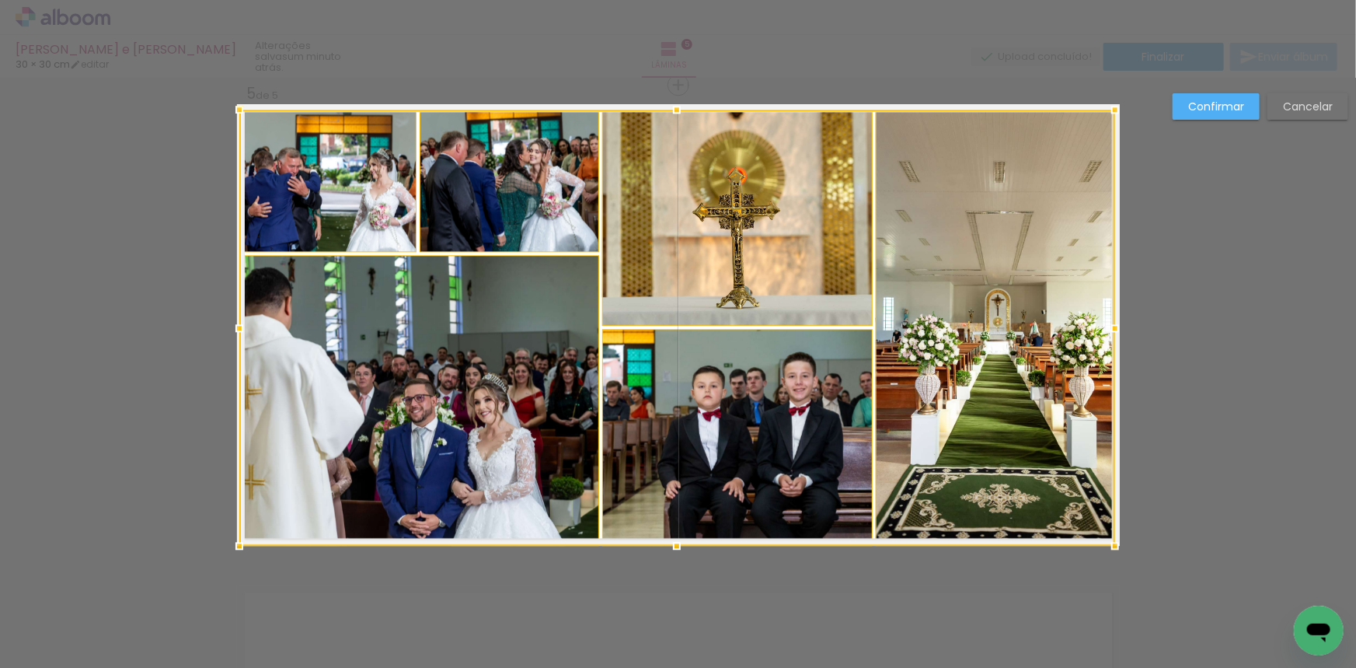
drag, startPoint x: 279, startPoint y: 155, endPoint x: 238, endPoint y: 117, distance: 56.1
click at [238, 117] on div at bounding box center [239, 109] width 31 height 31
click at [0, 0] on slot "Confirmar" at bounding box center [0, 0] width 0 height 0
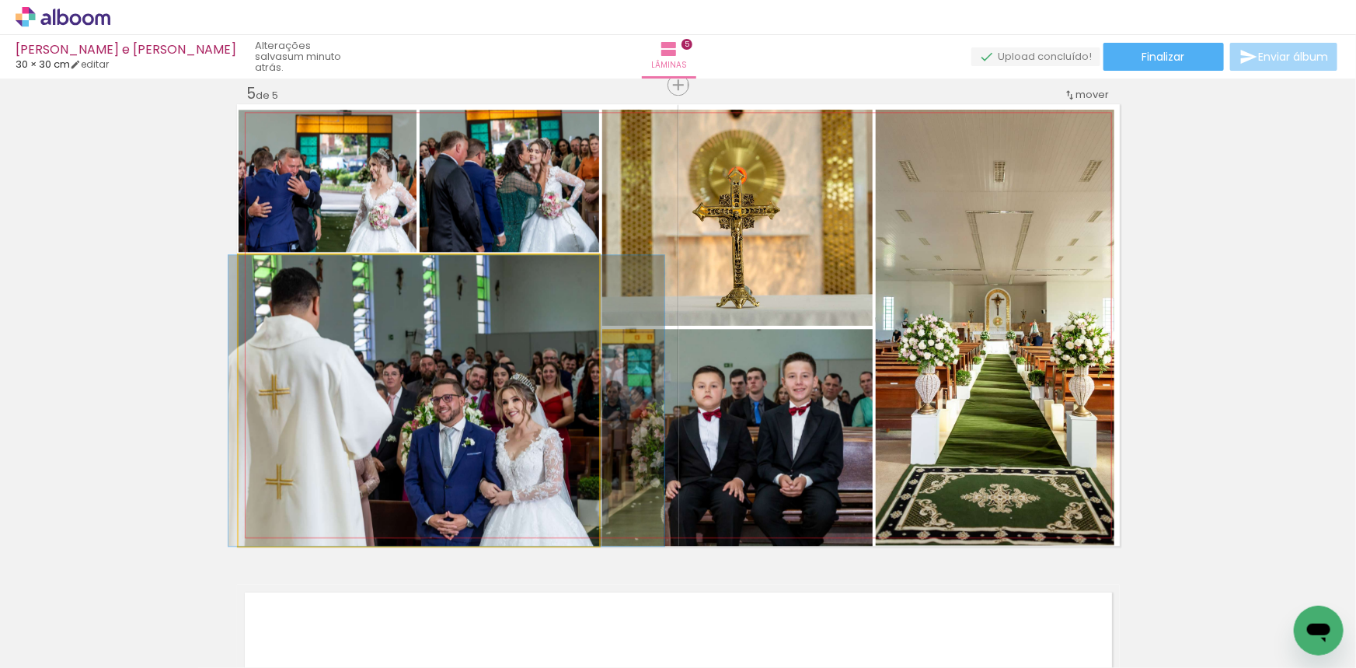
drag, startPoint x: 448, startPoint y: 347, endPoint x: 474, endPoint y: 350, distance: 26.5
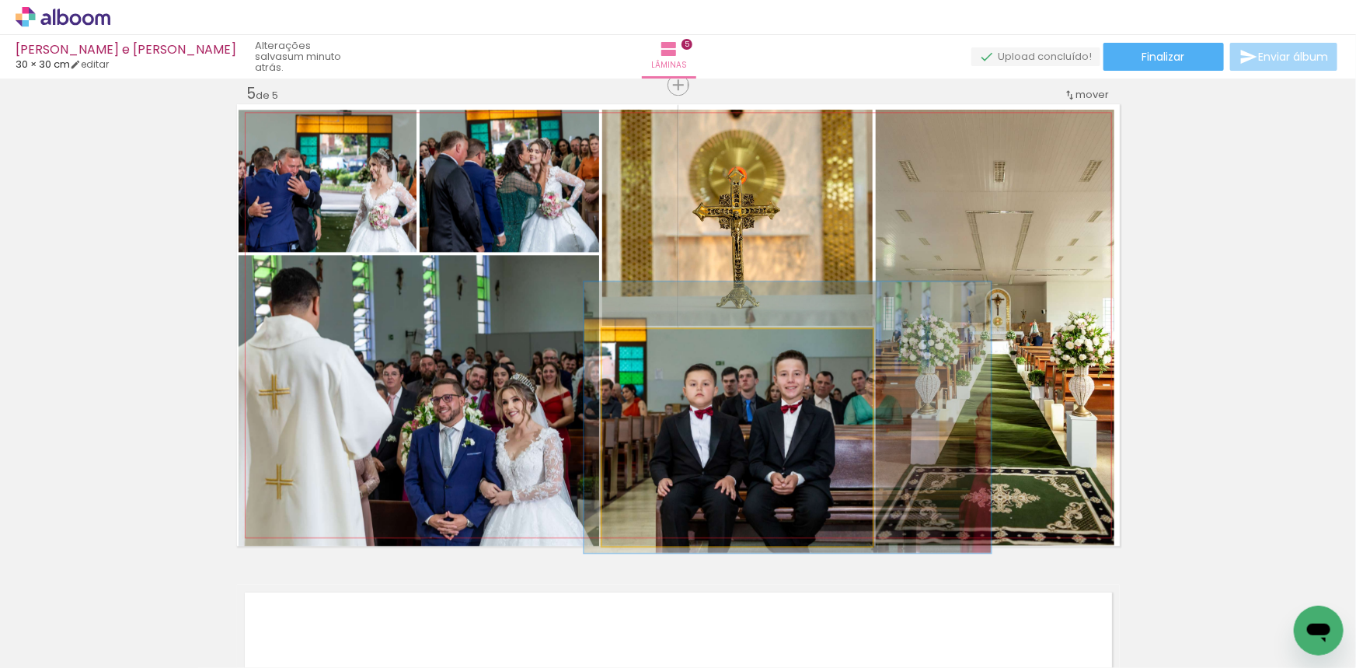
drag, startPoint x: 720, startPoint y: 408, endPoint x: 710, endPoint y: 406, distance: 9.6
click at [709, 406] on quentale-photo at bounding box center [737, 437] width 271 height 217
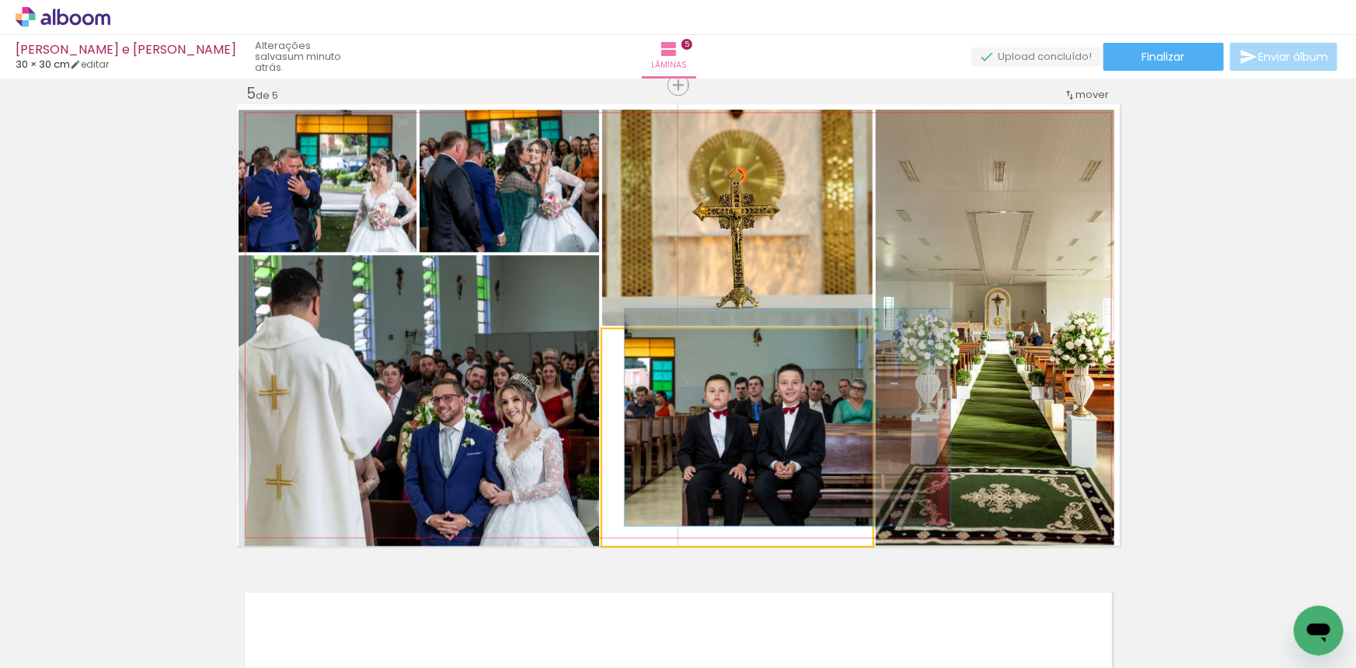
drag, startPoint x: 645, startPoint y: 351, endPoint x: 731, endPoint y: 413, distance: 105.7
click at [629, 352] on div at bounding box center [638, 345] width 25 height 25
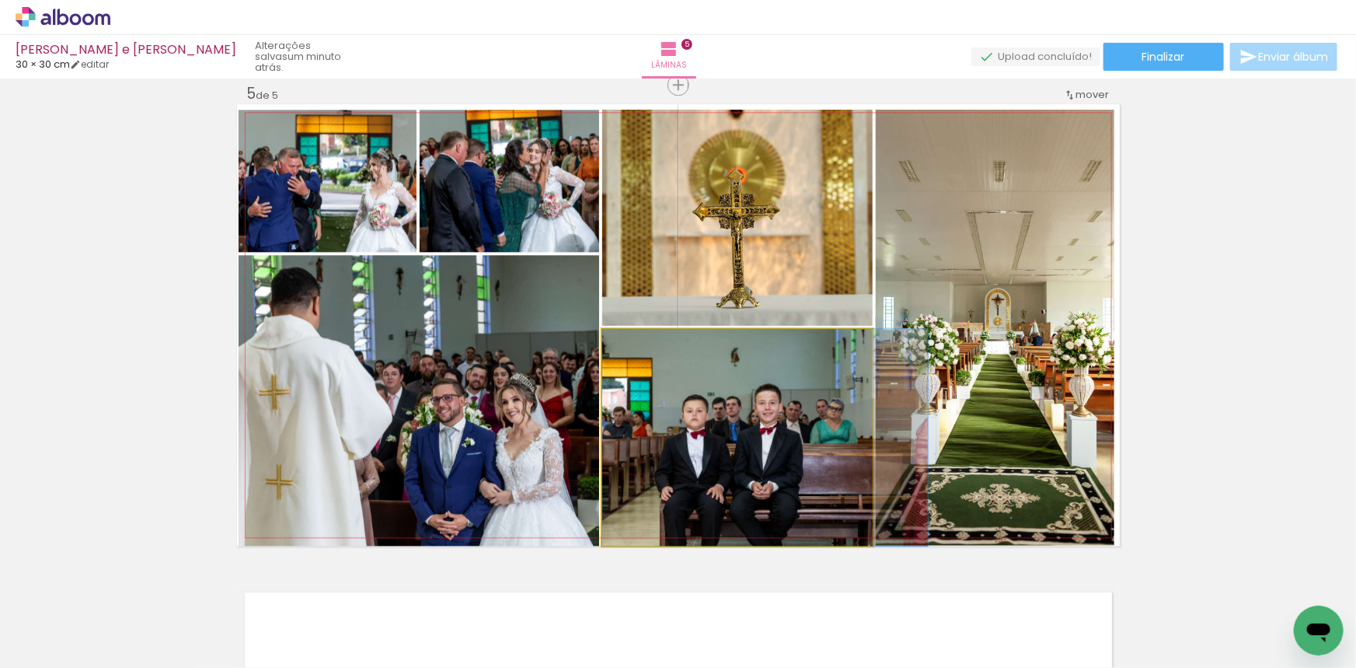
drag, startPoint x: 731, startPoint y: 413, endPoint x: 717, endPoint y: 420, distance: 15.6
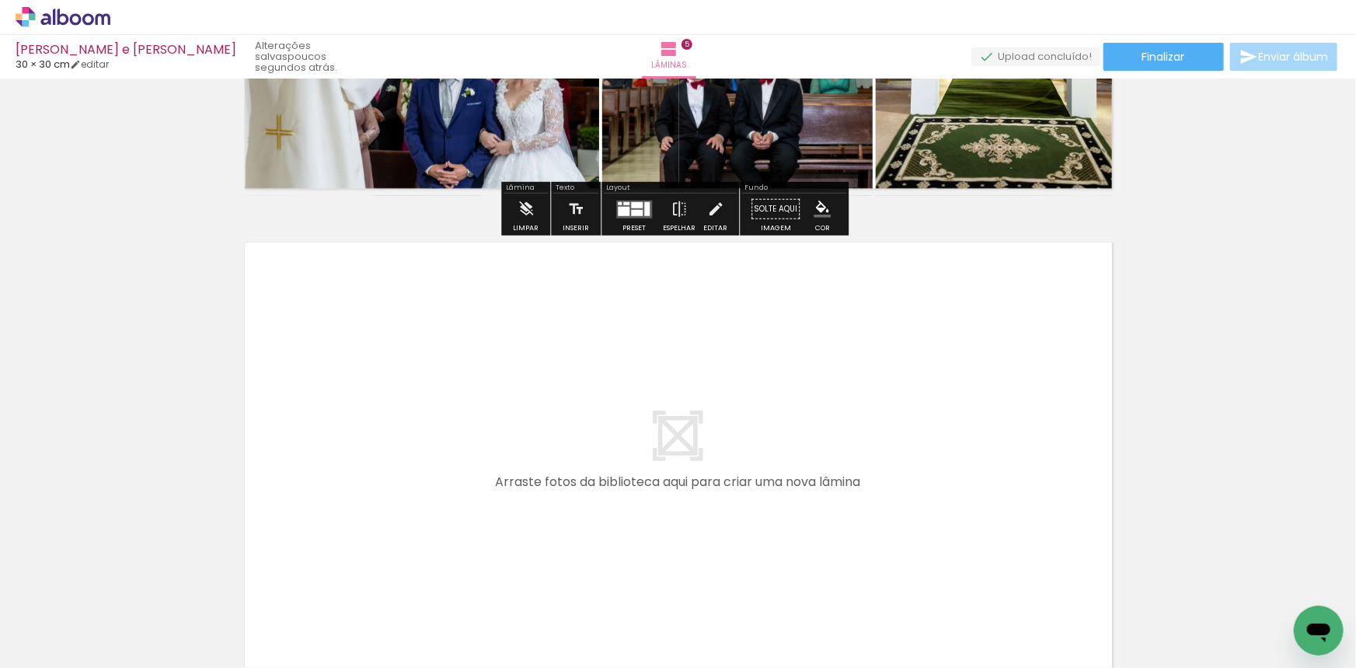
scroll to position [2294, 0]
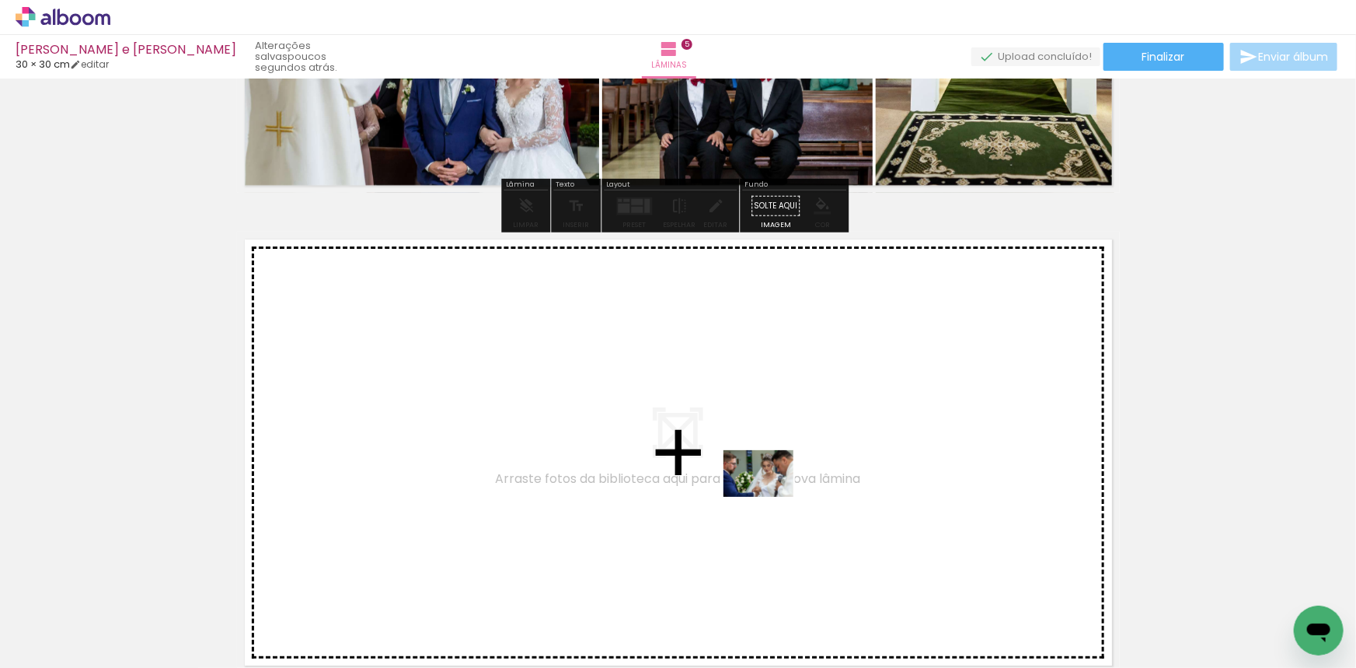
drag, startPoint x: 784, startPoint y: 610, endPoint x: 770, endPoint y: 497, distance: 114.3
click at [770, 497] on quentale-workspace at bounding box center [678, 334] width 1356 height 668
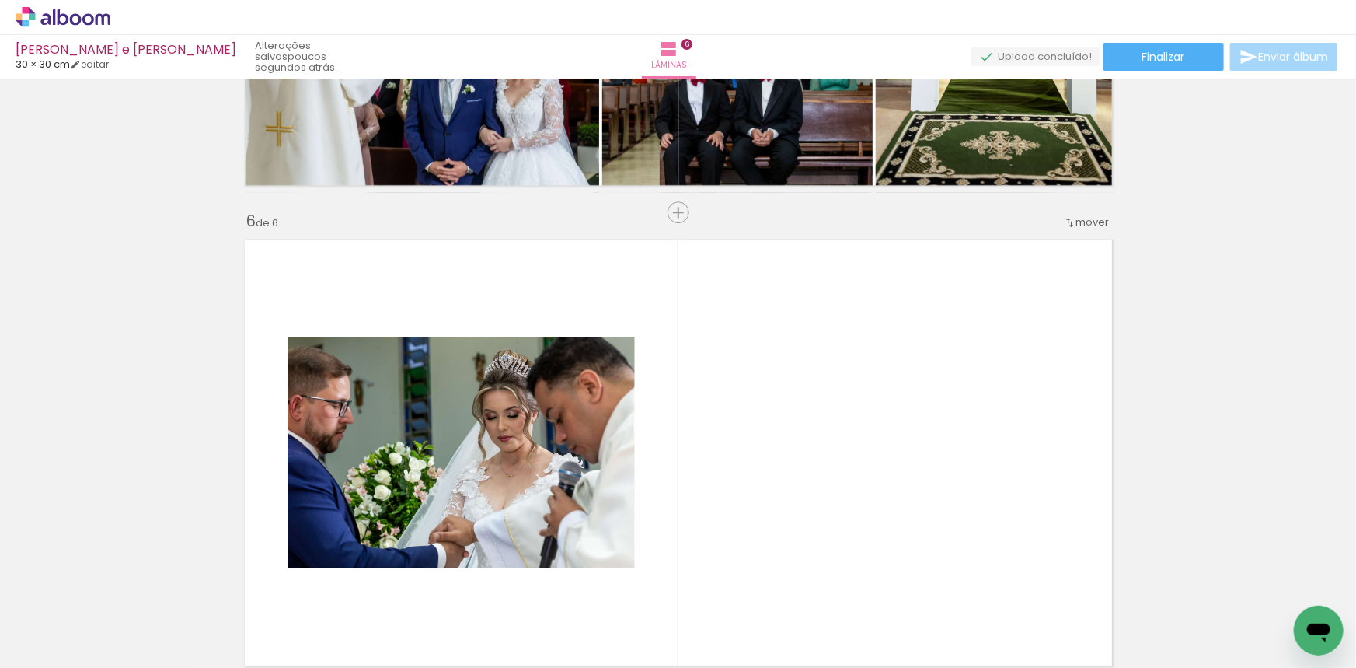
scroll to position [2421, 0]
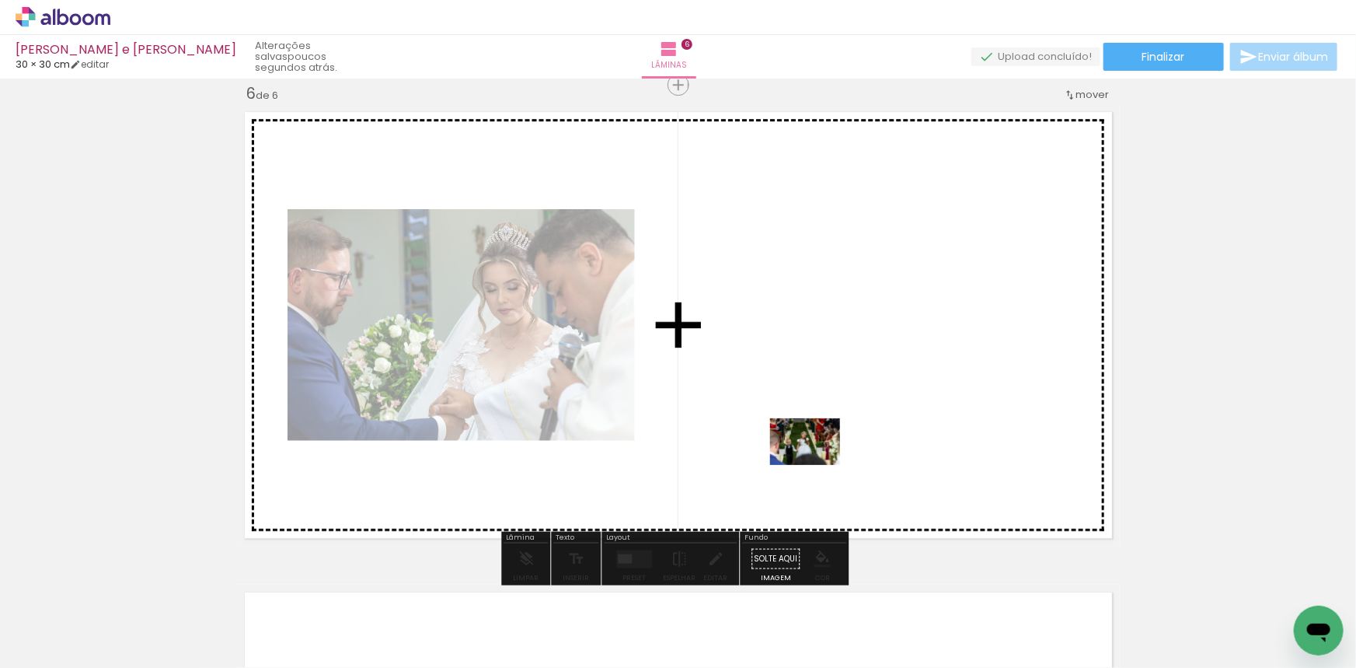
drag, startPoint x: 852, startPoint y: 607, endPoint x: 817, endPoint y: 465, distance: 146.5
click at [817, 465] on quentale-workspace at bounding box center [678, 334] width 1356 height 668
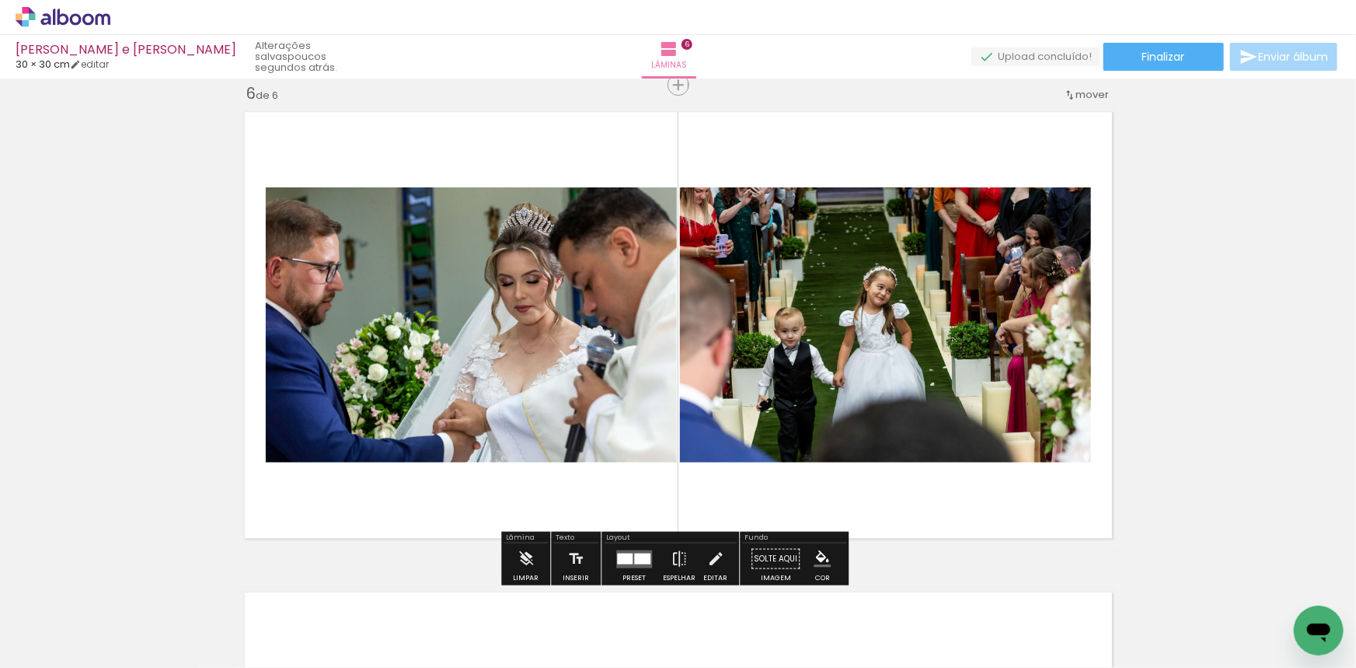
scroll to position [0, 1295]
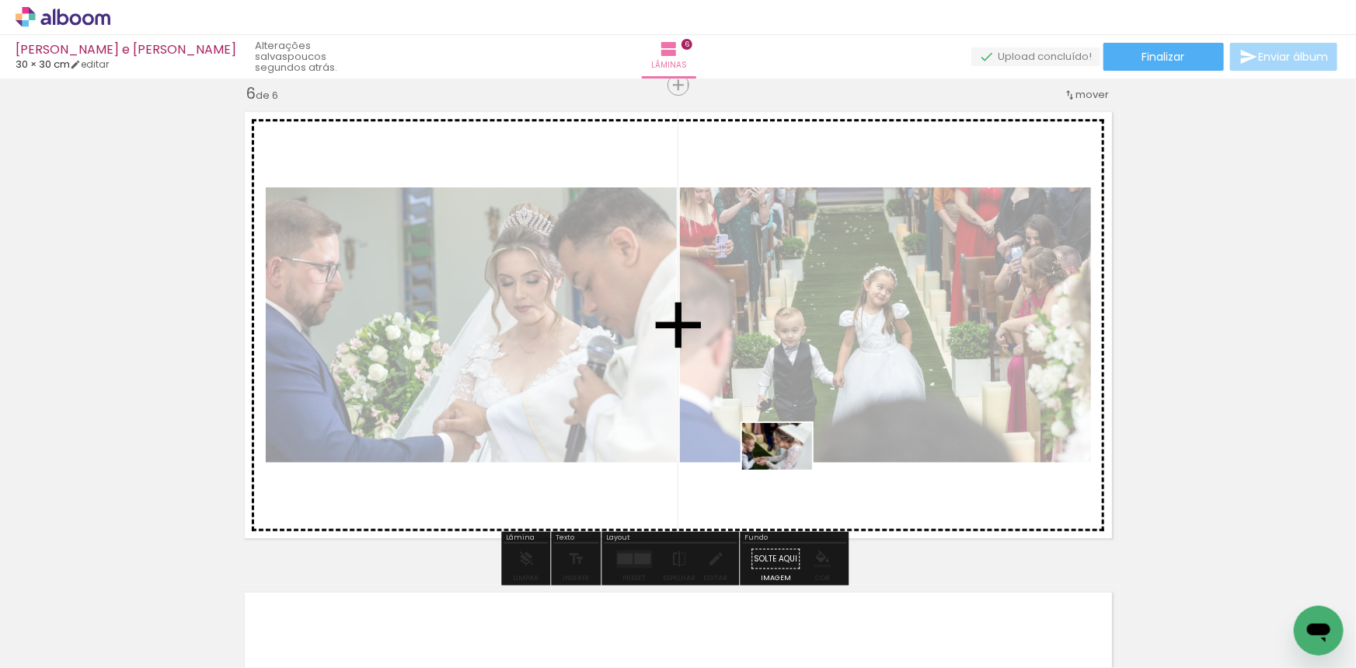
drag, startPoint x: 762, startPoint y: 619, endPoint x: 789, endPoint y: 469, distance: 151.5
click at [789, 469] on quentale-workspace at bounding box center [678, 334] width 1356 height 668
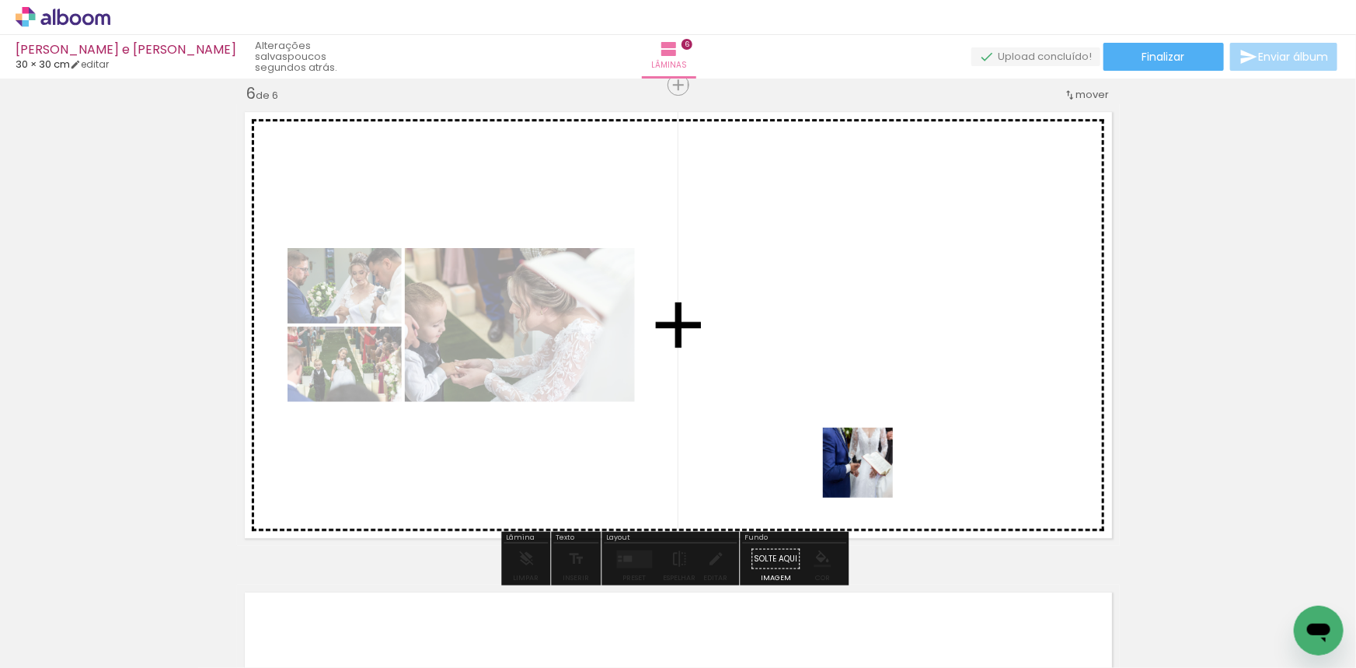
drag, startPoint x: 870, startPoint y: 609, endPoint x: 869, endPoint y: 462, distance: 146.9
click at [869, 462] on quentale-workspace at bounding box center [678, 334] width 1356 height 668
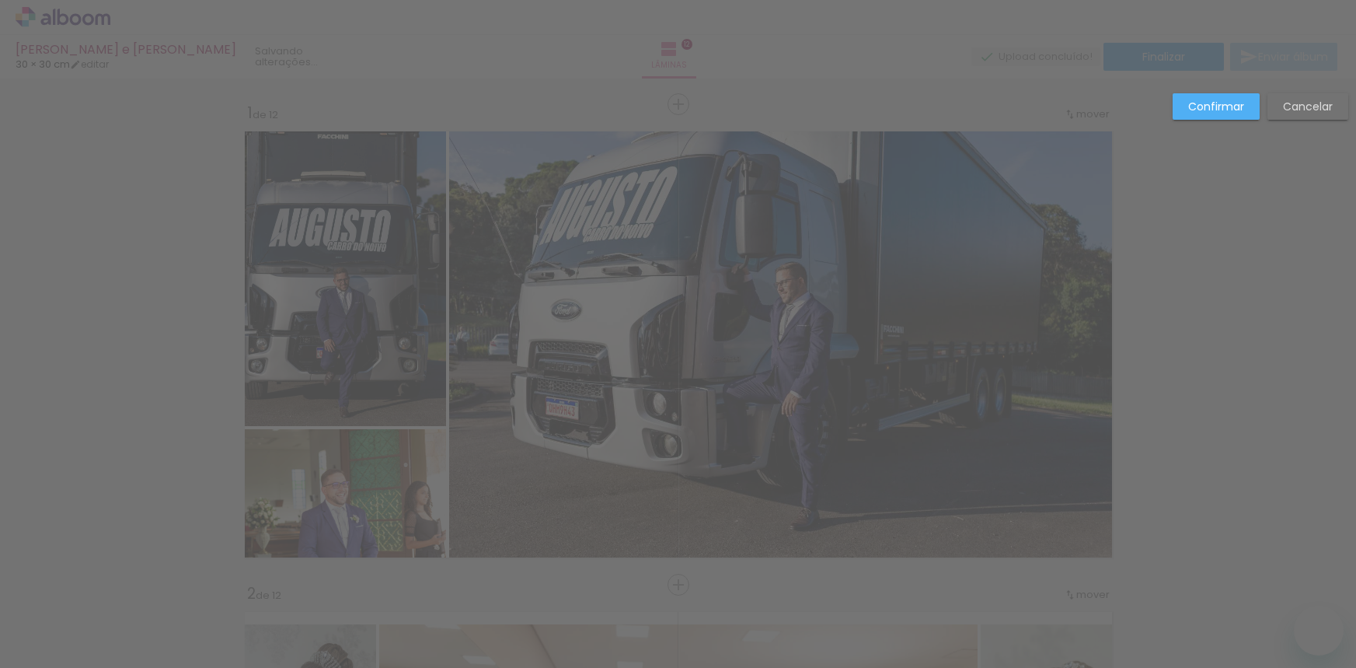
click at [0, 0] on slot "Cancelar" at bounding box center [0, 0] width 0 height 0
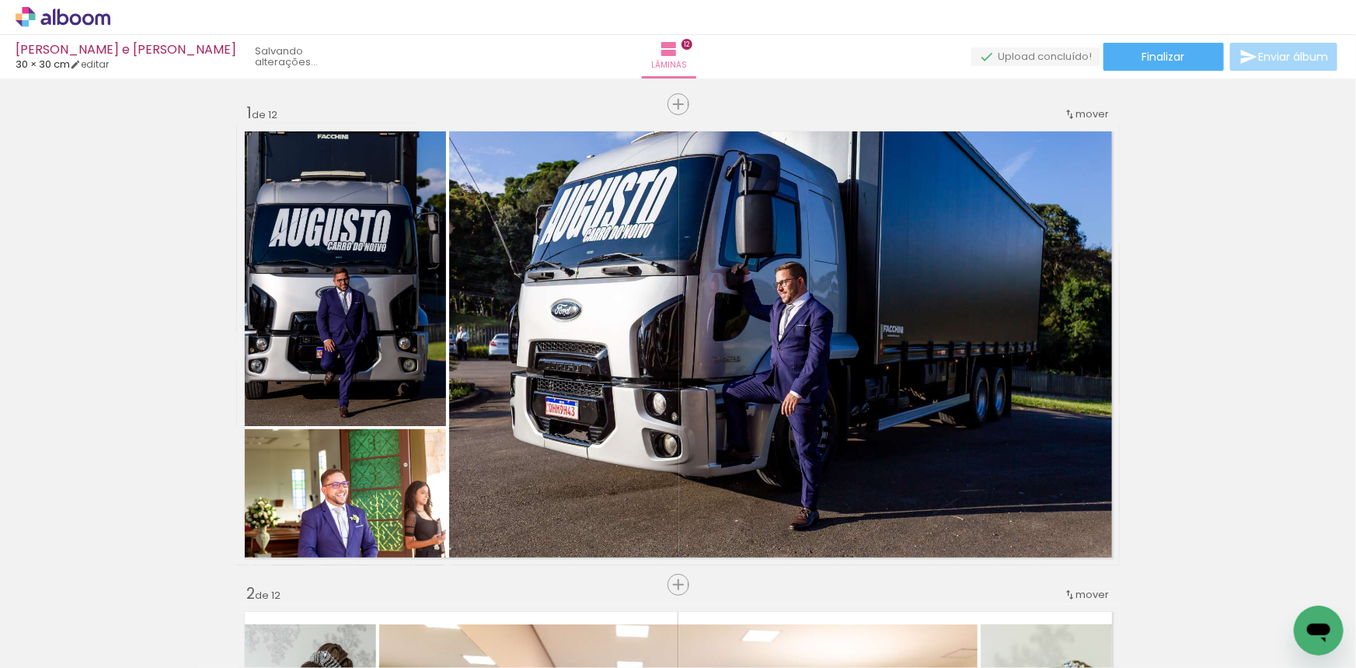
drag, startPoint x: 941, startPoint y: 443, endPoint x: 526, endPoint y: 274, distance: 448.0
click at [0, 0] on slot at bounding box center [0, 0] width 0 height 0
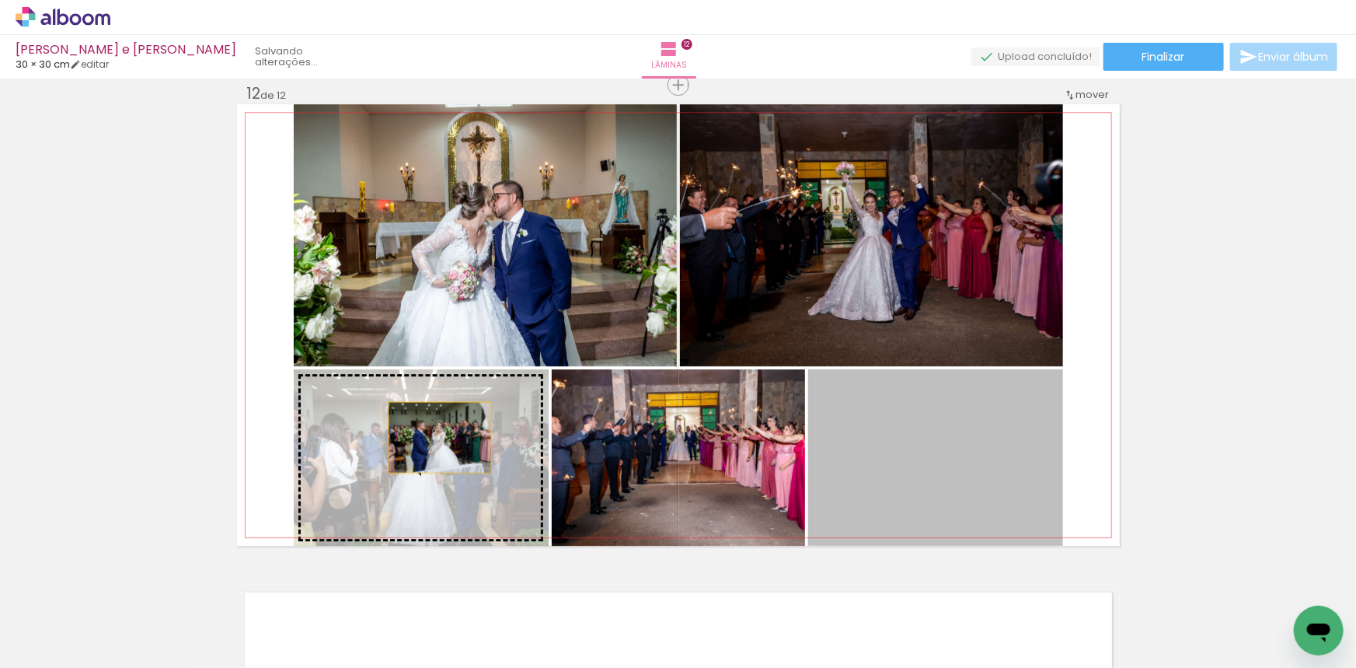
drag, startPoint x: 940, startPoint y: 457, endPoint x: 434, endPoint y: 437, distance: 506.4
click at [0, 0] on slot at bounding box center [0, 0] width 0 height 0
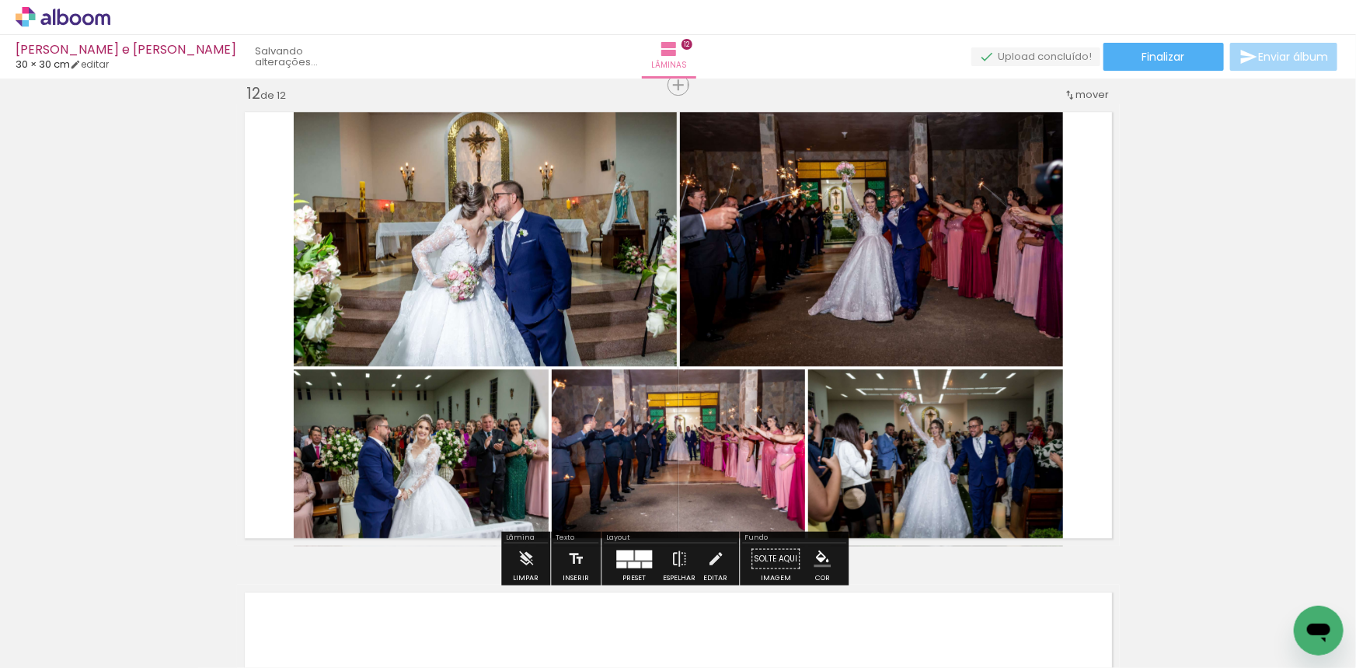
scroll to position [0, 3824]
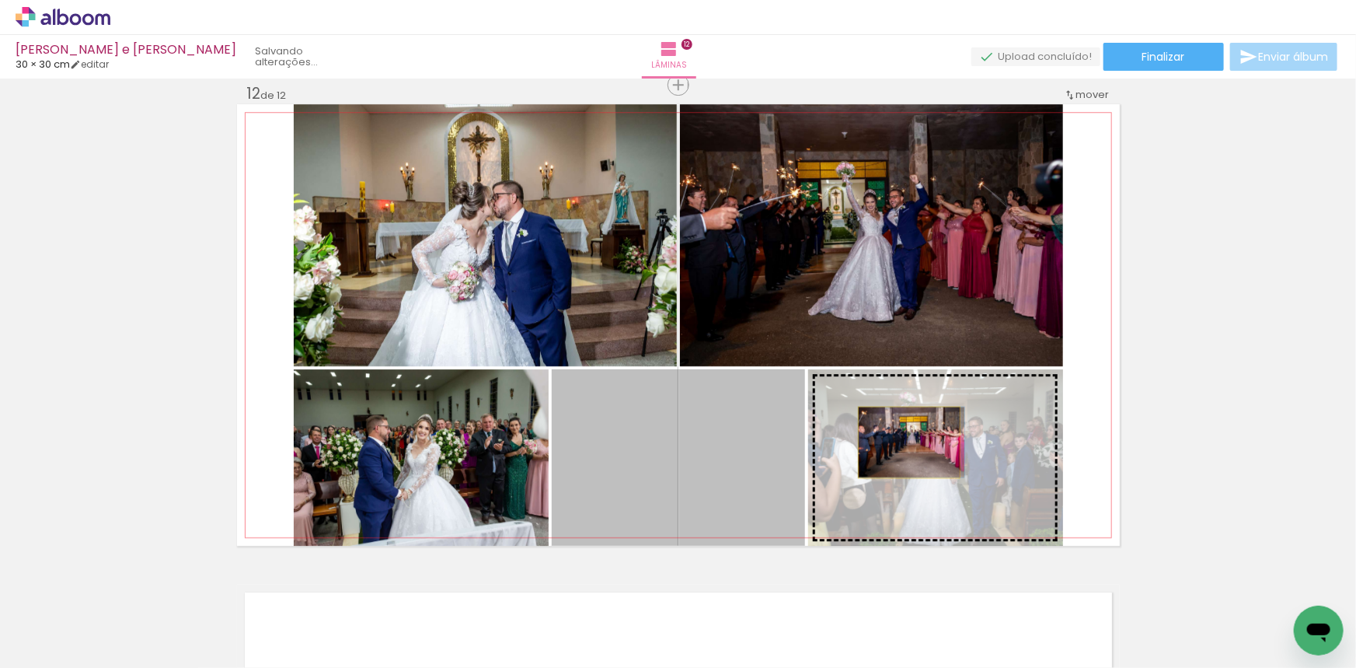
drag, startPoint x: 606, startPoint y: 443, endPoint x: 904, endPoint y: 441, distance: 297.7
click at [0, 0] on slot at bounding box center [0, 0] width 0 height 0
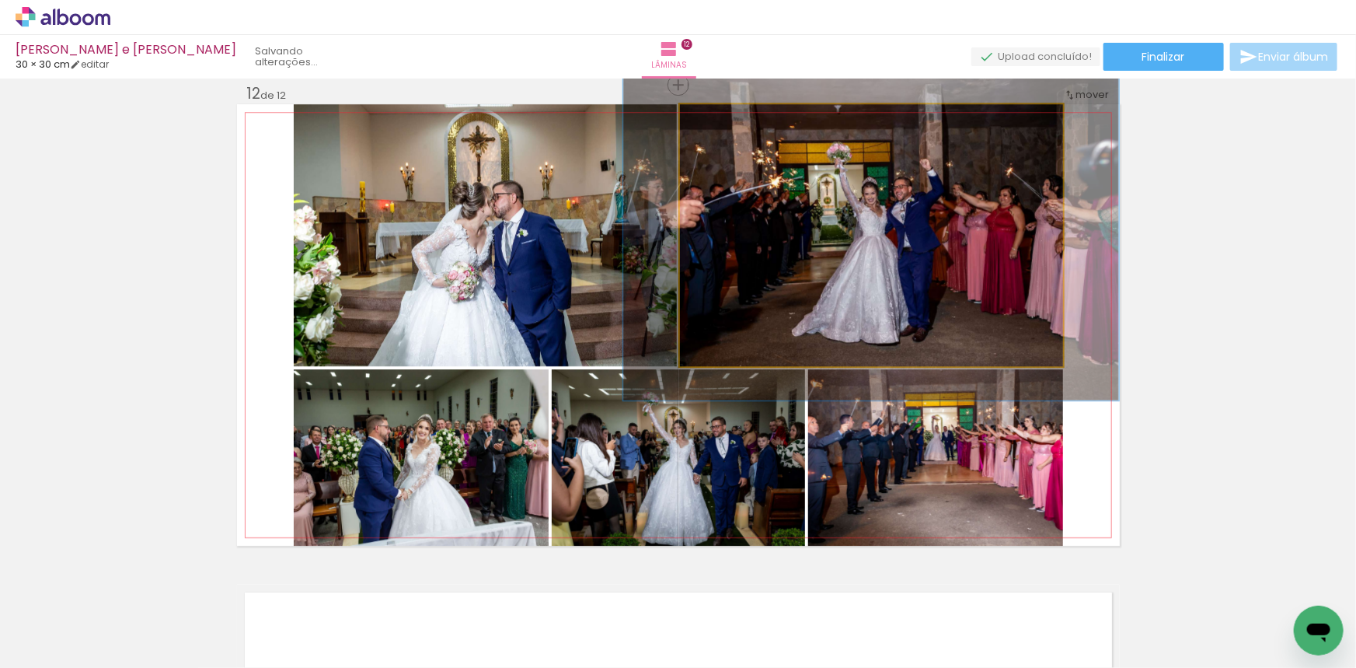
drag, startPoint x: 710, startPoint y: 117, endPoint x: 724, endPoint y: 120, distance: 13.6
type paper-slider "126"
click at [724, 120] on div at bounding box center [730, 120] width 14 height 14
drag, startPoint x: 828, startPoint y: 180, endPoint x: 791, endPoint y: 172, distance: 38.3
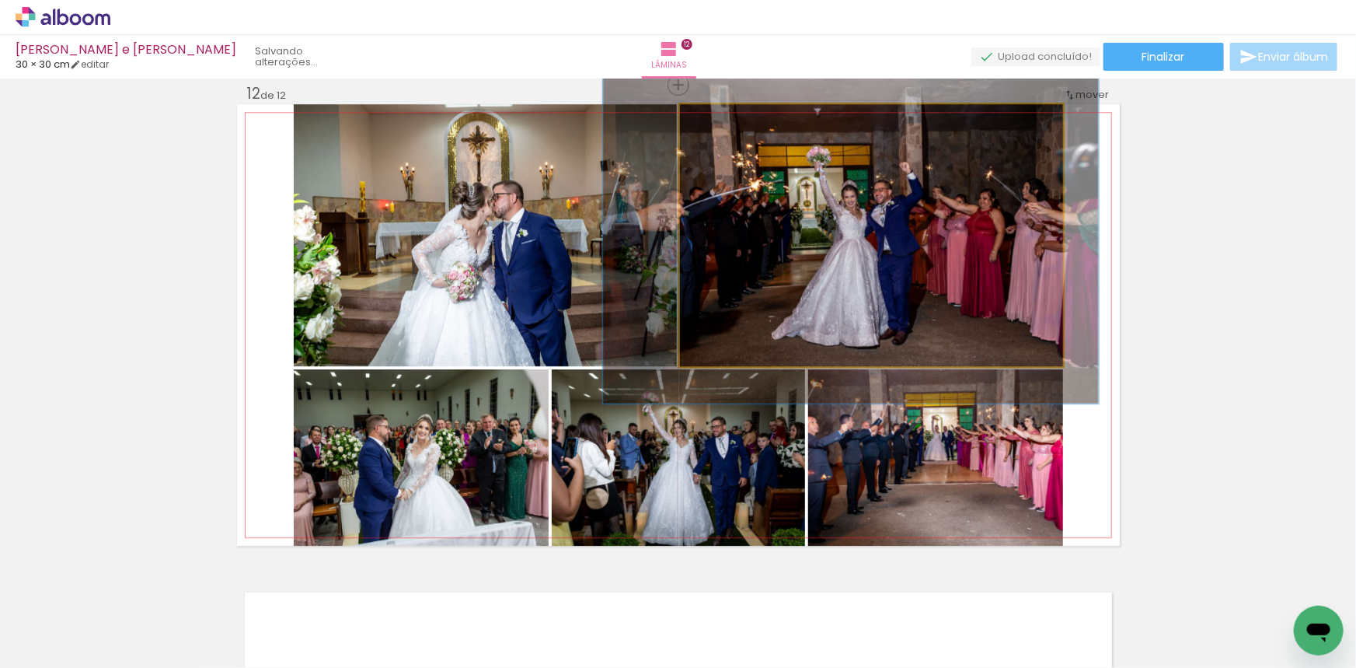
drag, startPoint x: 852, startPoint y: 190, endPoint x: 832, endPoint y: 194, distance: 20.4
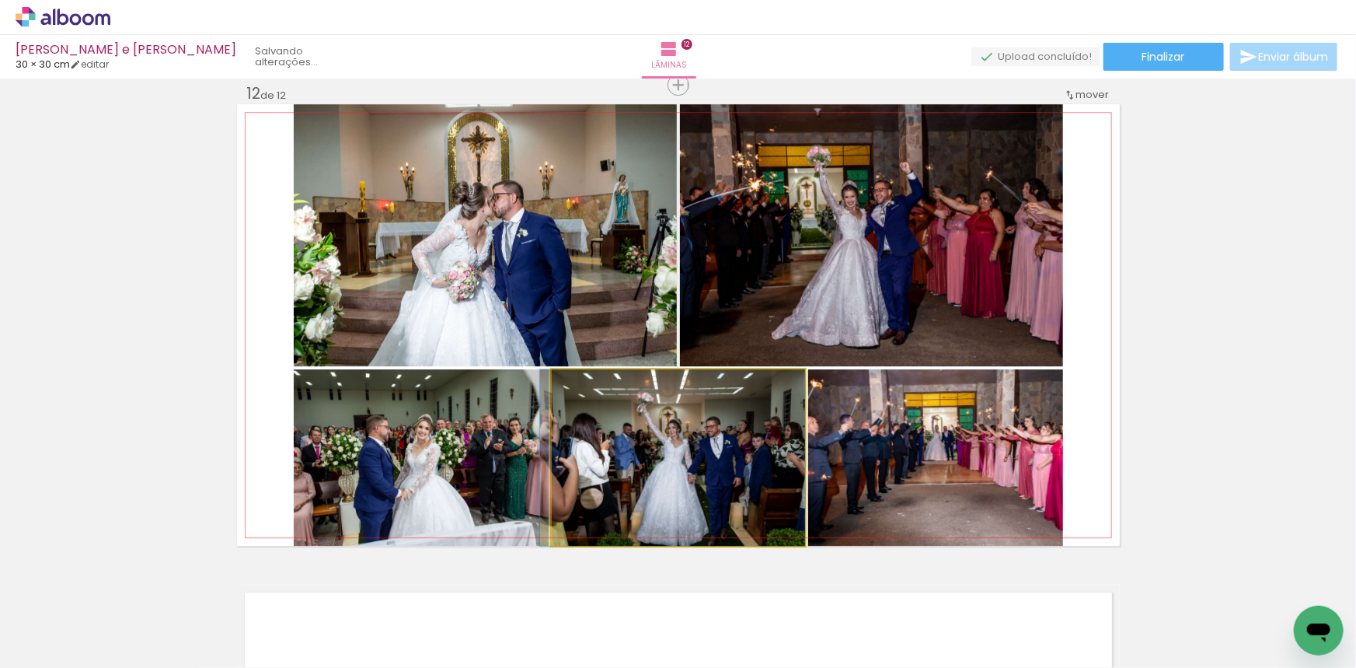
drag, startPoint x: 707, startPoint y: 427, endPoint x: 579, endPoint y: 386, distance: 134.5
drag, startPoint x: 586, startPoint y: 385, endPoint x: 663, endPoint y: 421, distance: 84.8
type paper-slider "115"
click at [589, 388] on div at bounding box center [596, 385] width 14 height 14
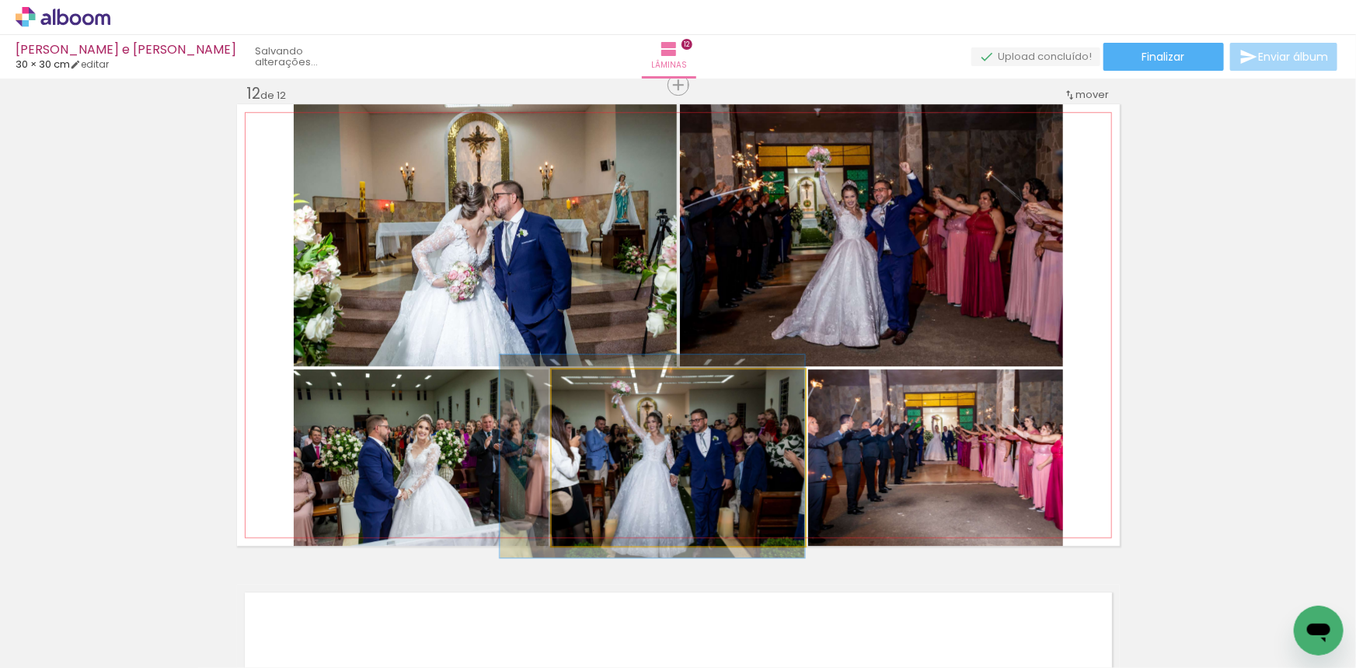
drag, startPoint x: 663, startPoint y: 421, endPoint x: 622, endPoint y: 420, distance: 41.2
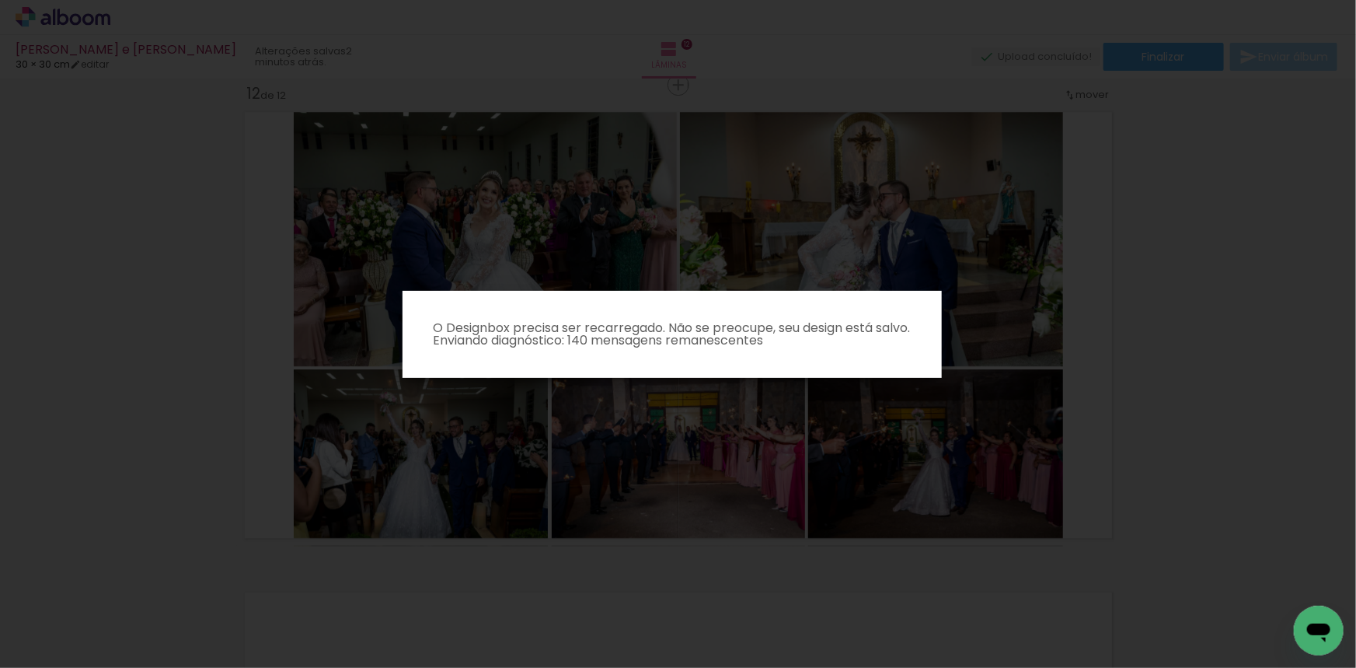
scroll to position [5798, 0]
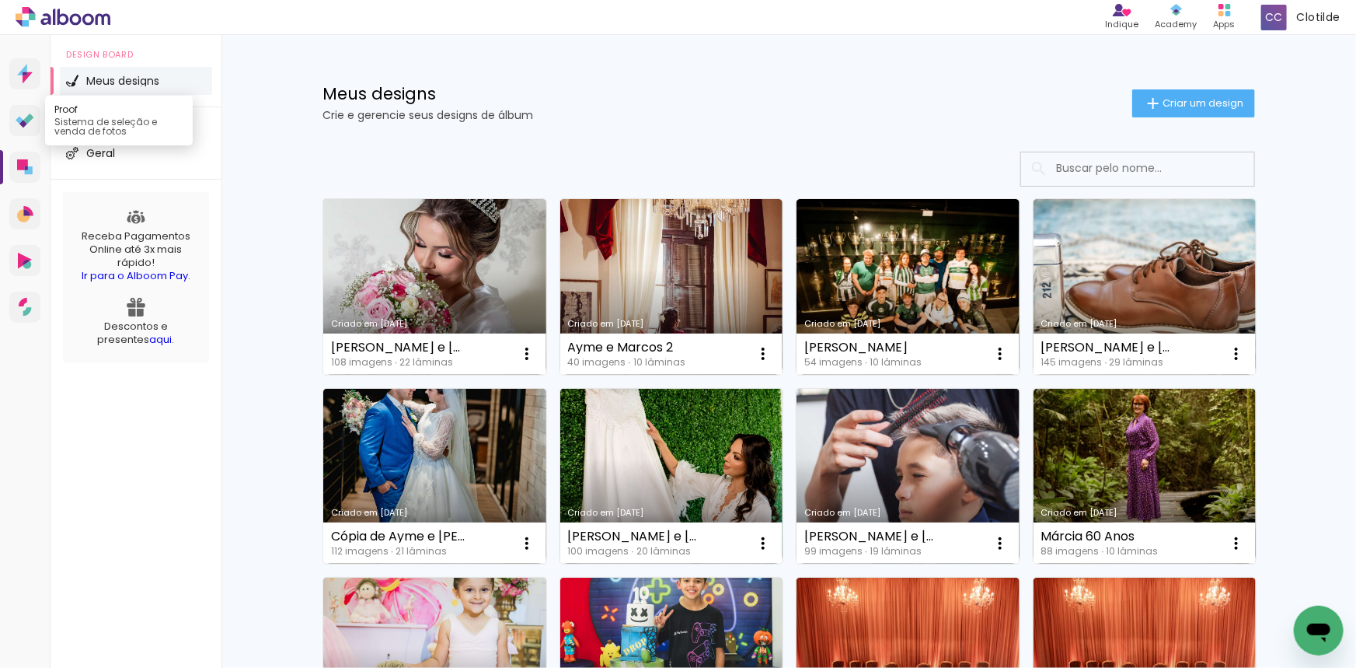
click at [23, 108] on link "Proof Sistema de seleção e venda de fotos" at bounding box center [24, 120] width 31 height 31
